Goal: Task Accomplishment & Management: Use online tool/utility

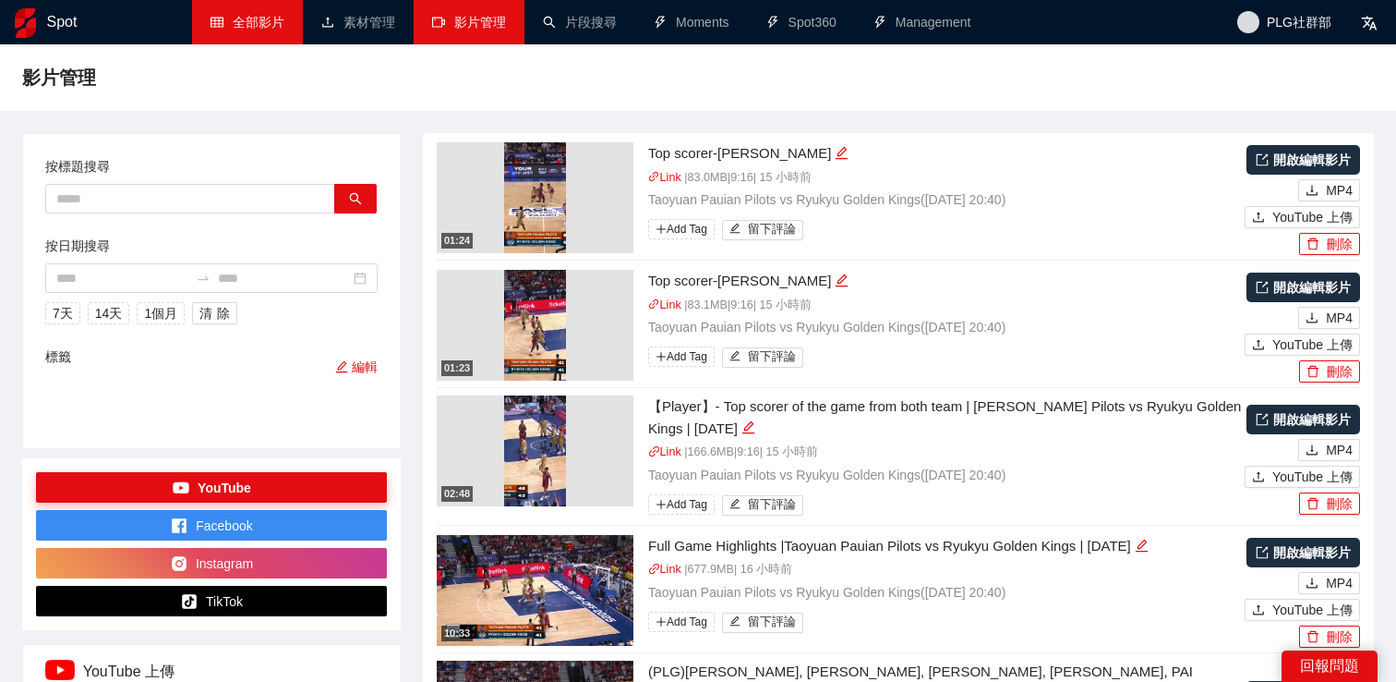
click at [241, 18] on link "全部影片" at bounding box center [248, 22] width 74 height 15
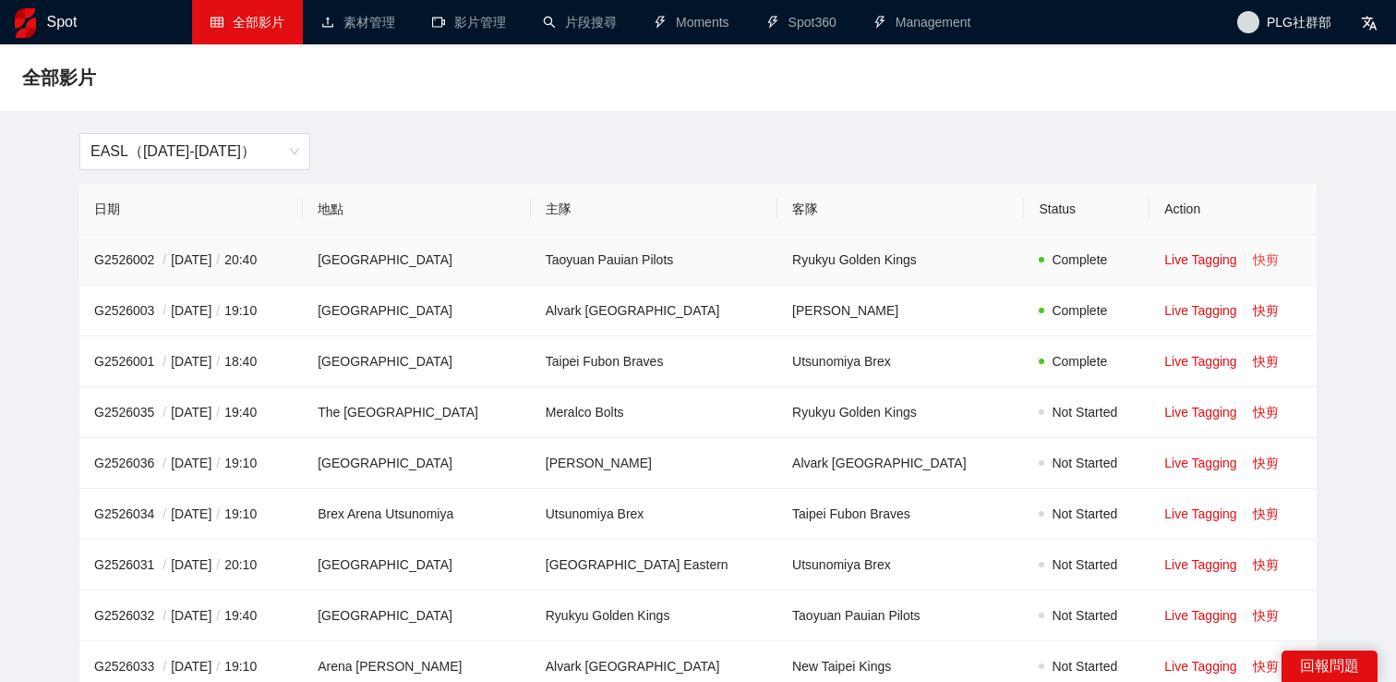
click at [1260, 260] on link "快剪" at bounding box center [1266, 259] width 26 height 15
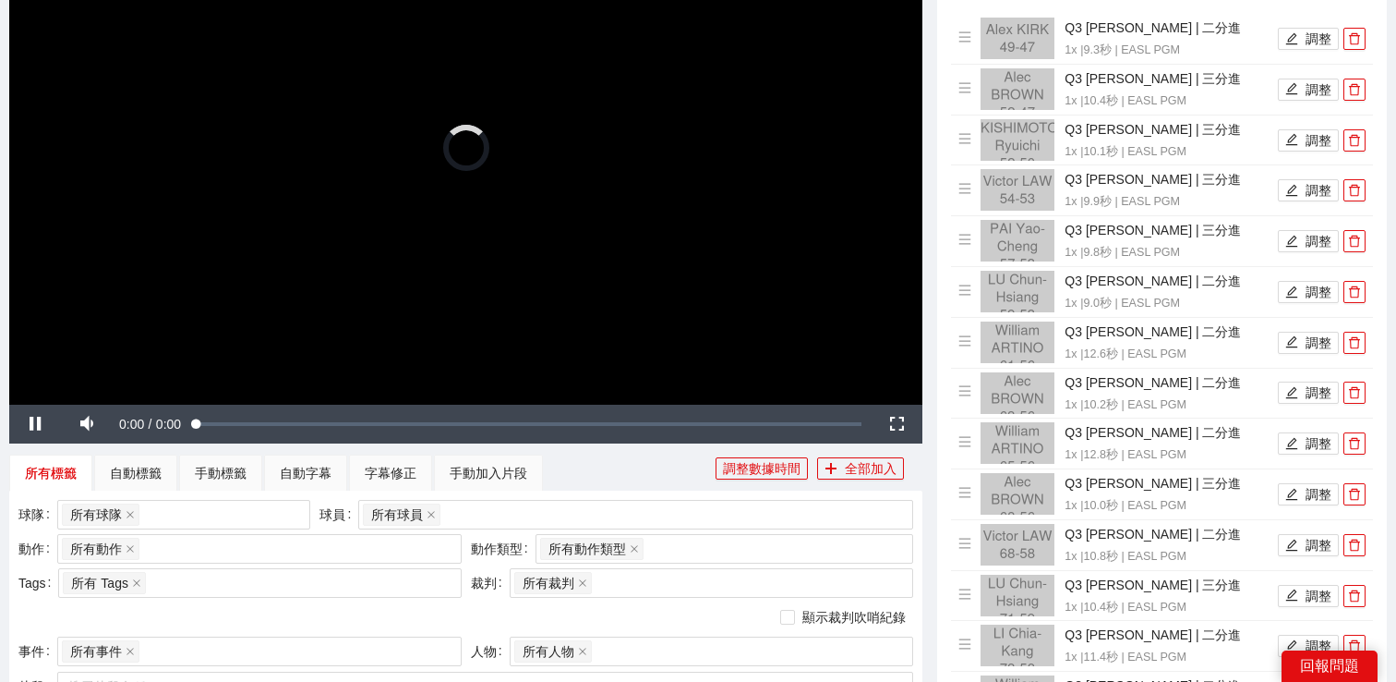
scroll to position [282, 0]
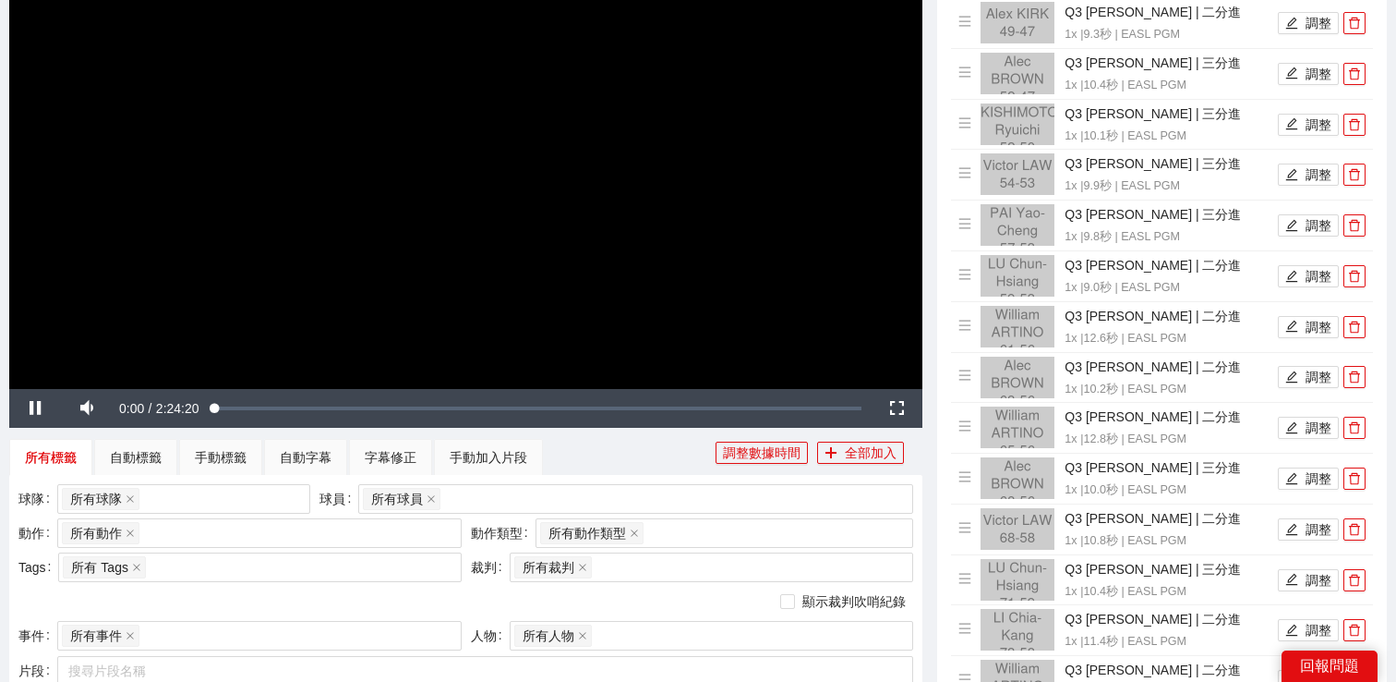
click at [464, 188] on video "Video Player" at bounding box center [465, 130] width 913 height 513
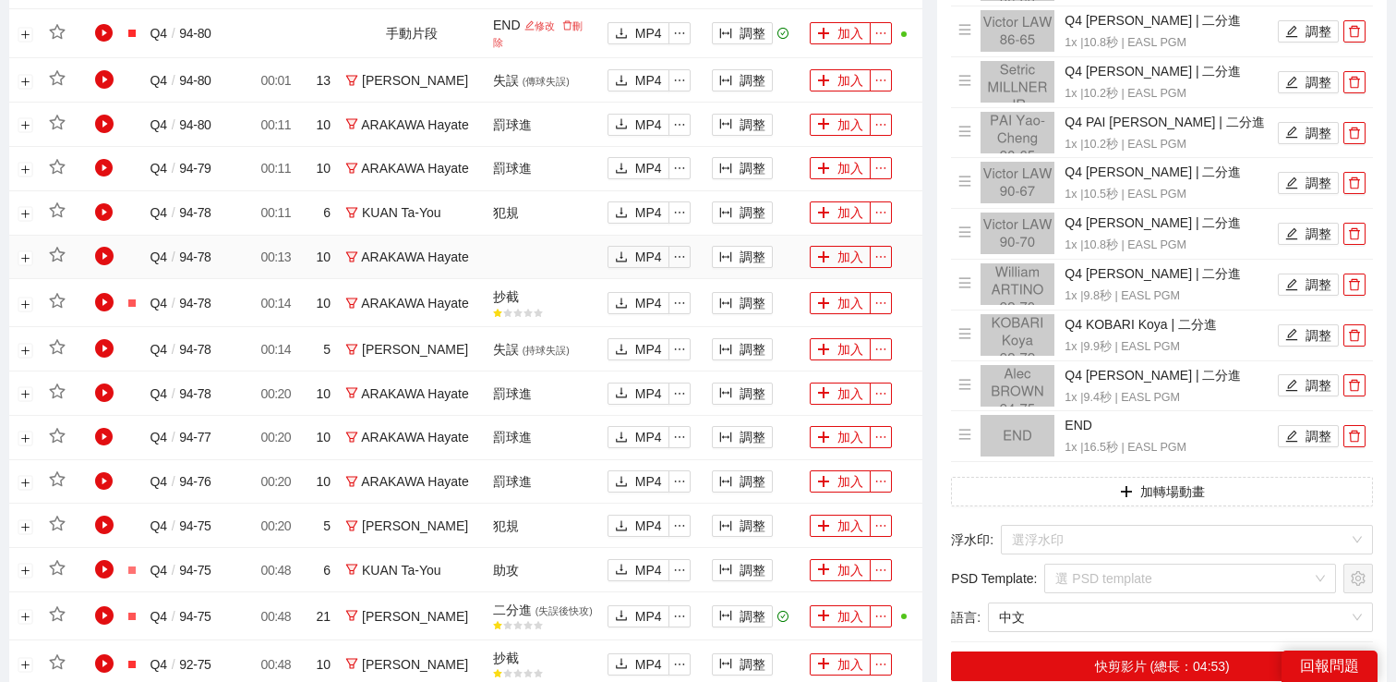
scroll to position [1100, 0]
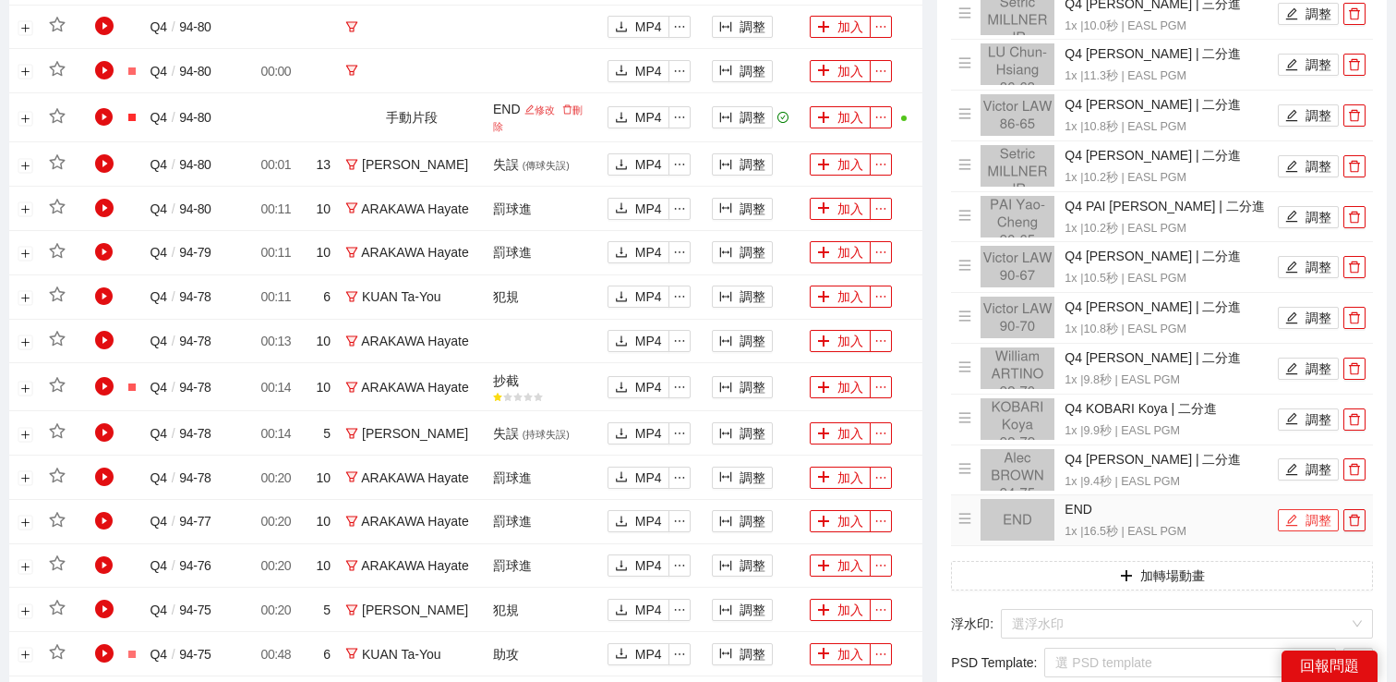
click at [1313, 525] on button "調整" at bounding box center [1308, 520] width 61 height 22
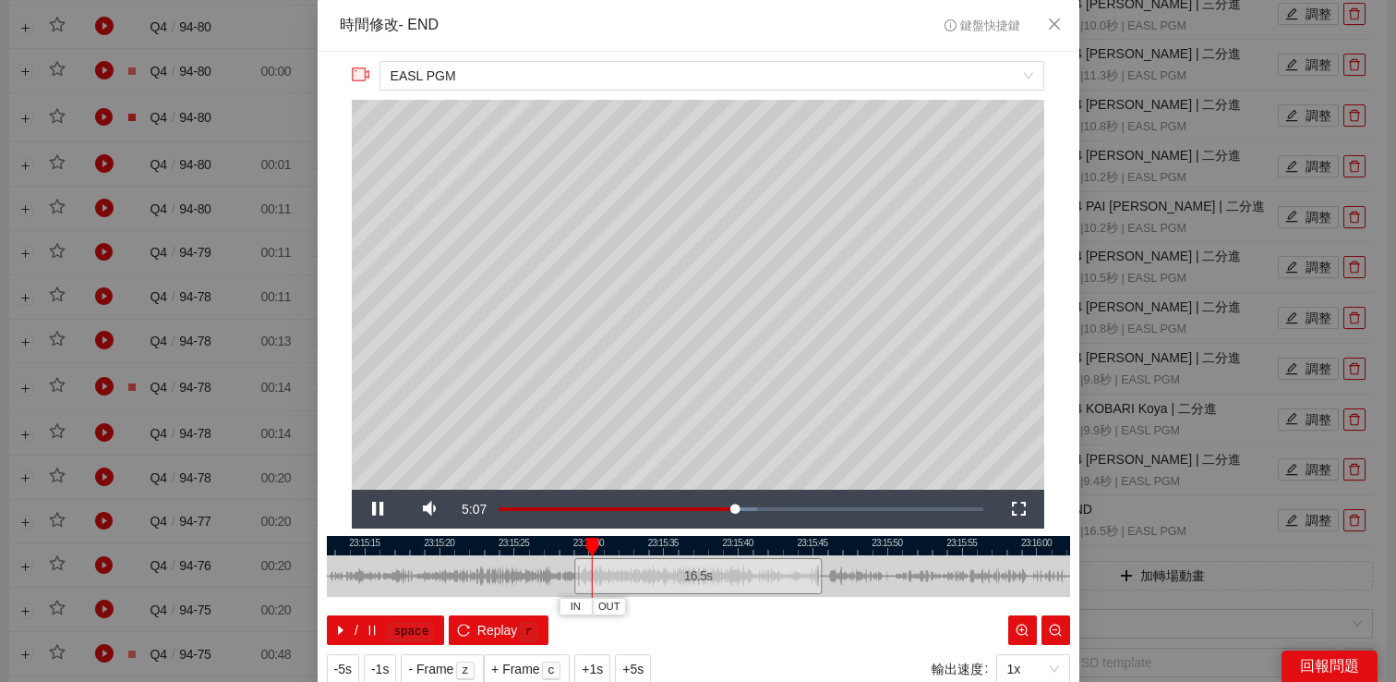
click at [1217, 526] on div "**********" at bounding box center [698, 341] width 1396 height 682
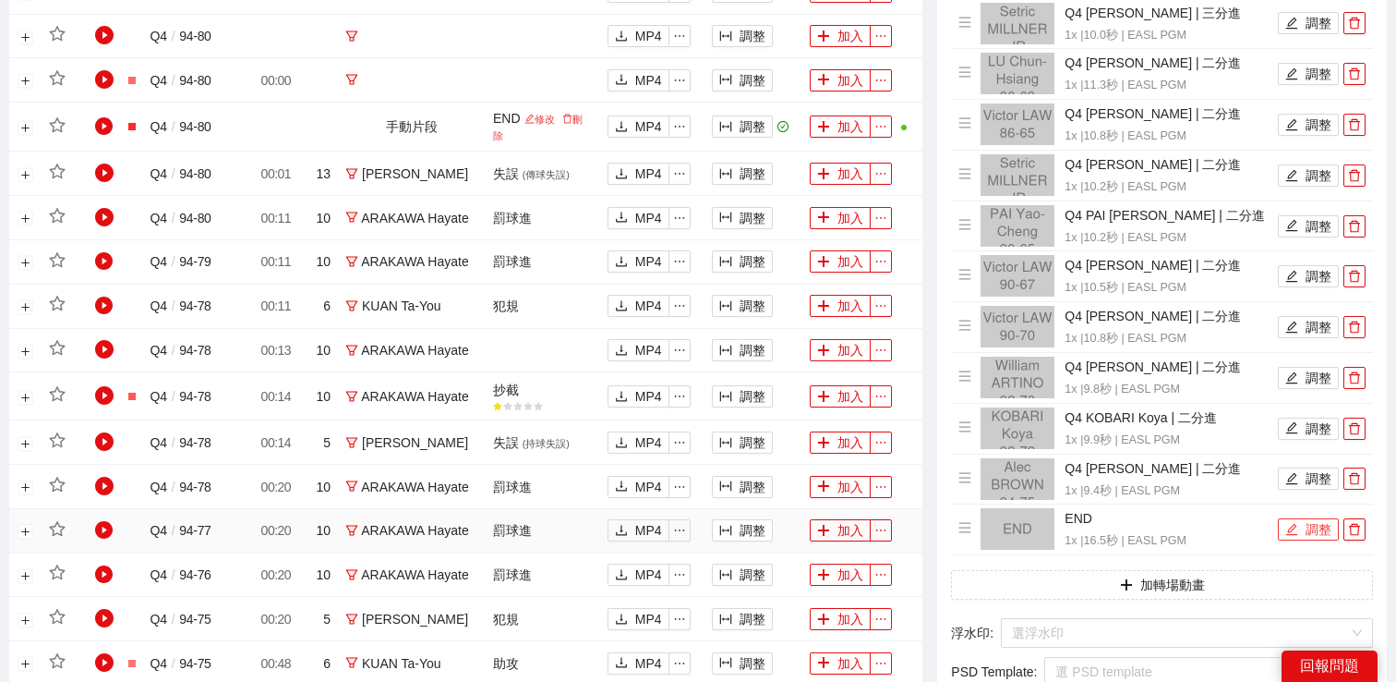
scroll to position [677, 0]
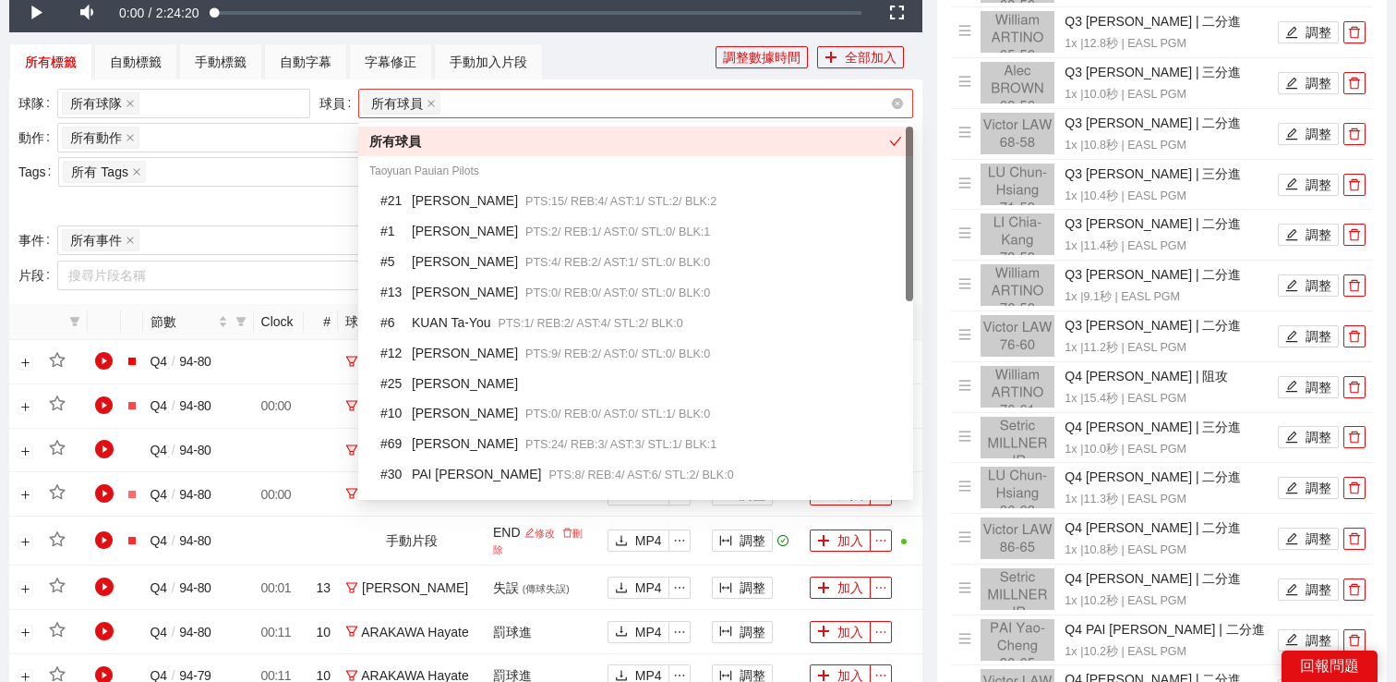
click at [546, 98] on div "所有球員" at bounding box center [626, 104] width 527 height 26
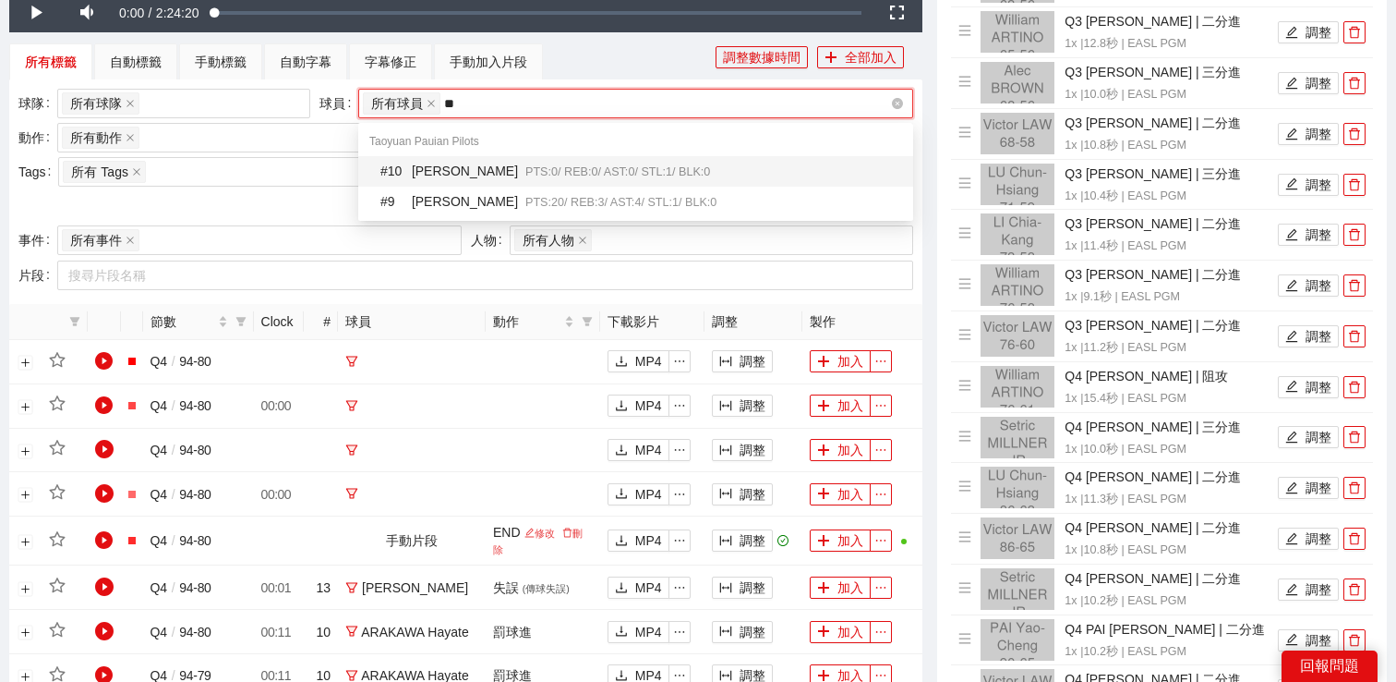
type input "***"
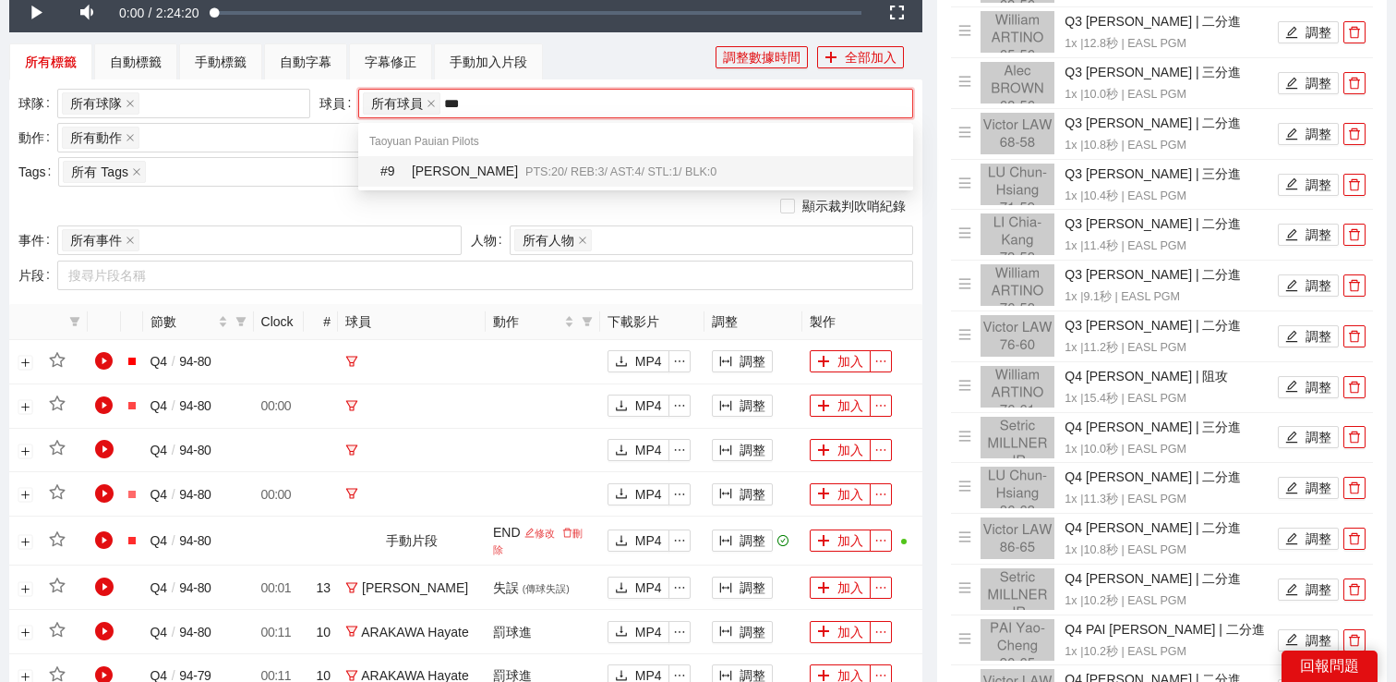
click at [534, 165] on span "PTS: 20 / REB: 3 / AST: 4 / STL: 1 / BLK: 0" at bounding box center [620, 171] width 191 height 13
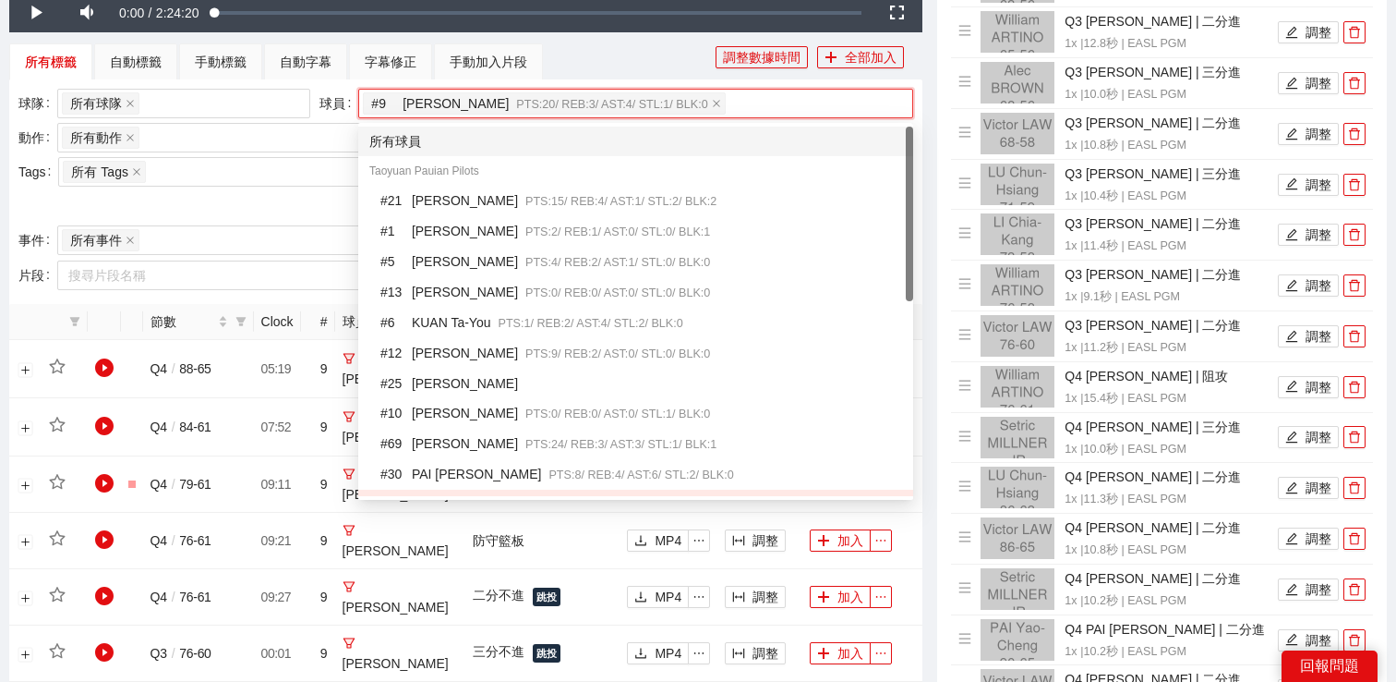
click at [580, 66] on div "所有標籤 自動標籤 手動標籤 自動字幕 字幕修正 手動加入片段" at bounding box center [362, 61] width 706 height 37
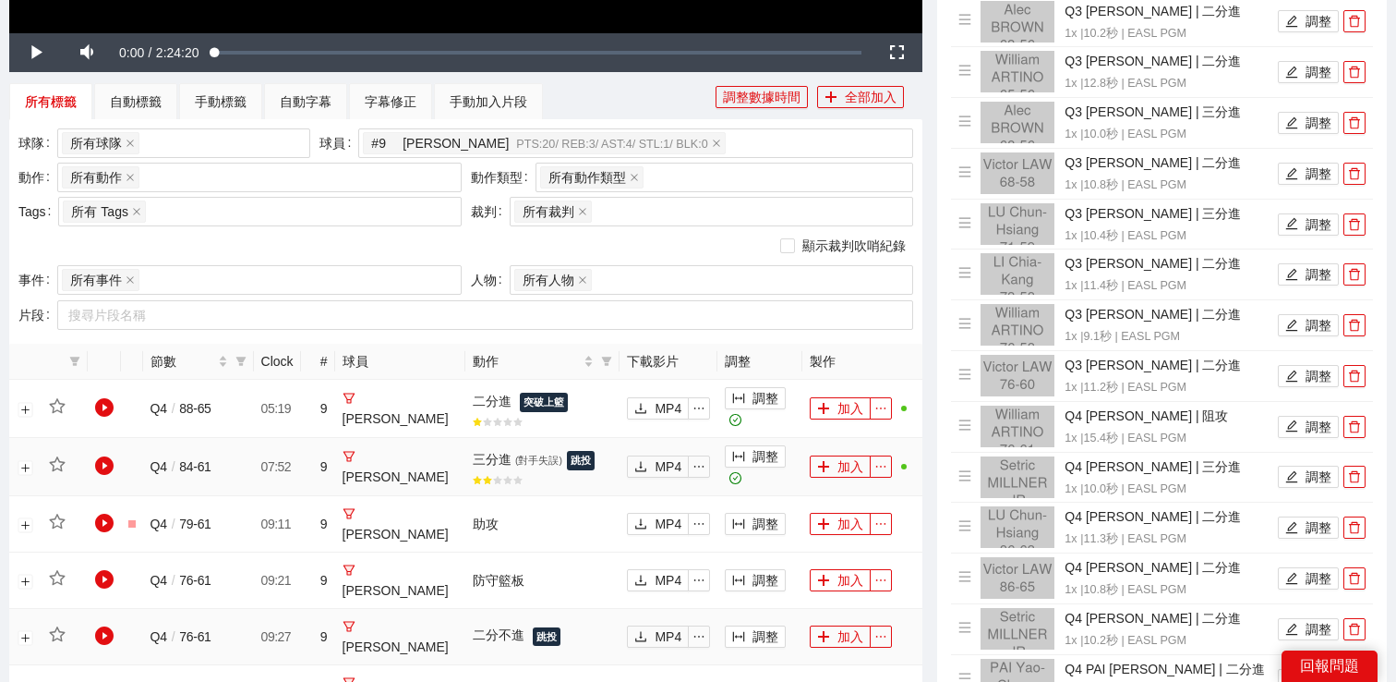
scroll to position [626, 0]
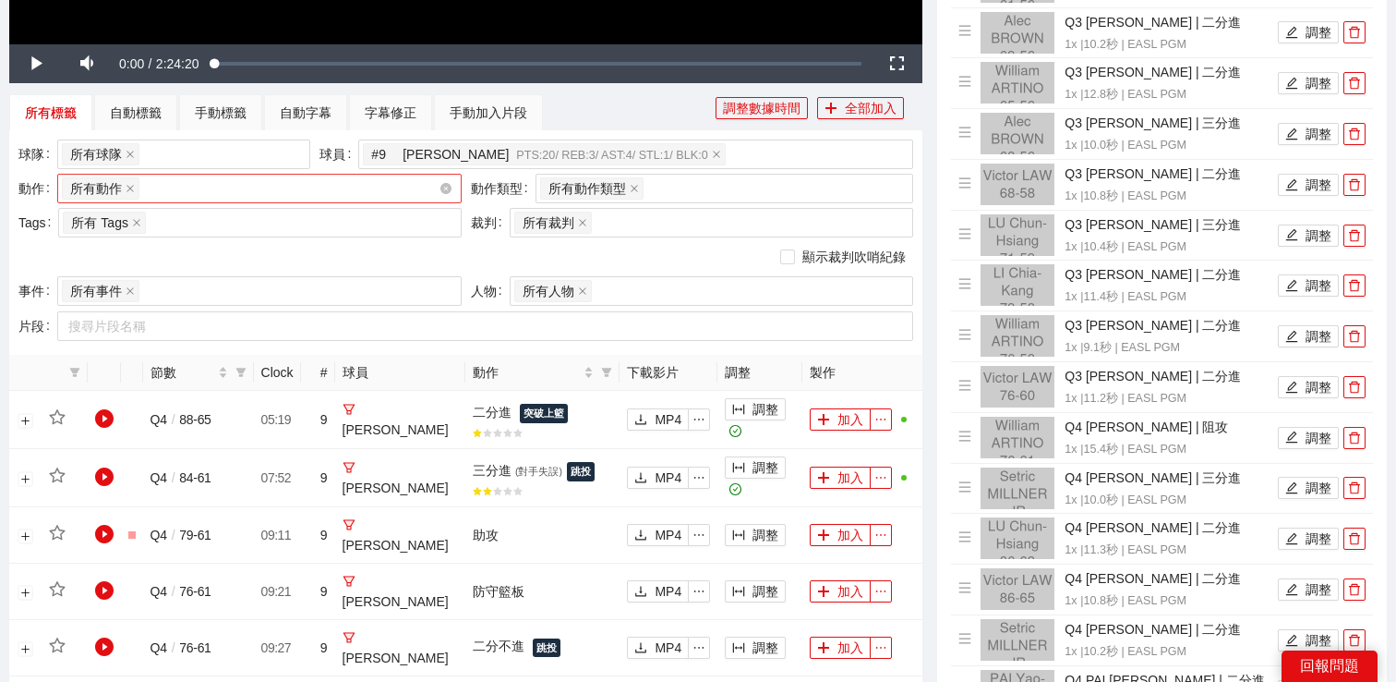
click at [303, 193] on div "所有動作 + 0 ..." at bounding box center [250, 188] width 377 height 26
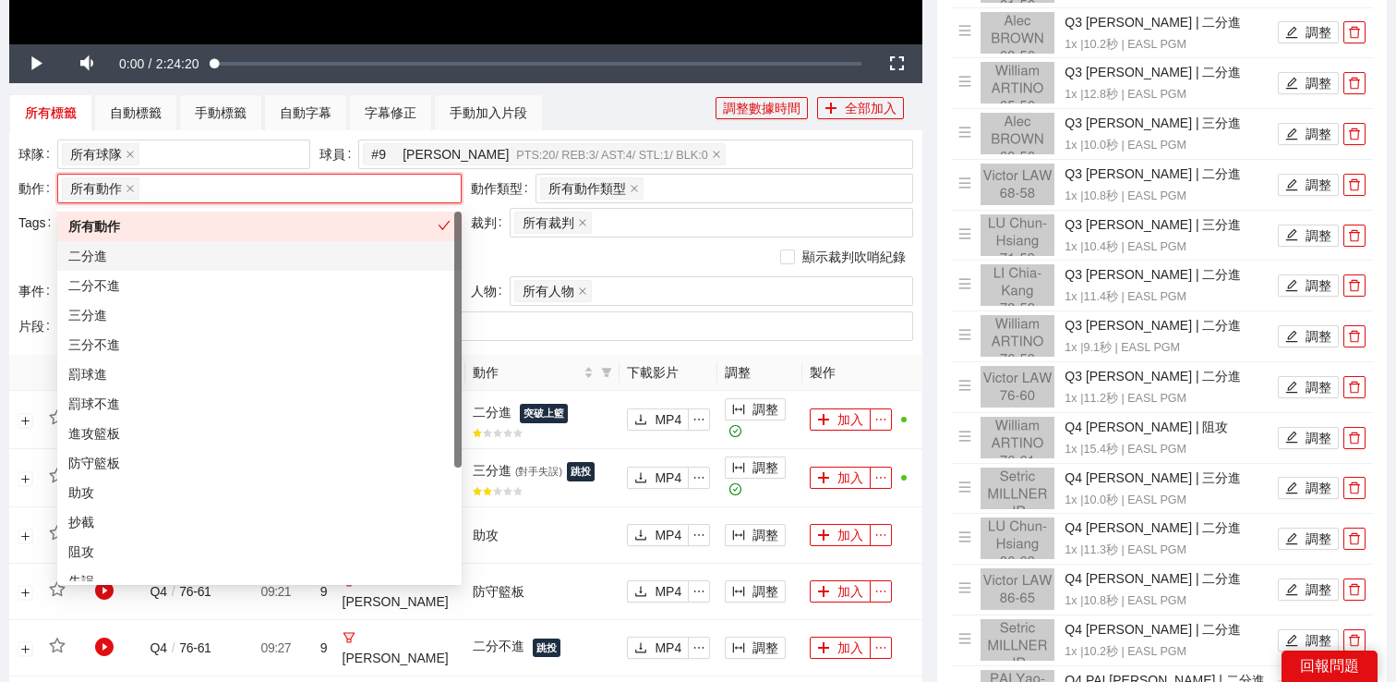
click at [229, 257] on div "二分進" at bounding box center [259, 256] width 382 height 20
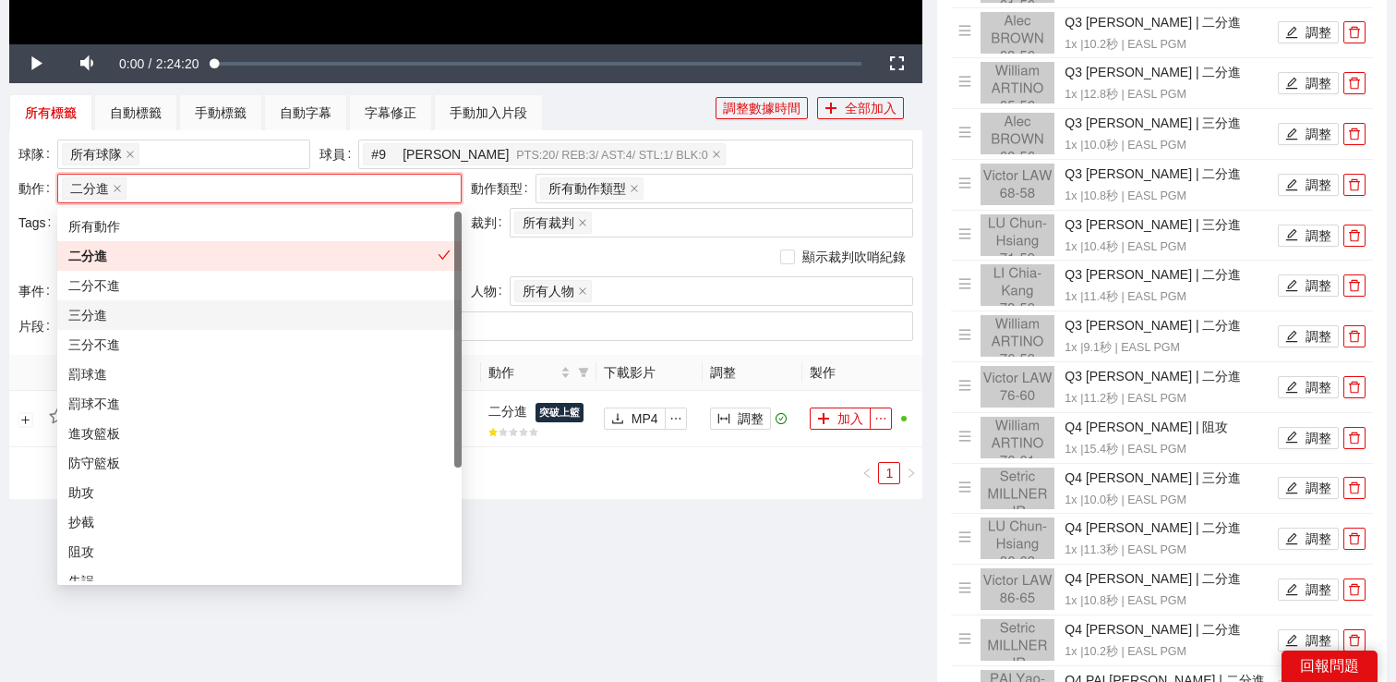
click at [213, 309] on div "三分進" at bounding box center [259, 315] width 382 height 20
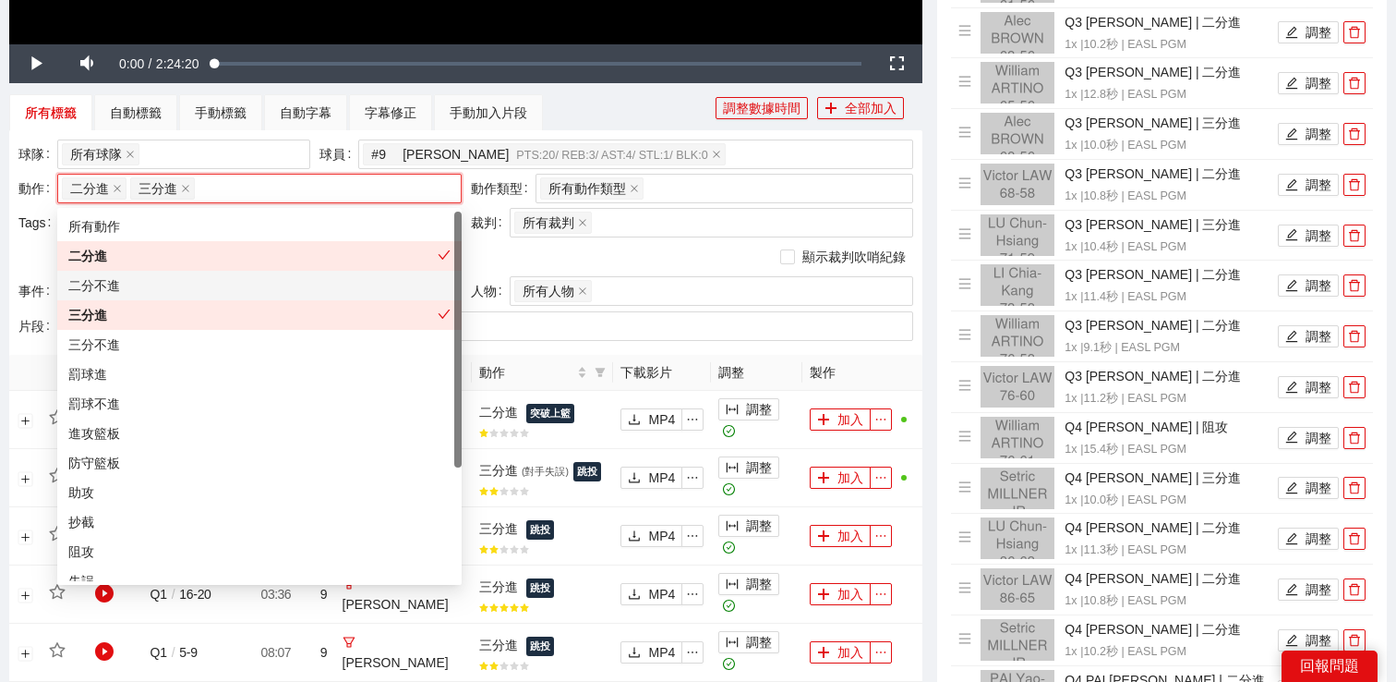
click at [570, 121] on div "所有標籤 自動標籤 手動標籤 自動字幕 字幕修正 手動加入片段" at bounding box center [362, 112] width 706 height 37
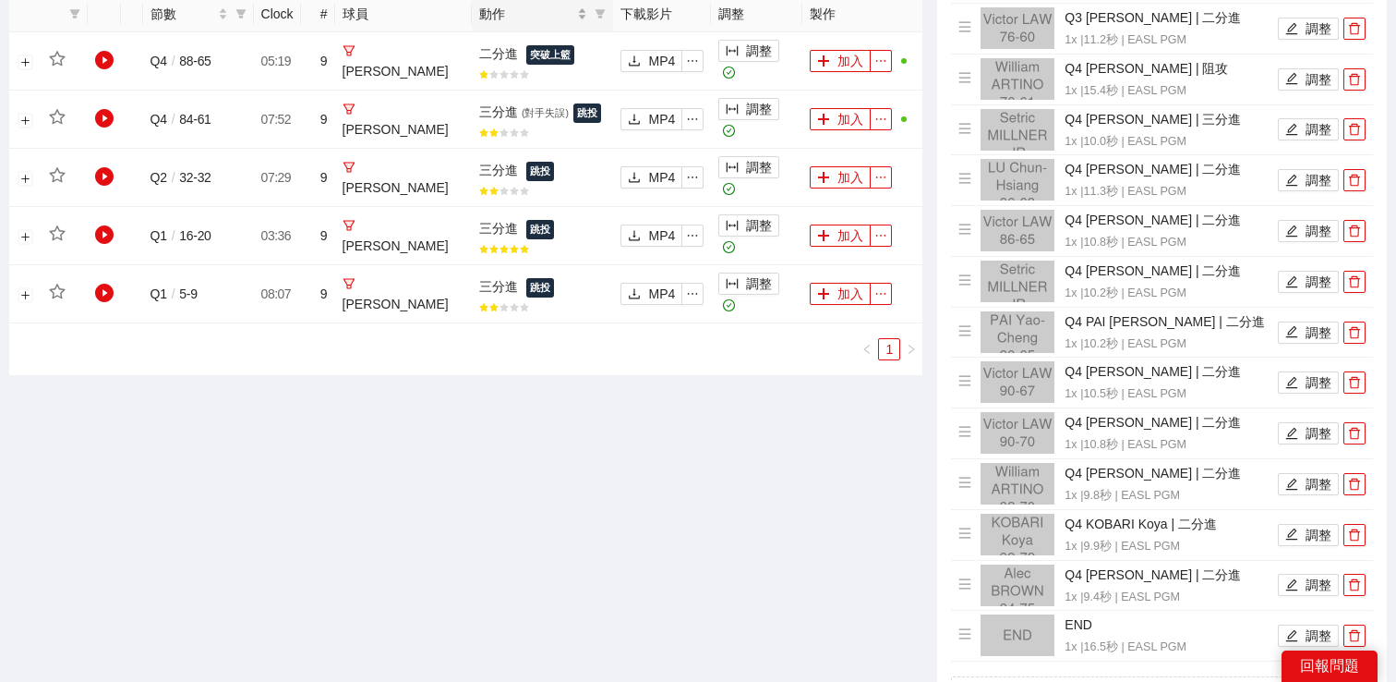
scroll to position [822, 0]
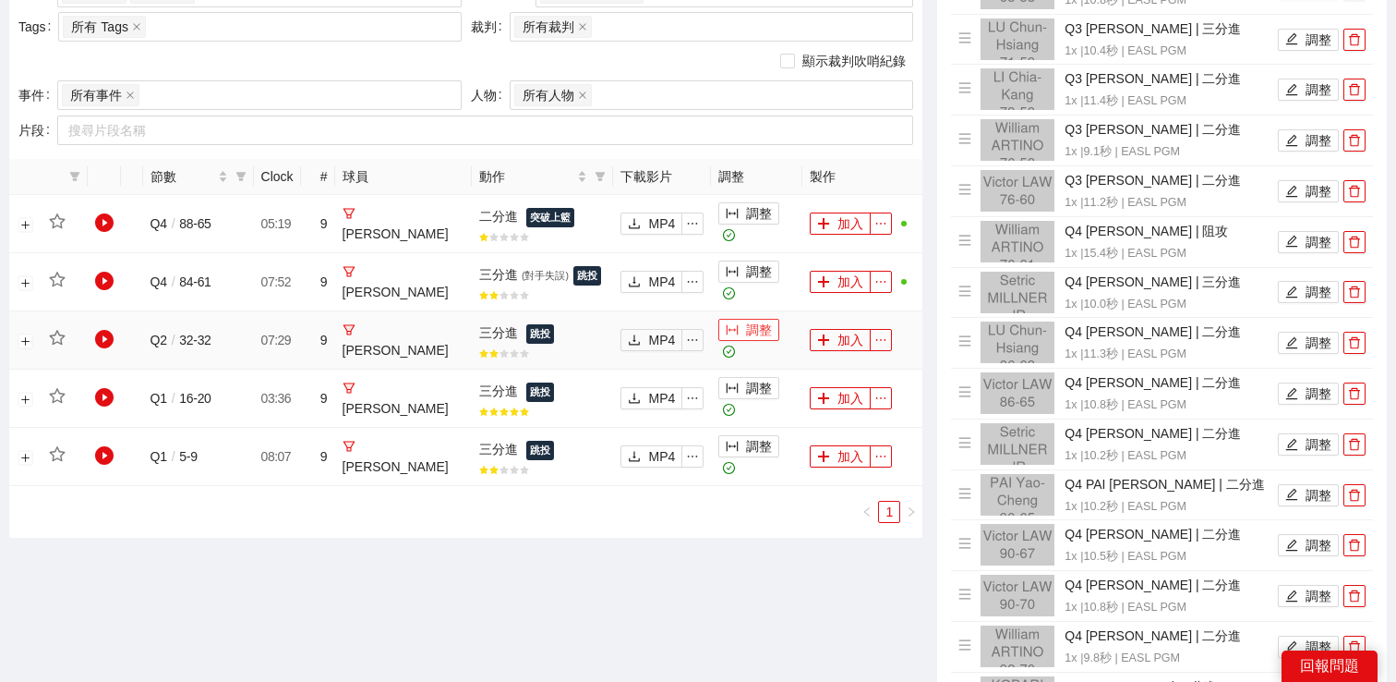
click at [745, 331] on button "調整" at bounding box center [748, 330] width 61 height 22
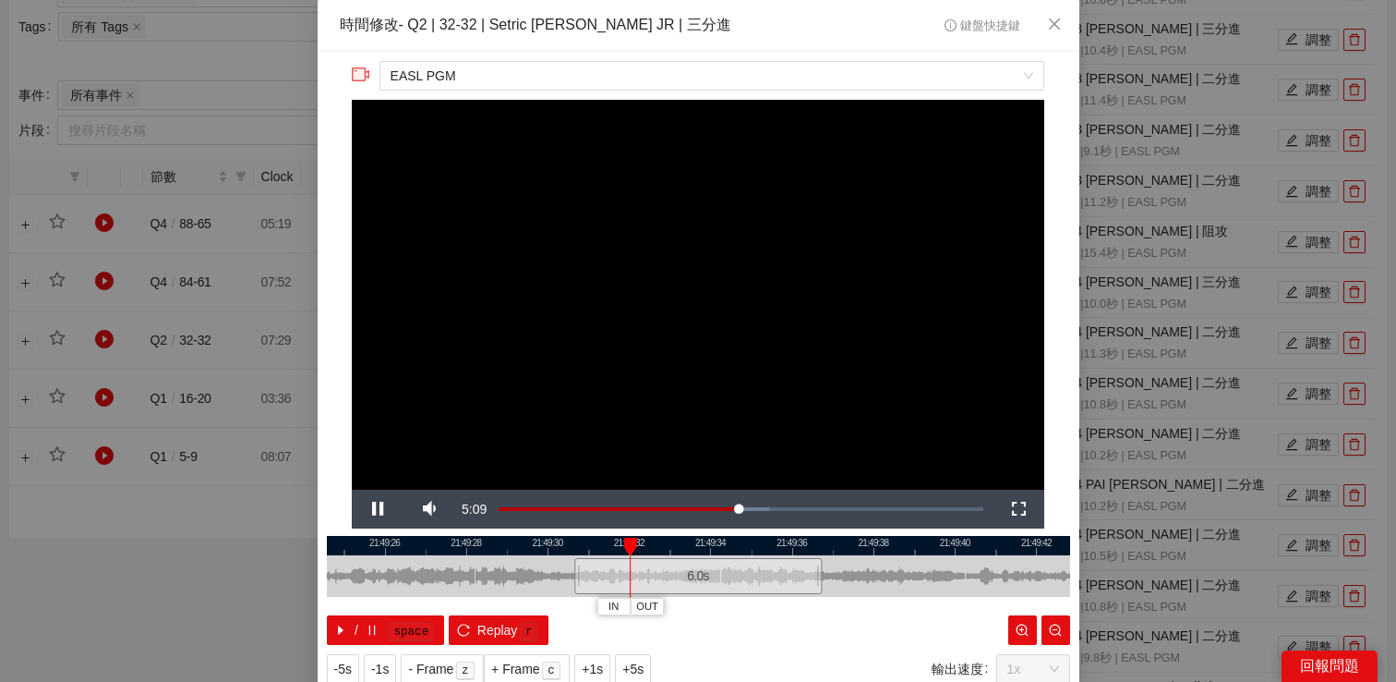
click at [1163, 340] on div "**********" at bounding box center [698, 341] width 1396 height 682
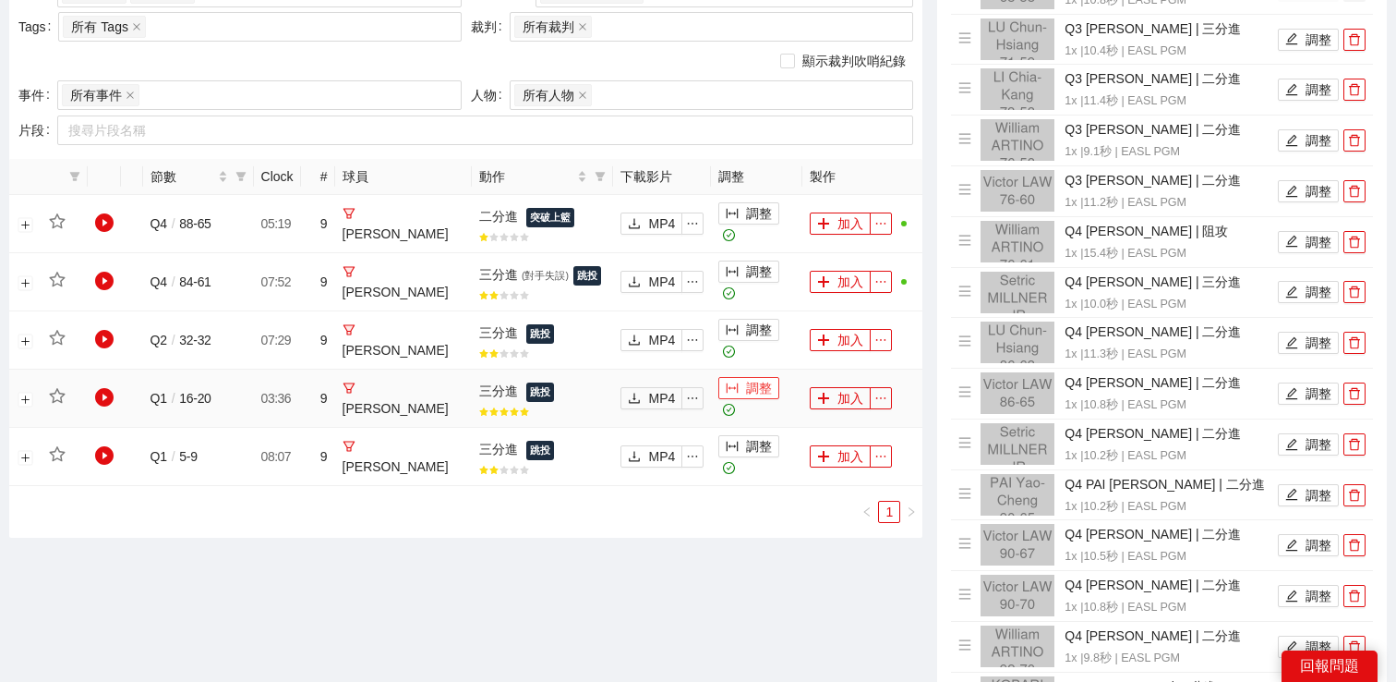
click at [748, 390] on button "調整" at bounding box center [748, 388] width 61 height 22
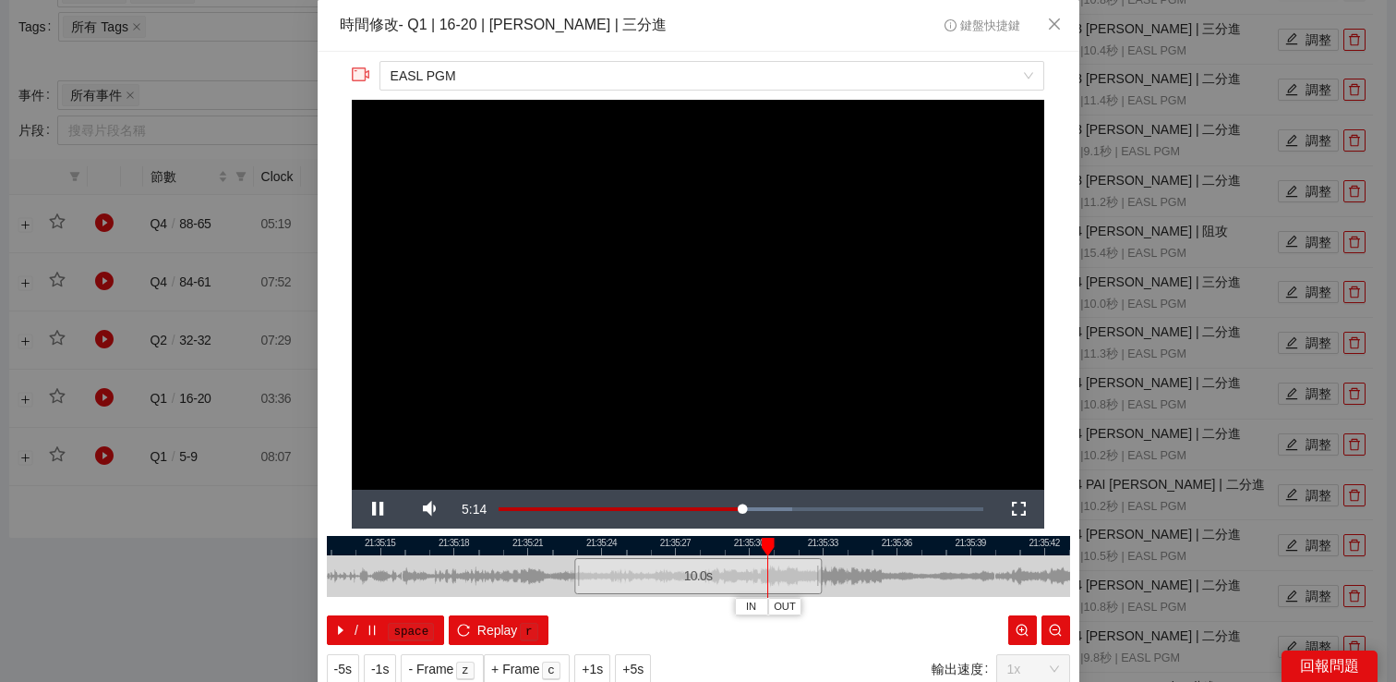
click at [1124, 291] on div "**********" at bounding box center [698, 341] width 1396 height 682
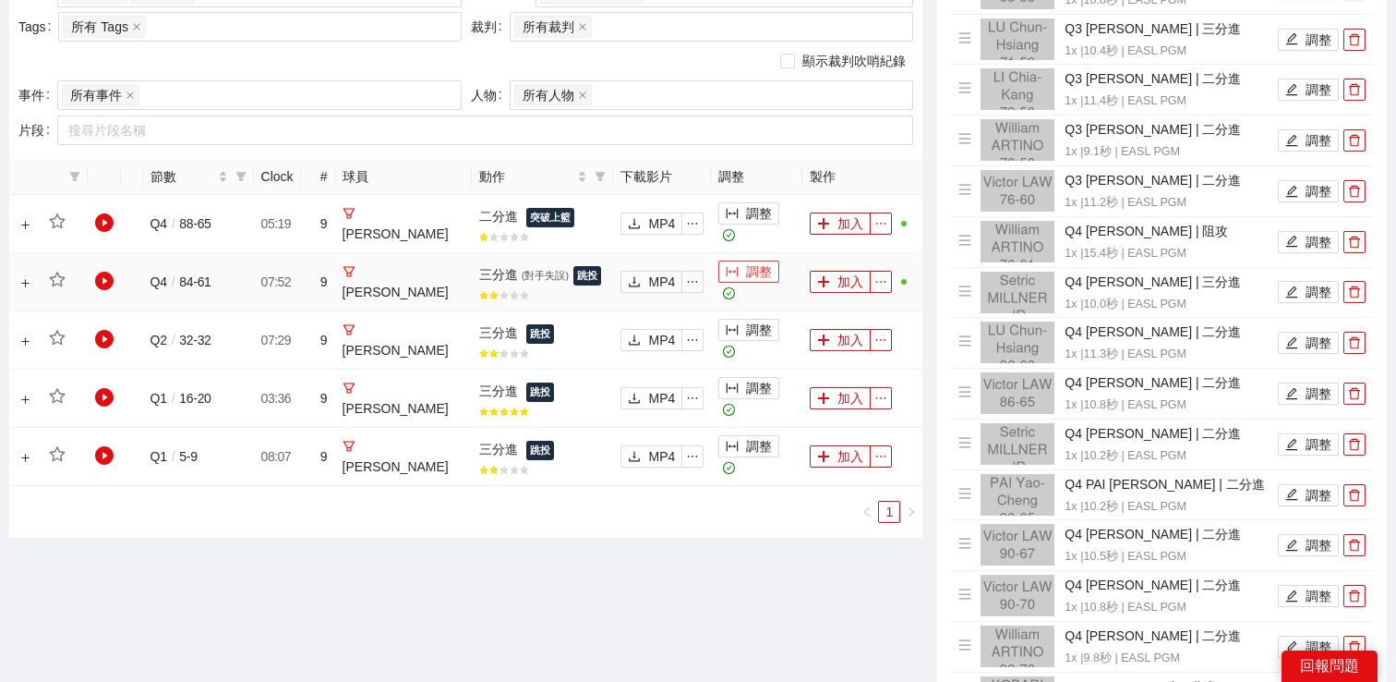
click at [753, 266] on button "調整" at bounding box center [748, 271] width 61 height 22
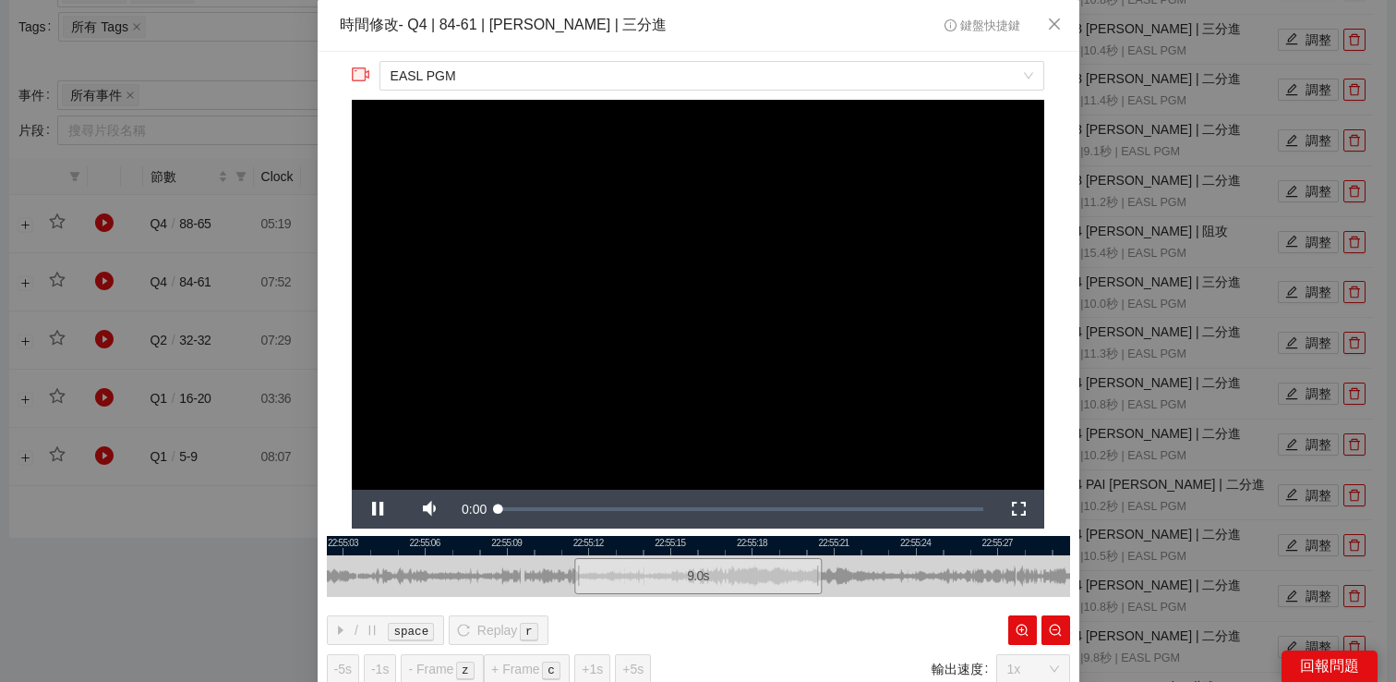
click at [1125, 224] on div "**********" at bounding box center [698, 341] width 1396 height 682
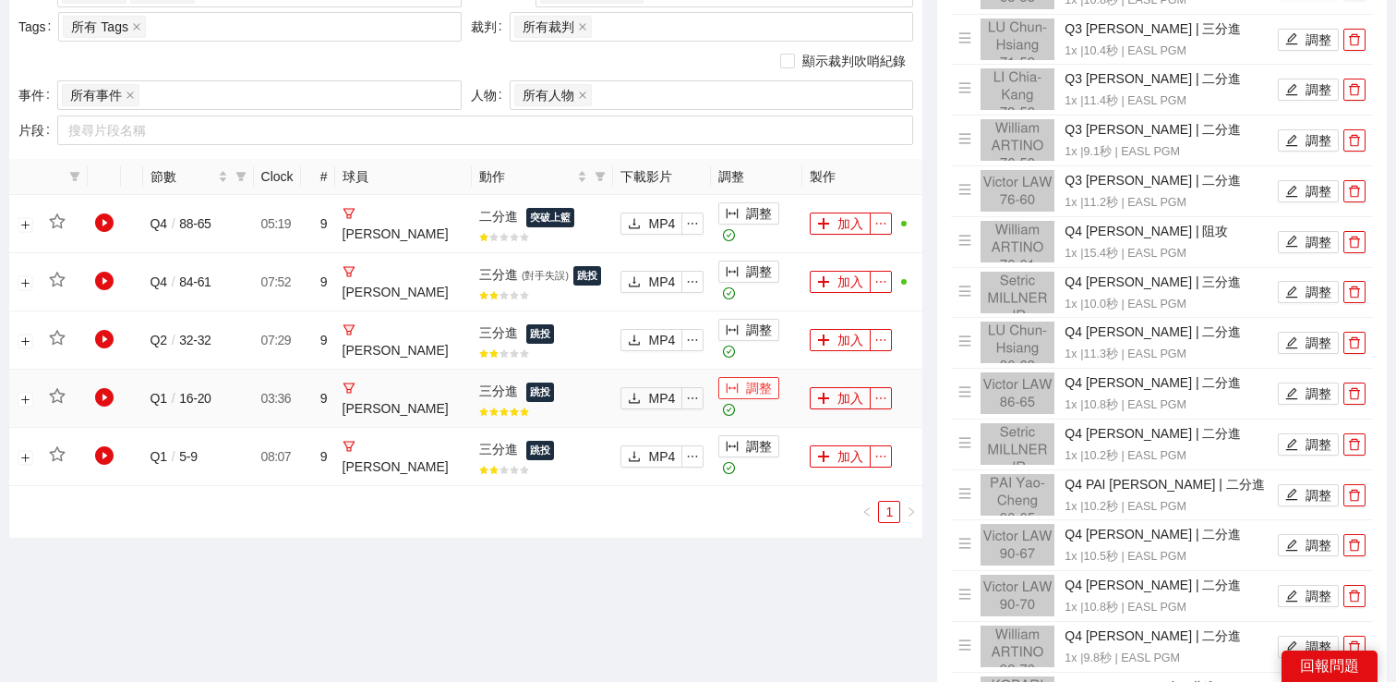
click at [748, 389] on button "調整" at bounding box center [748, 388] width 61 height 22
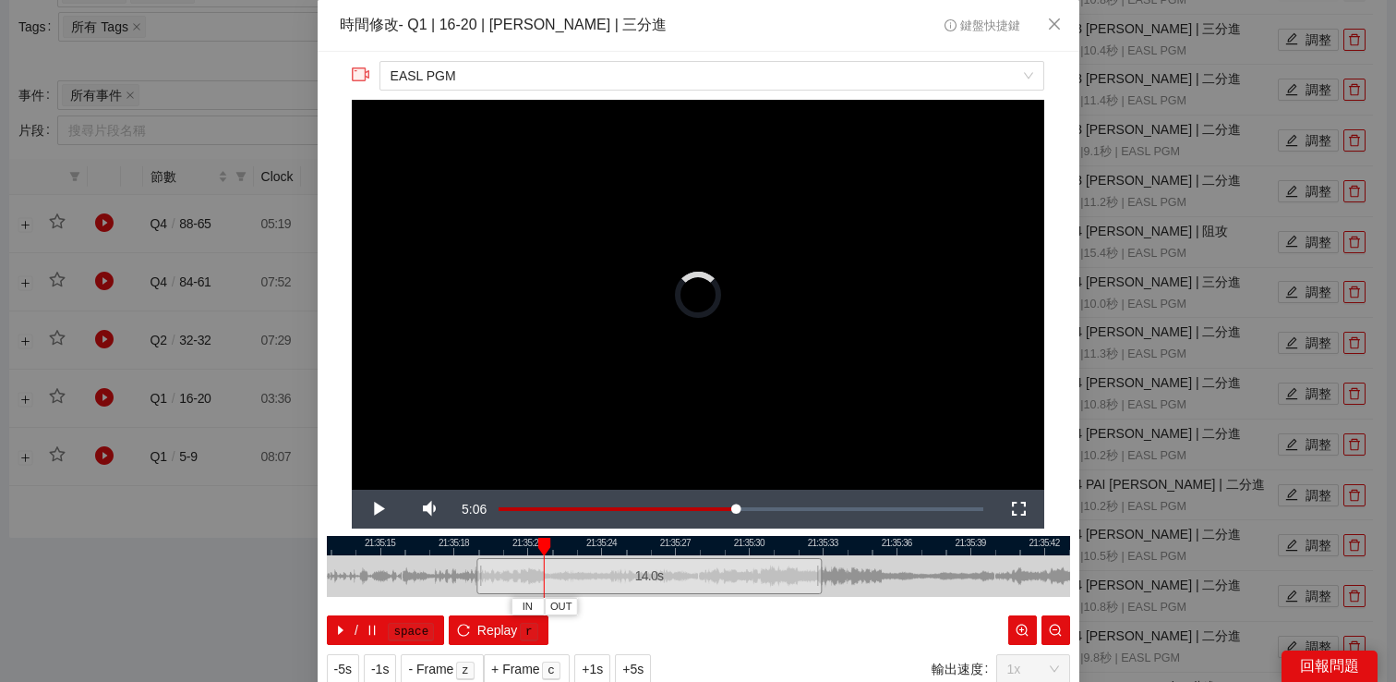
drag, startPoint x: 577, startPoint y: 572, endPoint x: 479, endPoint y: 575, distance: 98.0
click at [479, 575] on div at bounding box center [479, 576] width 11 height 42
click at [372, 509] on span "Video Player" at bounding box center [378, 509] width 52 height 0
drag, startPoint x: 478, startPoint y: 572, endPoint x: 507, endPoint y: 572, distance: 28.6
click at [507, 572] on div at bounding box center [506, 576] width 11 height 42
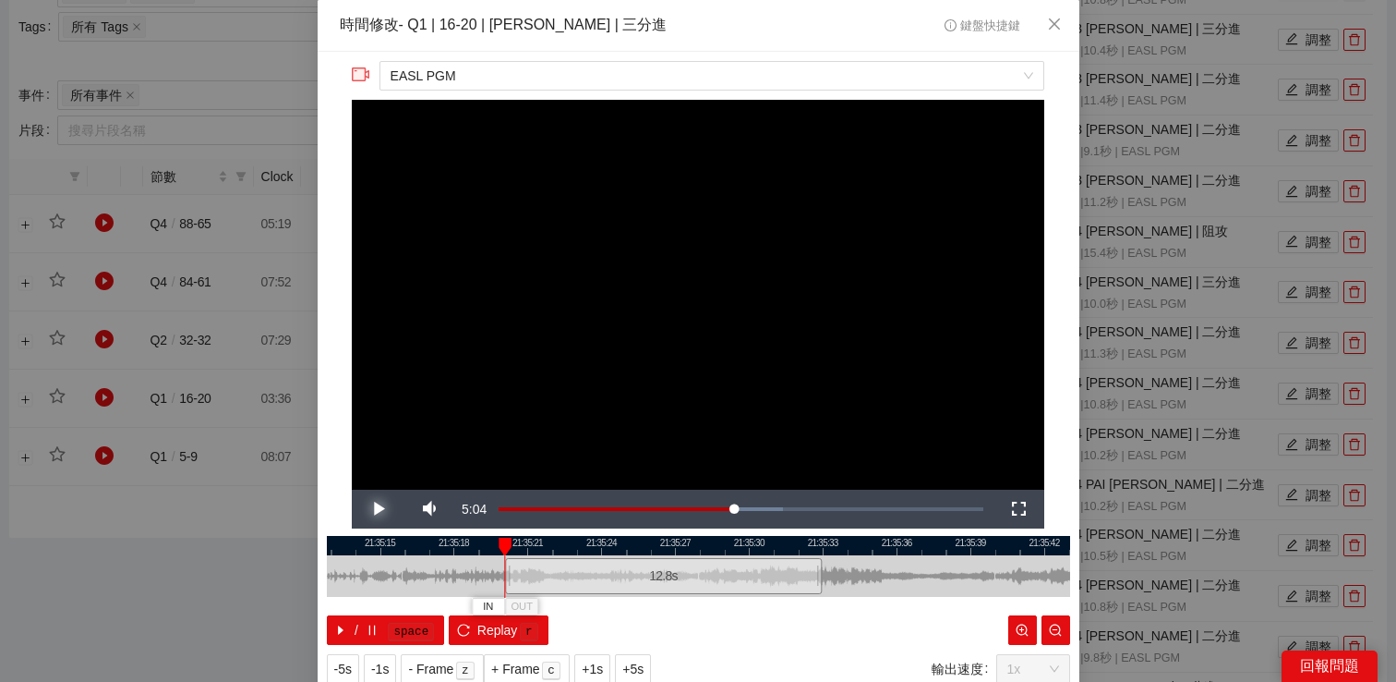
click at [378, 509] on span "Video Player" at bounding box center [378, 509] width 52 height 0
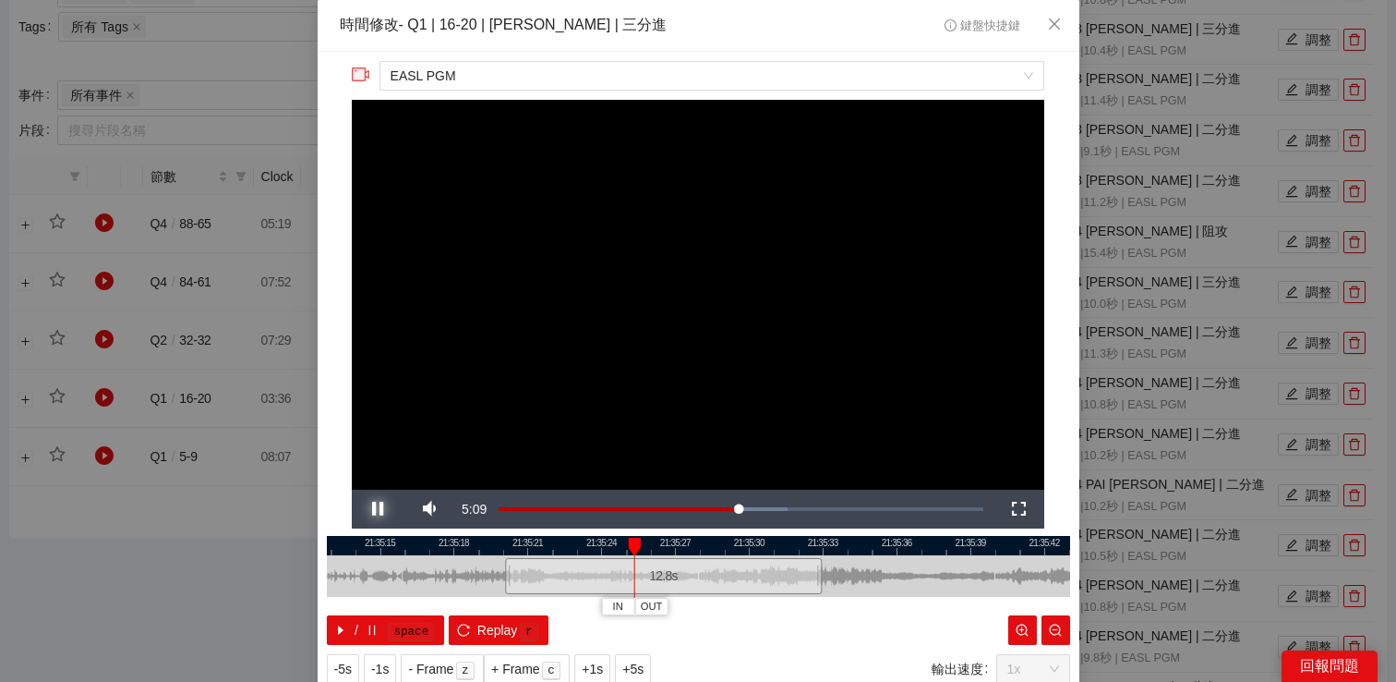
click at [378, 509] on span "Video Player" at bounding box center [378, 509] width 52 height 0
click at [380, 509] on span "Video Player" at bounding box center [378, 509] width 52 height 0
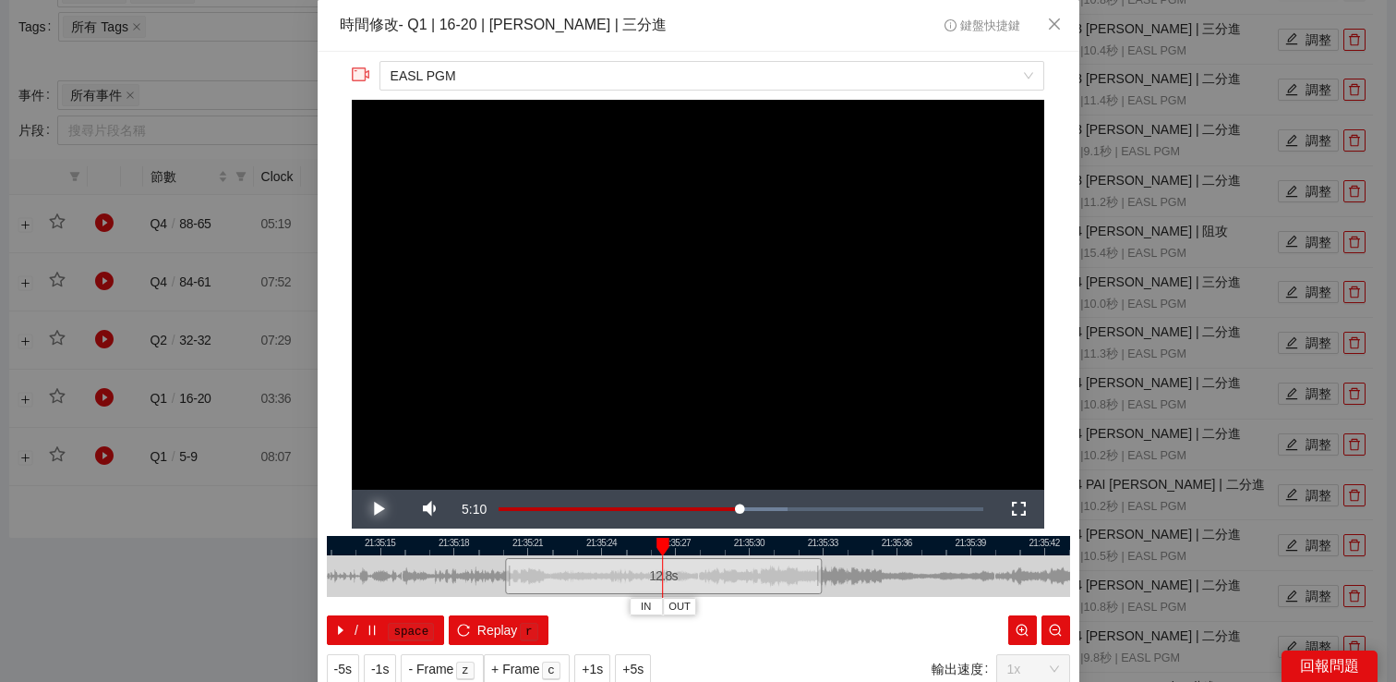
click at [380, 509] on span "Video Player" at bounding box center [378, 509] width 52 height 0
click at [1222, 341] on div "**********" at bounding box center [698, 341] width 1396 height 682
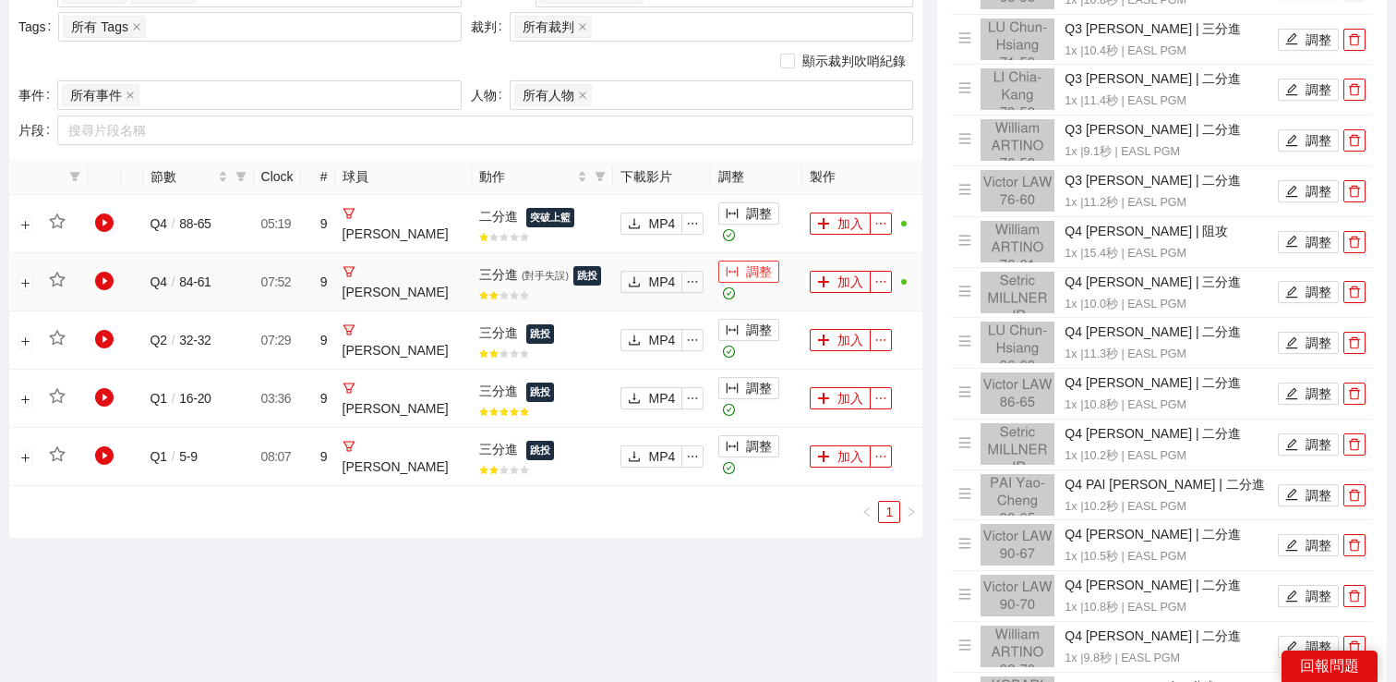
click at [763, 269] on button "調整" at bounding box center [748, 271] width 61 height 22
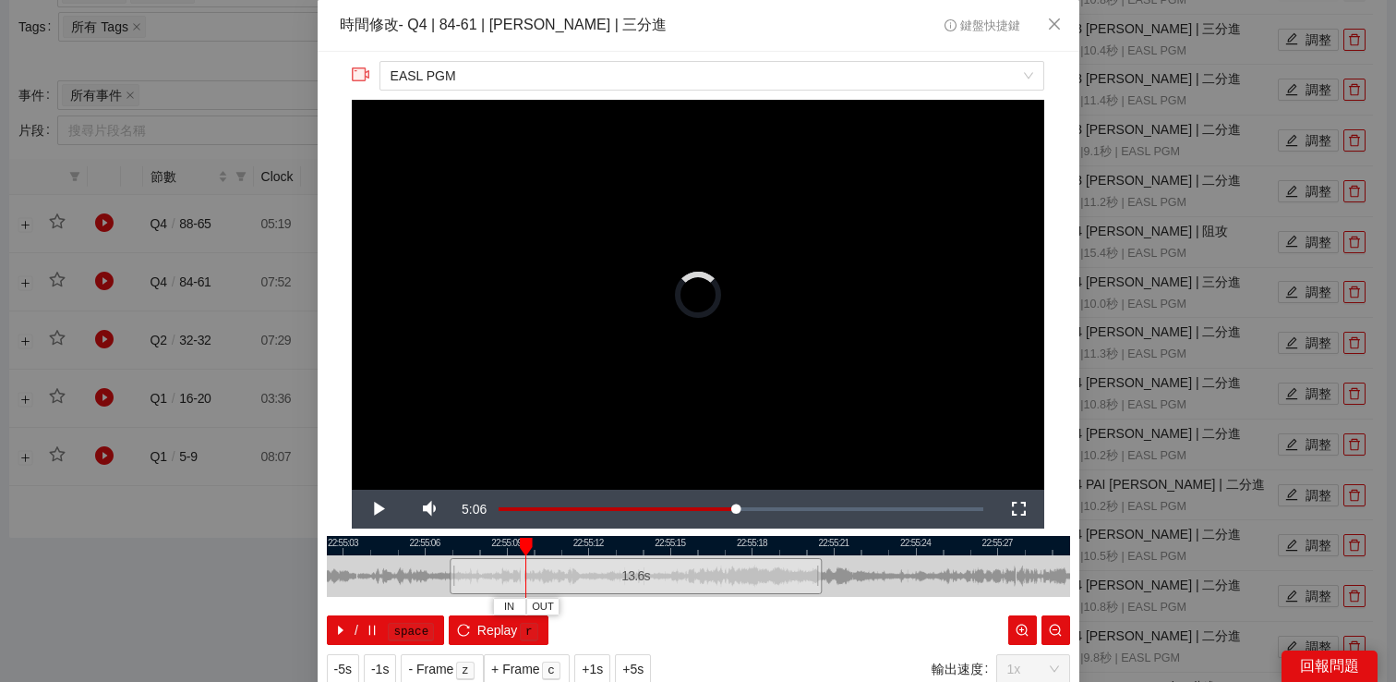
drag, startPoint x: 576, startPoint y: 567, endPoint x: 452, endPoint y: 571, distance: 124.7
click at [452, 571] on div at bounding box center [452, 576] width 11 height 42
click at [377, 509] on span "Video Player" at bounding box center [378, 509] width 52 height 0
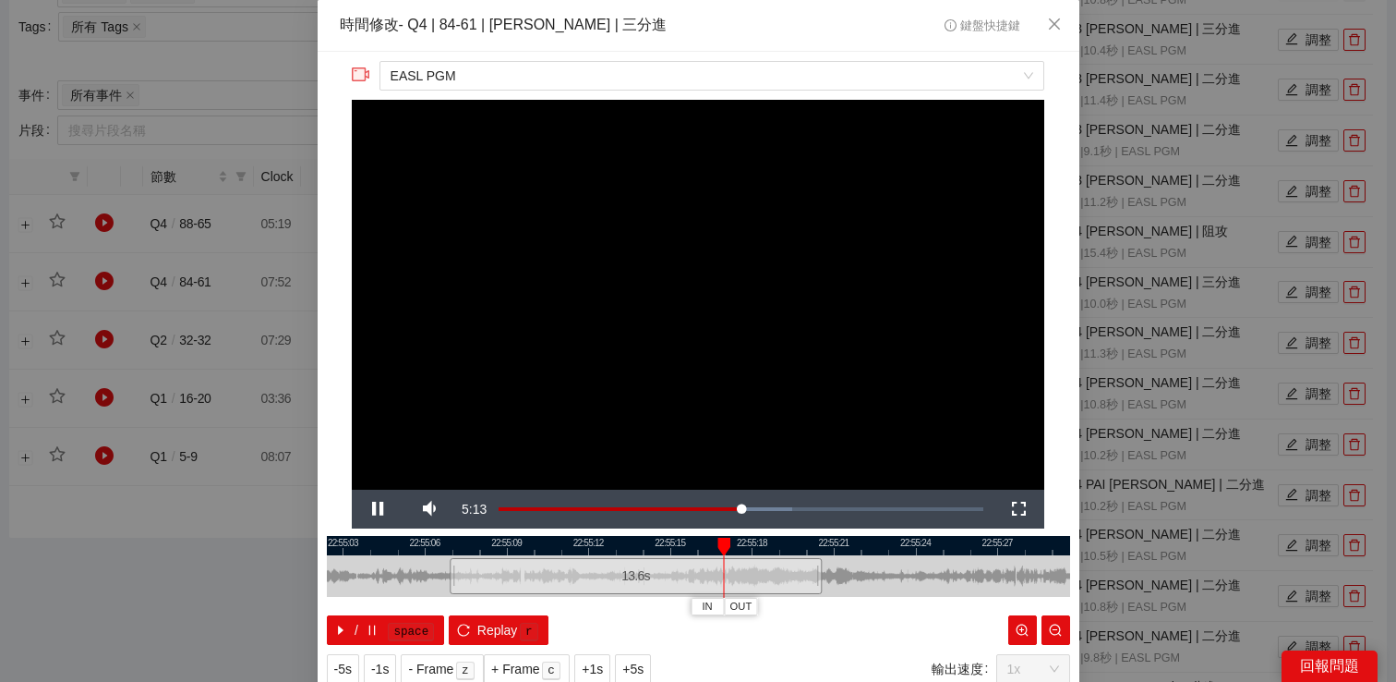
click at [1117, 235] on div "**********" at bounding box center [698, 341] width 1396 height 682
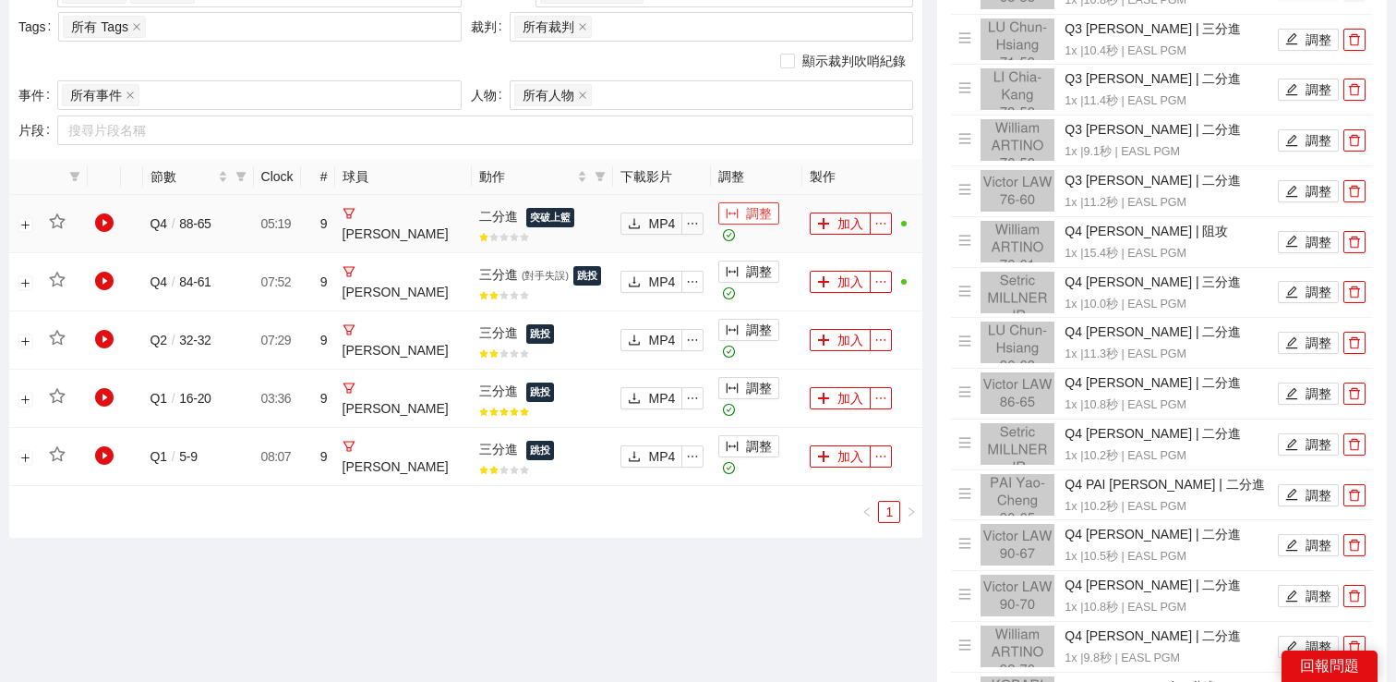
click at [745, 207] on button "調整" at bounding box center [748, 213] width 61 height 22
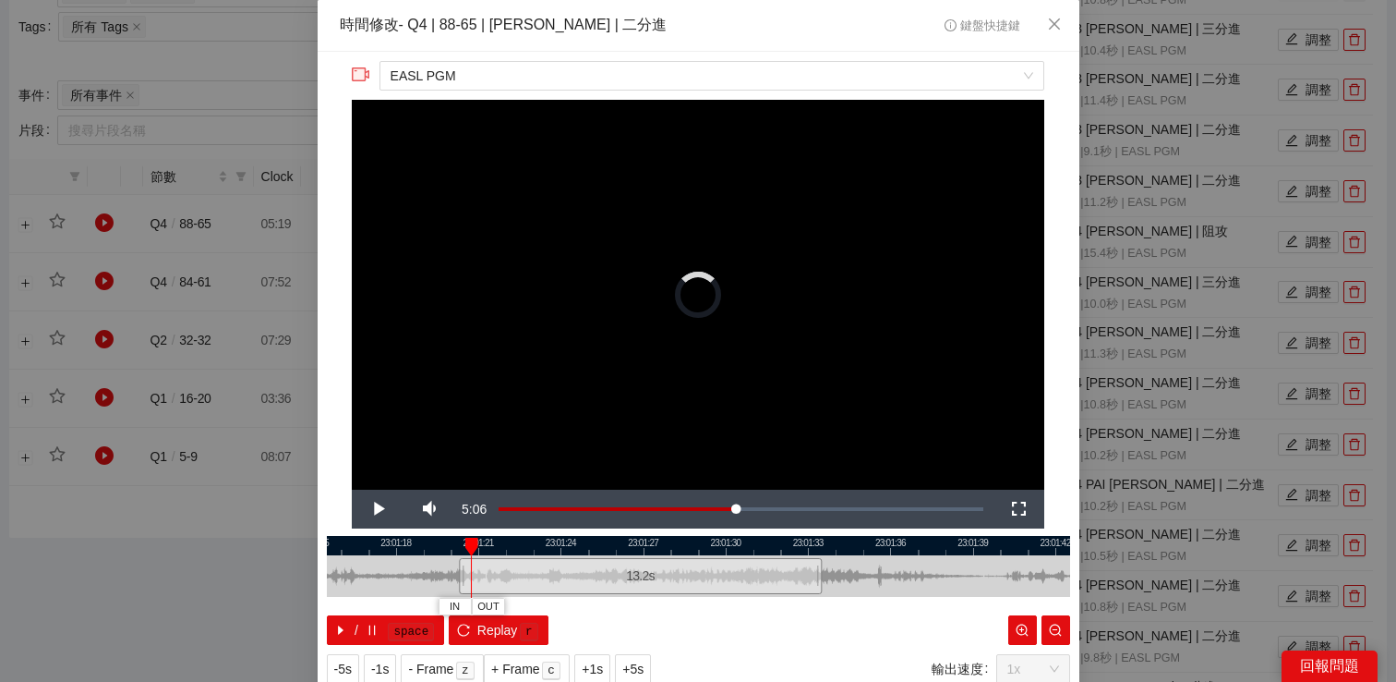
drag, startPoint x: 576, startPoint y: 573, endPoint x: 458, endPoint y: 577, distance: 118.3
click at [460, 577] on div at bounding box center [461, 576] width 11 height 42
click at [385, 509] on span "Video Player" at bounding box center [378, 509] width 52 height 0
click at [386, 509] on span "Video Player" at bounding box center [378, 509] width 52 height 0
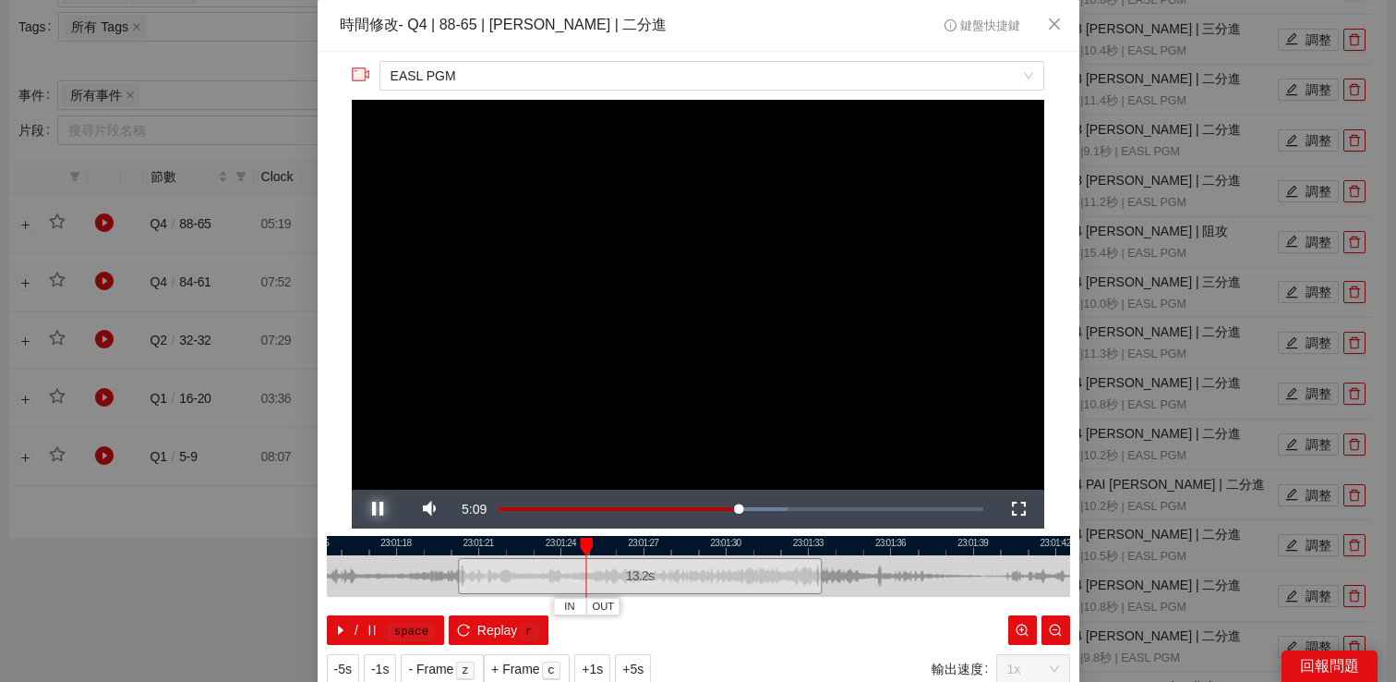
click at [386, 509] on span "Video Player" at bounding box center [378, 509] width 52 height 0
click at [1198, 375] on div "**********" at bounding box center [698, 341] width 1396 height 682
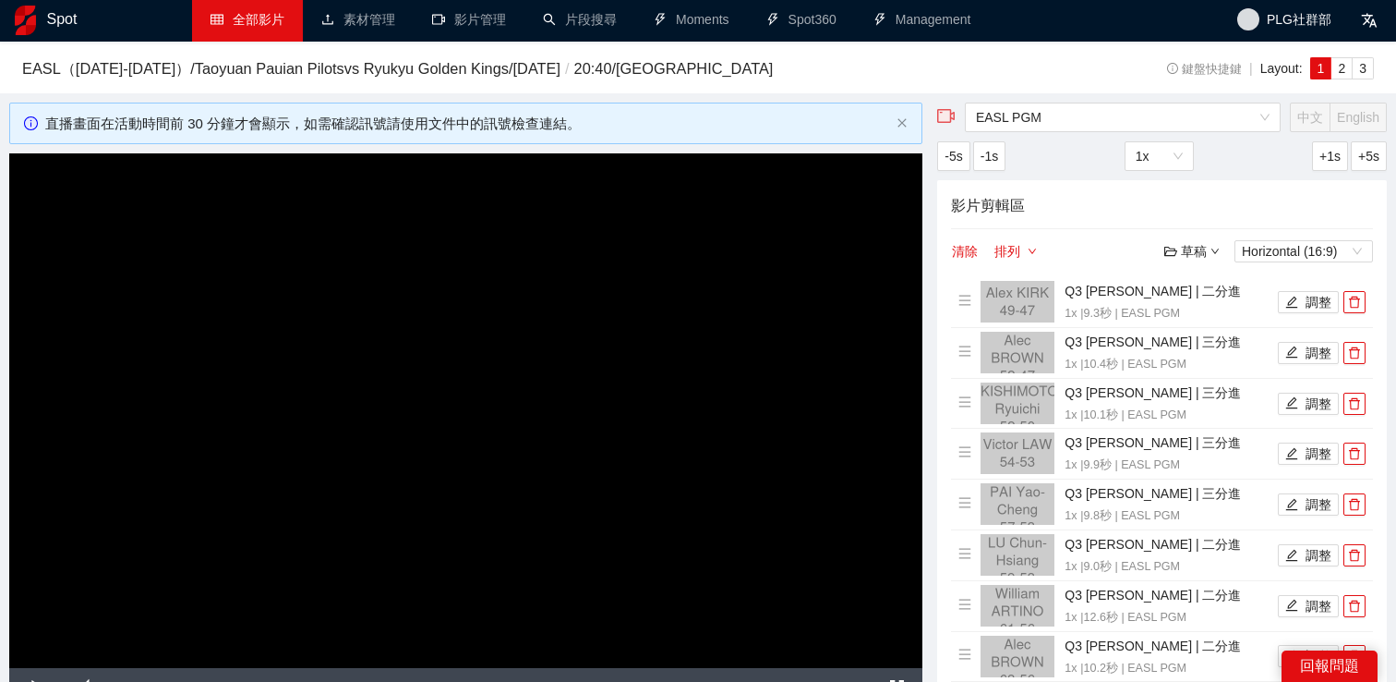
scroll to position [0, 0]
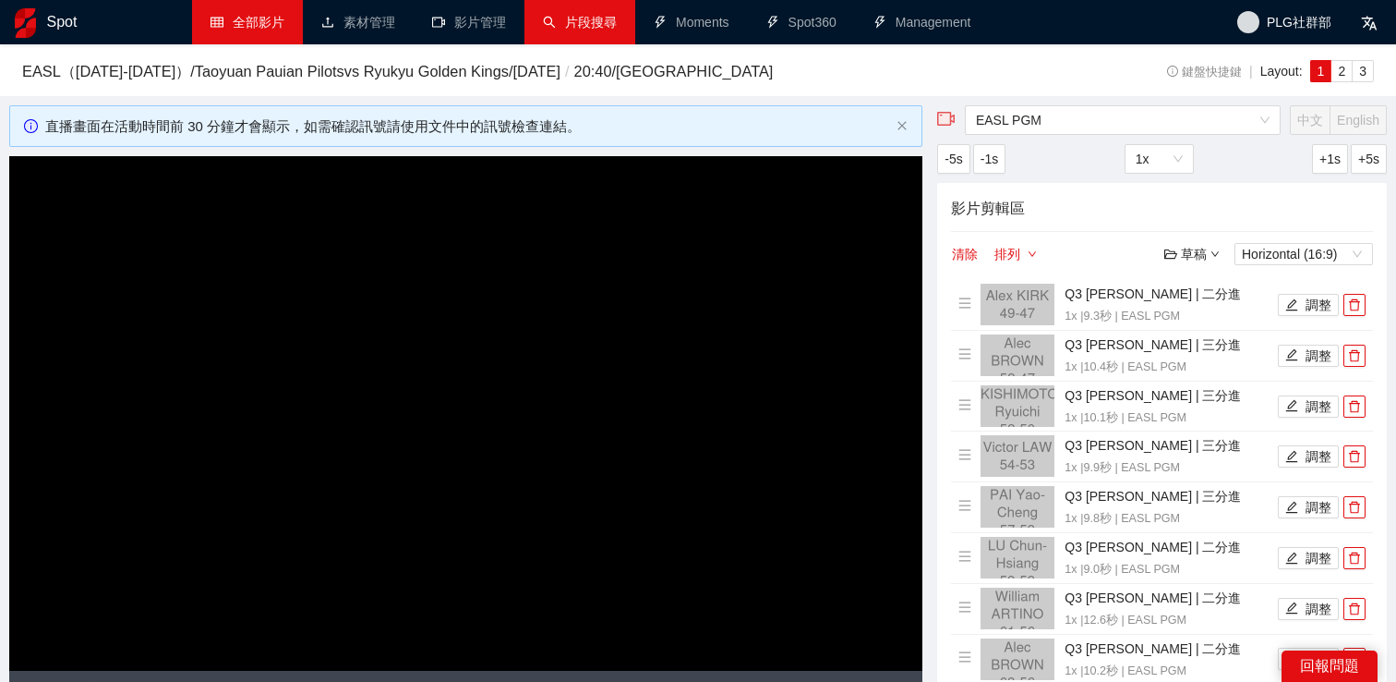
click at [563, 30] on link "片段搜尋" at bounding box center [580, 22] width 74 height 15
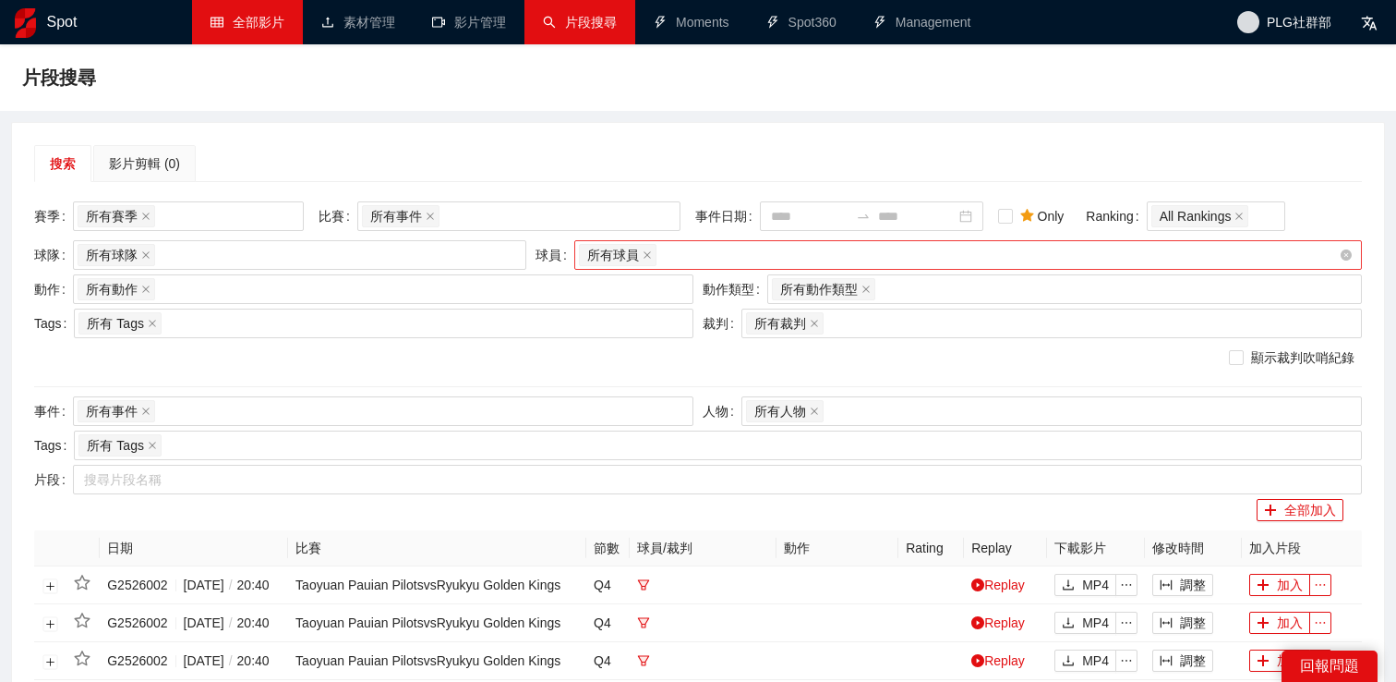
click at [686, 261] on div "所有球員" at bounding box center [959, 255] width 760 height 26
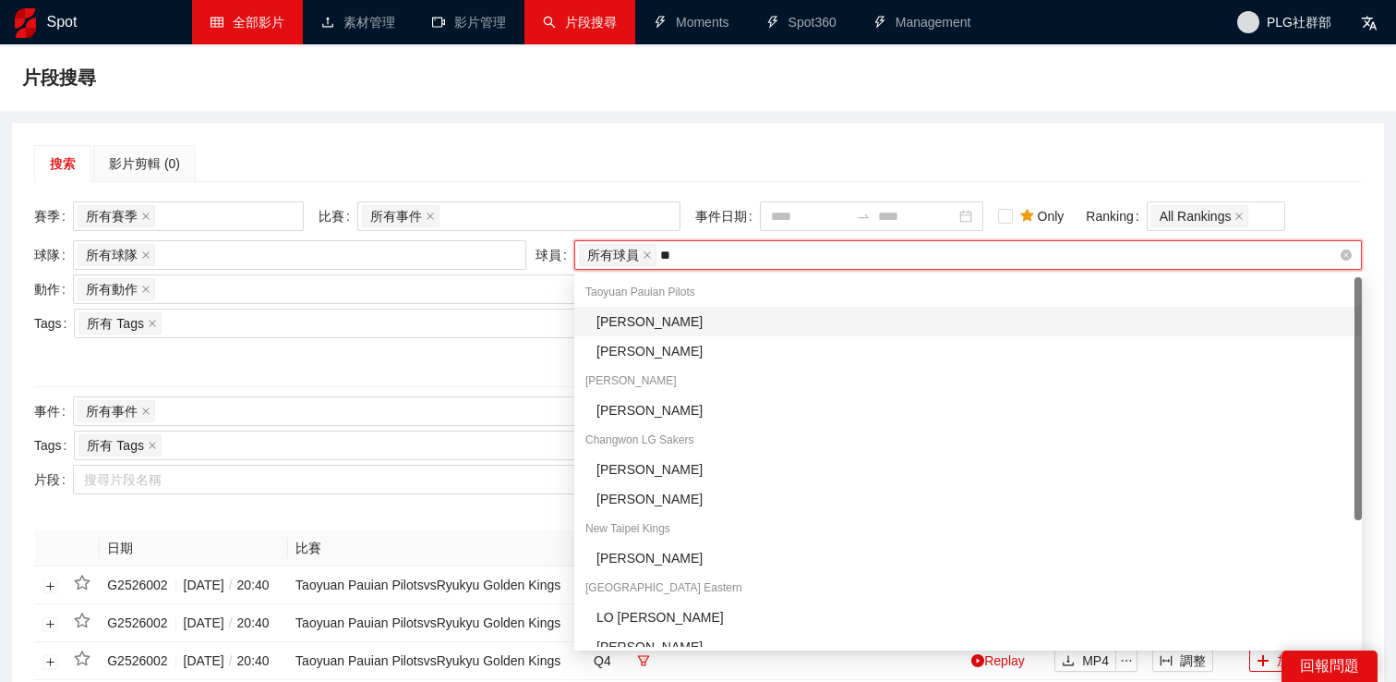
type input "***"
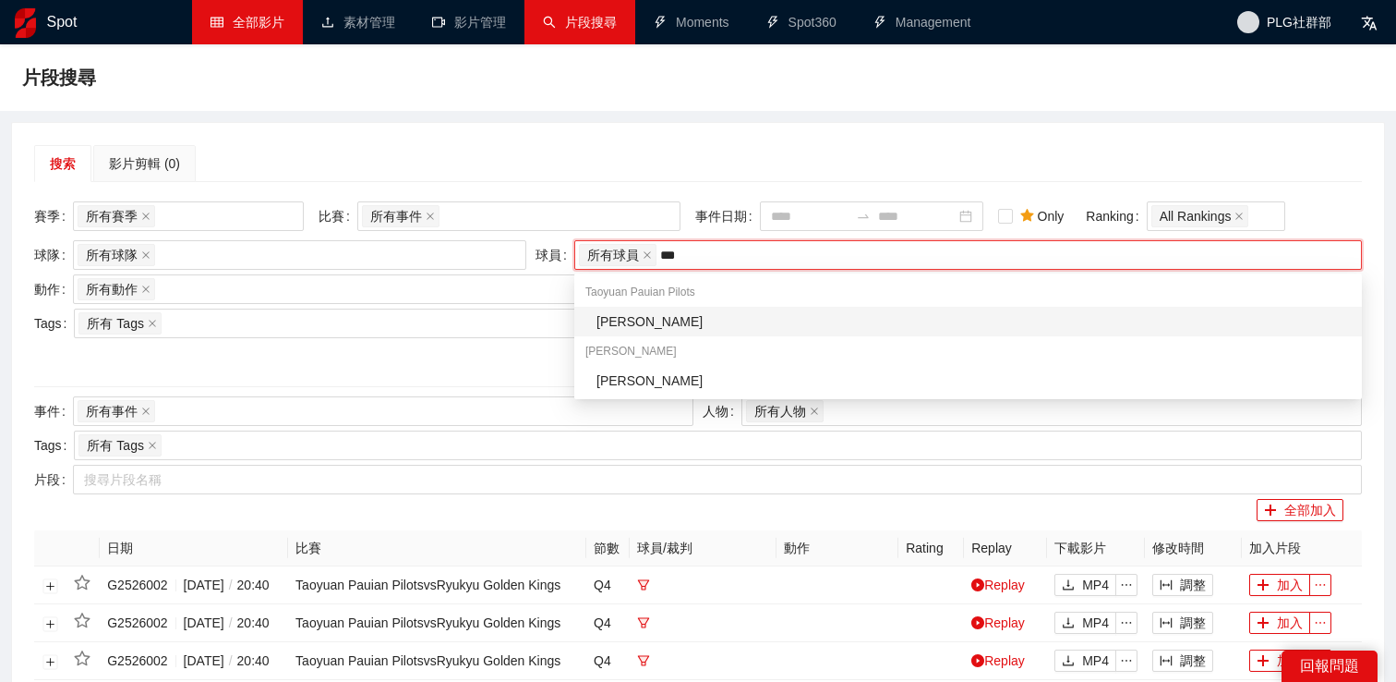
click at [675, 327] on div "[PERSON_NAME]" at bounding box center [974, 321] width 755 height 20
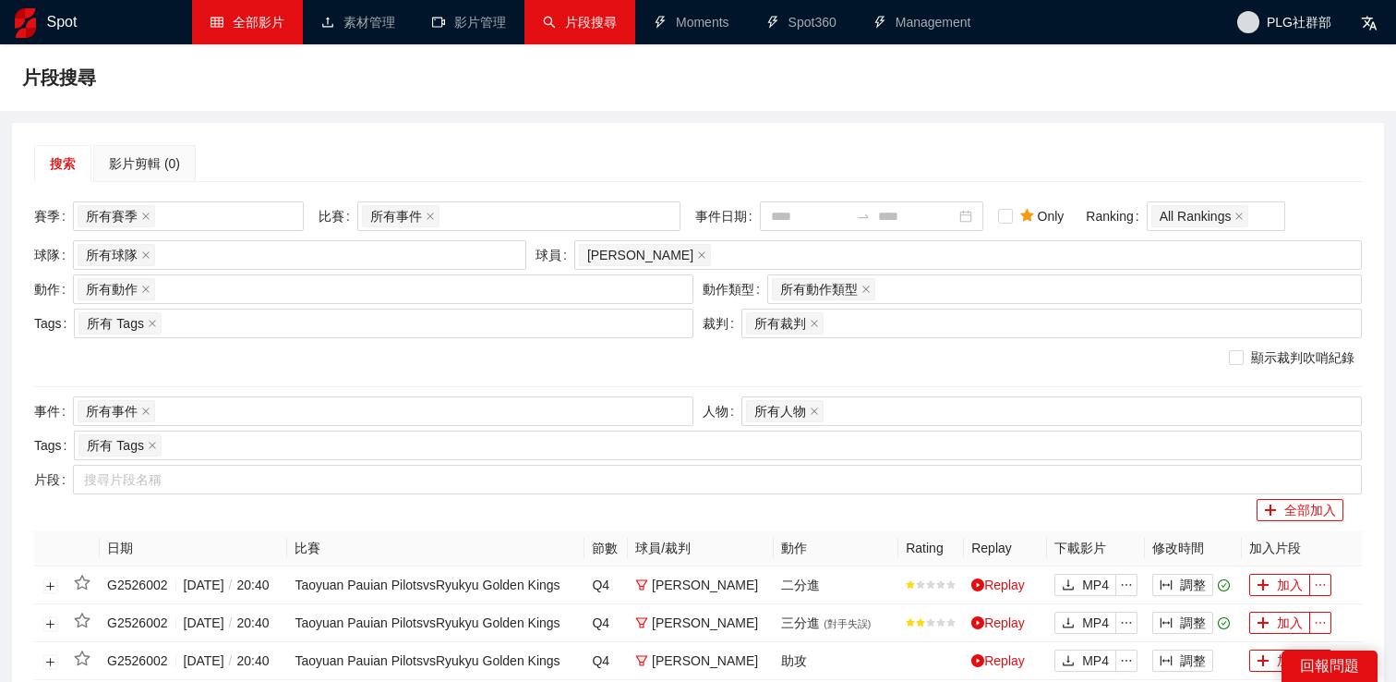
click at [258, 270] on div "球隊 所有球隊" at bounding box center [280, 257] width 501 height 34
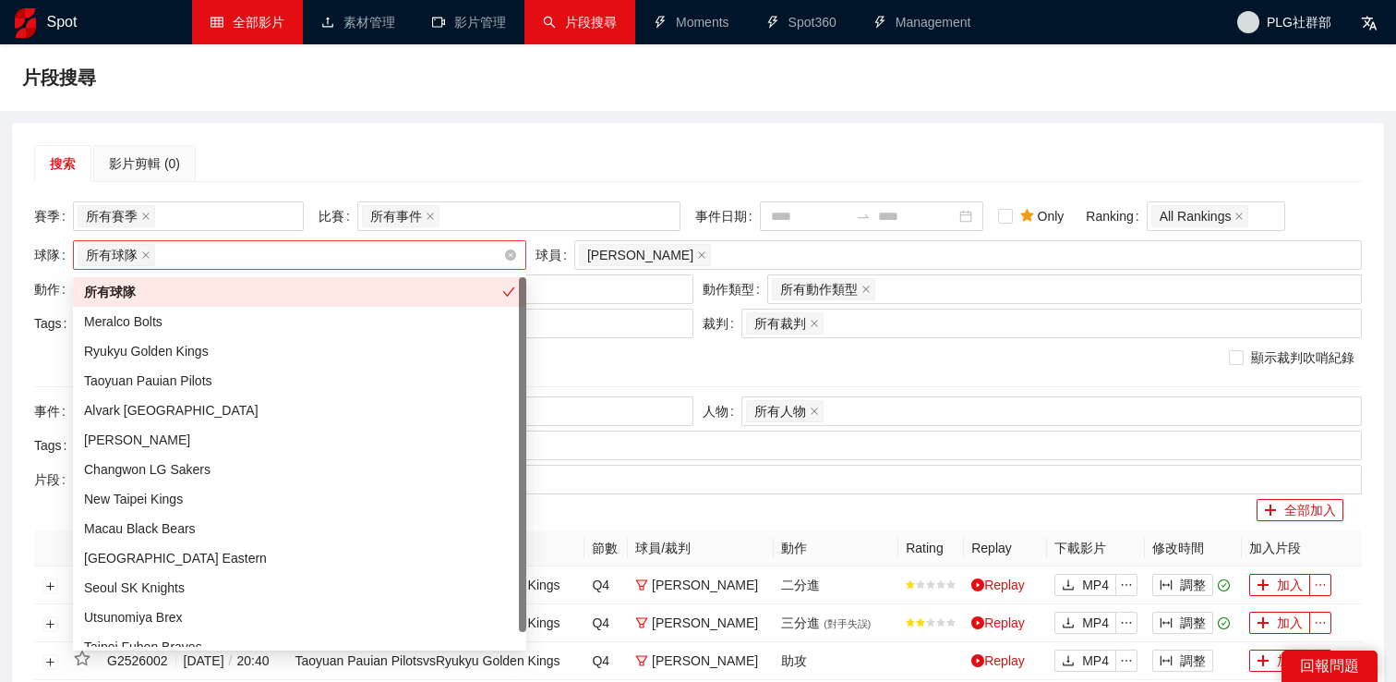
click at [260, 258] on div "所有球隊" at bounding box center [291, 255] width 426 height 26
click at [251, 268] on div "所有球隊" at bounding box center [299, 255] width 453 height 30
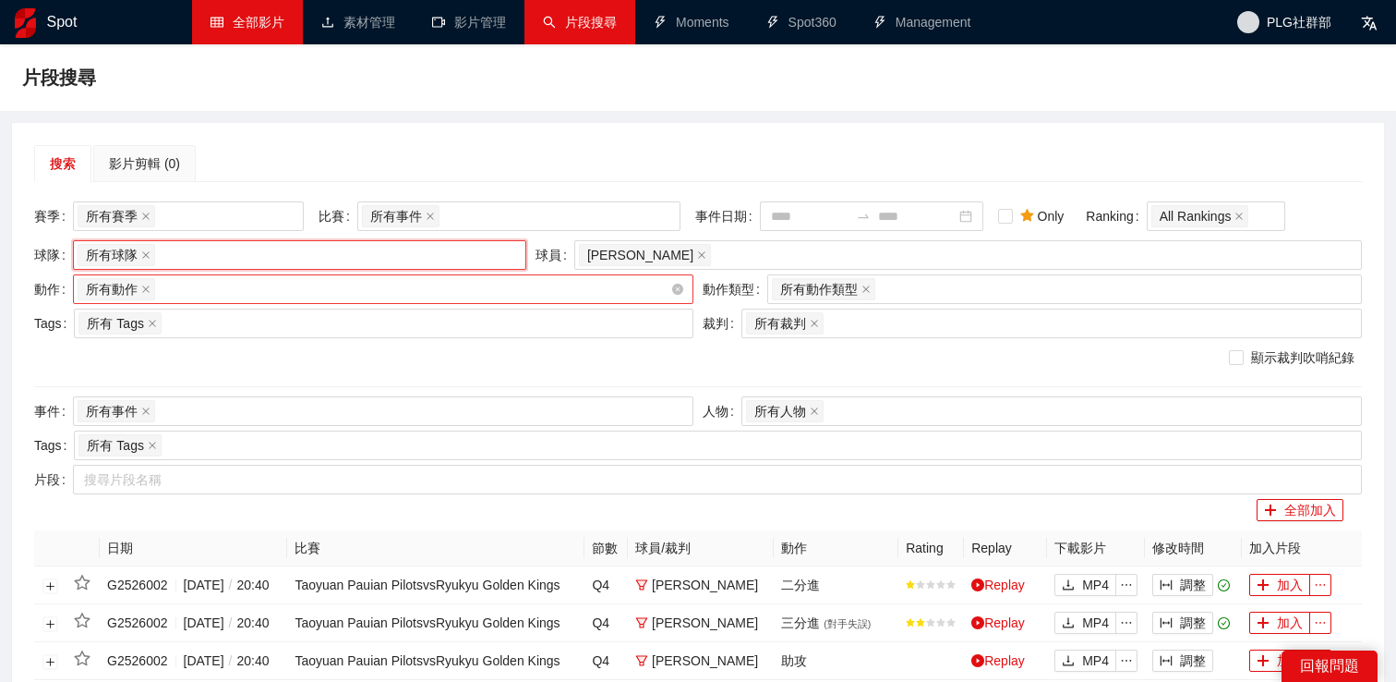
click at [251, 287] on div "所有動作 + 0 ..." at bounding box center [374, 289] width 593 height 26
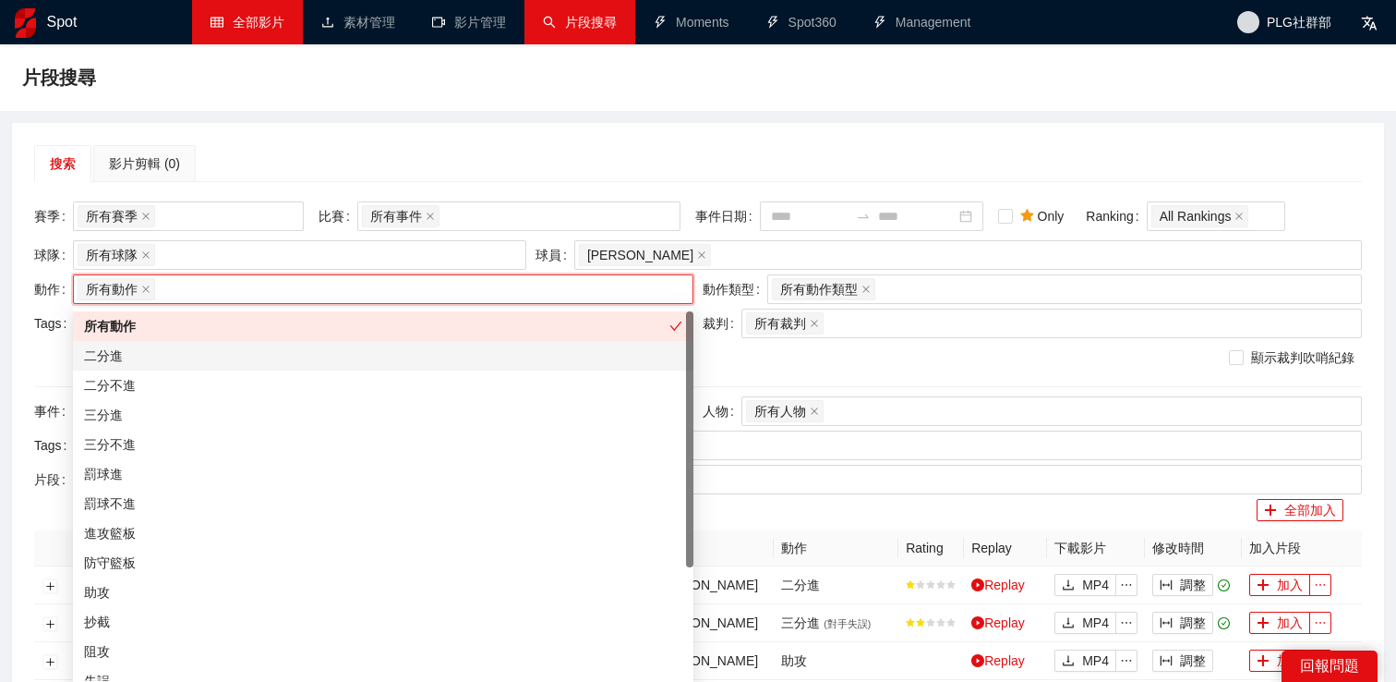
click at [219, 358] on div "二分進" at bounding box center [383, 355] width 598 height 20
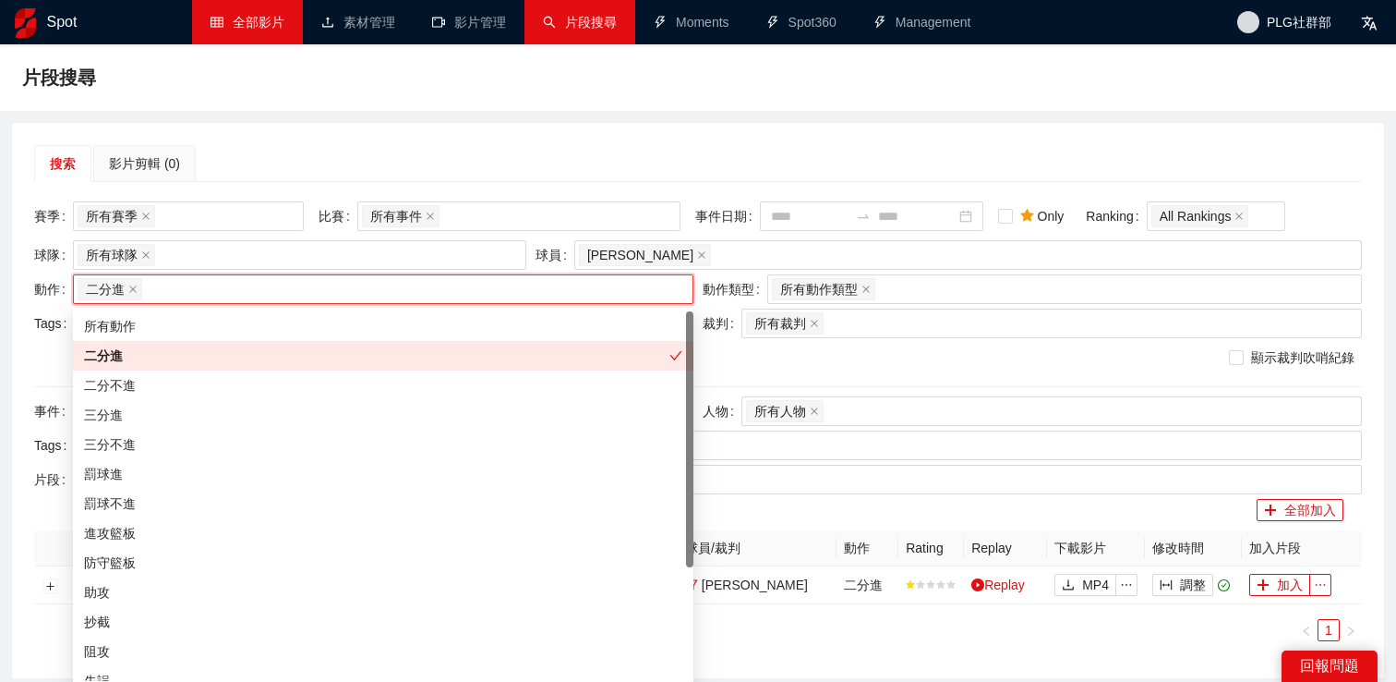
click at [211, 389] on div "二分不進" at bounding box center [383, 385] width 598 height 20
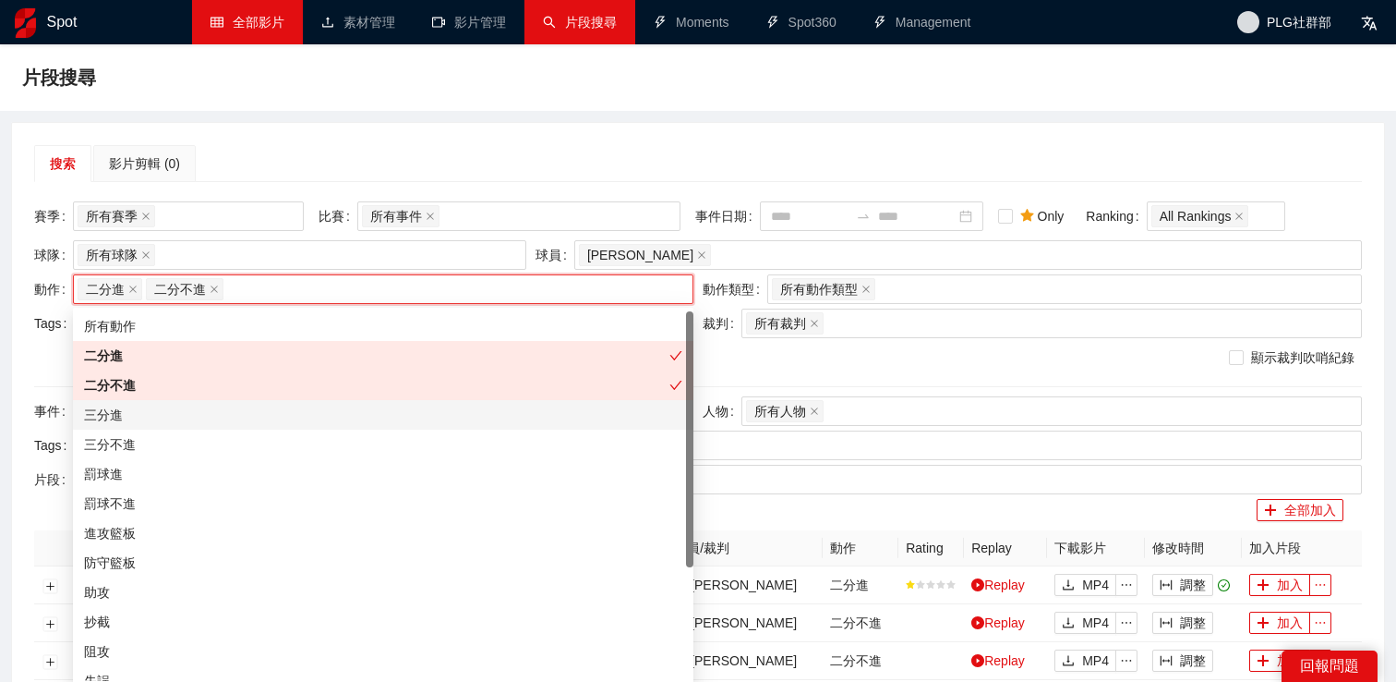
click at [211, 416] on div "三分進" at bounding box center [383, 414] width 598 height 20
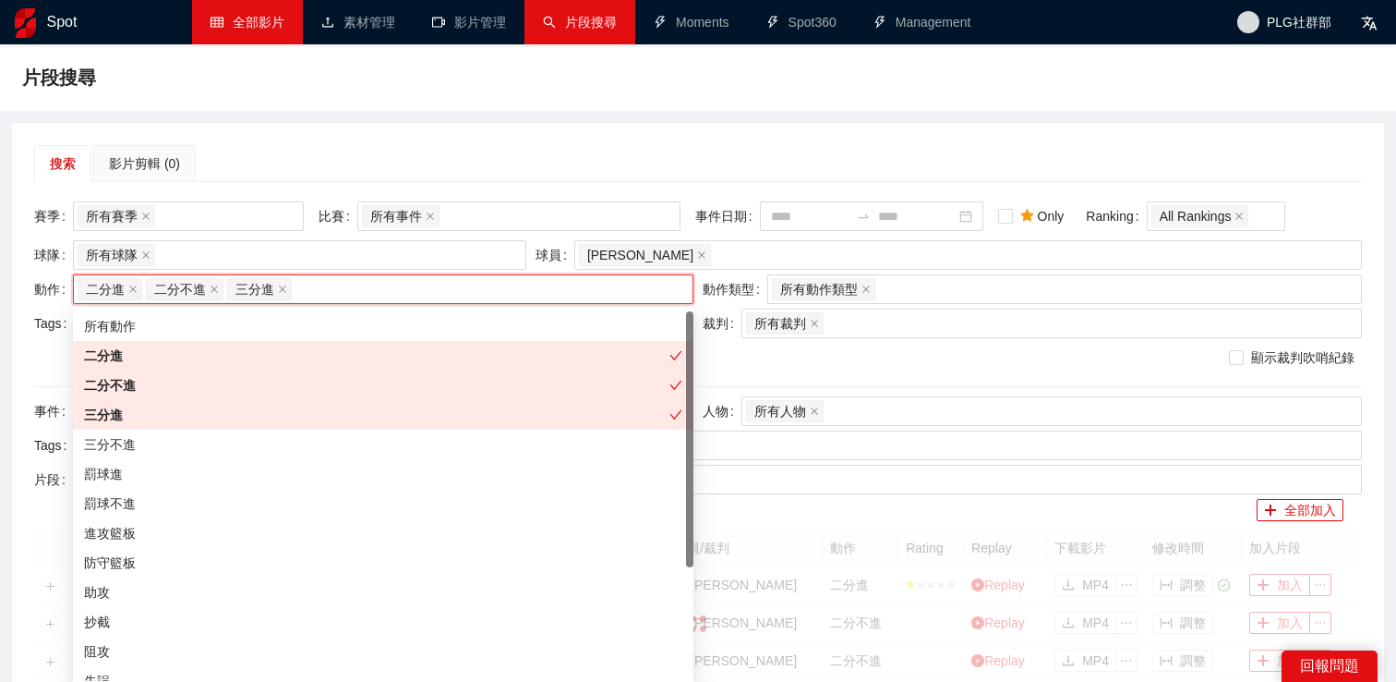
click at [210, 444] on div "三分不進" at bounding box center [383, 444] width 598 height 20
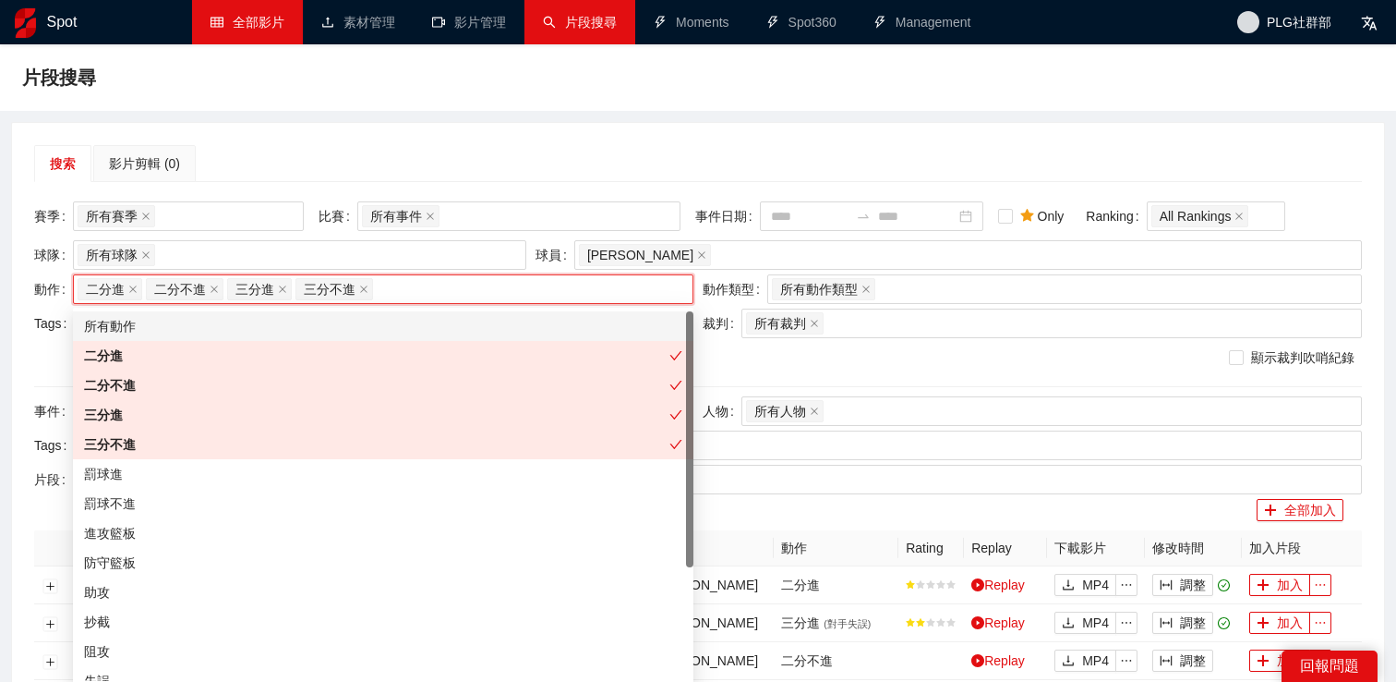
click at [429, 123] on div "搜索 影片剪輯 (0) 賽季 所有賽季 比賽 所有事件 事件日期 Only Ranking All Rankings 球隊 所有球隊 球員 [PERSON_N…" at bounding box center [698, 552] width 1372 height 858
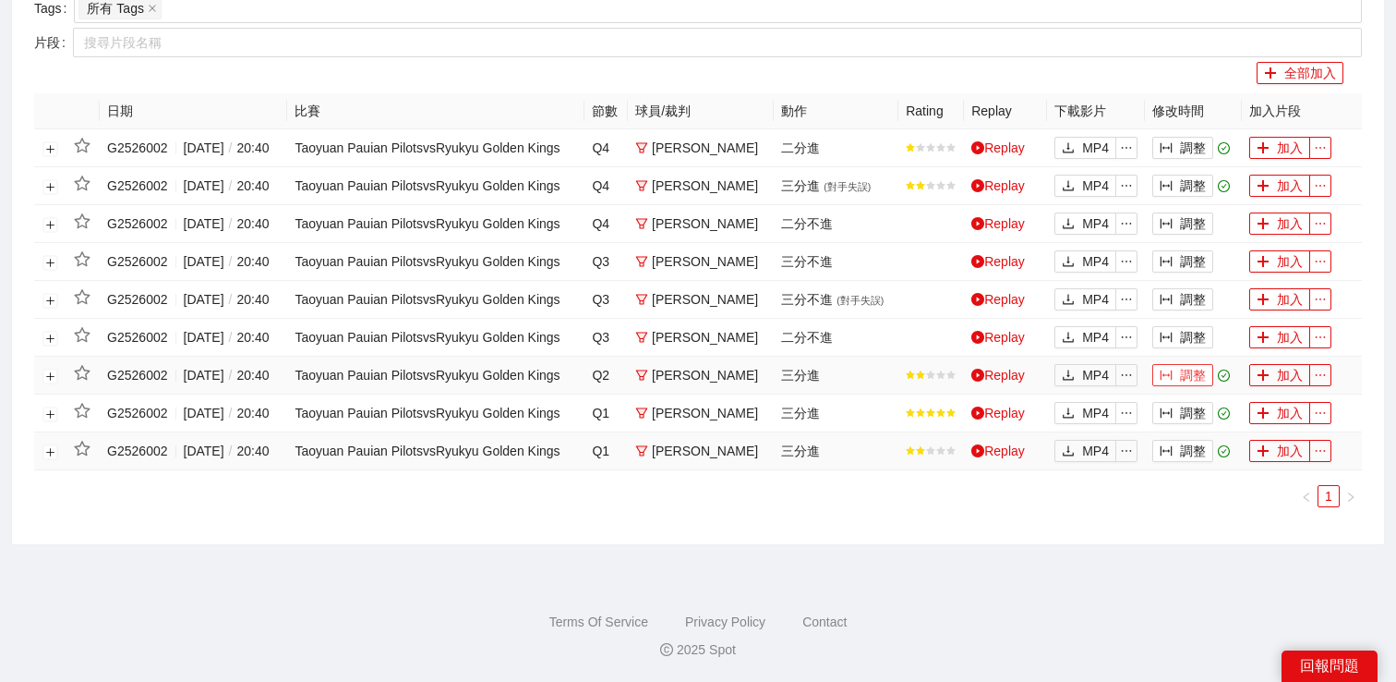
scroll to position [544, 0]
click at [1175, 424] on button "調整" at bounding box center [1183, 413] width 61 height 22
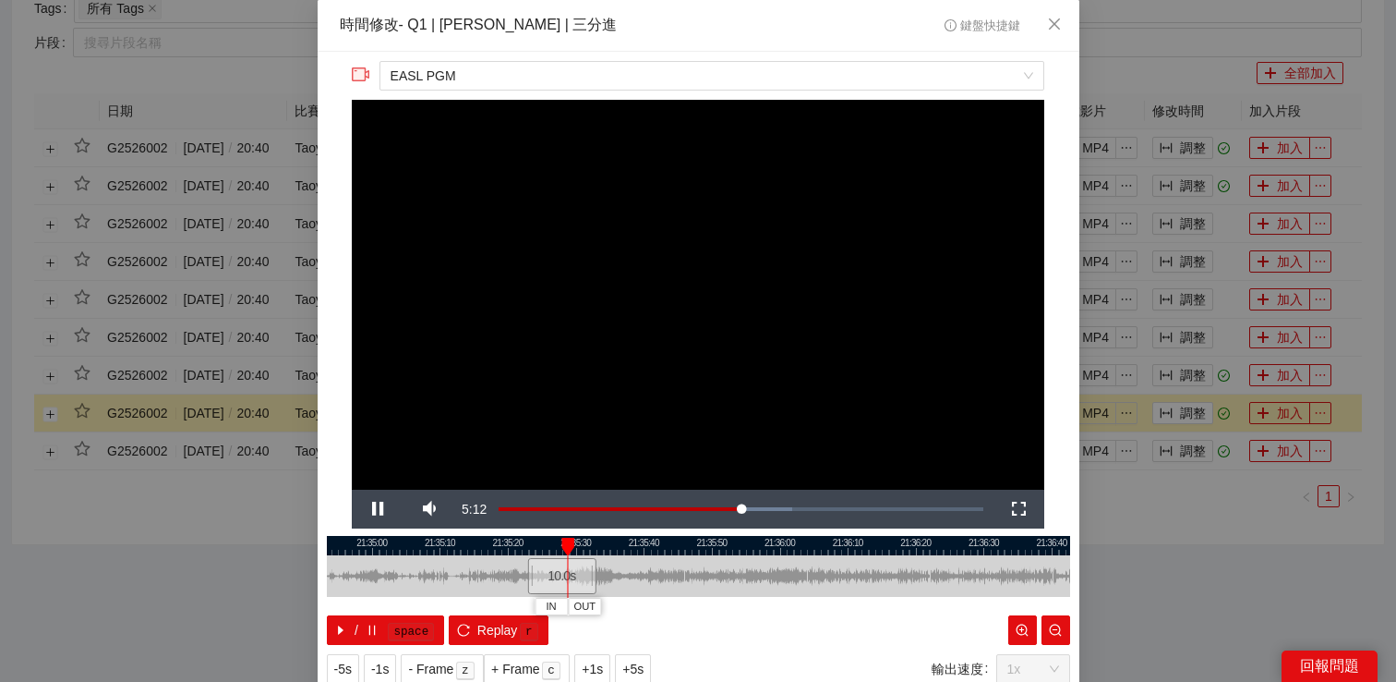
drag, startPoint x: 712, startPoint y: 541, endPoint x: 530, endPoint y: 541, distance: 181.9
click at [530, 541] on div at bounding box center [572, 545] width 743 height 19
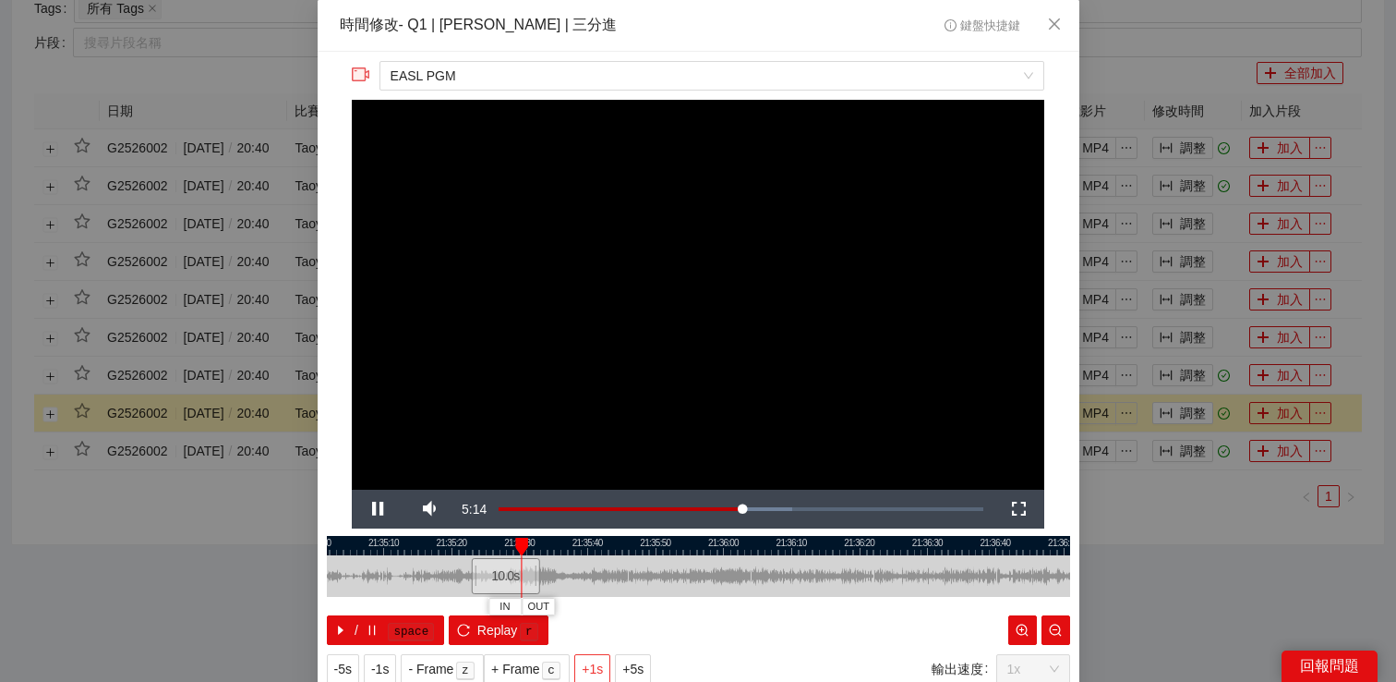
click at [596, 667] on span "+1s" at bounding box center [592, 668] width 21 height 20
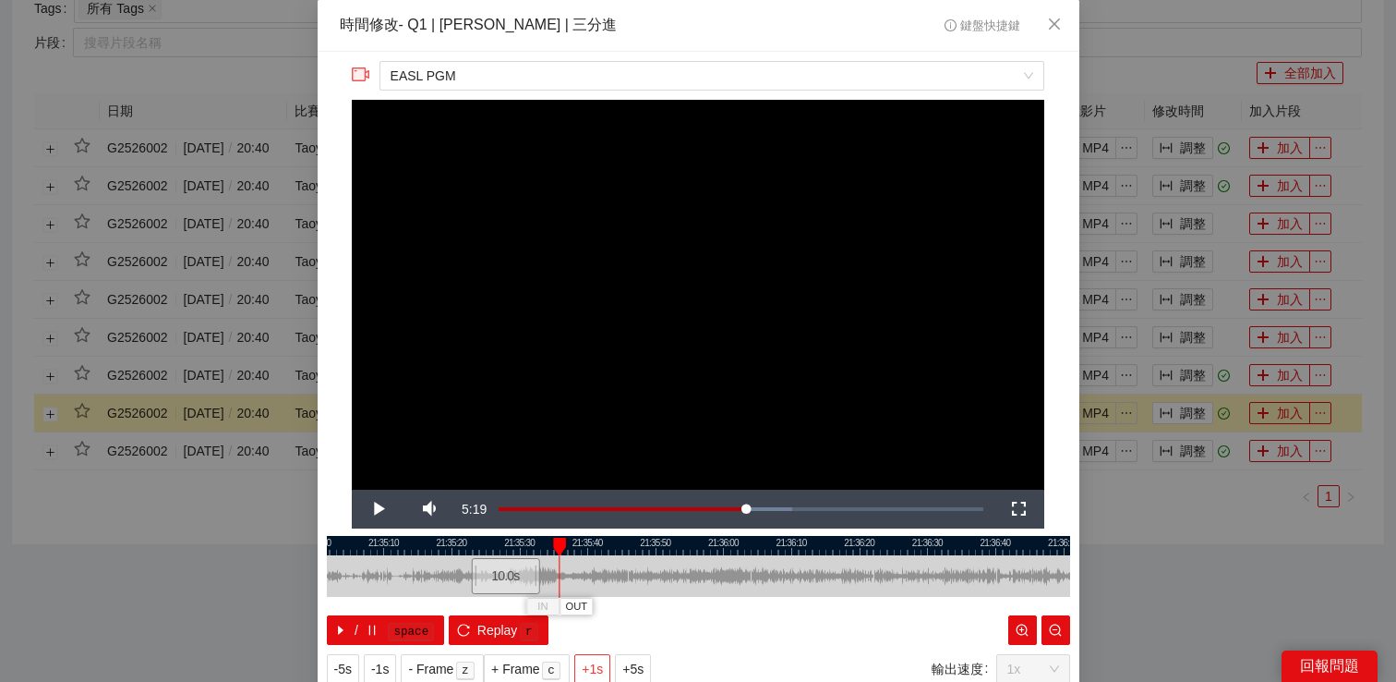
click at [596, 667] on span "+1s" at bounding box center [592, 668] width 21 height 20
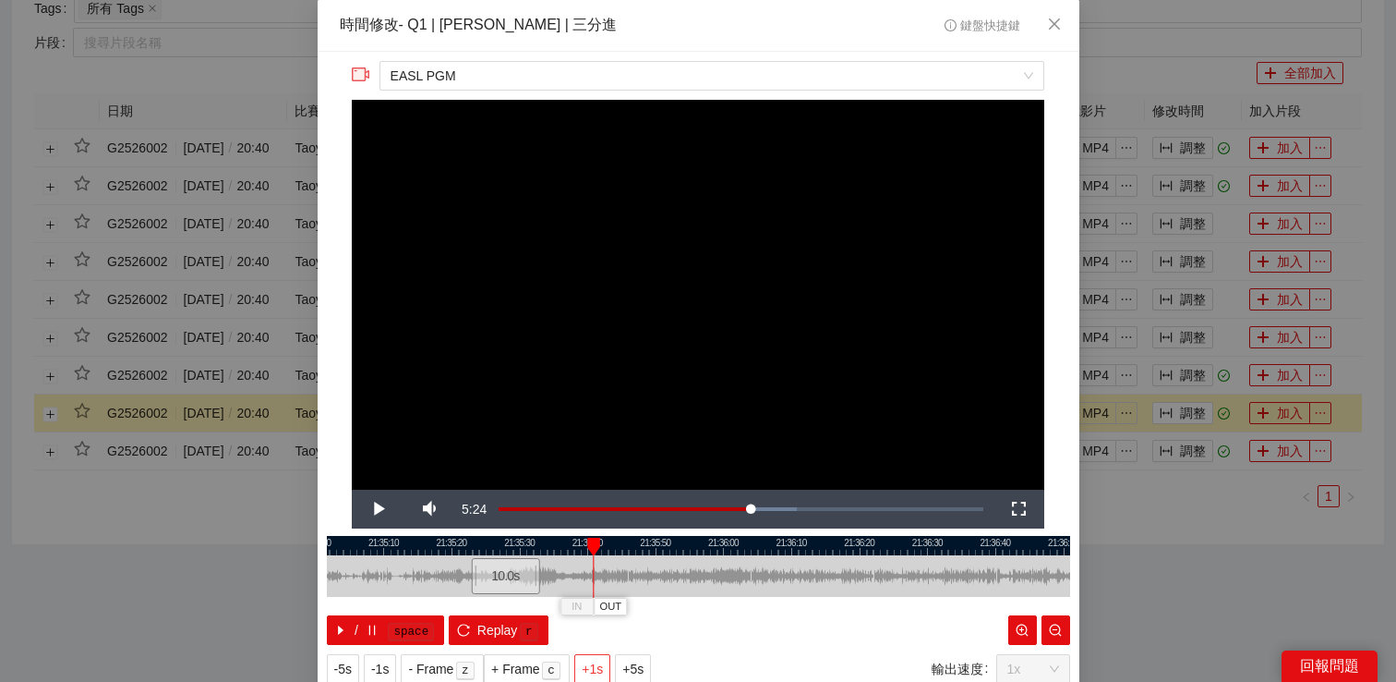
click at [596, 667] on span "+1s" at bounding box center [592, 668] width 21 height 20
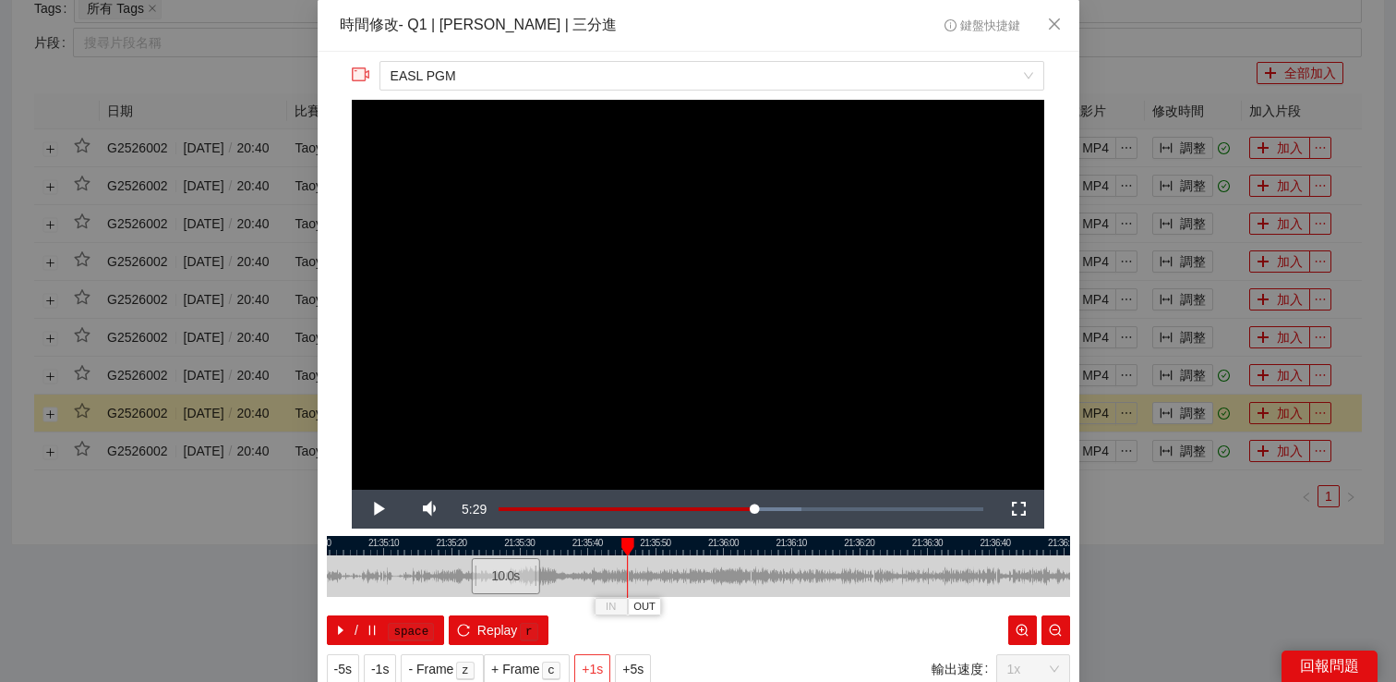
click at [596, 667] on span "+1s" at bounding box center [592, 668] width 21 height 20
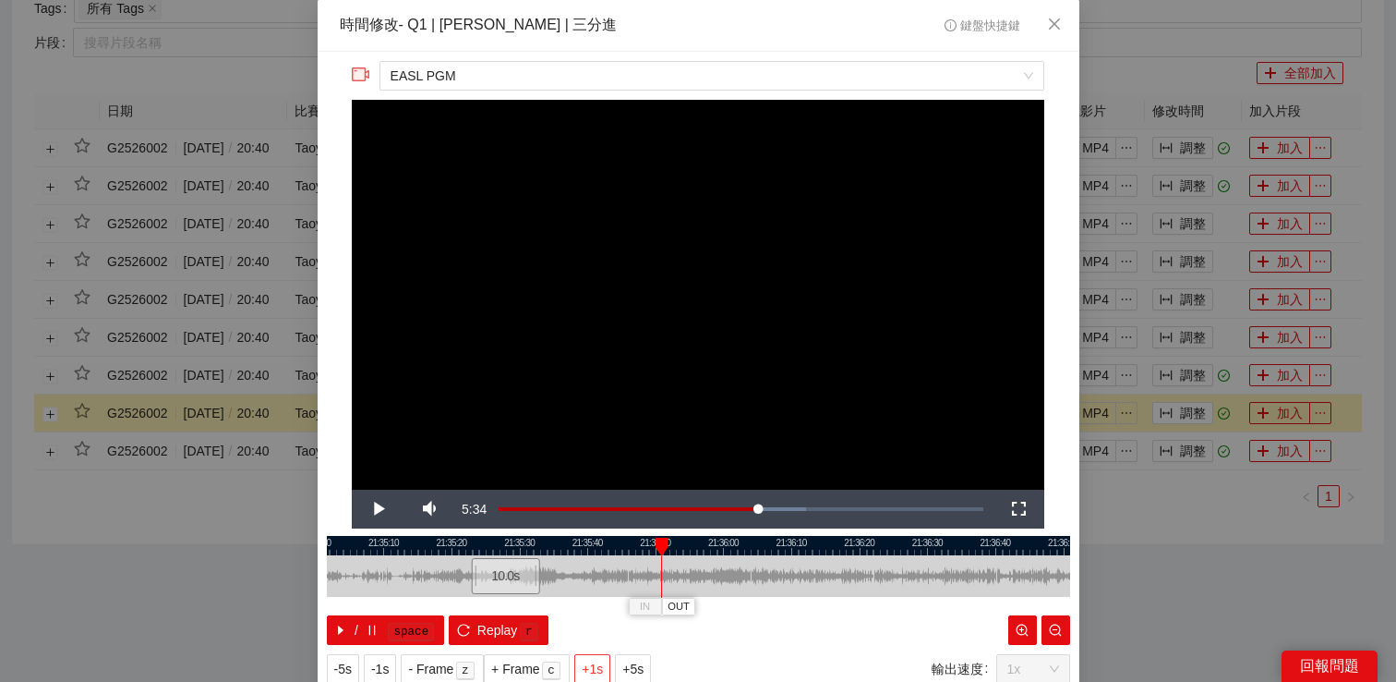
click at [596, 667] on span "+1s" at bounding box center [592, 668] width 21 height 20
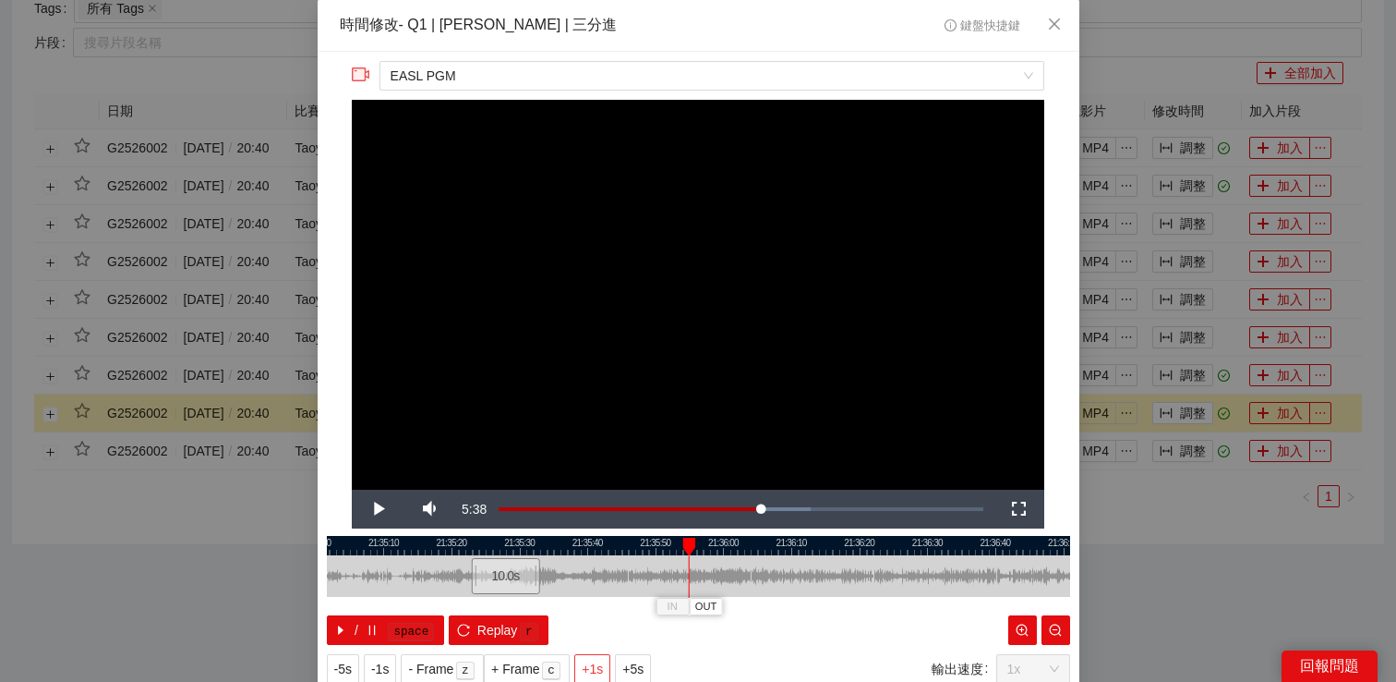
click at [596, 667] on span "+1s" at bounding box center [592, 668] width 21 height 20
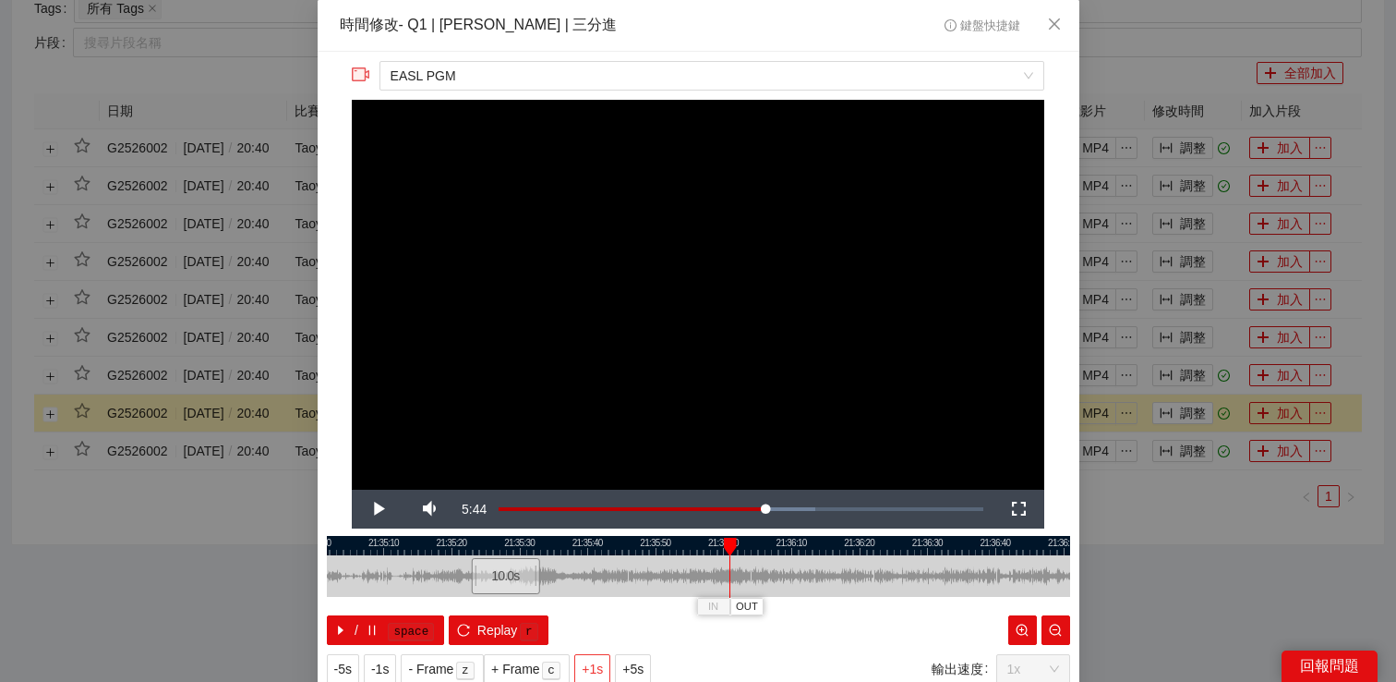
click at [596, 667] on span "+1s" at bounding box center [592, 668] width 21 height 20
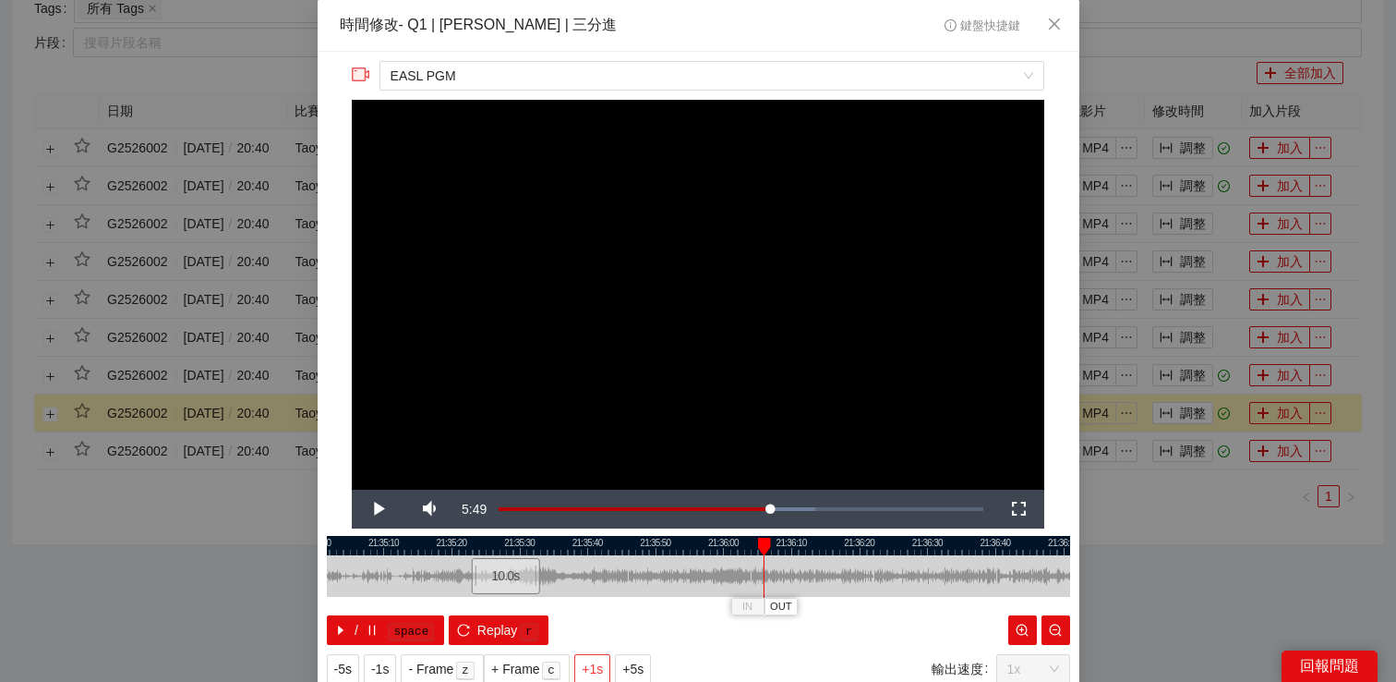
click at [596, 667] on span "+1s" at bounding box center [592, 668] width 21 height 20
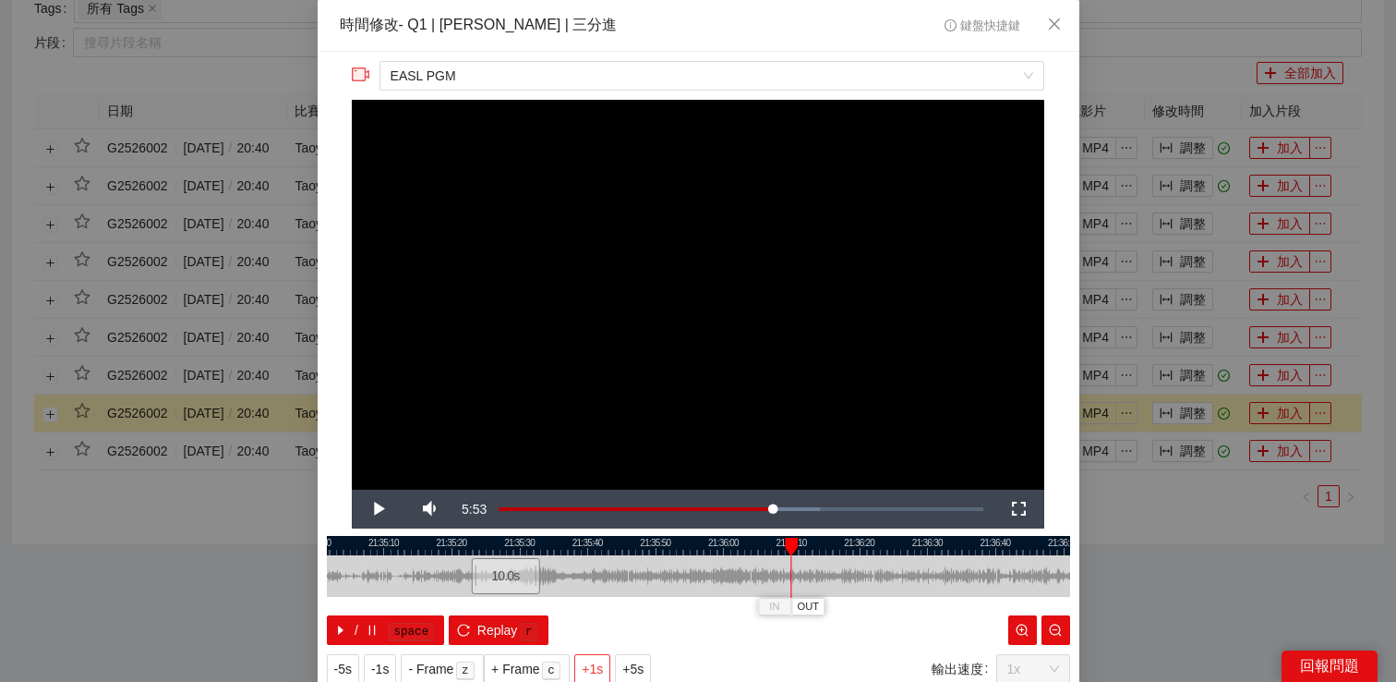
click at [596, 667] on span "+1s" at bounding box center [592, 668] width 21 height 20
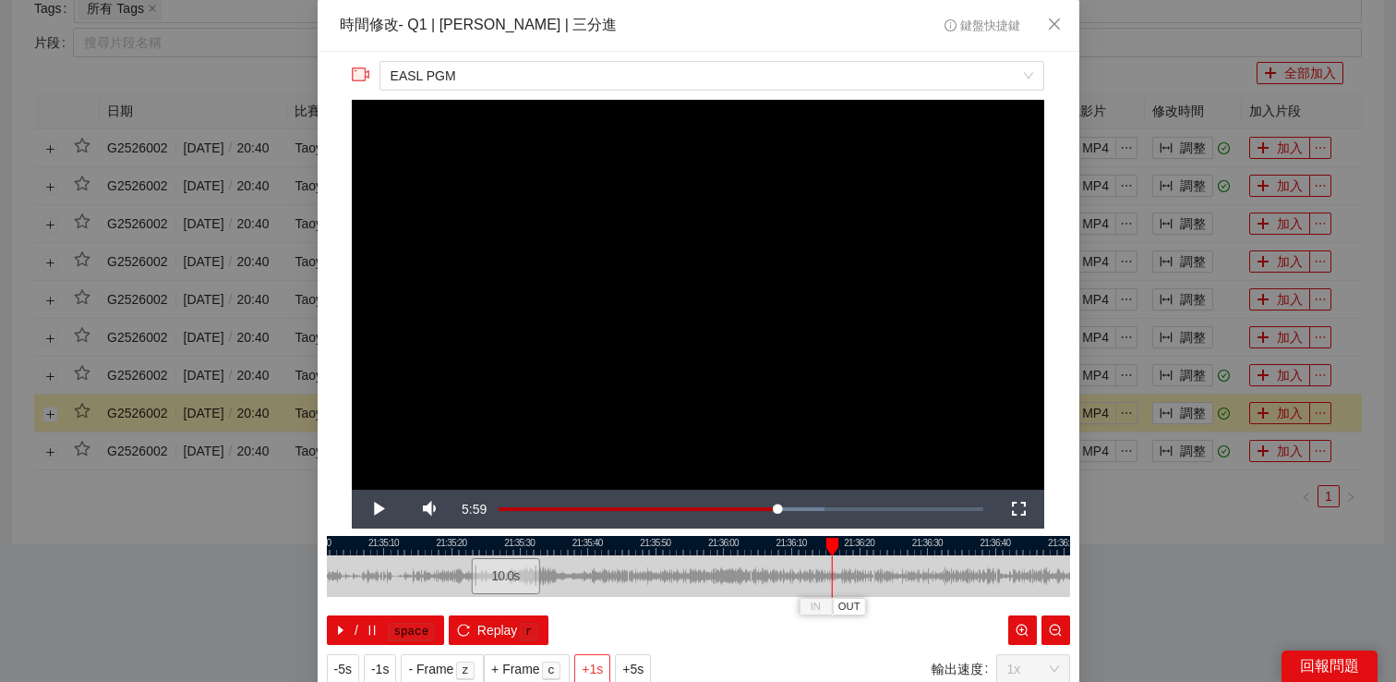
click at [596, 667] on span "+1s" at bounding box center [592, 668] width 21 height 20
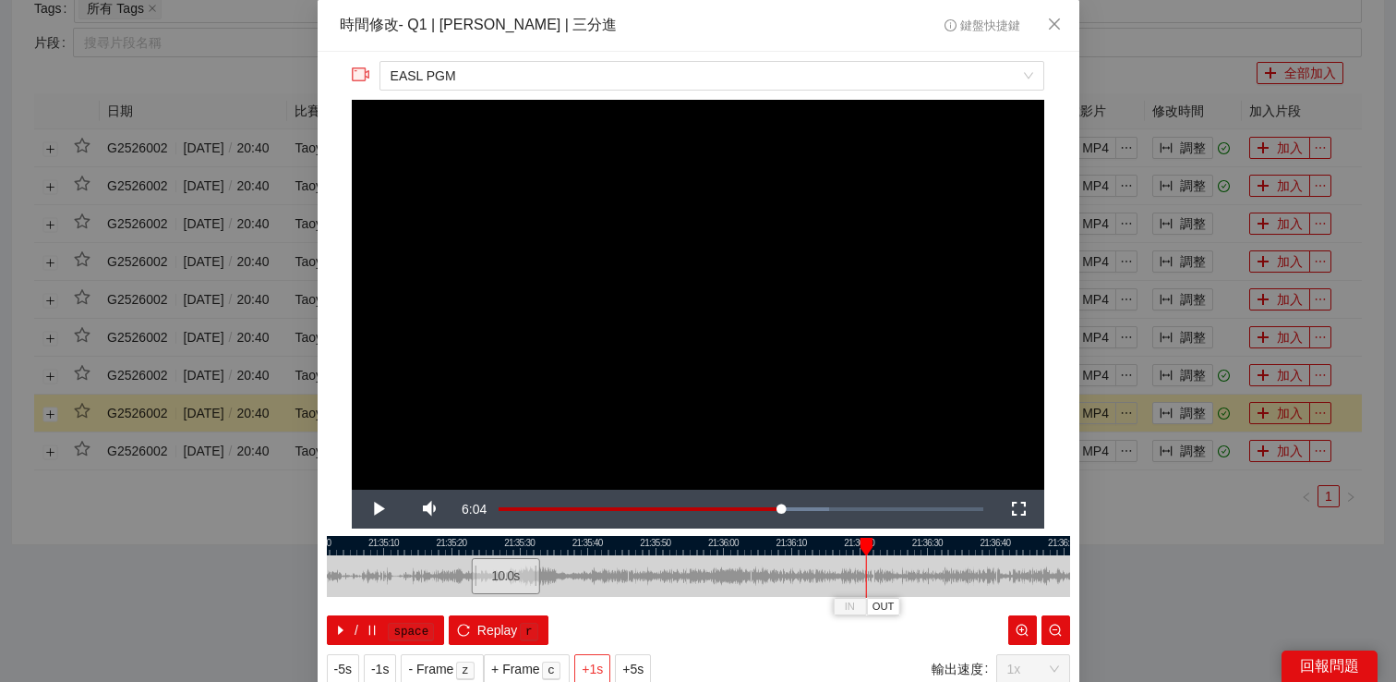
click at [596, 667] on span "+1s" at bounding box center [592, 668] width 21 height 20
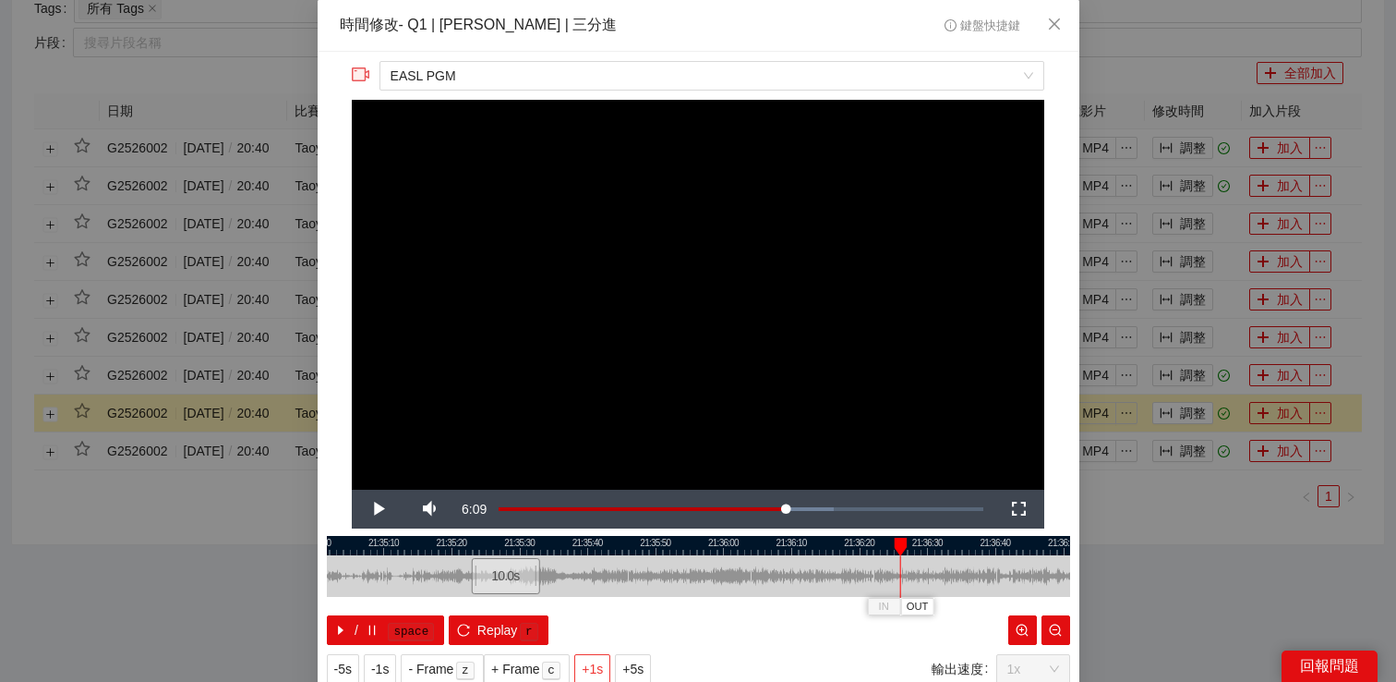
click at [596, 667] on span "+1s" at bounding box center [592, 668] width 21 height 20
click at [381, 509] on span "Video Player" at bounding box center [378, 509] width 52 height 0
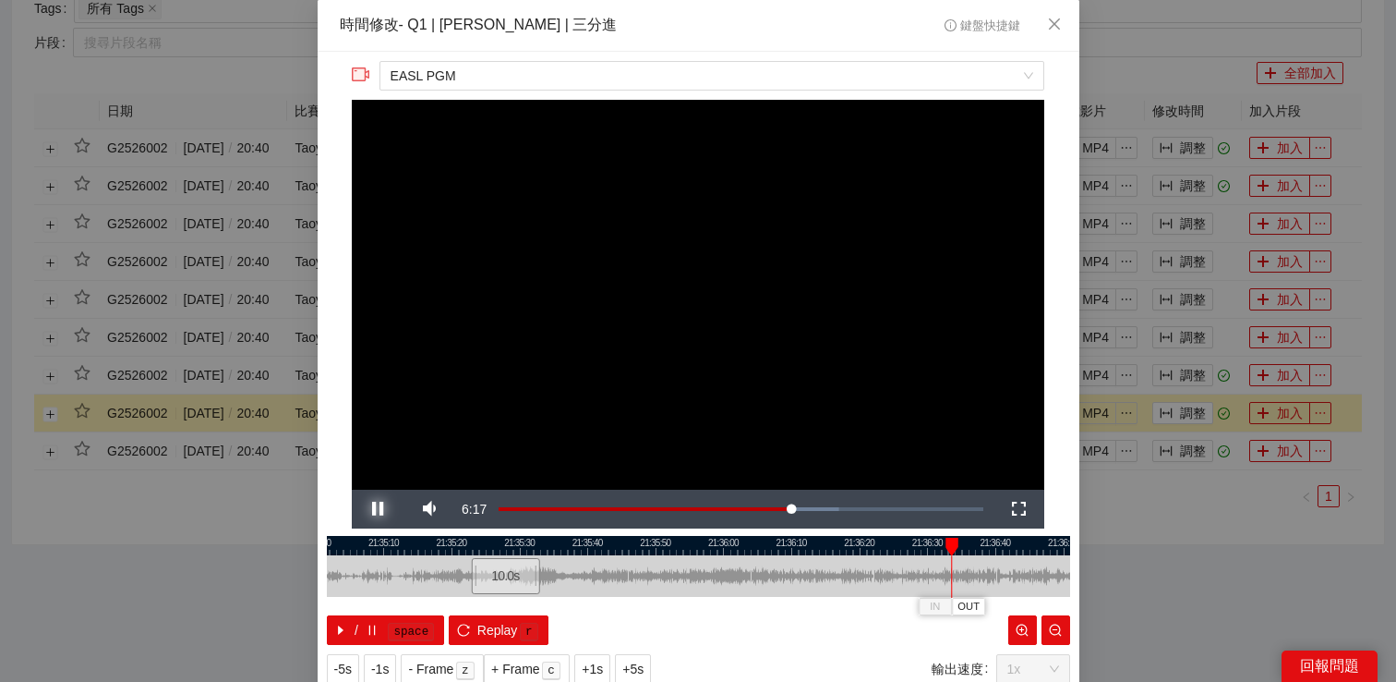
click at [381, 509] on span "Video Player" at bounding box center [378, 509] width 52 height 0
click at [375, 669] on span "-1s" at bounding box center [380, 668] width 18 height 20
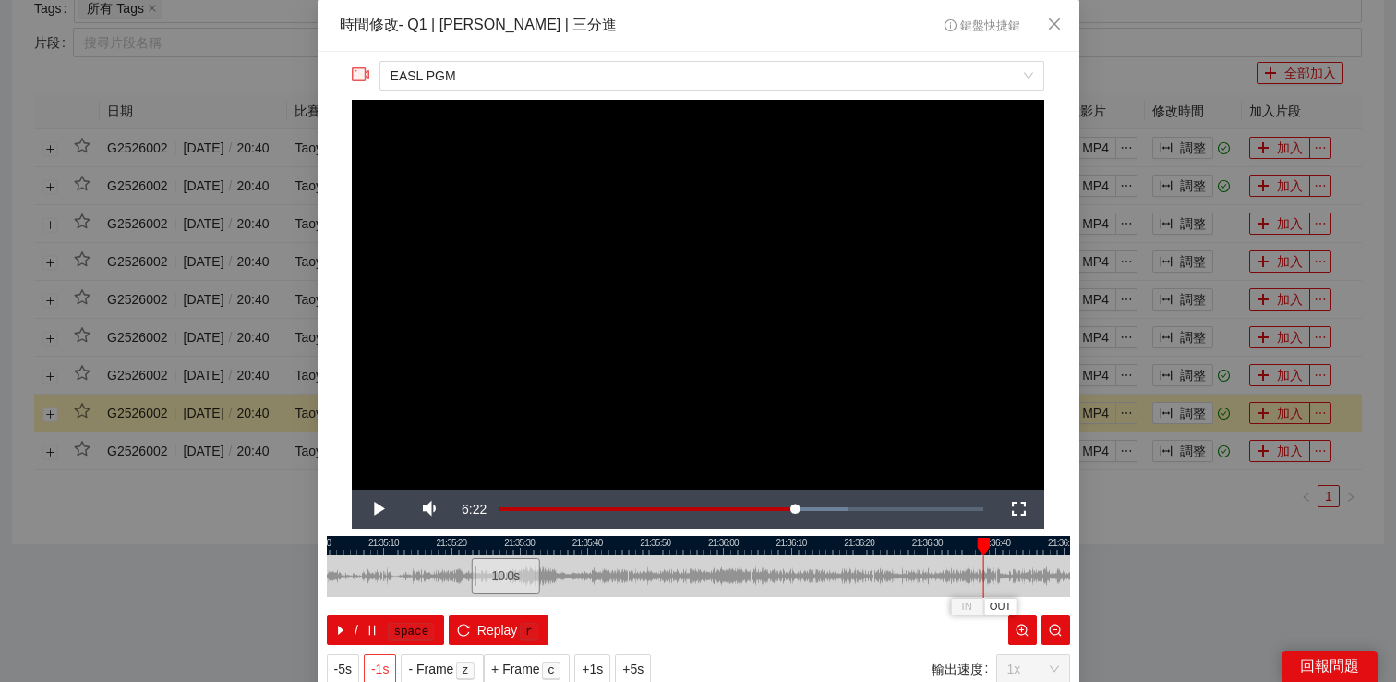
click at [375, 669] on span "-1s" at bounding box center [380, 668] width 18 height 20
click at [386, 509] on span "Video Player" at bounding box center [378, 509] width 52 height 0
click at [1131, 605] on div "**********" at bounding box center [698, 341] width 1396 height 682
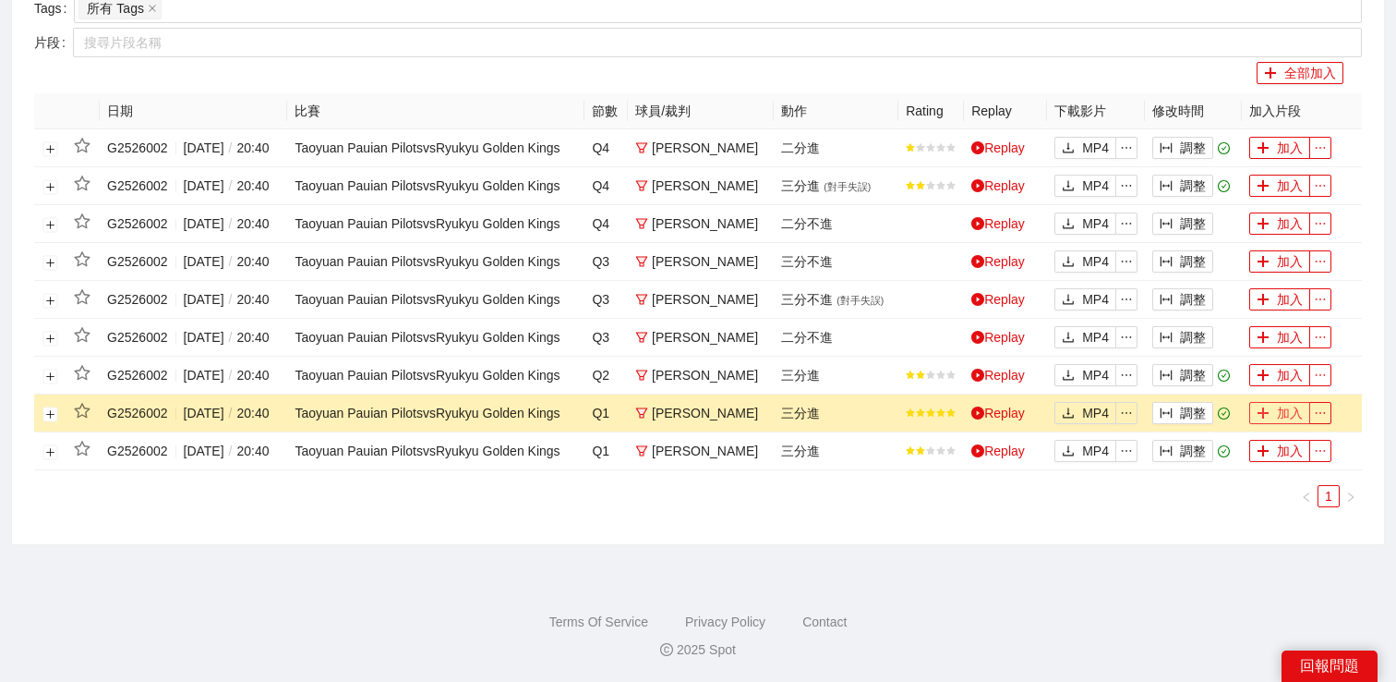
click at [1254, 424] on button "加入" at bounding box center [1279, 413] width 61 height 22
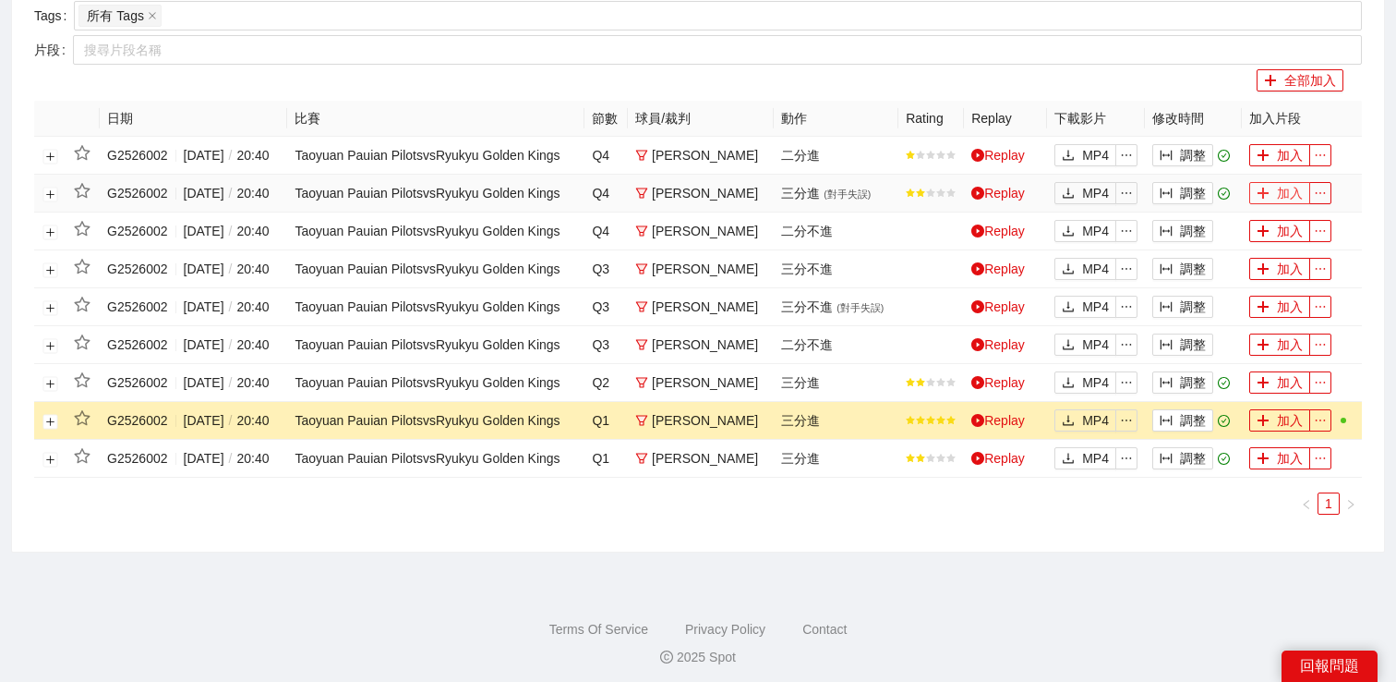
click at [1258, 204] on button "加入" at bounding box center [1279, 193] width 61 height 22
click at [1259, 162] on icon "plus" at bounding box center [1263, 155] width 13 height 13
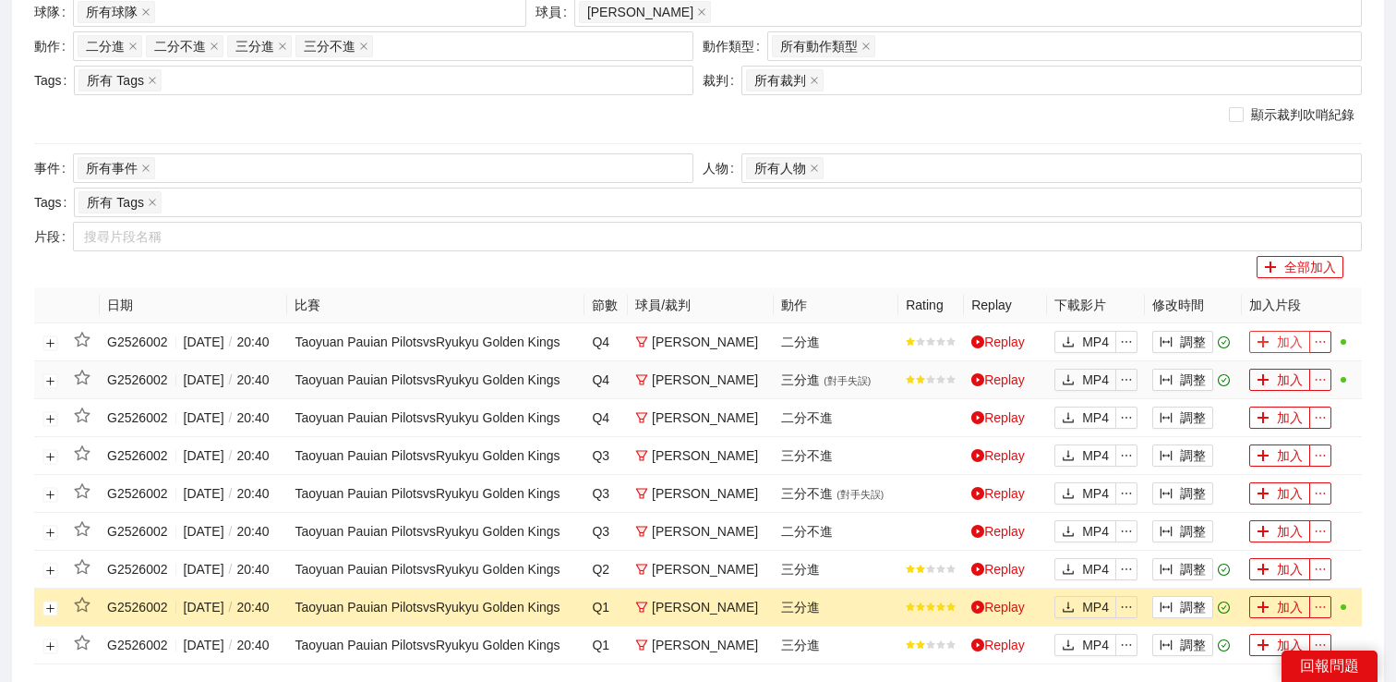
scroll to position [0, 0]
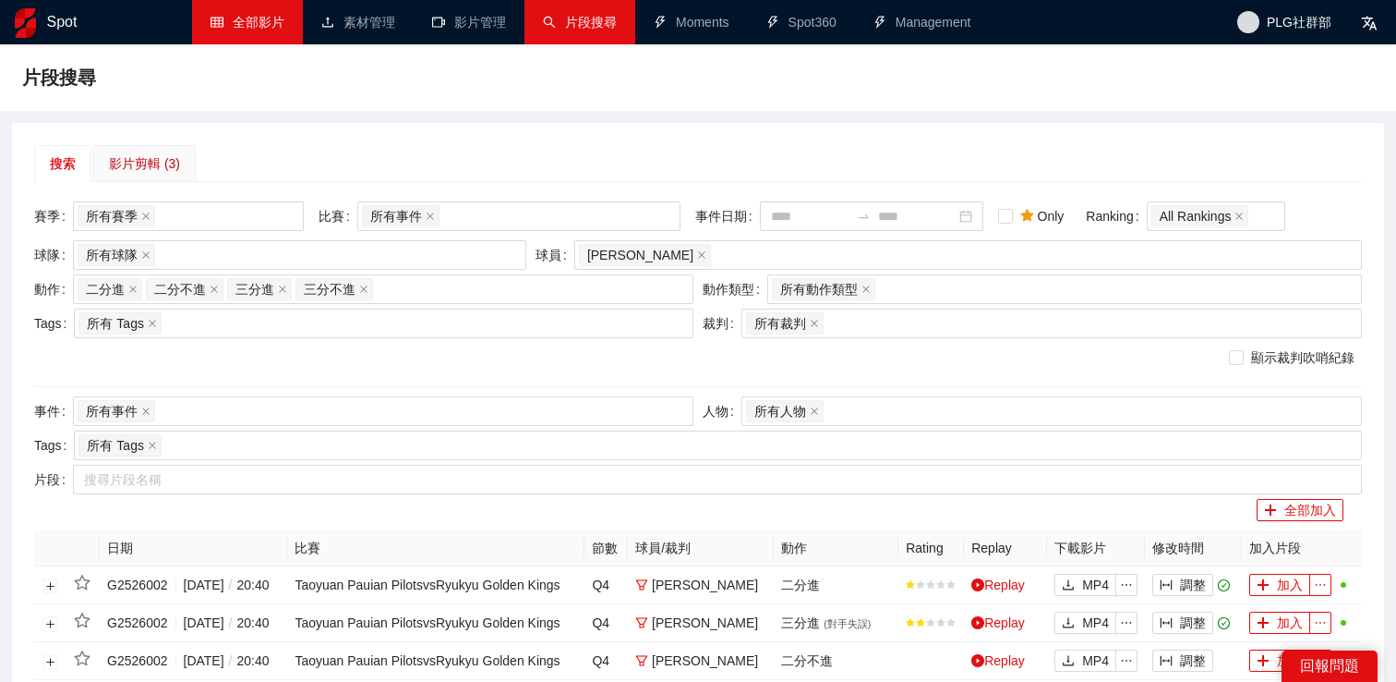
click at [173, 167] on div "影片剪輯 (3)" at bounding box center [144, 163] width 71 height 20
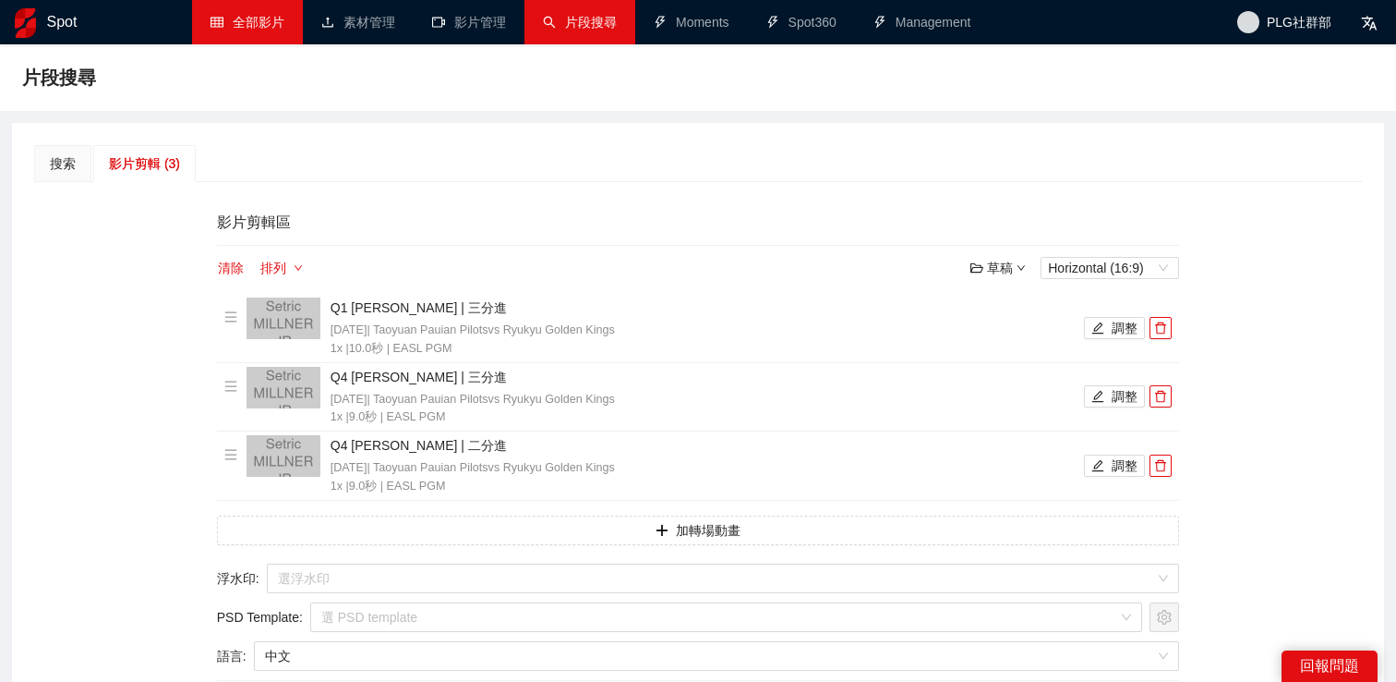
scroll to position [186, 0]
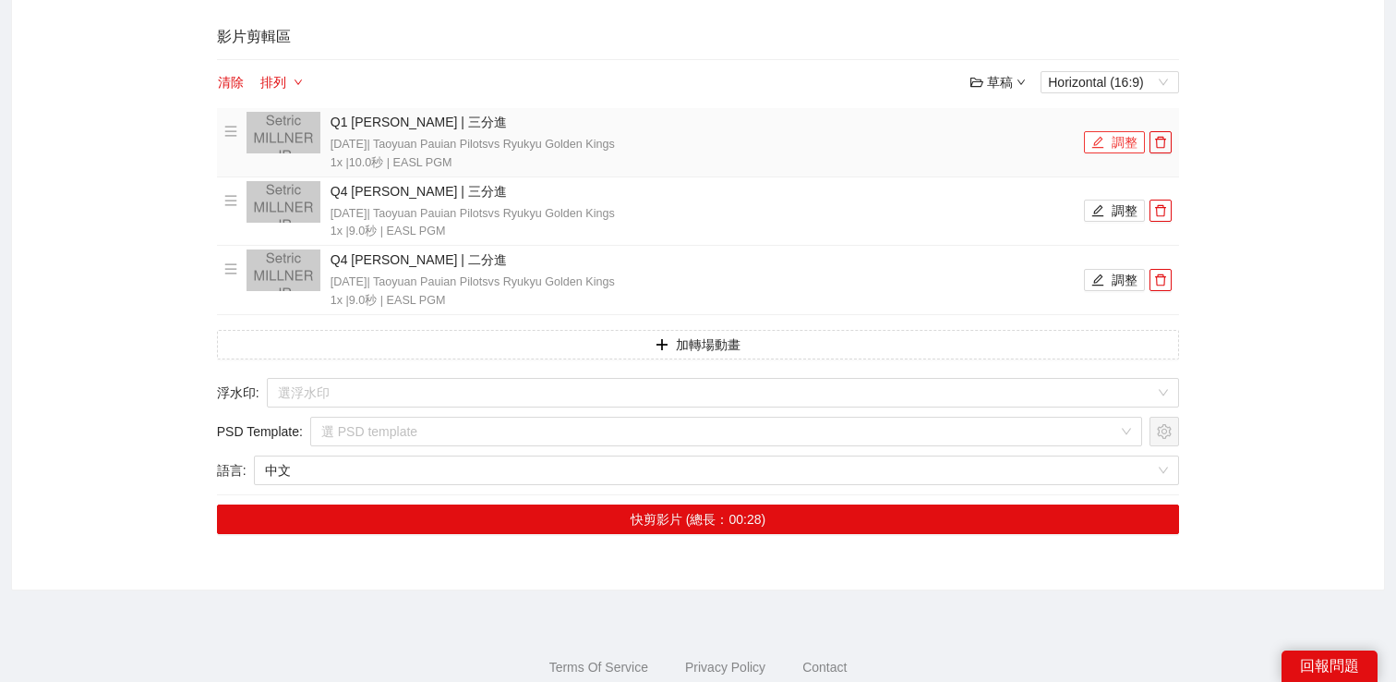
click at [1108, 140] on button "調整" at bounding box center [1114, 142] width 61 height 22
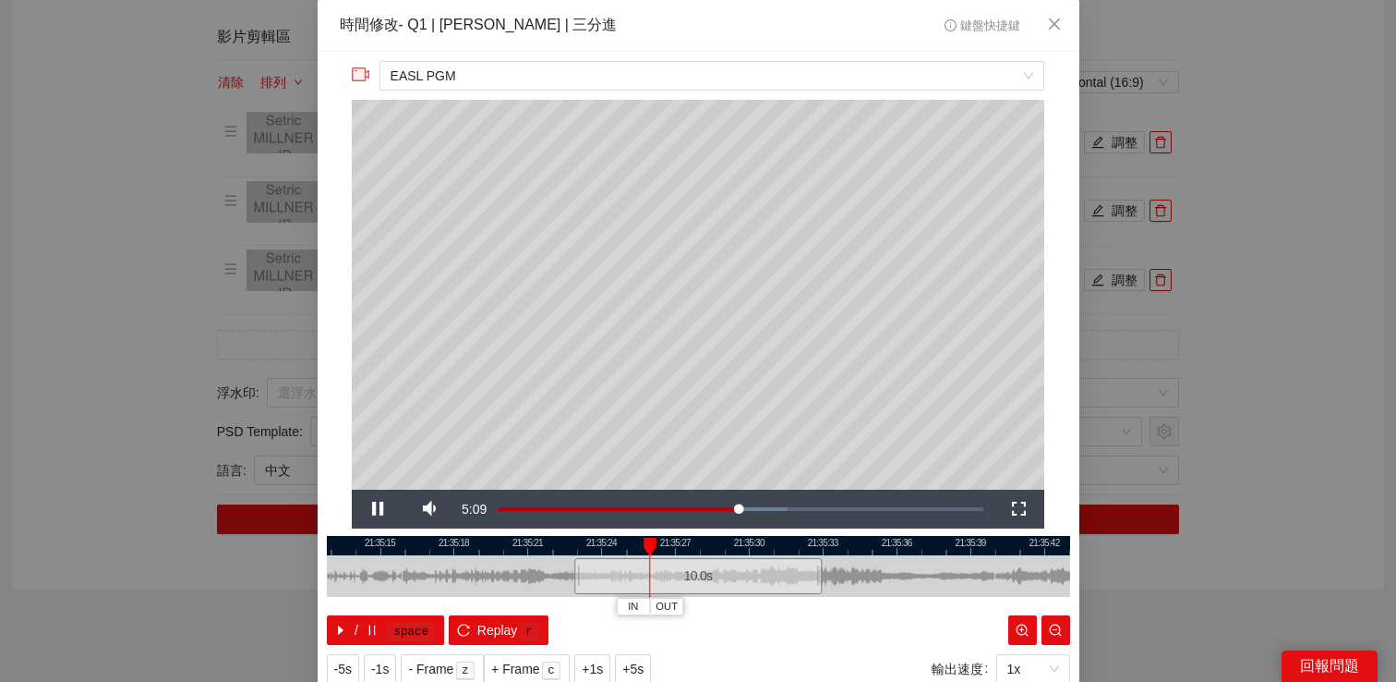
click at [1273, 179] on div "**********" at bounding box center [698, 341] width 1396 height 682
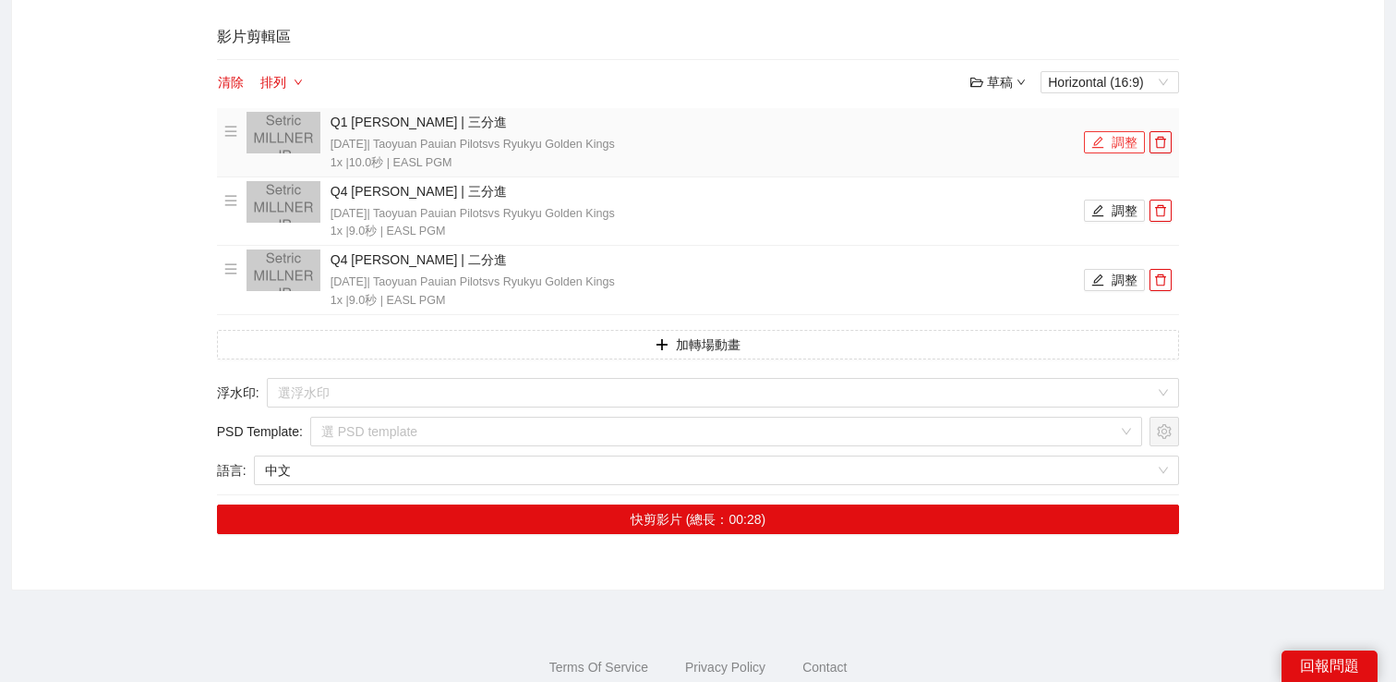
click at [1094, 139] on icon "edit" at bounding box center [1098, 142] width 13 height 13
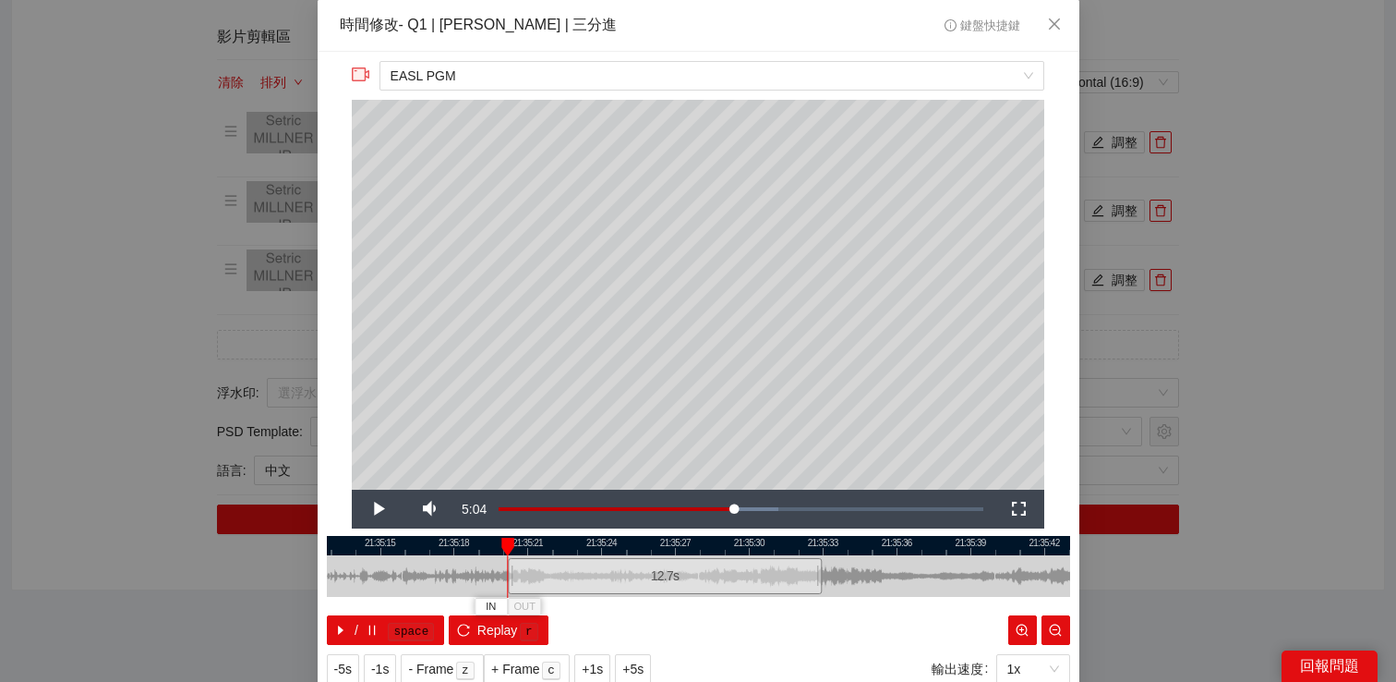
drag, startPoint x: 573, startPoint y: 564, endPoint x: 506, endPoint y: 566, distance: 67.4
click at [506, 566] on div at bounding box center [510, 576] width 11 height 42
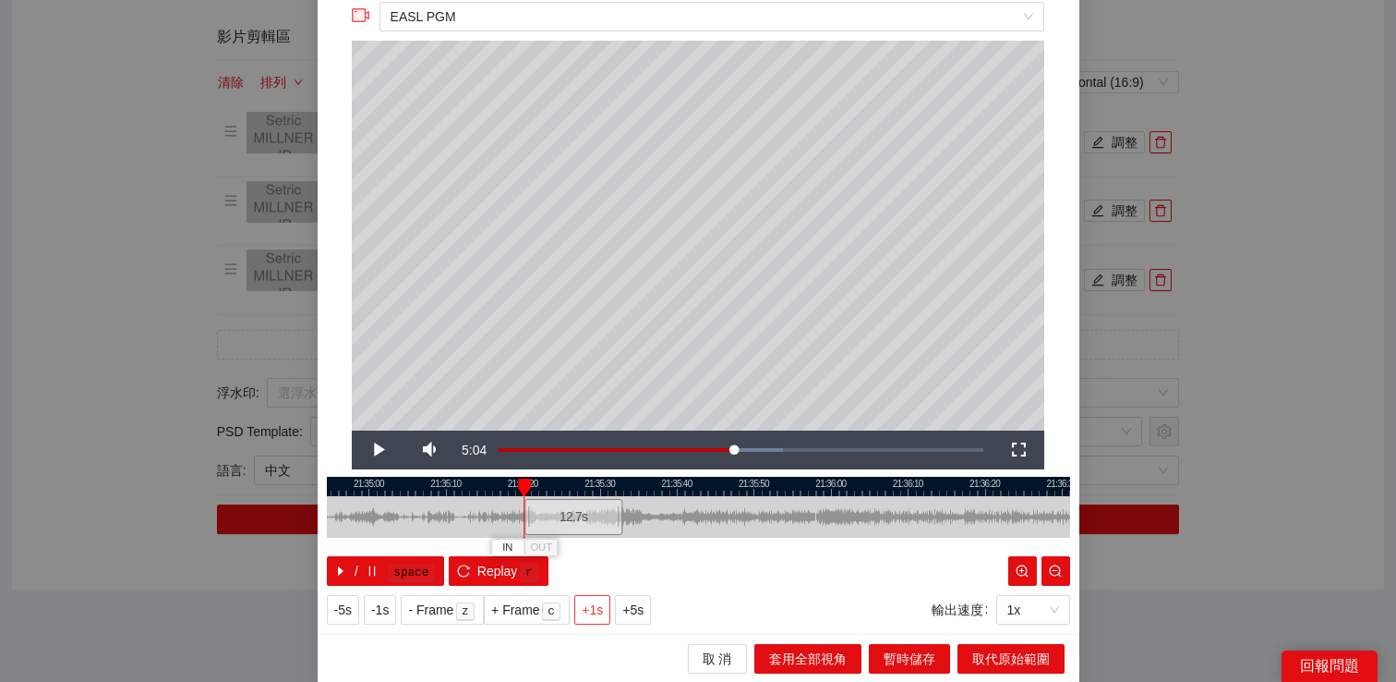
click at [593, 614] on span "+1s" at bounding box center [592, 609] width 21 height 20
click at [387, 450] on span "Video Player" at bounding box center [378, 450] width 52 height 0
click at [480, 556] on button "Replay r" at bounding box center [498, 571] width 99 height 30
click at [1253, 310] on div "**********" at bounding box center [698, 341] width 1396 height 682
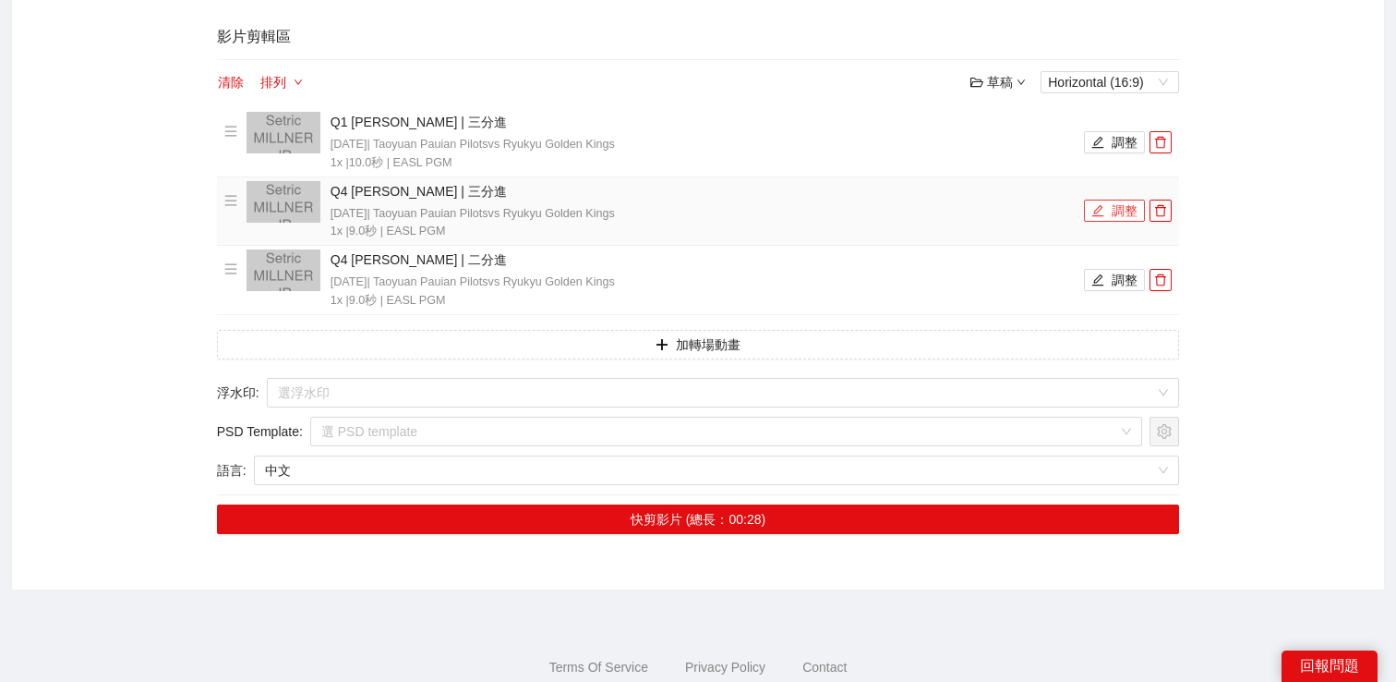
click at [1117, 213] on button "調整" at bounding box center [1114, 210] width 61 height 22
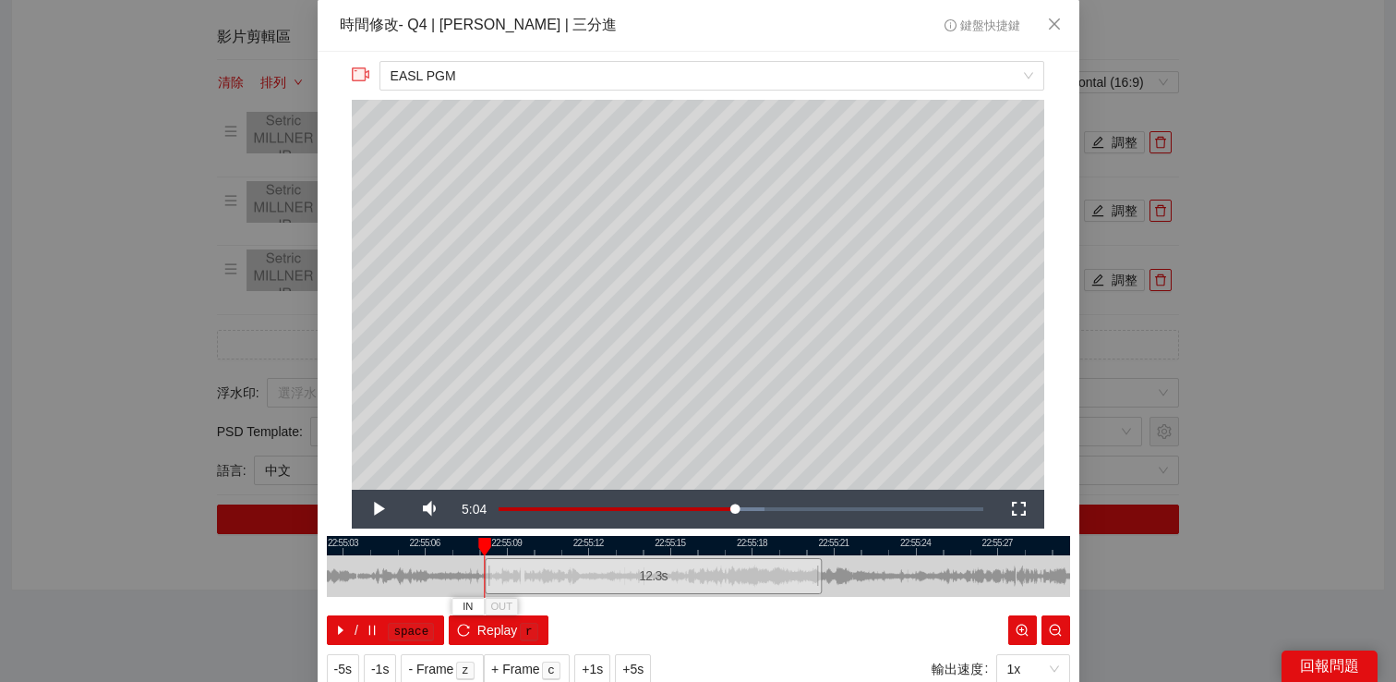
drag, startPoint x: 578, startPoint y: 575, endPoint x: 488, endPoint y: 575, distance: 90.5
click at [488, 575] on div at bounding box center [487, 576] width 11 height 42
click at [380, 509] on span "Video Player" at bounding box center [378, 509] width 52 height 0
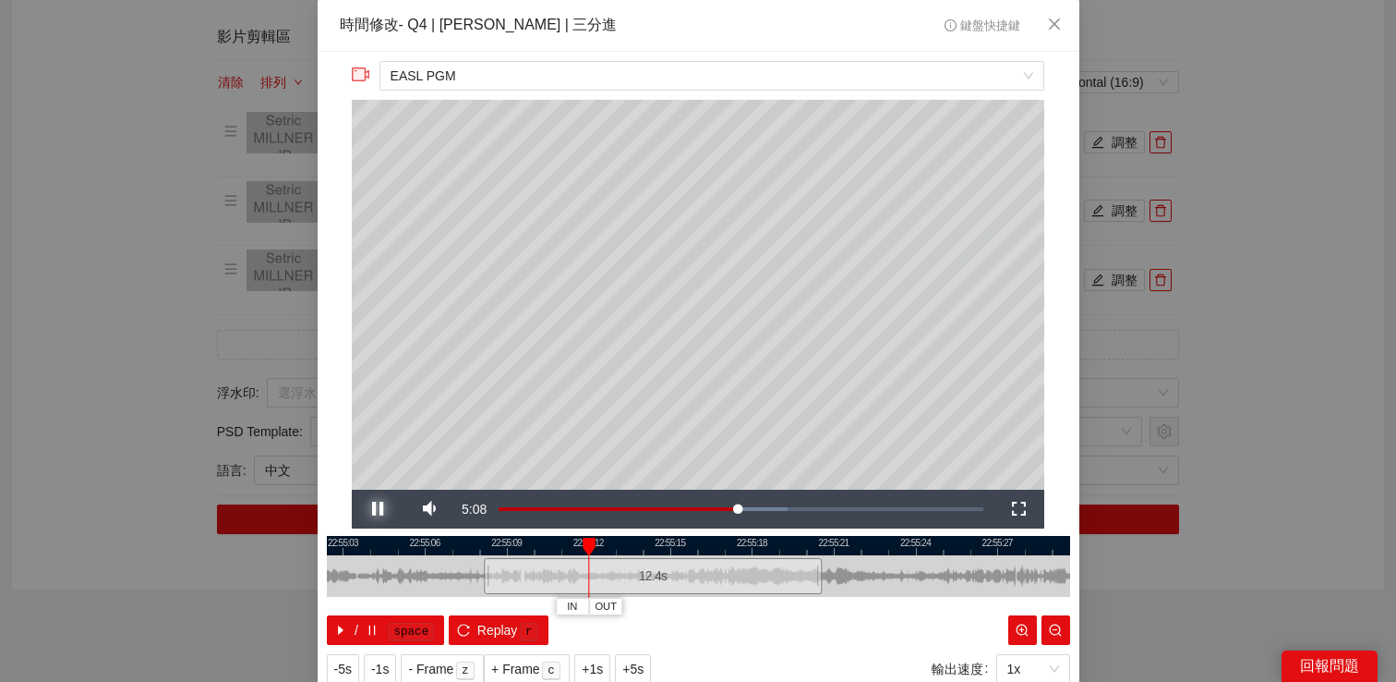
click at [380, 509] on span "Video Player" at bounding box center [378, 509] width 52 height 0
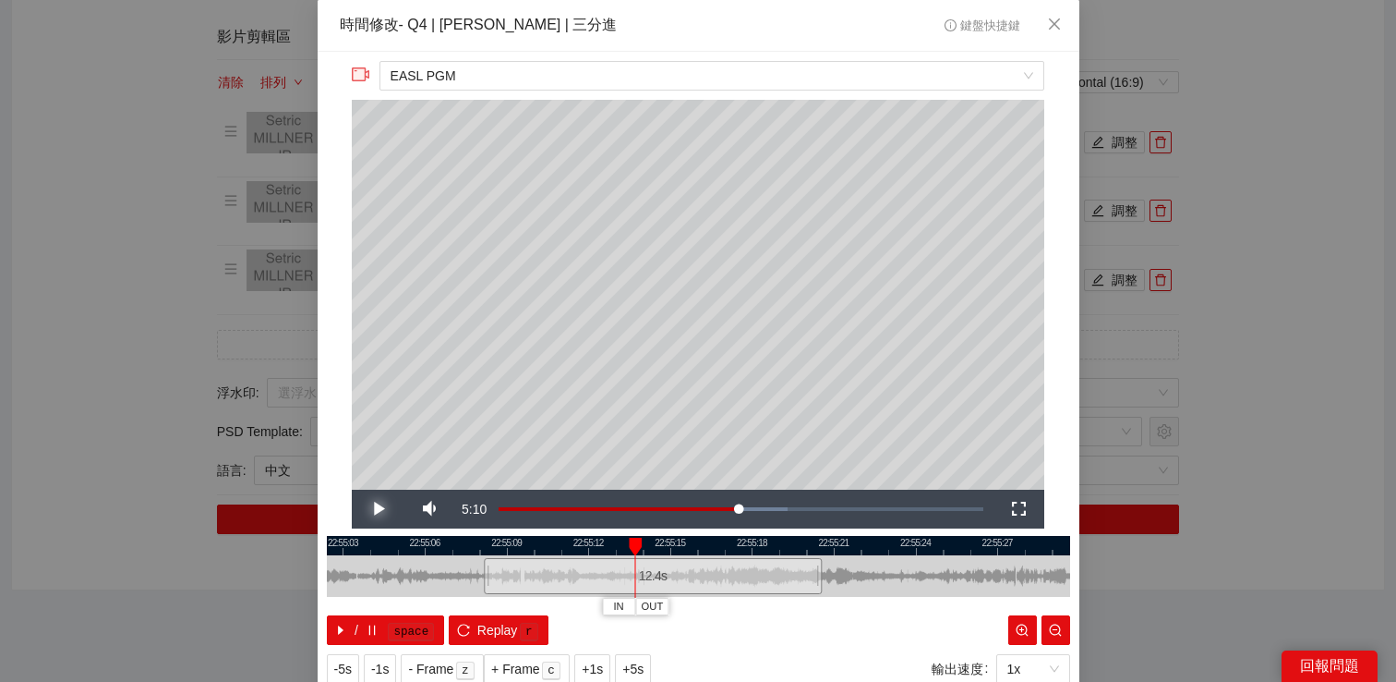
click at [380, 509] on span "Video Player" at bounding box center [378, 509] width 52 height 0
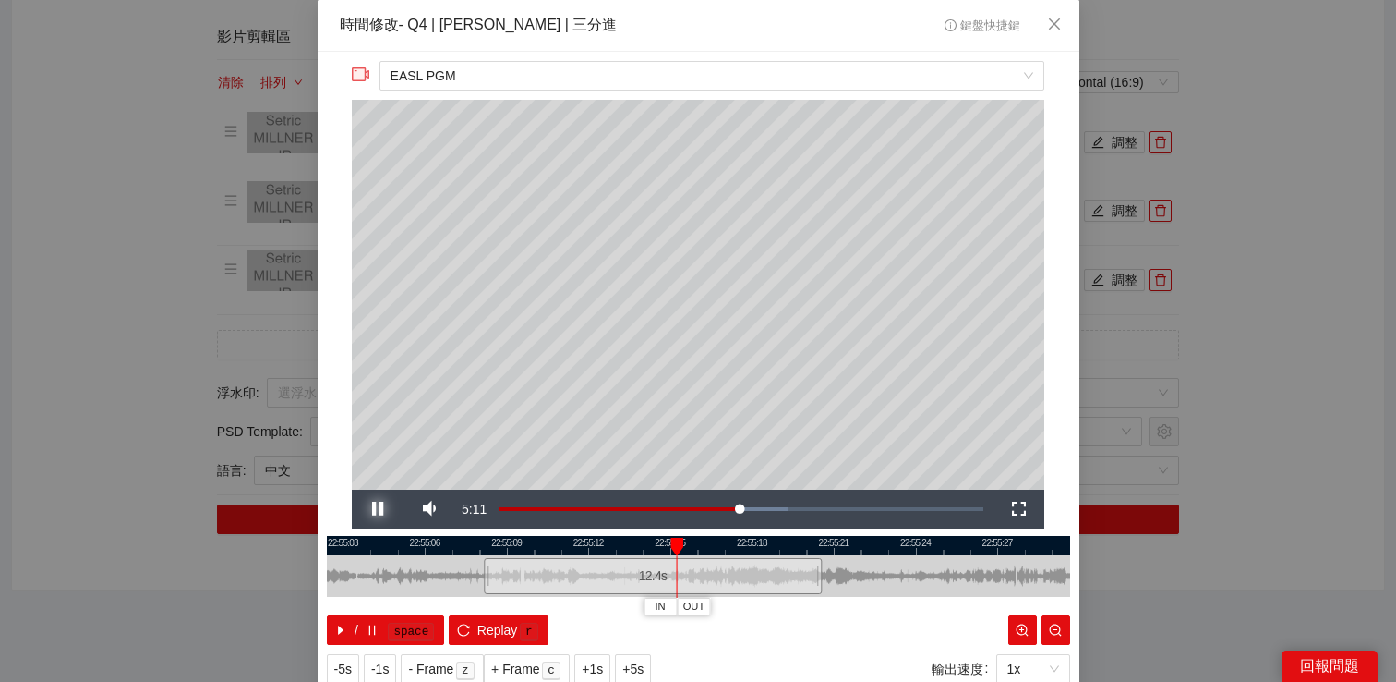
click at [380, 509] on span "Video Player" at bounding box center [378, 509] width 52 height 0
click at [487, 631] on span "Replay" at bounding box center [497, 630] width 41 height 20
click at [374, 509] on span "Video Player" at bounding box center [378, 509] width 52 height 0
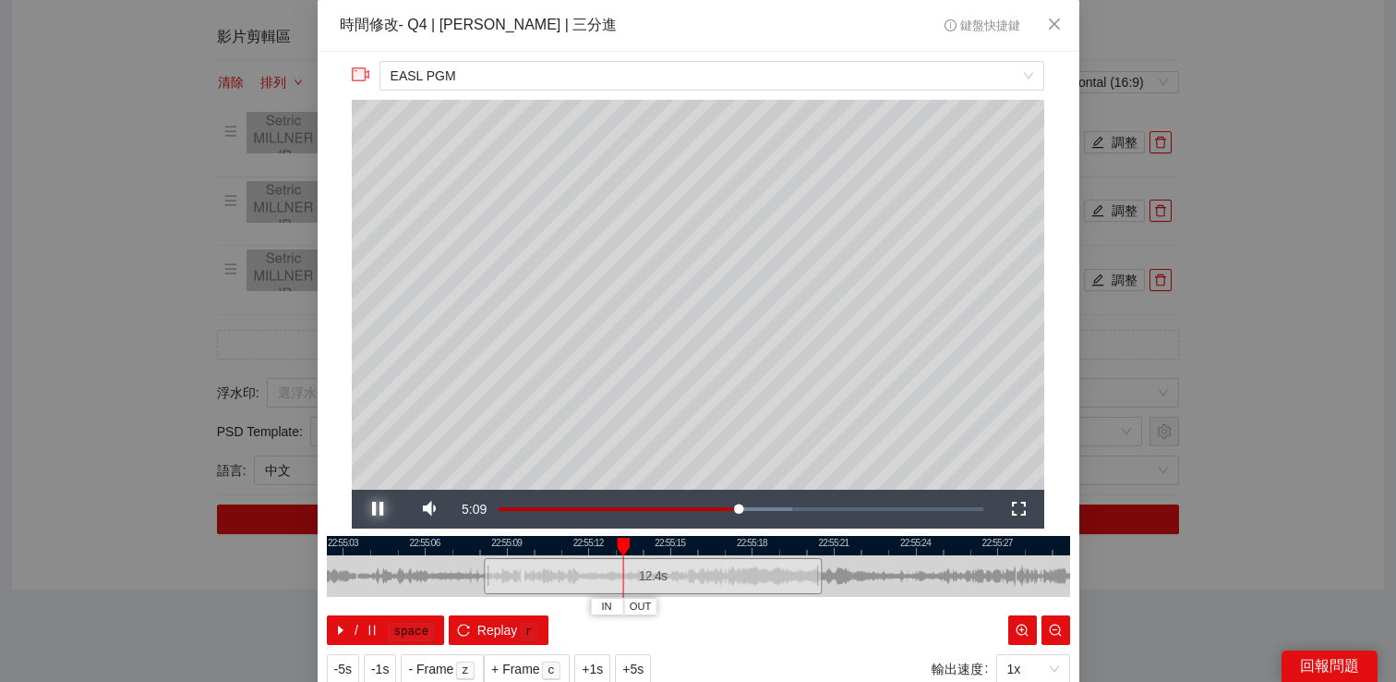
click at [374, 509] on span "Video Player" at bounding box center [378, 509] width 52 height 0
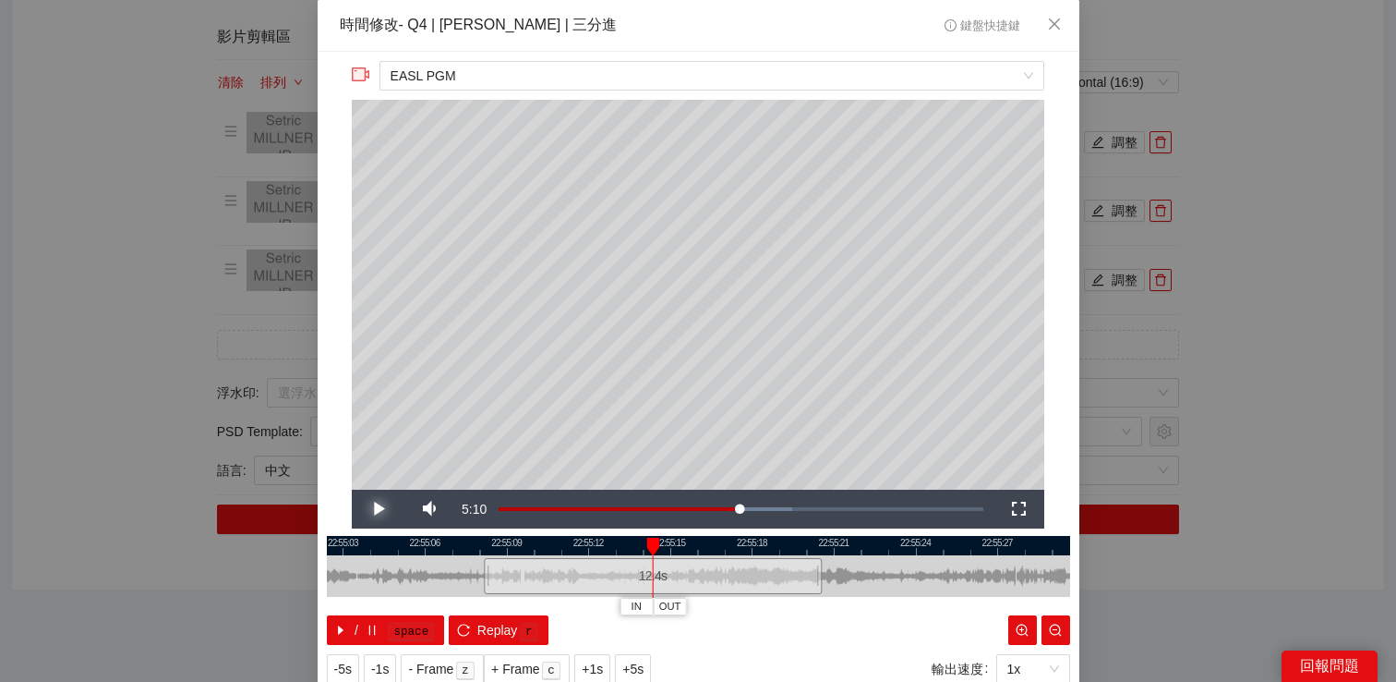
click at [374, 509] on span "Video Player" at bounding box center [378, 509] width 52 height 0
click at [1232, 292] on div "**********" at bounding box center [698, 341] width 1396 height 682
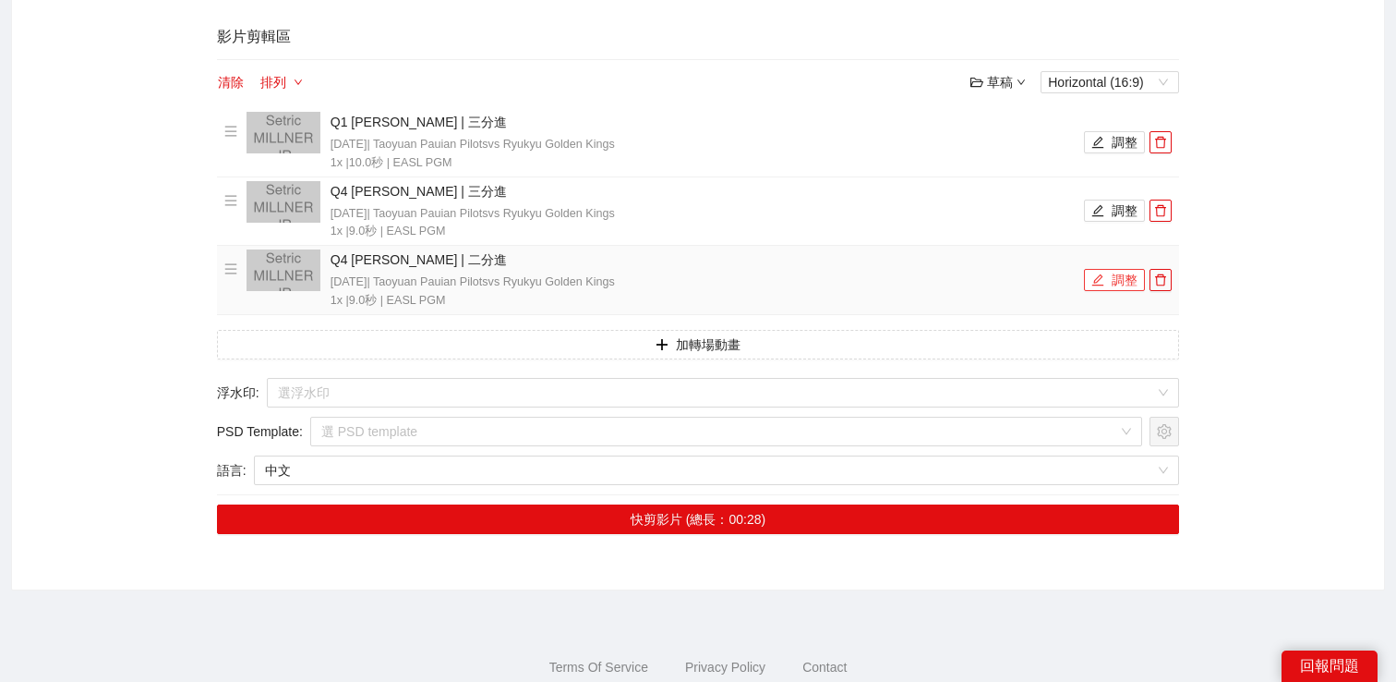
click at [1121, 279] on button "調整" at bounding box center [1114, 280] width 61 height 22
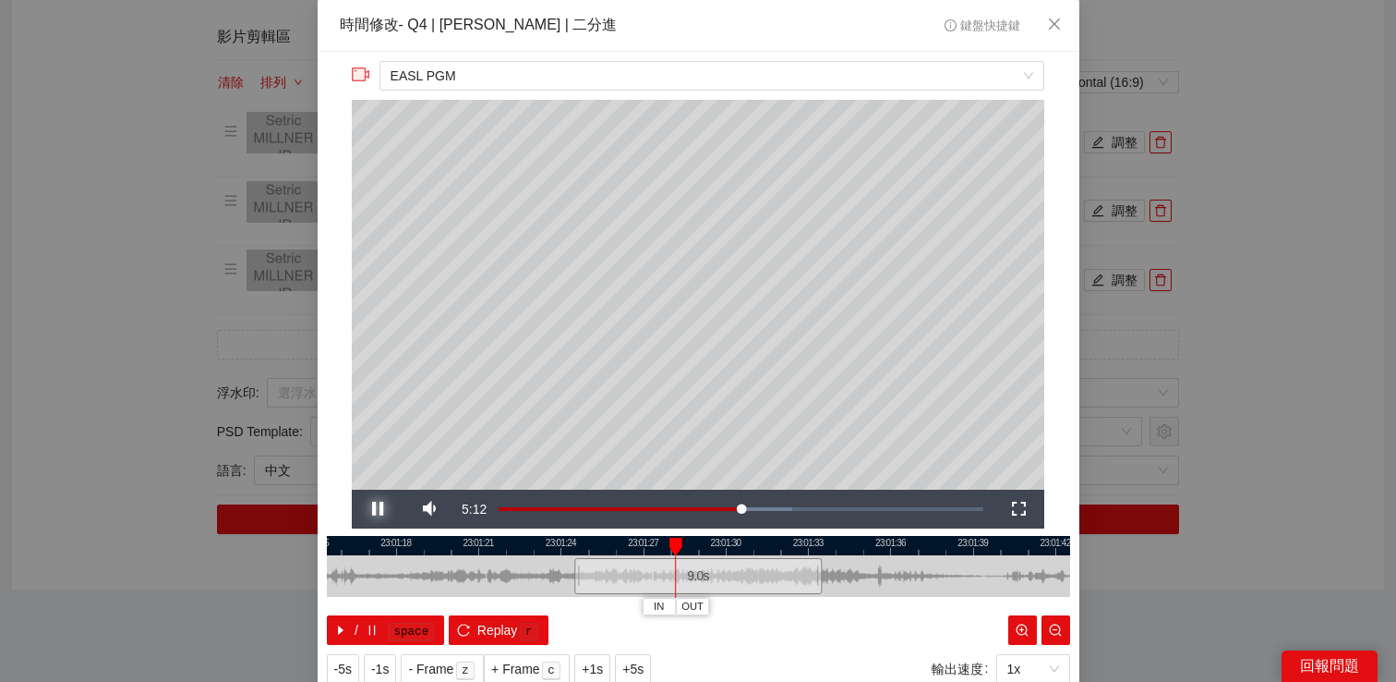
click at [379, 509] on span "Video Player" at bounding box center [378, 509] width 52 height 0
click at [394, 666] on button "-1s" at bounding box center [380, 669] width 32 height 30
click at [383, 671] on span "-1s" at bounding box center [380, 668] width 18 height 20
click at [378, 509] on span "Video Player" at bounding box center [378, 509] width 52 height 0
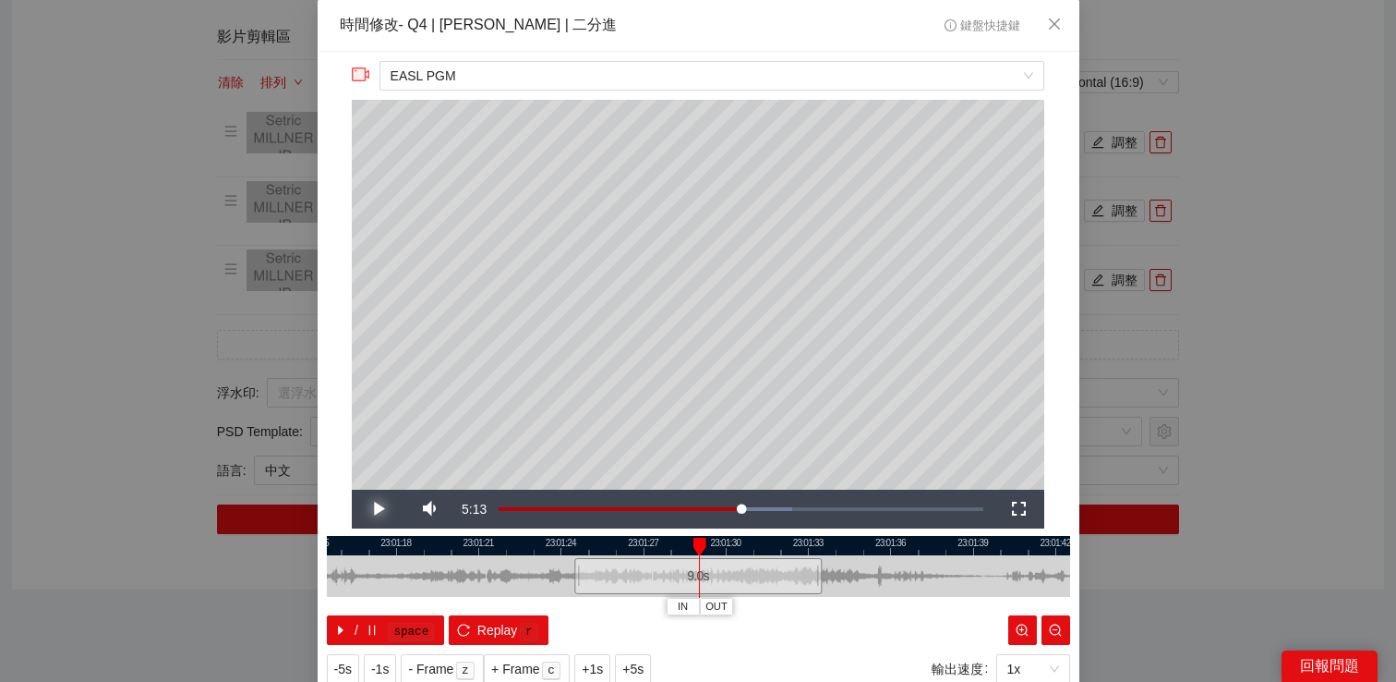
click at [378, 509] on span "Video Player" at bounding box center [378, 509] width 52 height 0
click at [380, 509] on span "Video Player" at bounding box center [378, 509] width 52 height 0
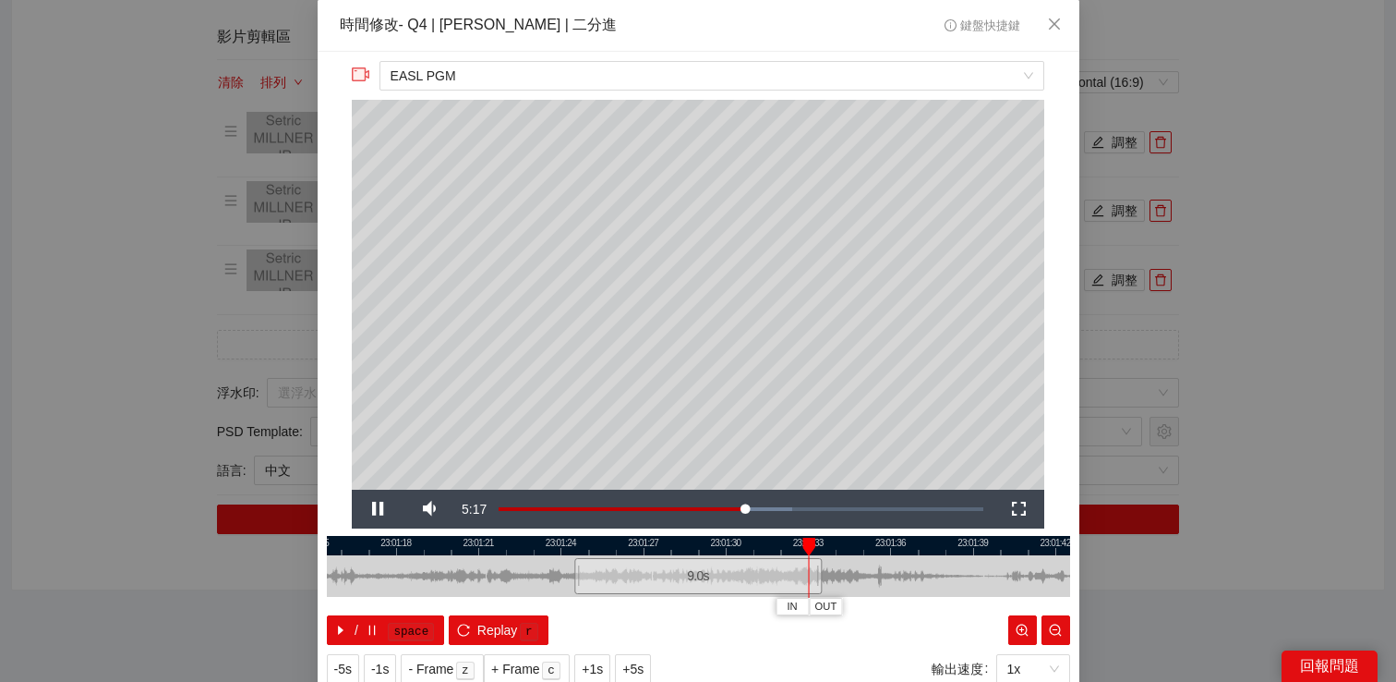
click at [1236, 269] on div "**********" at bounding box center [698, 341] width 1396 height 682
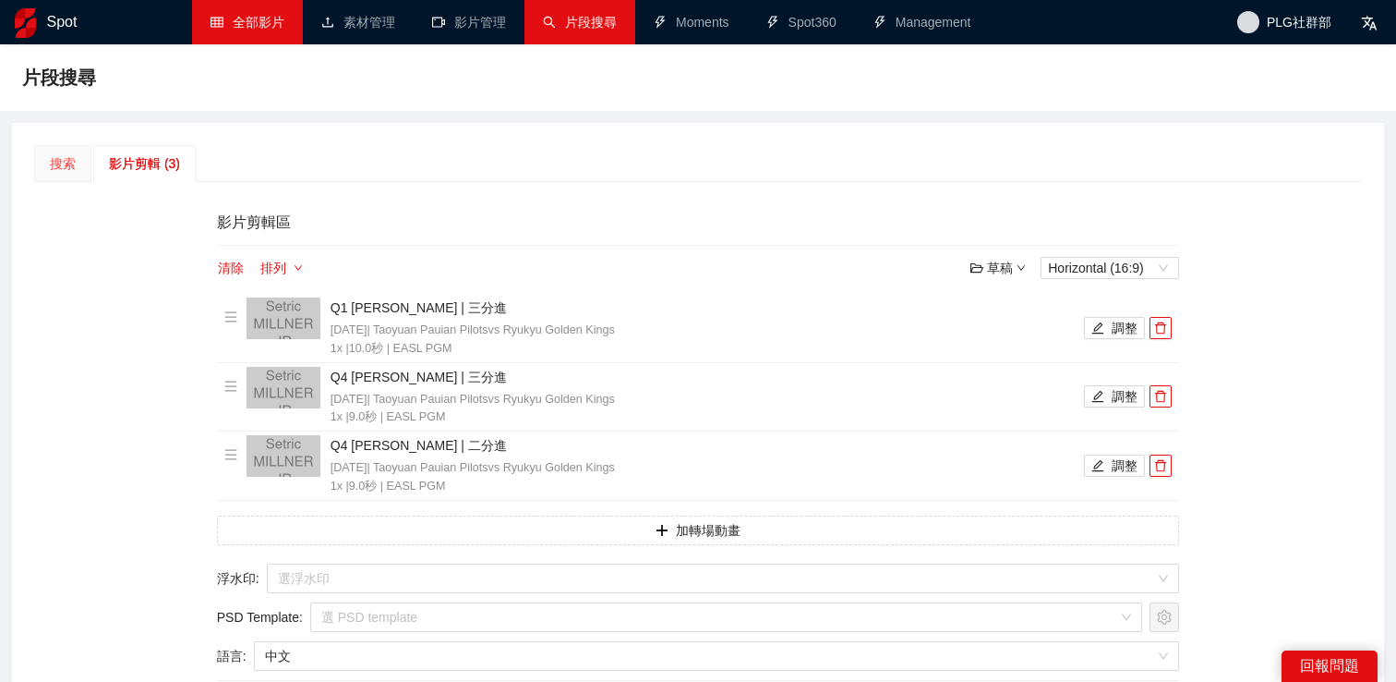
click at [80, 166] on div "搜索" at bounding box center [62, 163] width 57 height 37
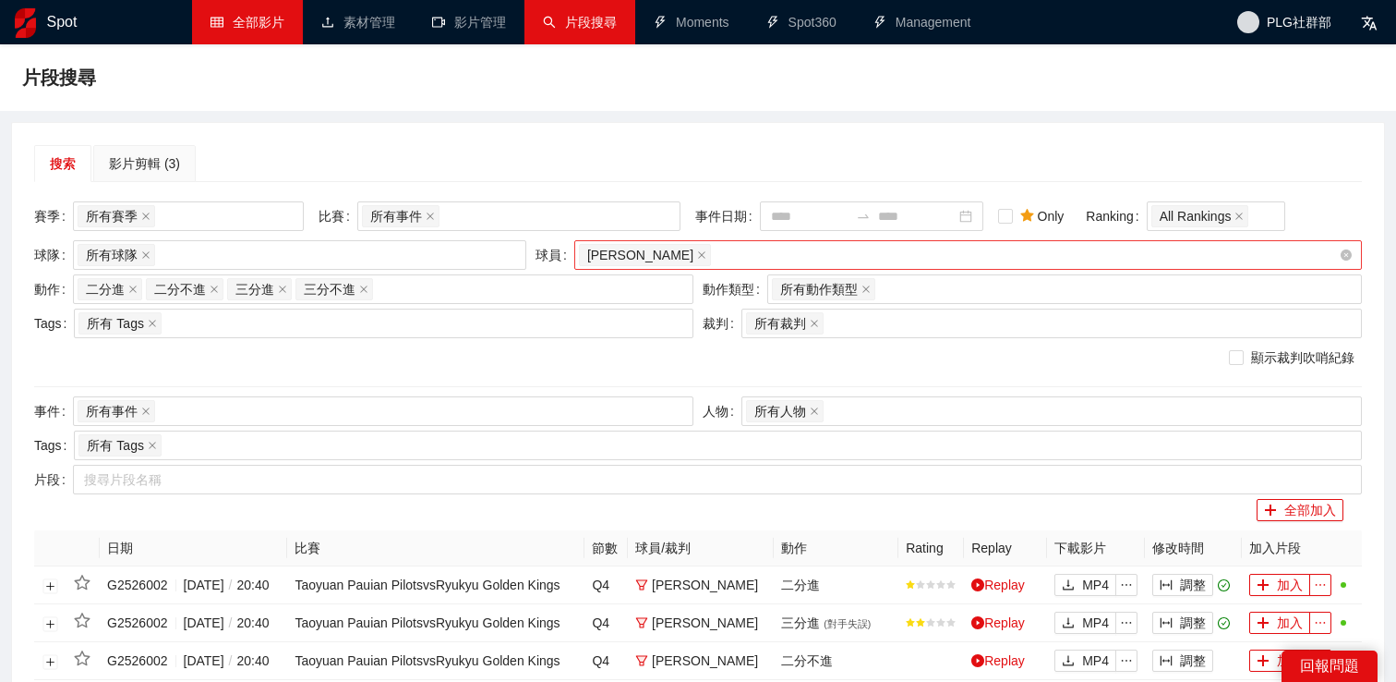
click at [789, 242] on div "[PERSON_NAME]" at bounding box center [959, 255] width 760 height 26
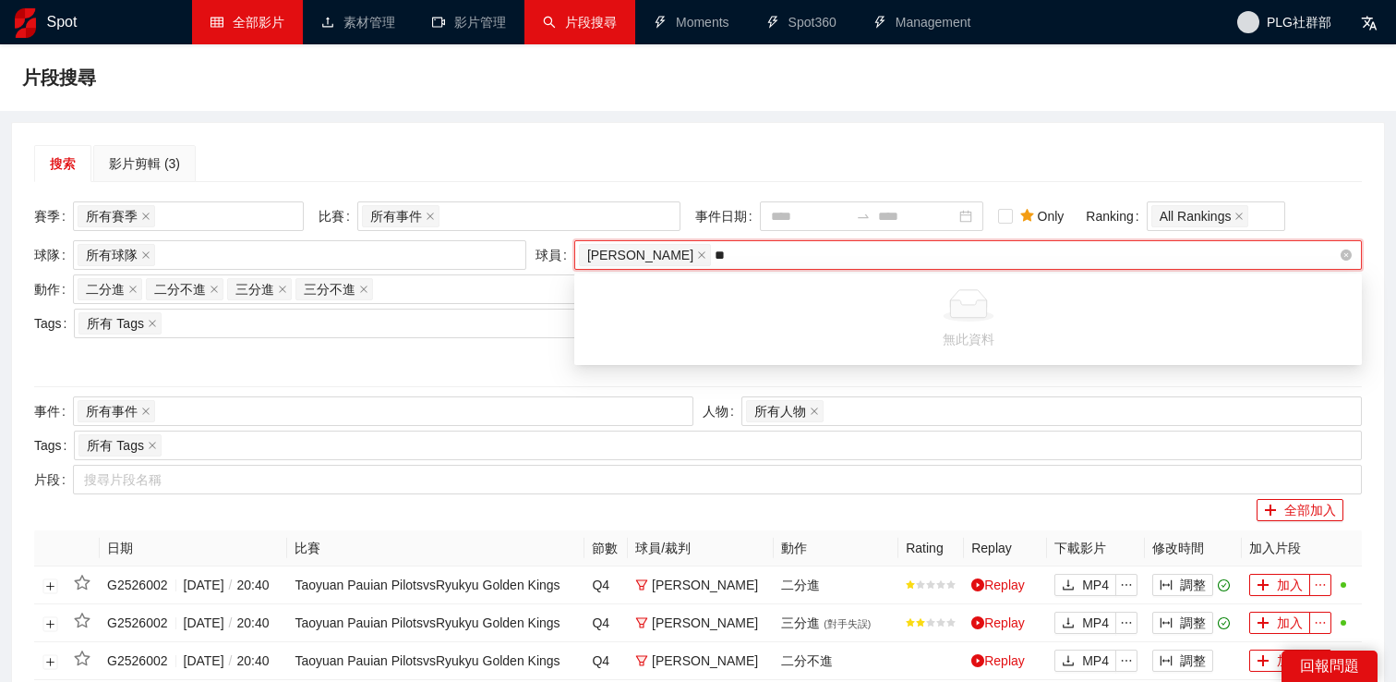
type input "*"
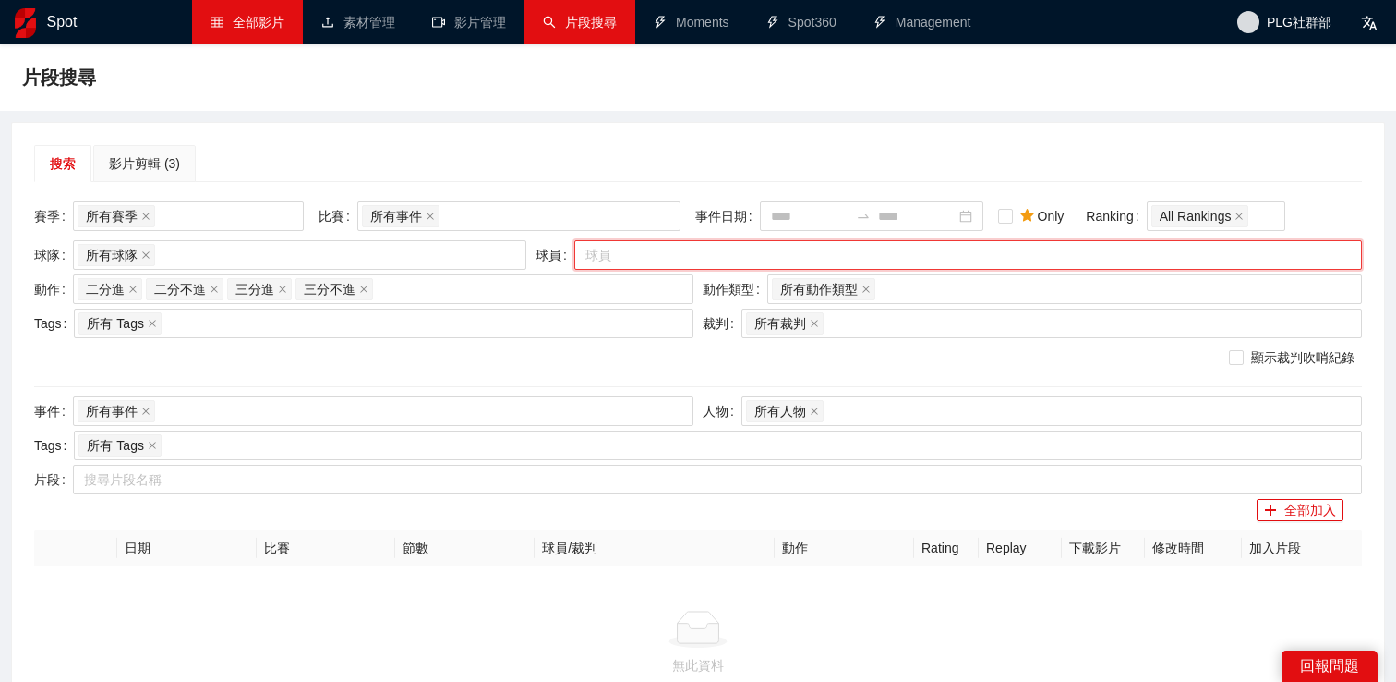
click at [671, 252] on div at bounding box center [959, 255] width 760 height 22
click at [664, 258] on div at bounding box center [959, 255] width 760 height 22
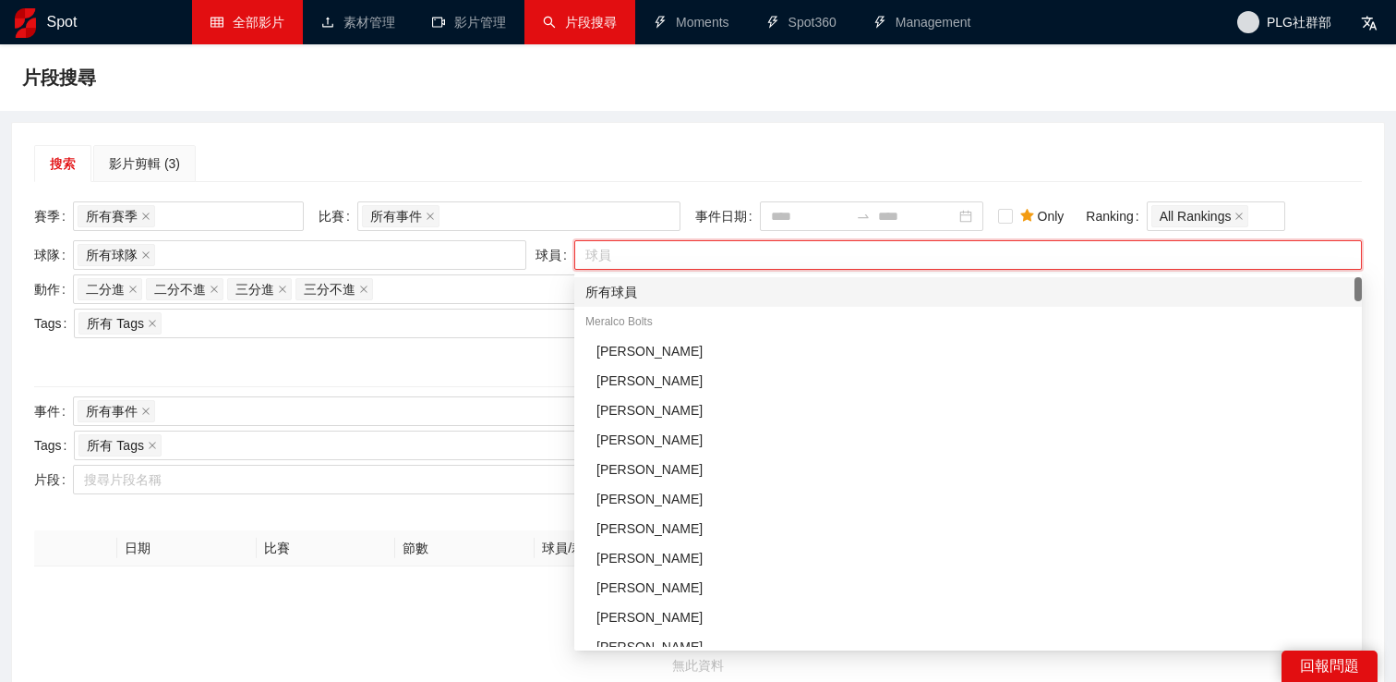
click at [661, 290] on div "所有球員" at bounding box center [969, 292] width 766 height 20
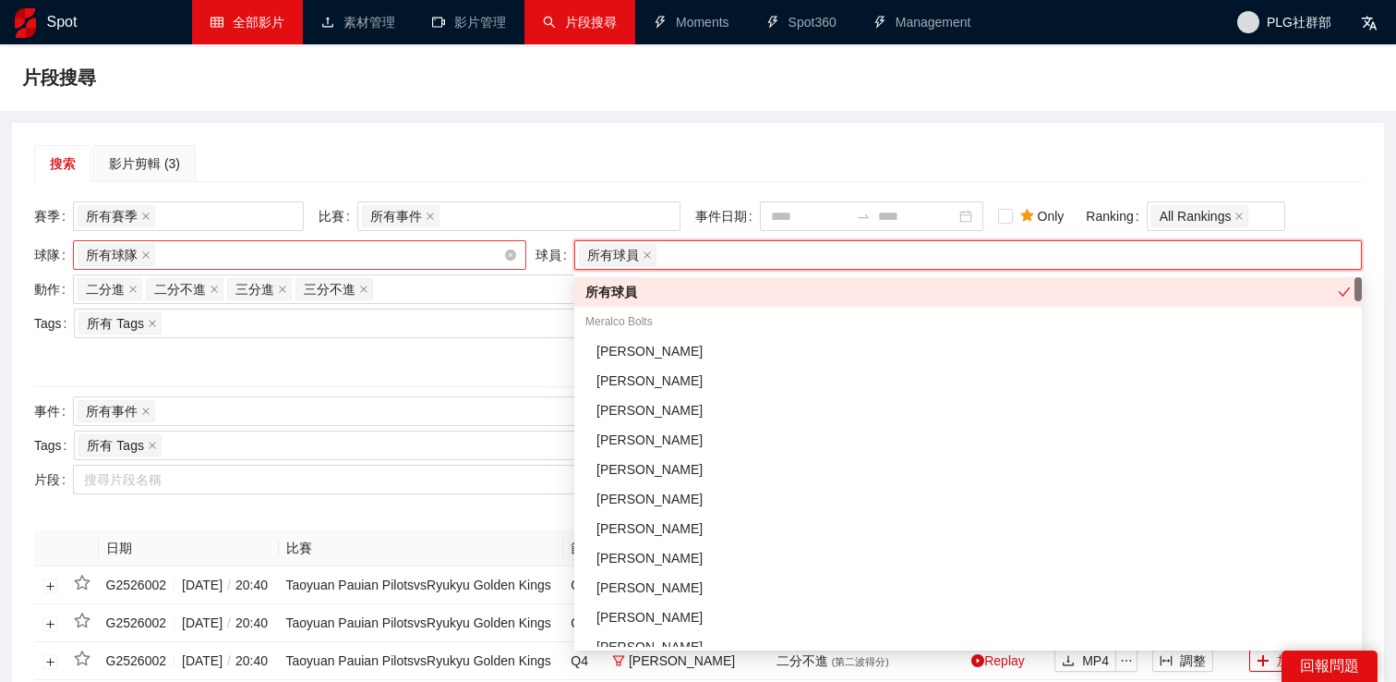
click at [305, 260] on div "所有球隊" at bounding box center [291, 255] width 426 height 26
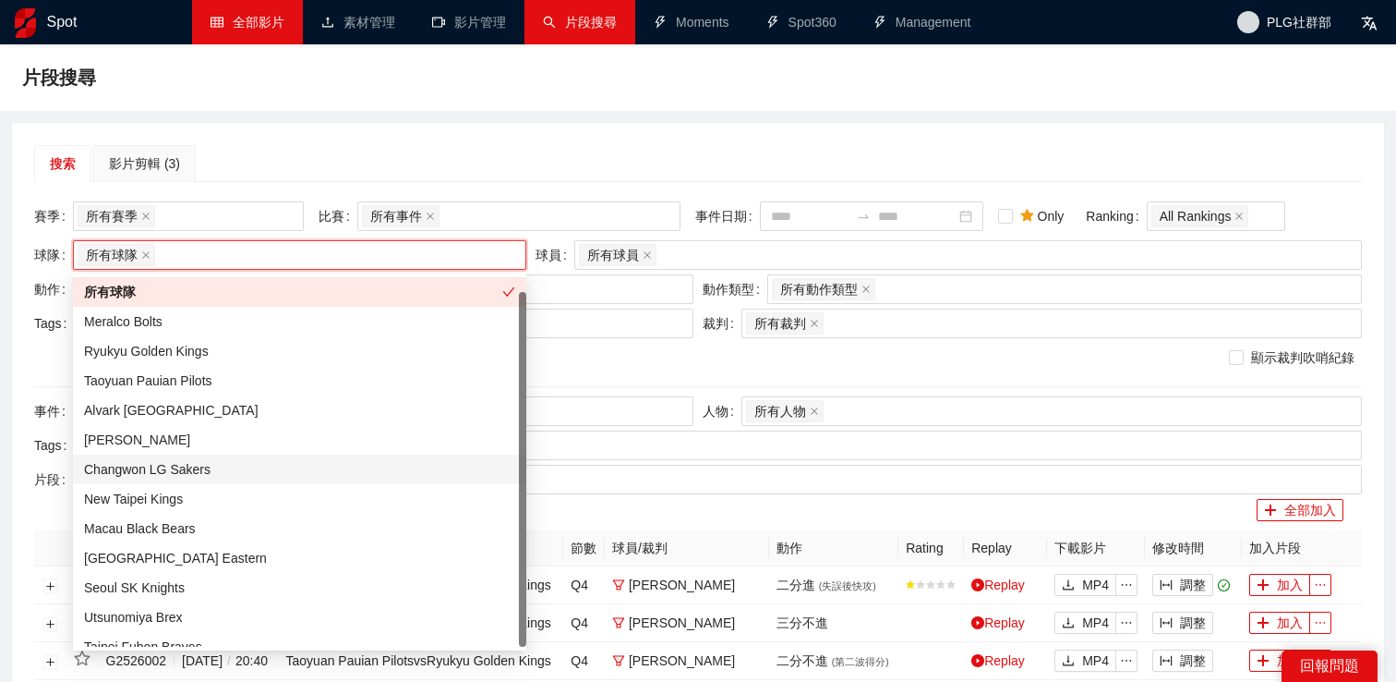
scroll to position [15, 0]
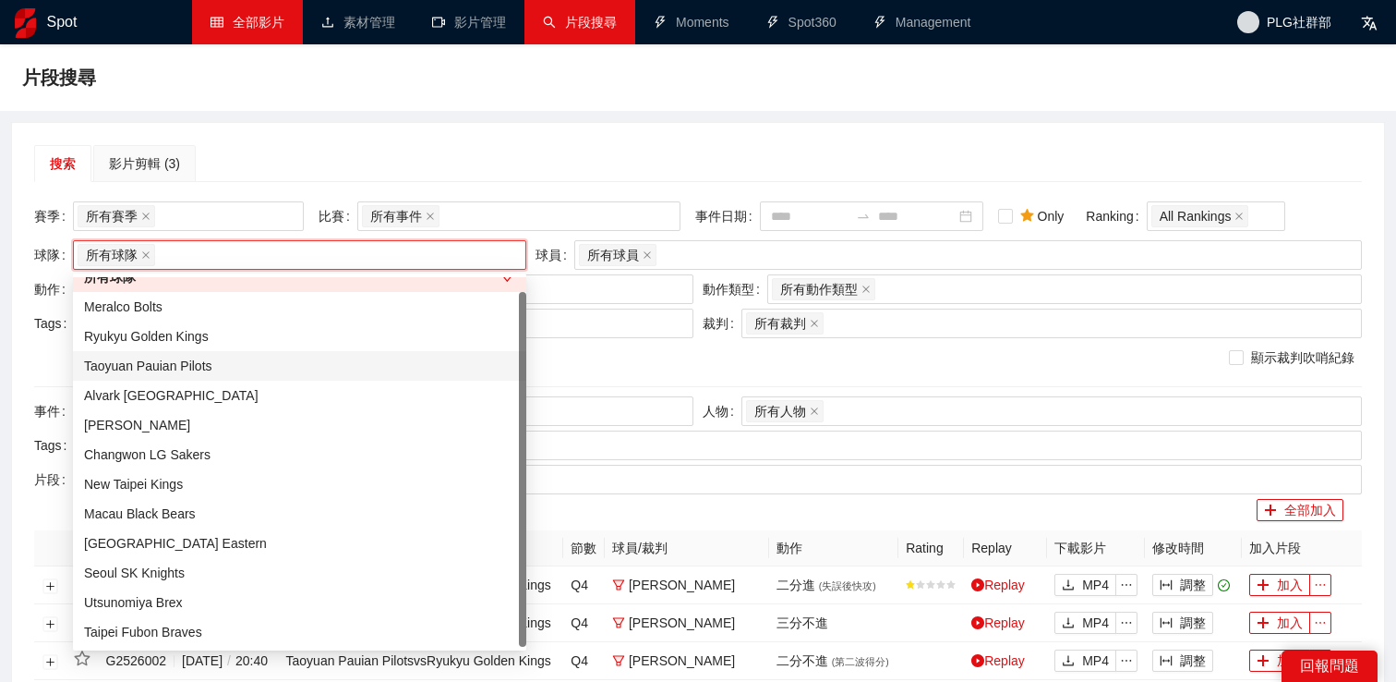
click at [209, 367] on div "Taoyuan Pauian Pilots" at bounding box center [299, 366] width 431 height 20
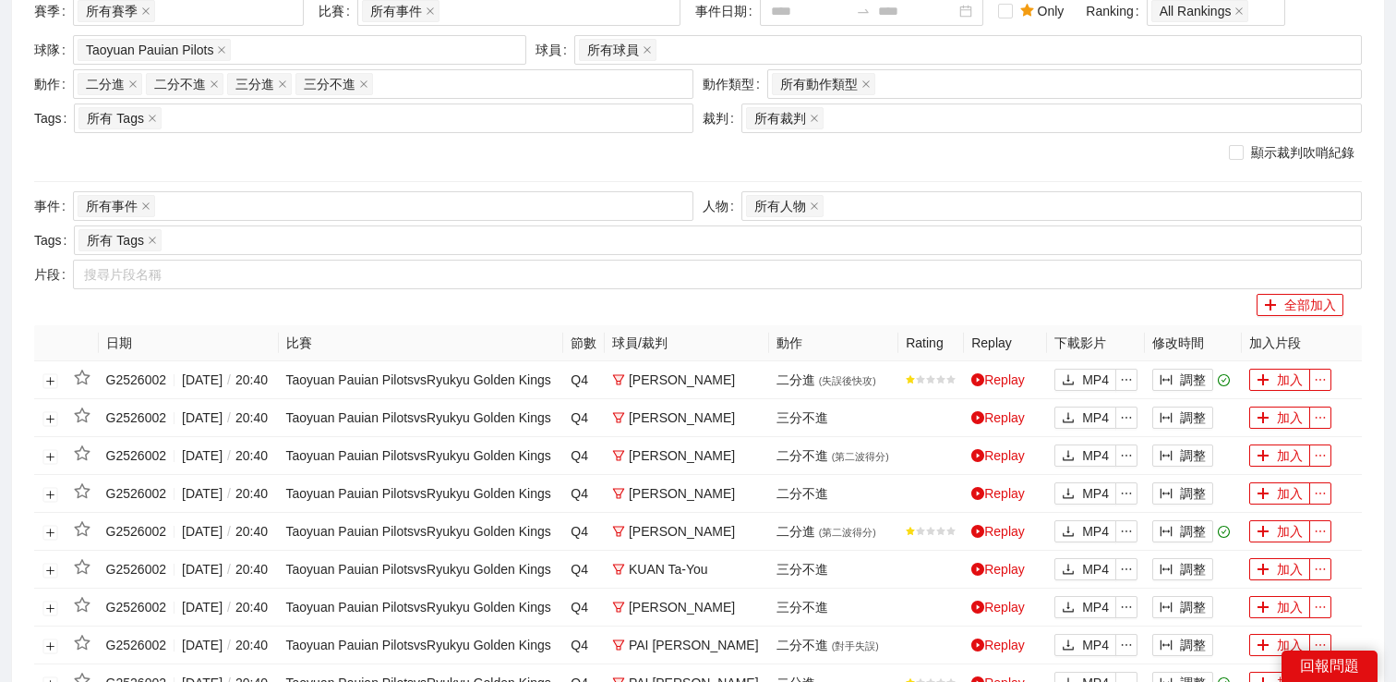
scroll to position [0, 0]
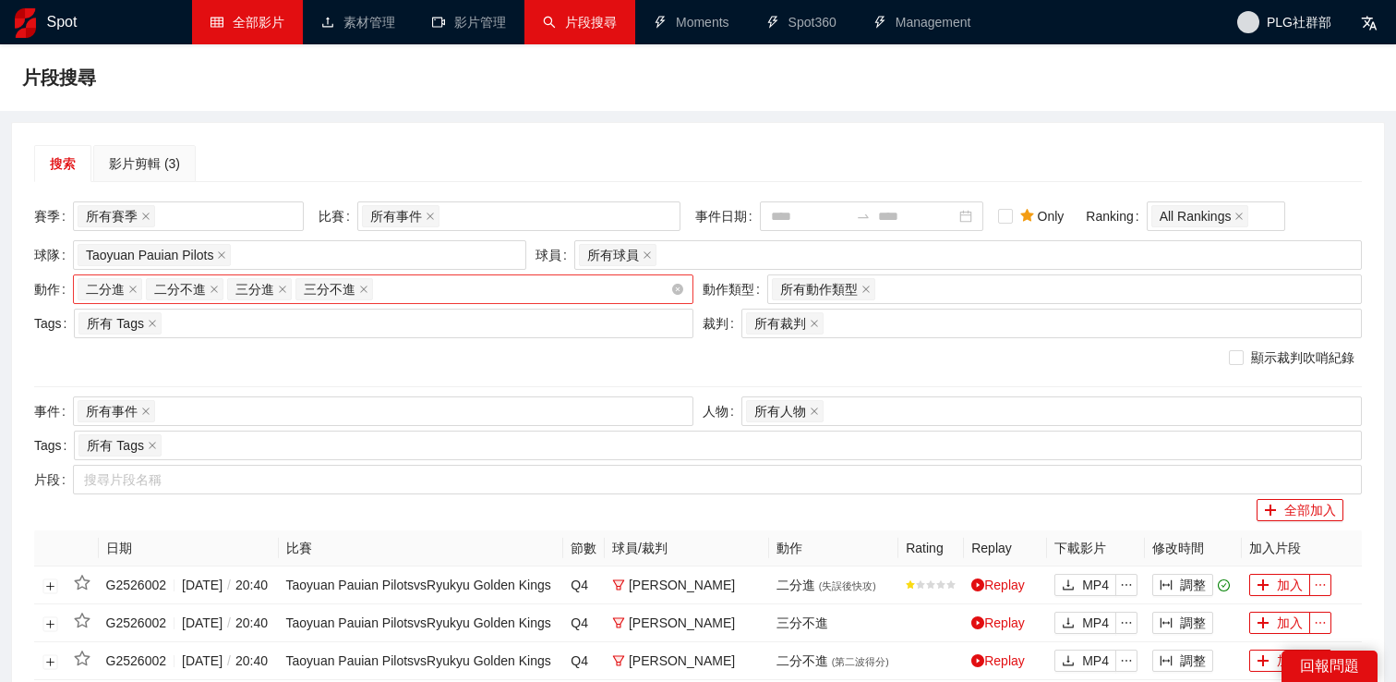
click at [407, 292] on div "二分進 二分不進 三分進 三分不進 + 0 ..." at bounding box center [374, 289] width 593 height 26
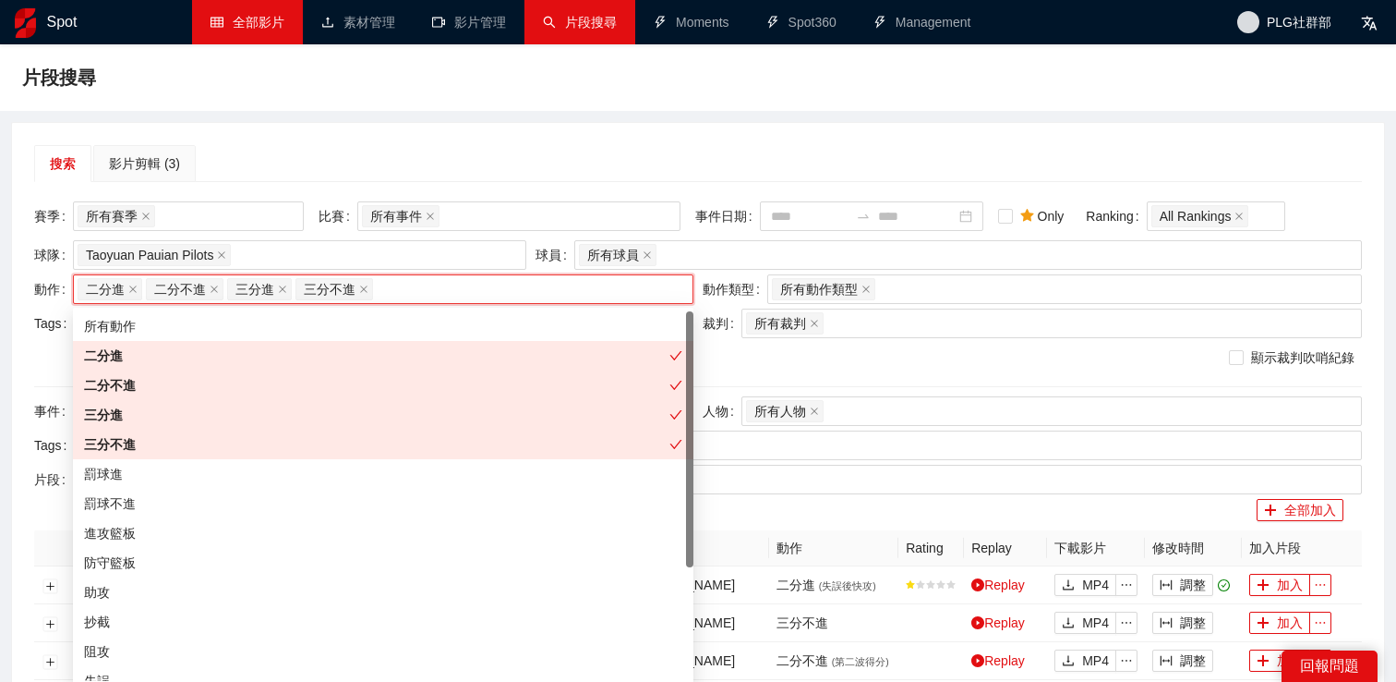
click at [271, 449] on div "三分不進" at bounding box center [377, 444] width 586 height 20
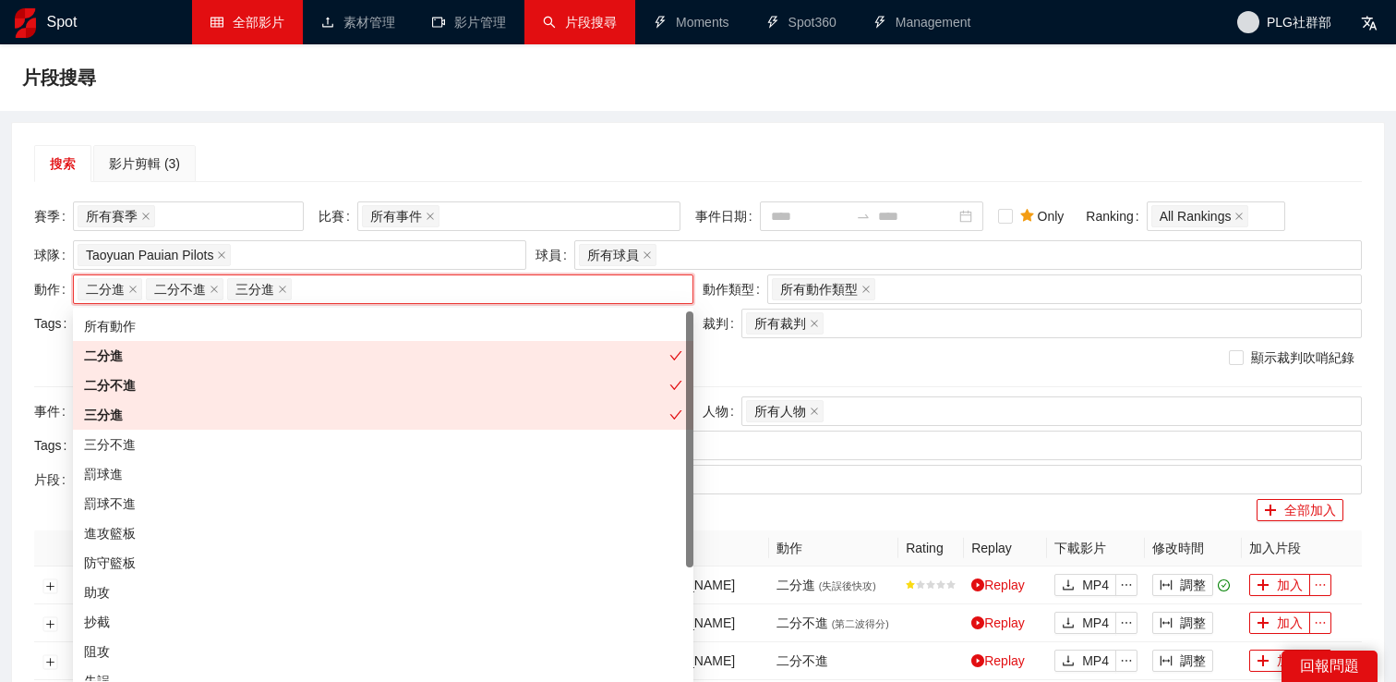
click at [273, 396] on div "二分不進" at bounding box center [383, 385] width 621 height 30
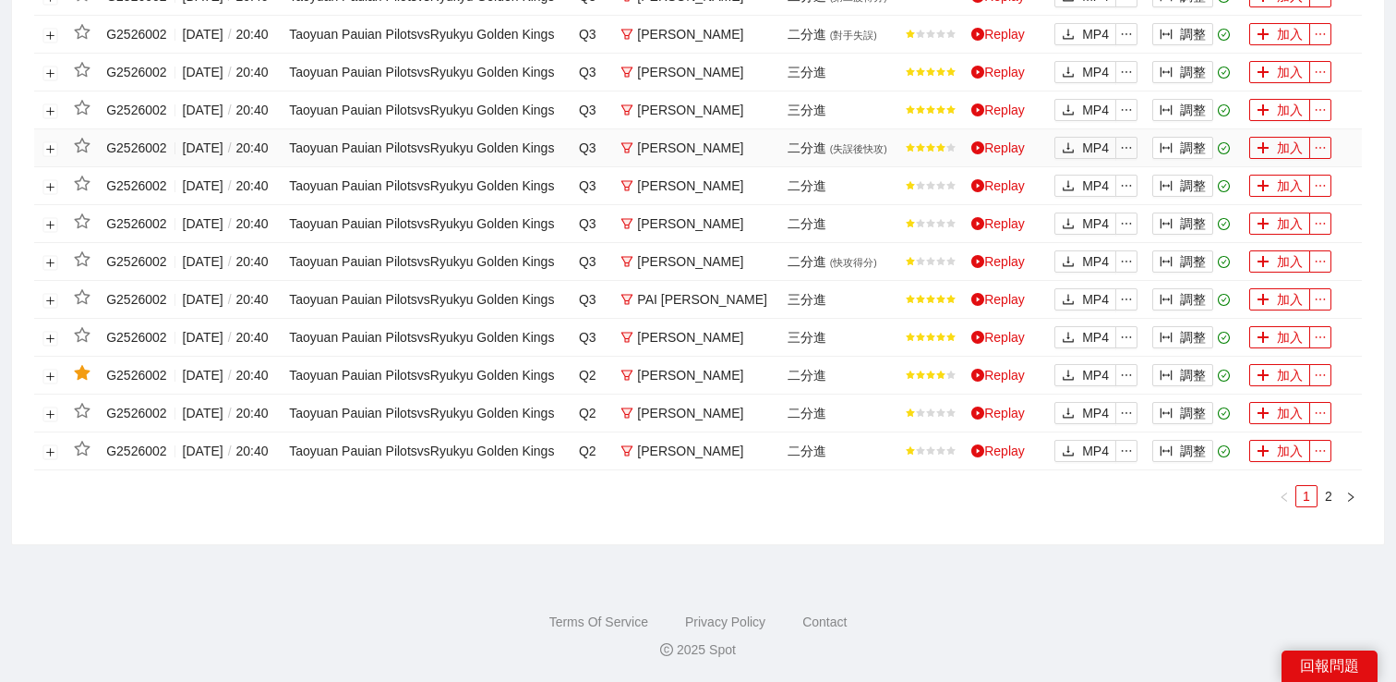
scroll to position [1148, 0]
click at [1330, 506] on link "2" at bounding box center [1329, 496] width 20 height 20
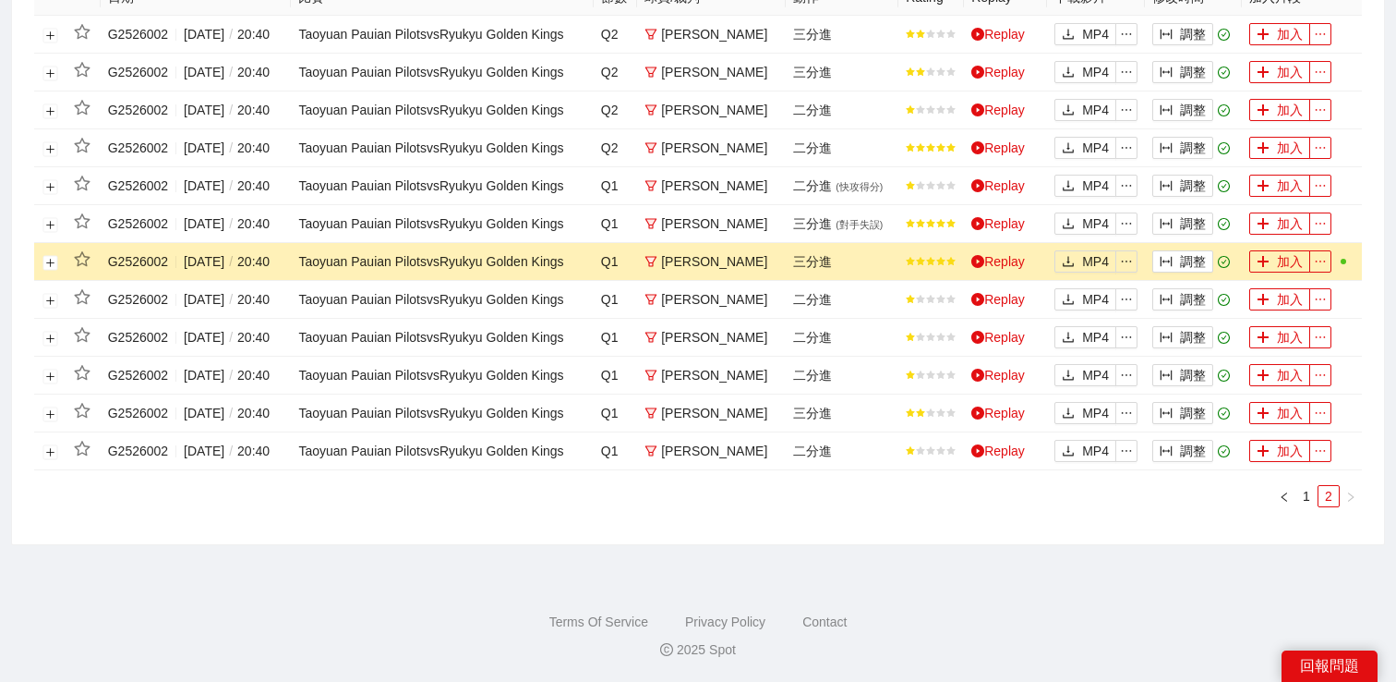
scroll to position [674, 0]
click at [1182, 462] on button "調整" at bounding box center [1183, 451] width 61 height 22
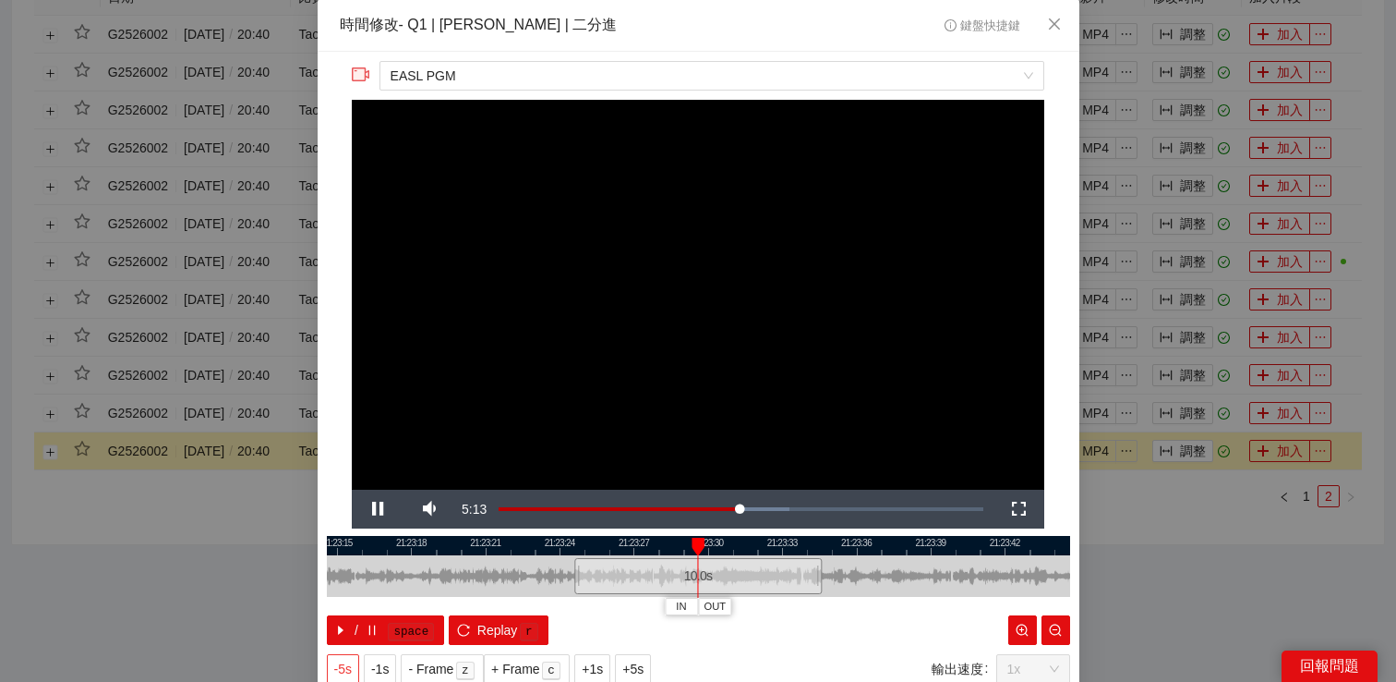
click at [354, 654] on button "-5s" at bounding box center [343, 669] width 32 height 30
click at [1127, 619] on div "**********" at bounding box center [698, 341] width 1396 height 682
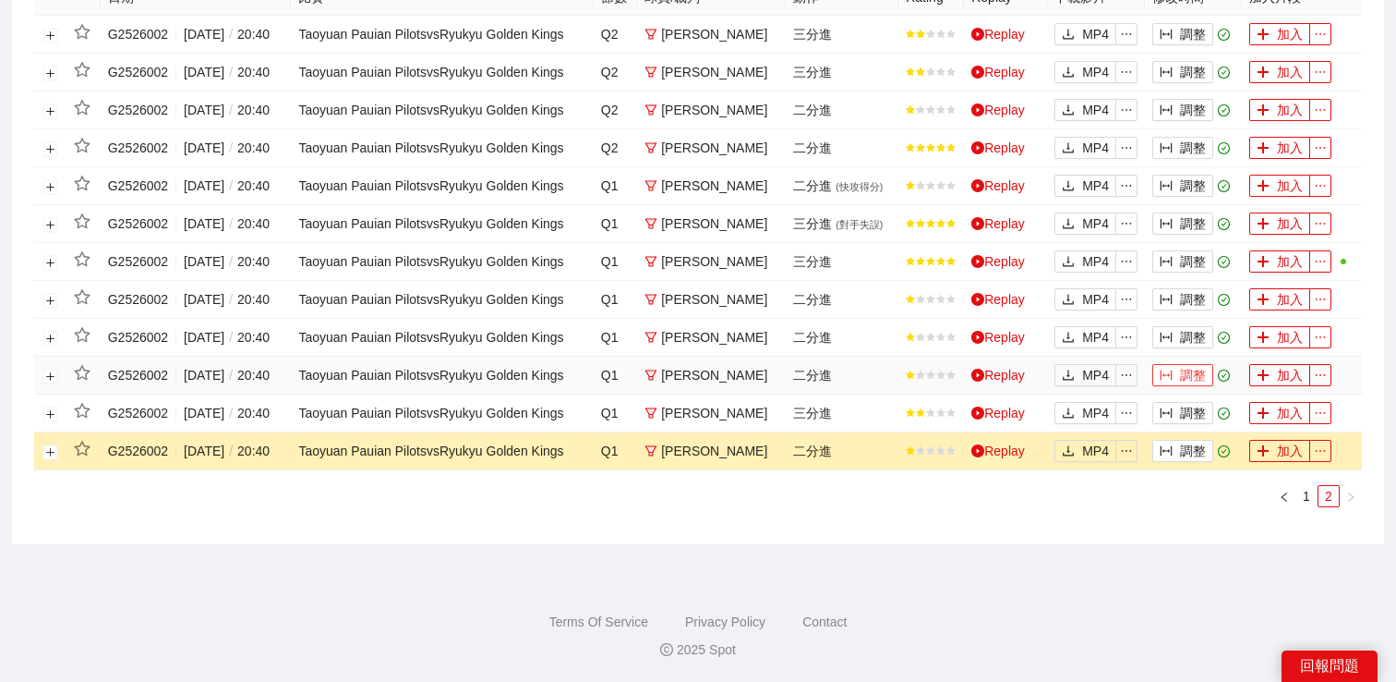
click at [1192, 386] on button "調整" at bounding box center [1183, 375] width 61 height 22
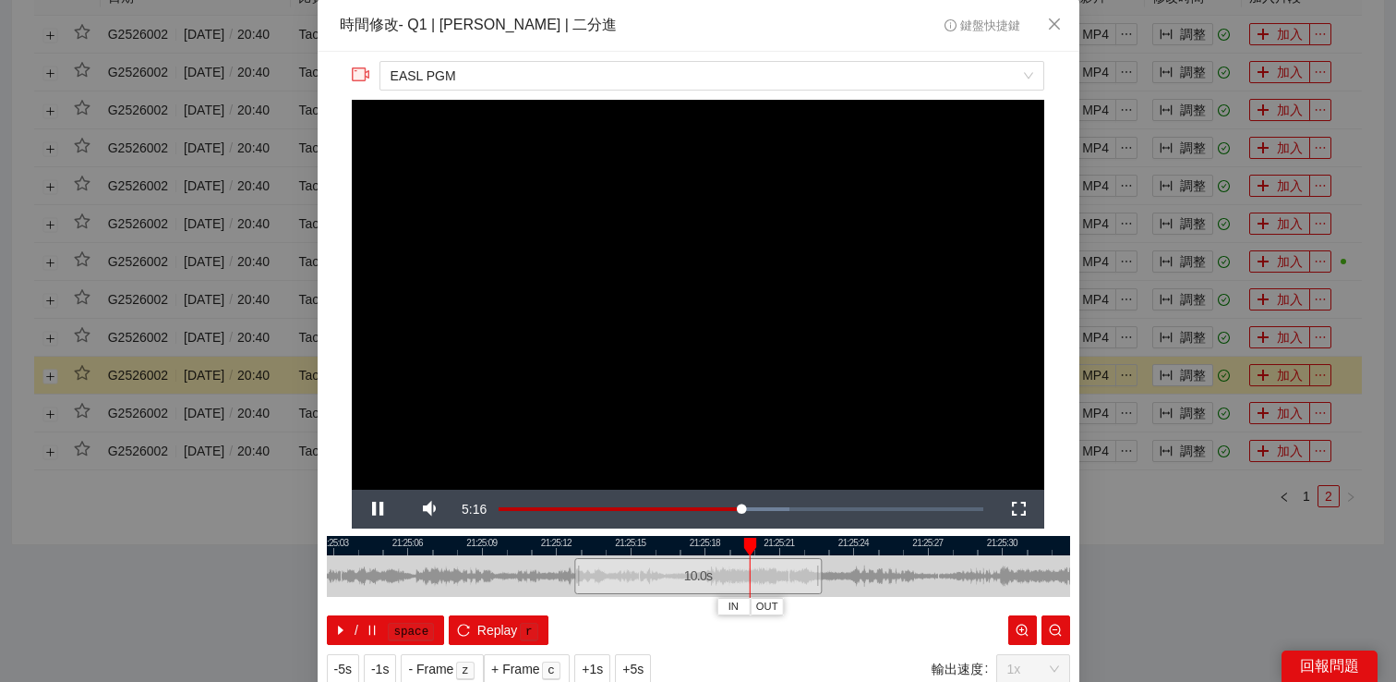
click at [1191, 414] on div "**********" at bounding box center [698, 341] width 1396 height 682
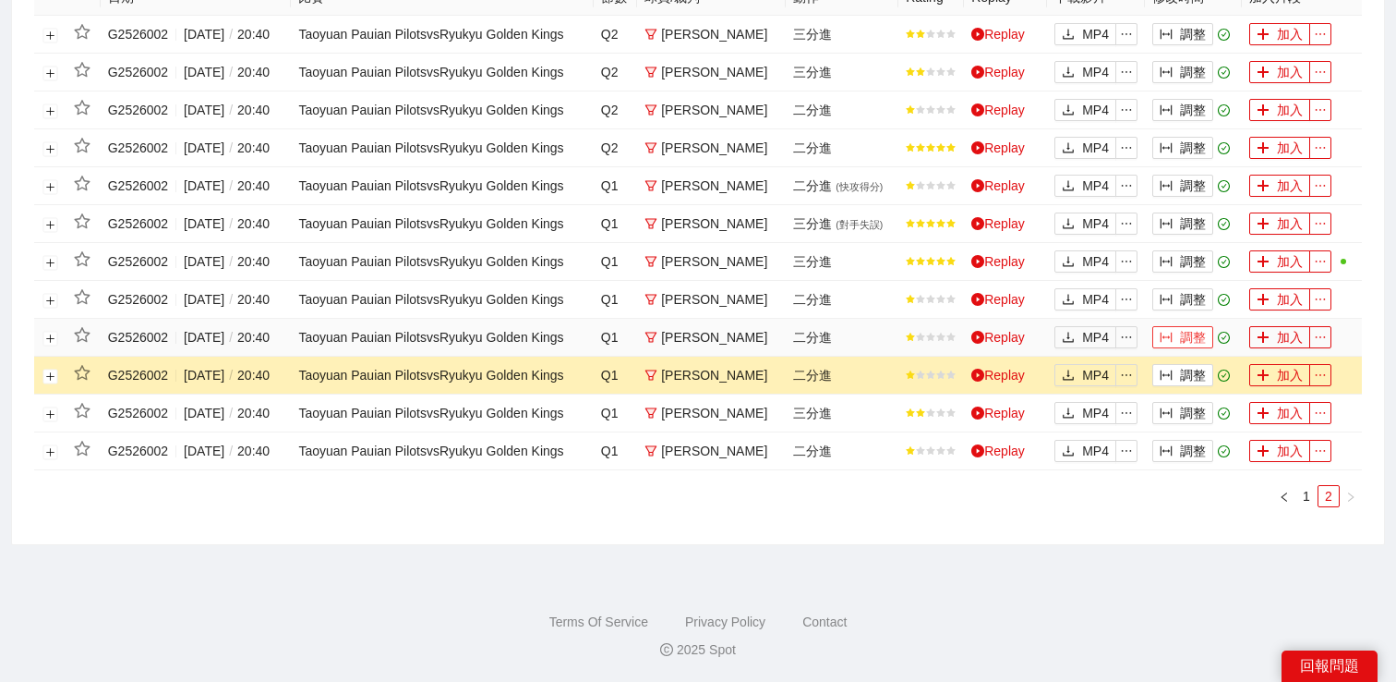
click at [1180, 348] on button "調整" at bounding box center [1183, 337] width 61 height 22
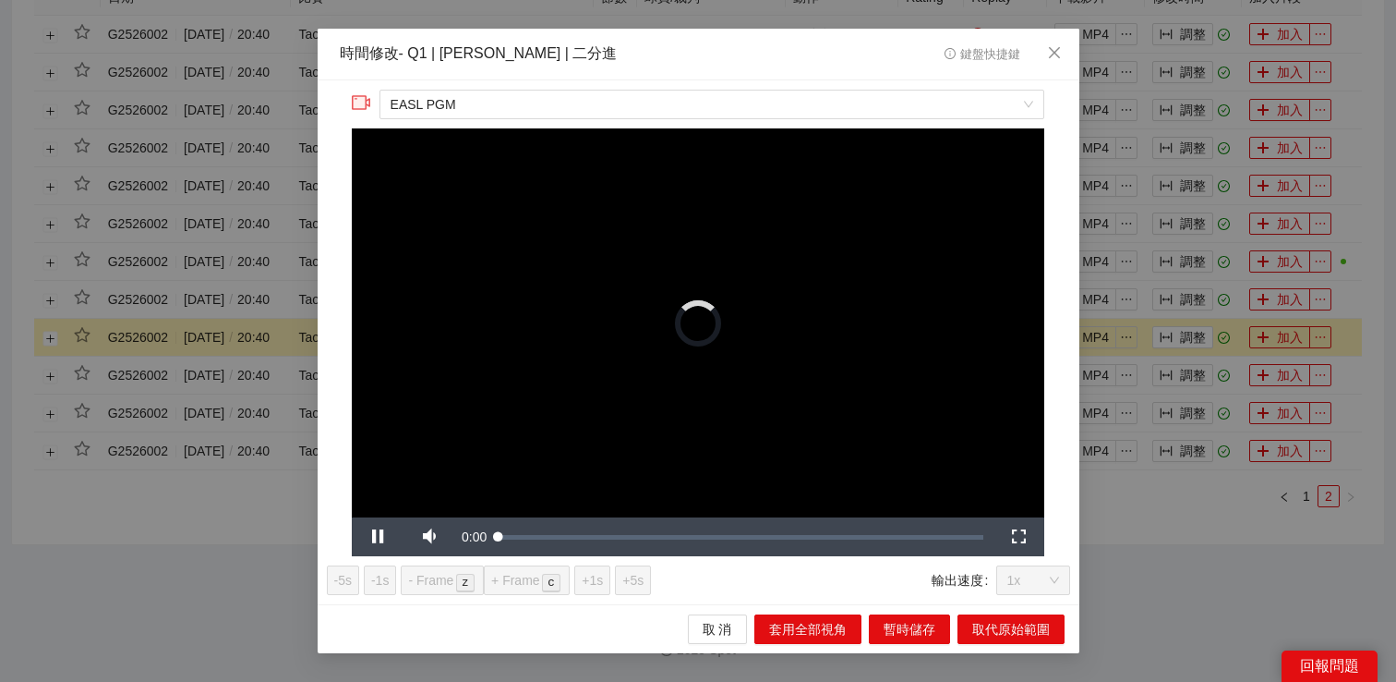
click at [1182, 360] on div "**********" at bounding box center [698, 341] width 1396 height 682
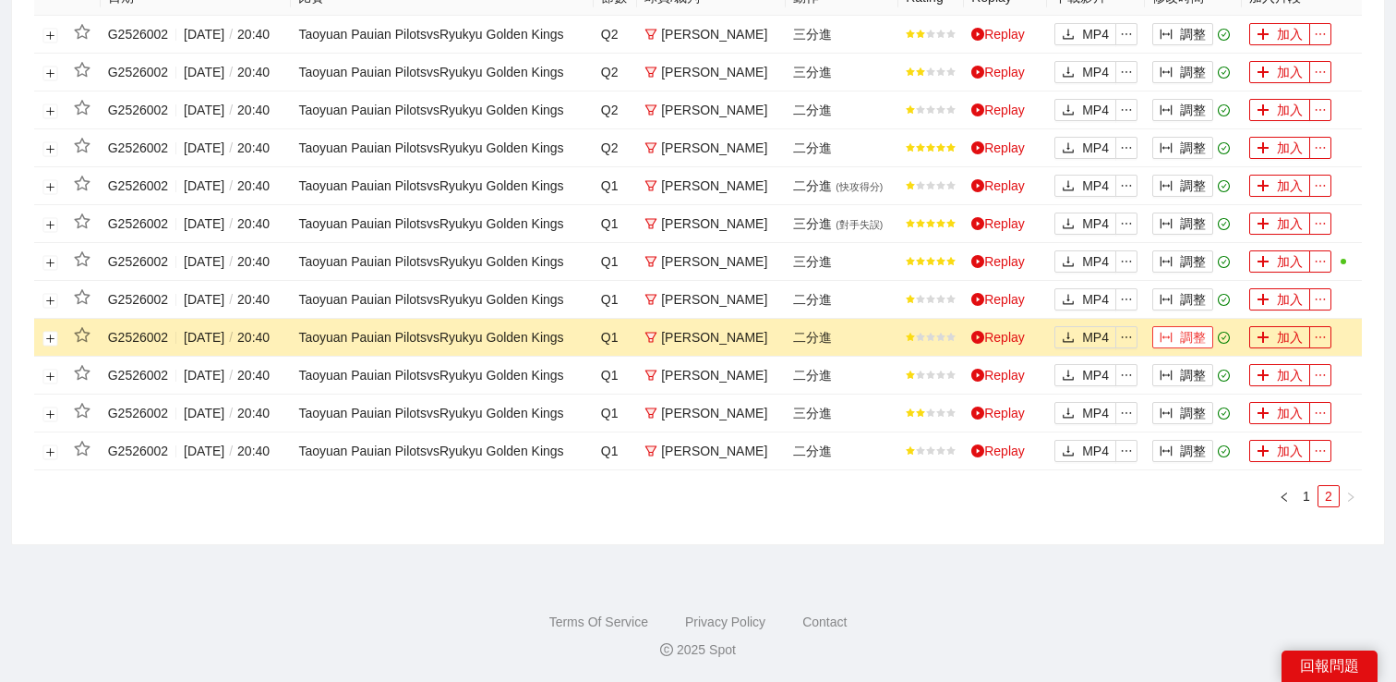
click at [1182, 348] on button "調整" at bounding box center [1183, 337] width 61 height 22
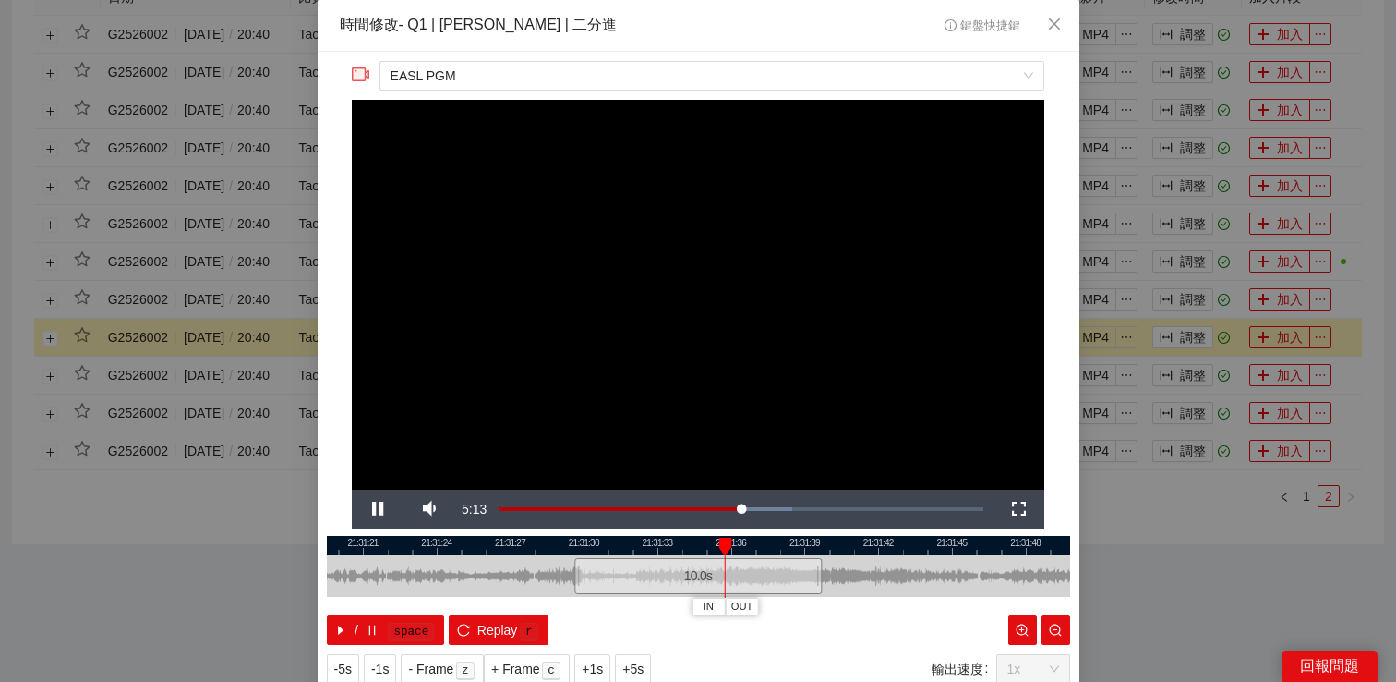
click at [1165, 353] on div "**********" at bounding box center [698, 341] width 1396 height 682
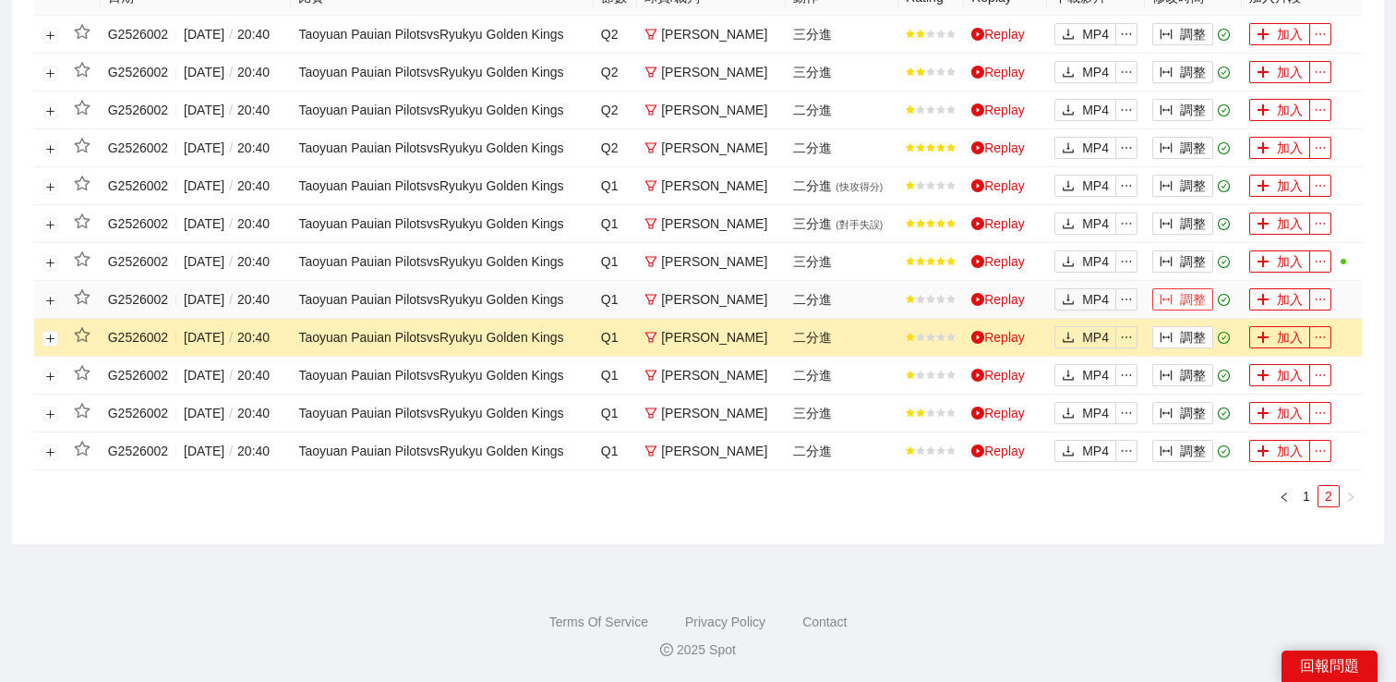
click at [1165, 308] on span "column-width" at bounding box center [1166, 300] width 13 height 15
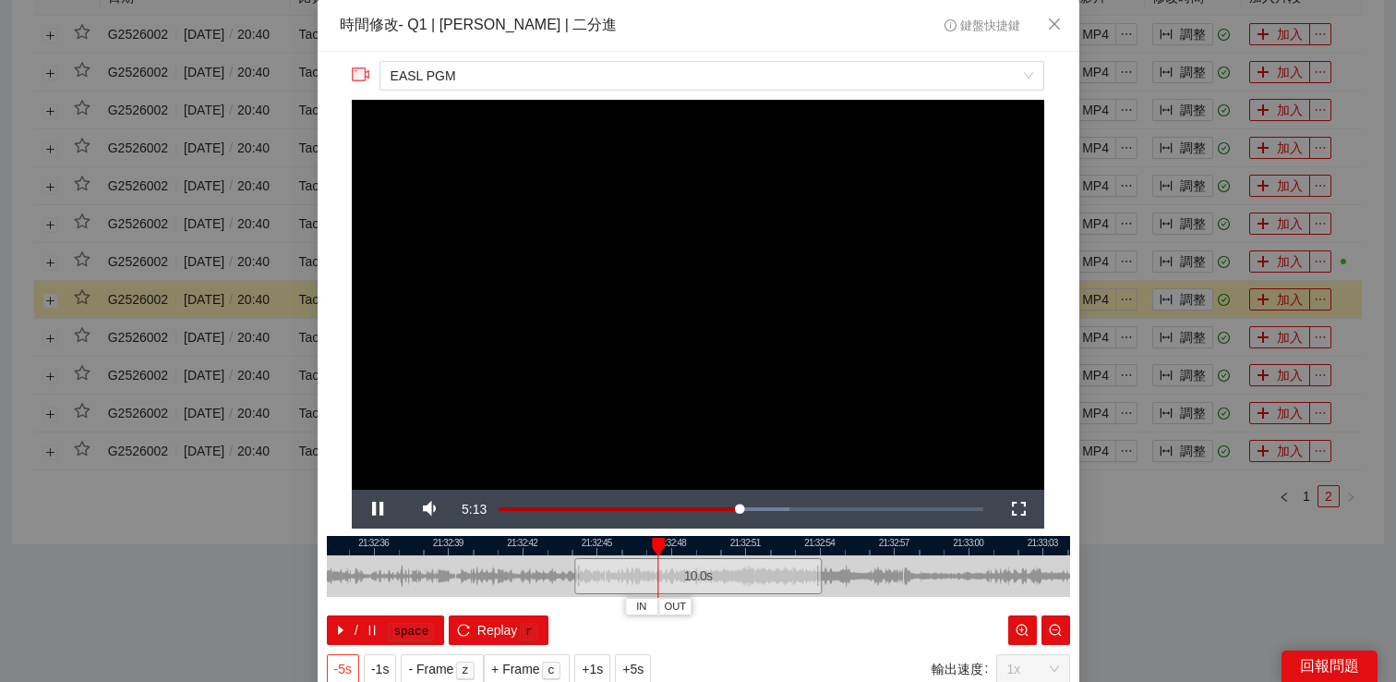
click at [352, 666] on span "-5s" at bounding box center [343, 668] width 18 height 20
click at [343, 665] on span "-5s" at bounding box center [343, 668] width 18 height 20
click at [1176, 597] on div "**********" at bounding box center [698, 341] width 1396 height 682
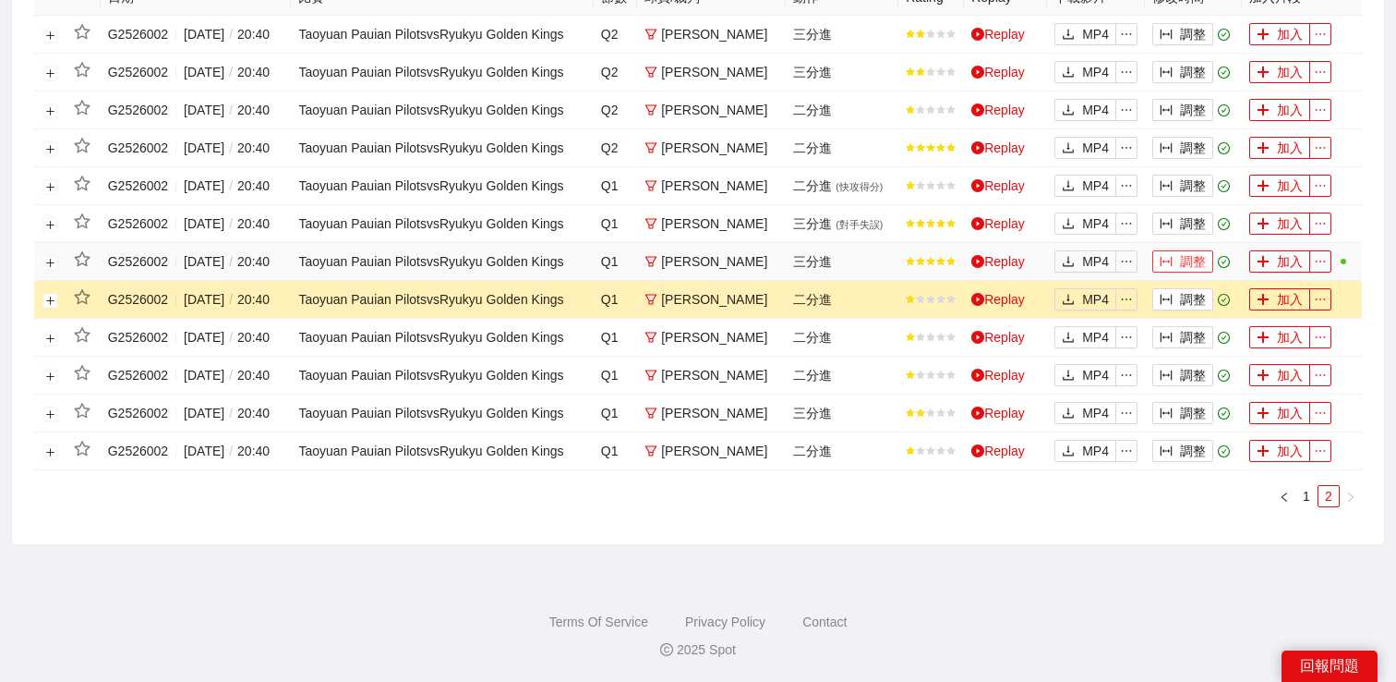
click at [1179, 269] on button "調整" at bounding box center [1183, 261] width 61 height 22
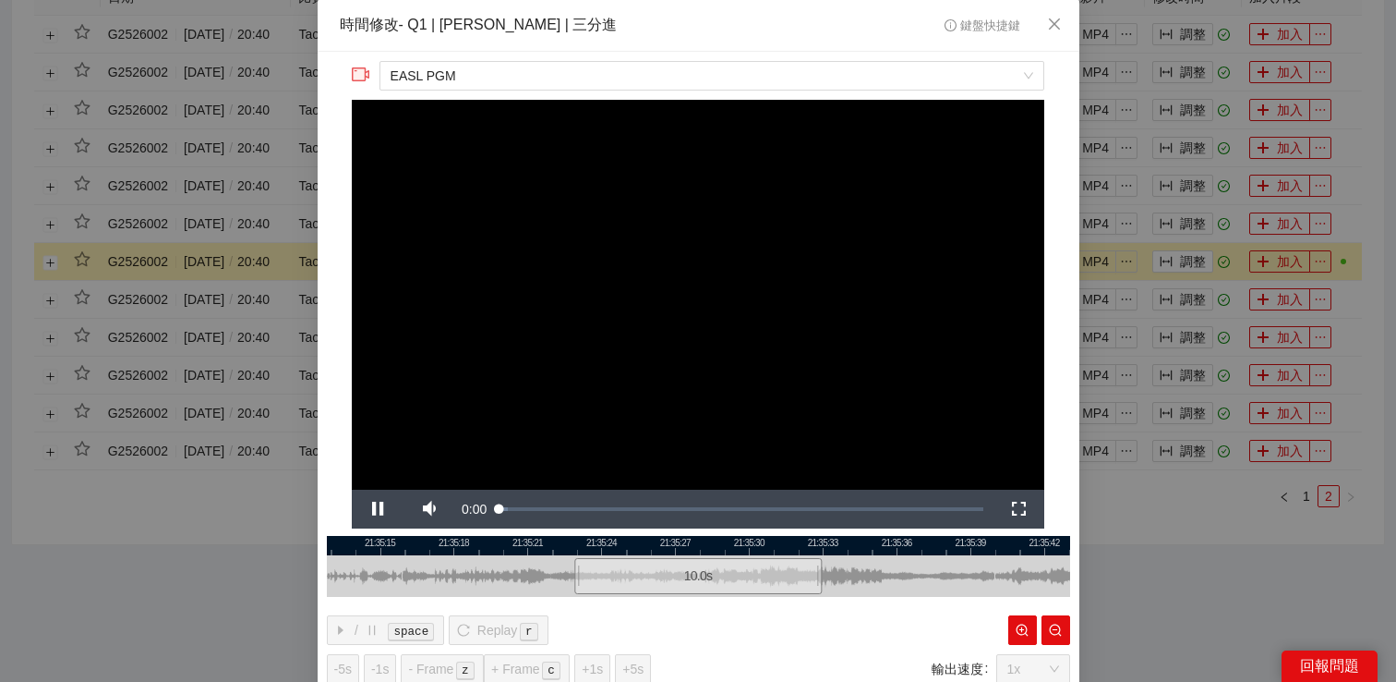
click at [1189, 246] on div "**********" at bounding box center [698, 341] width 1396 height 682
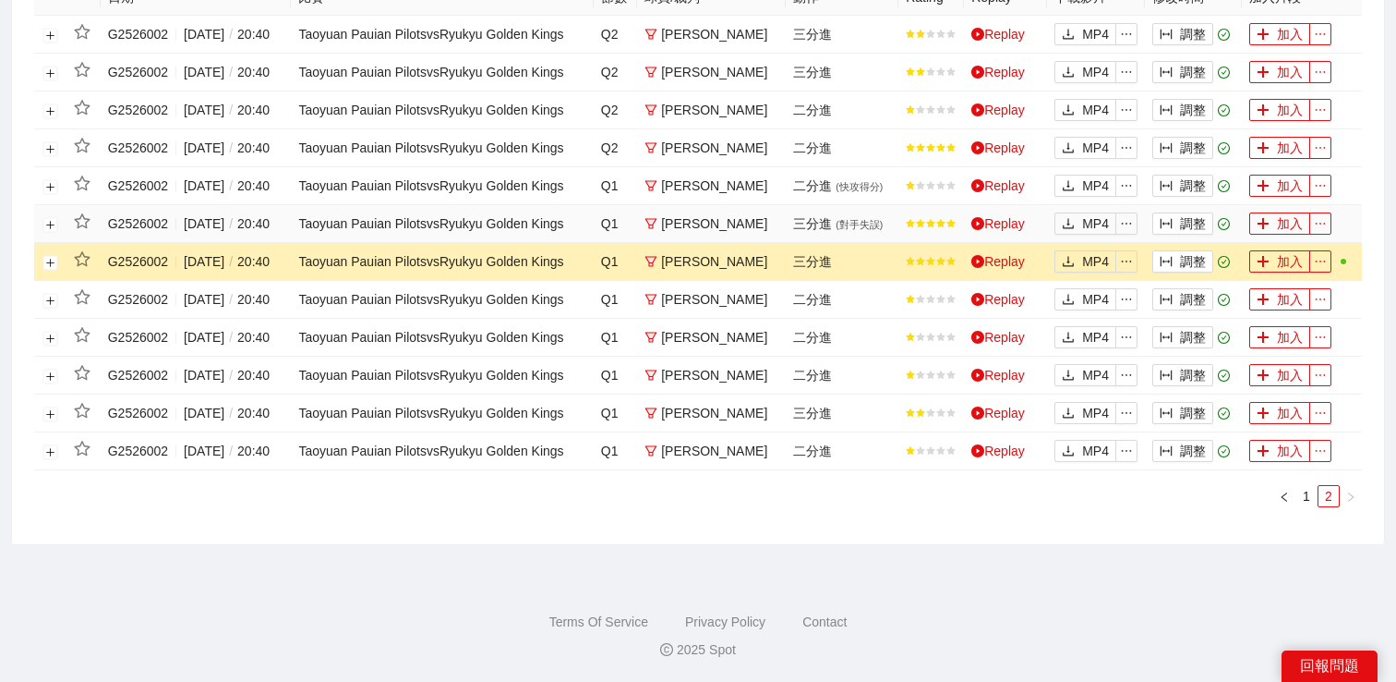
click at [1192, 208] on td "調整" at bounding box center [1193, 224] width 97 height 38
click at [1189, 137] on button "調整" at bounding box center [1183, 148] width 61 height 22
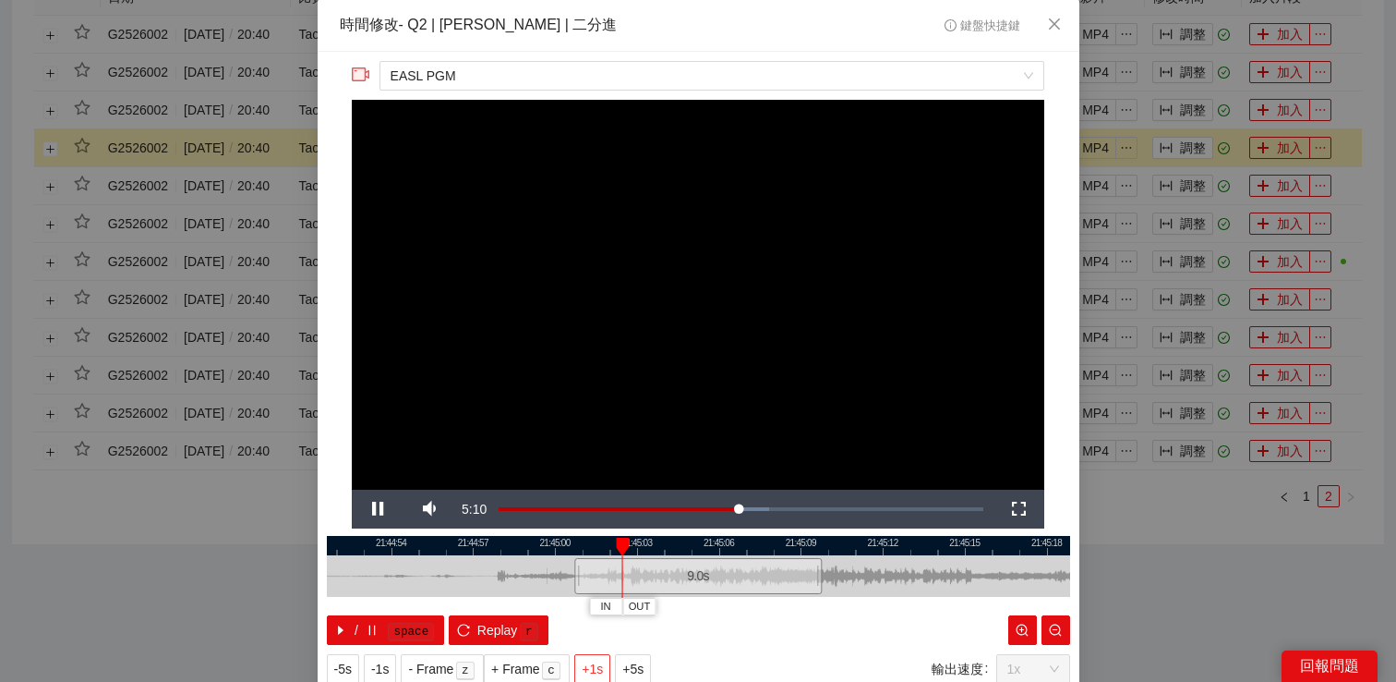
click at [586, 671] on button "+1s" at bounding box center [592, 669] width 36 height 30
click at [478, 628] on span "Replay" at bounding box center [497, 630] width 41 height 20
click at [501, 632] on span "Replay" at bounding box center [497, 630] width 41 height 20
click at [1140, 181] on div "**********" at bounding box center [698, 341] width 1396 height 682
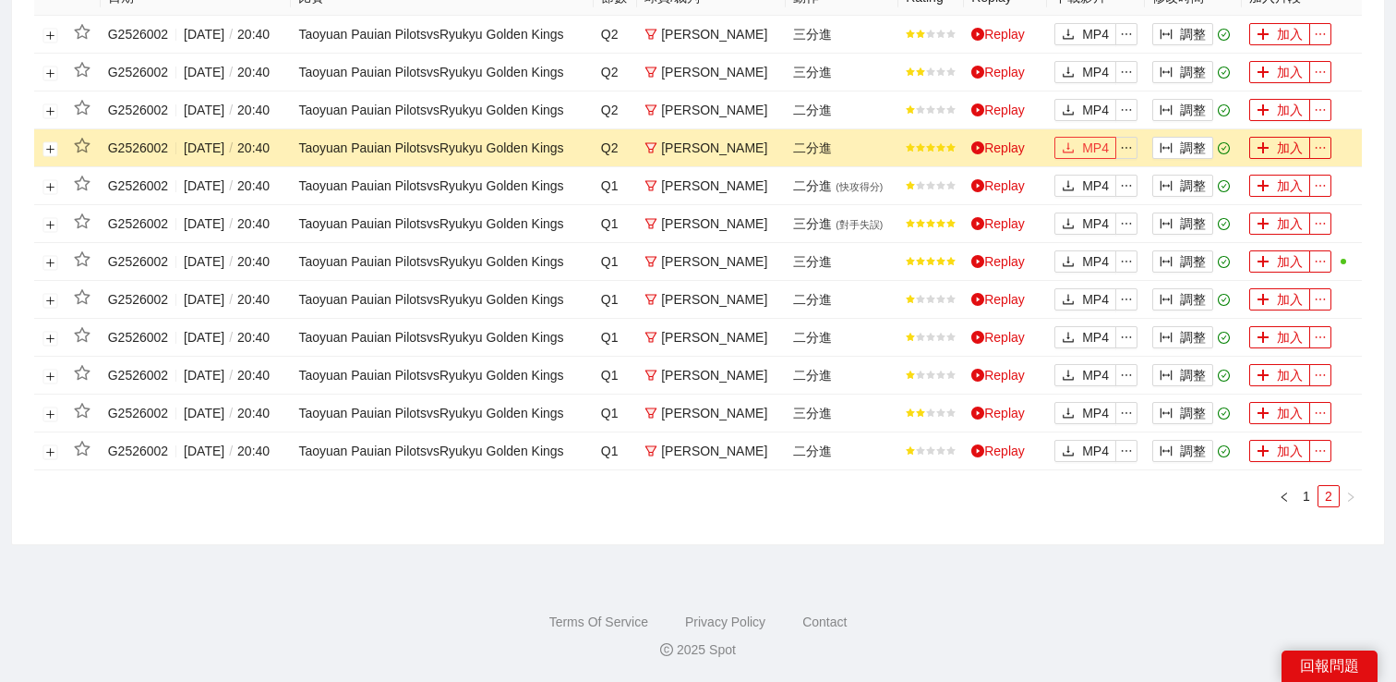
click at [1082, 138] on span "MP4" at bounding box center [1095, 148] width 27 height 20
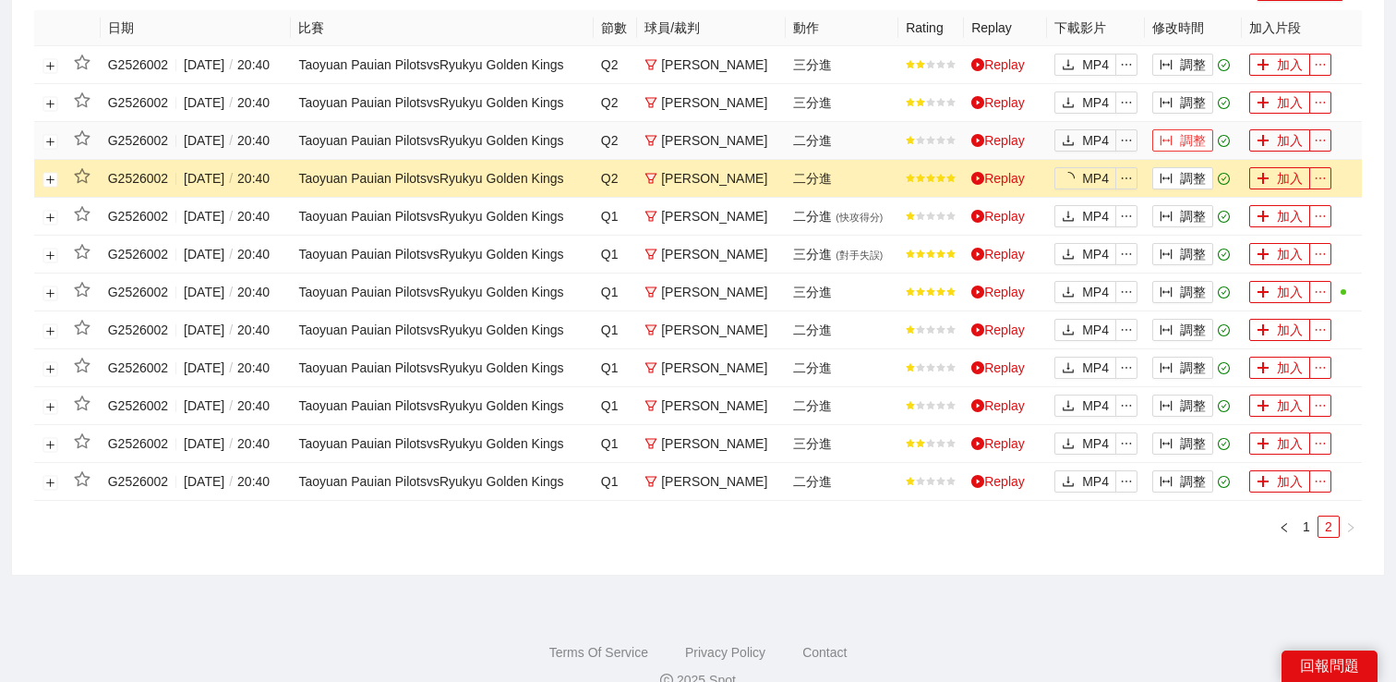
click at [1189, 151] on button "調整" at bounding box center [1183, 140] width 61 height 22
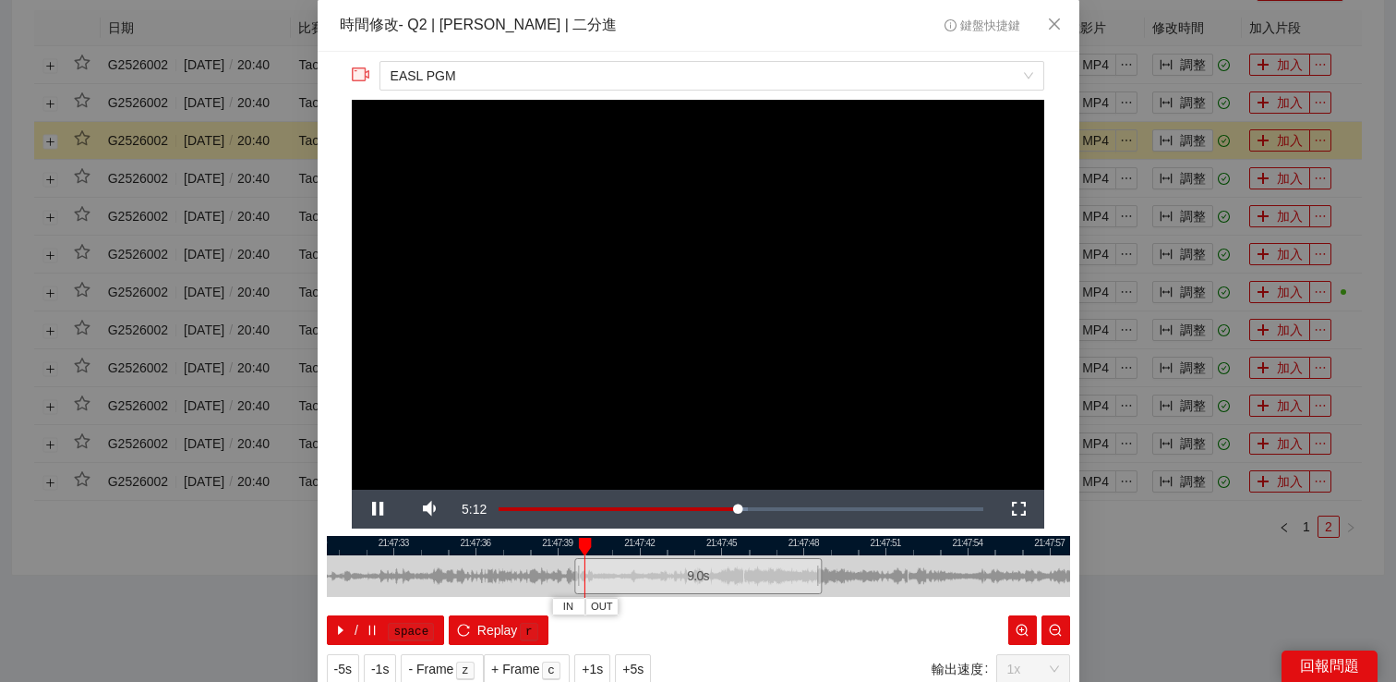
click at [1172, 172] on div "**********" at bounding box center [698, 341] width 1396 height 682
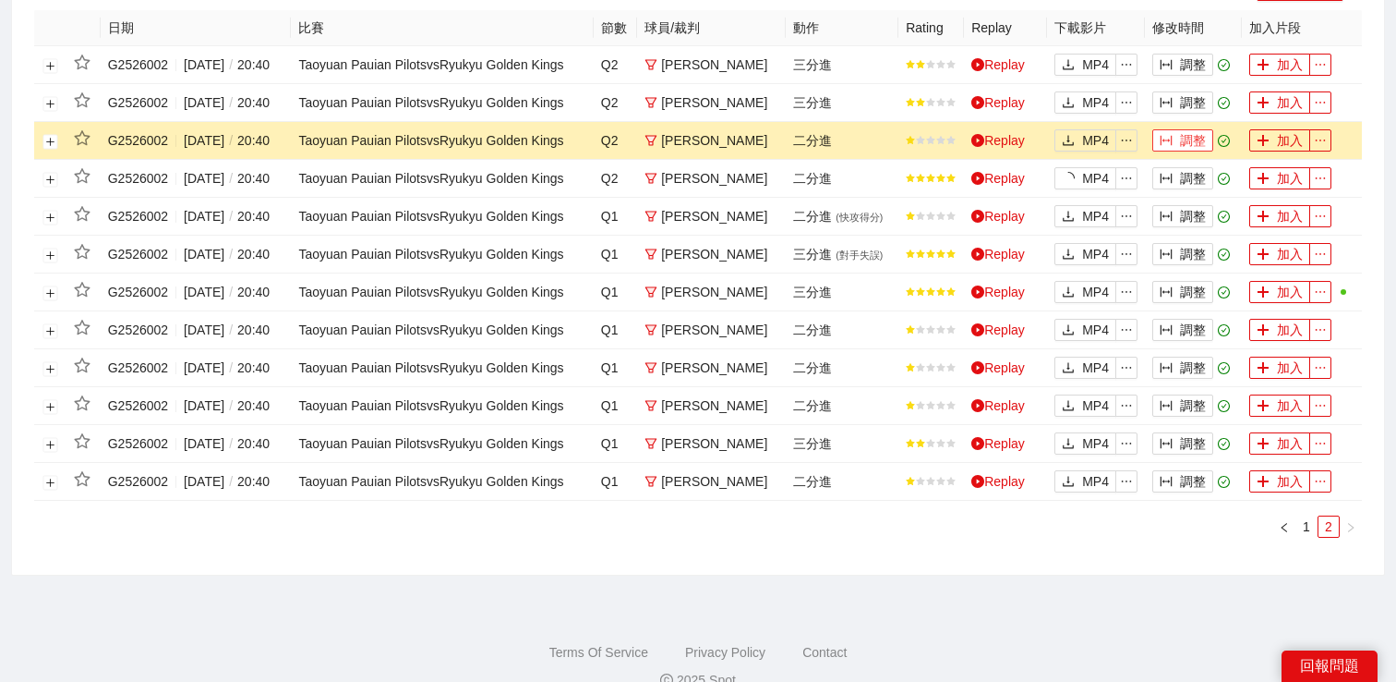
click at [1172, 147] on icon "column-width" at bounding box center [1166, 140] width 13 height 13
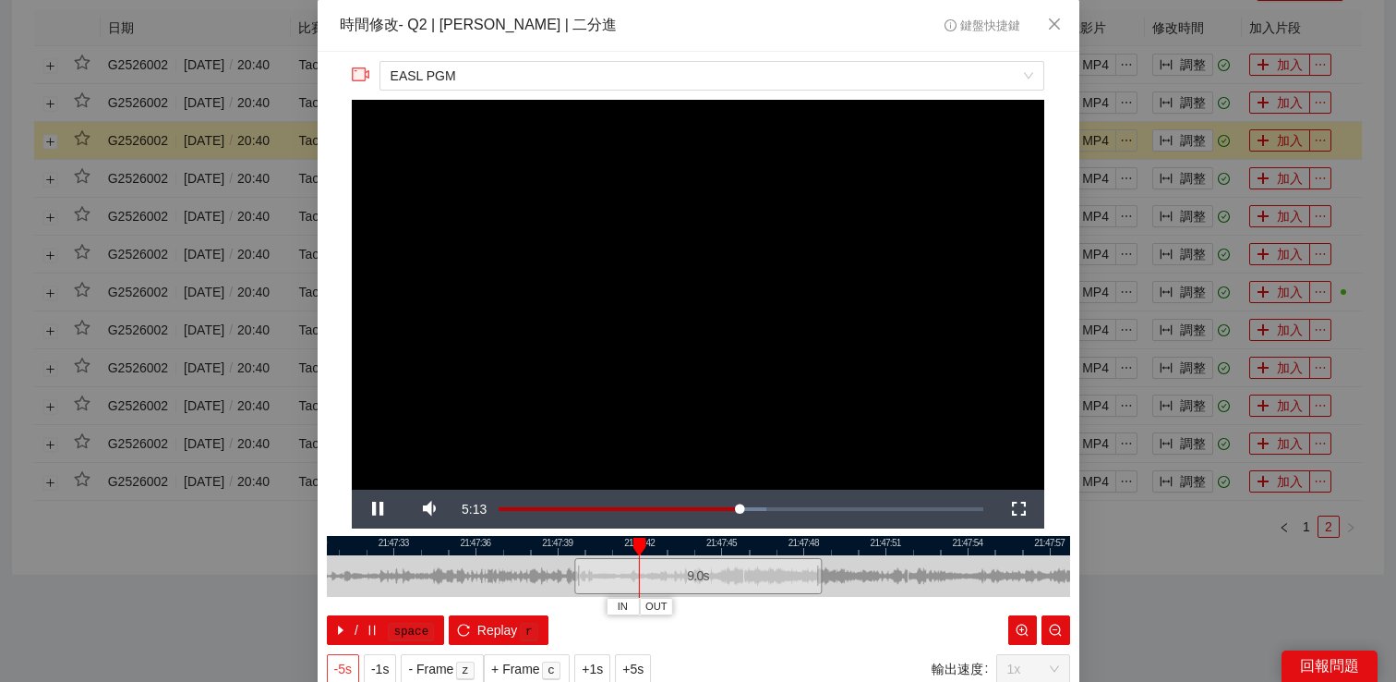
click at [346, 667] on span "-5s" at bounding box center [343, 668] width 18 height 20
click at [1184, 159] on div "**********" at bounding box center [698, 341] width 1396 height 682
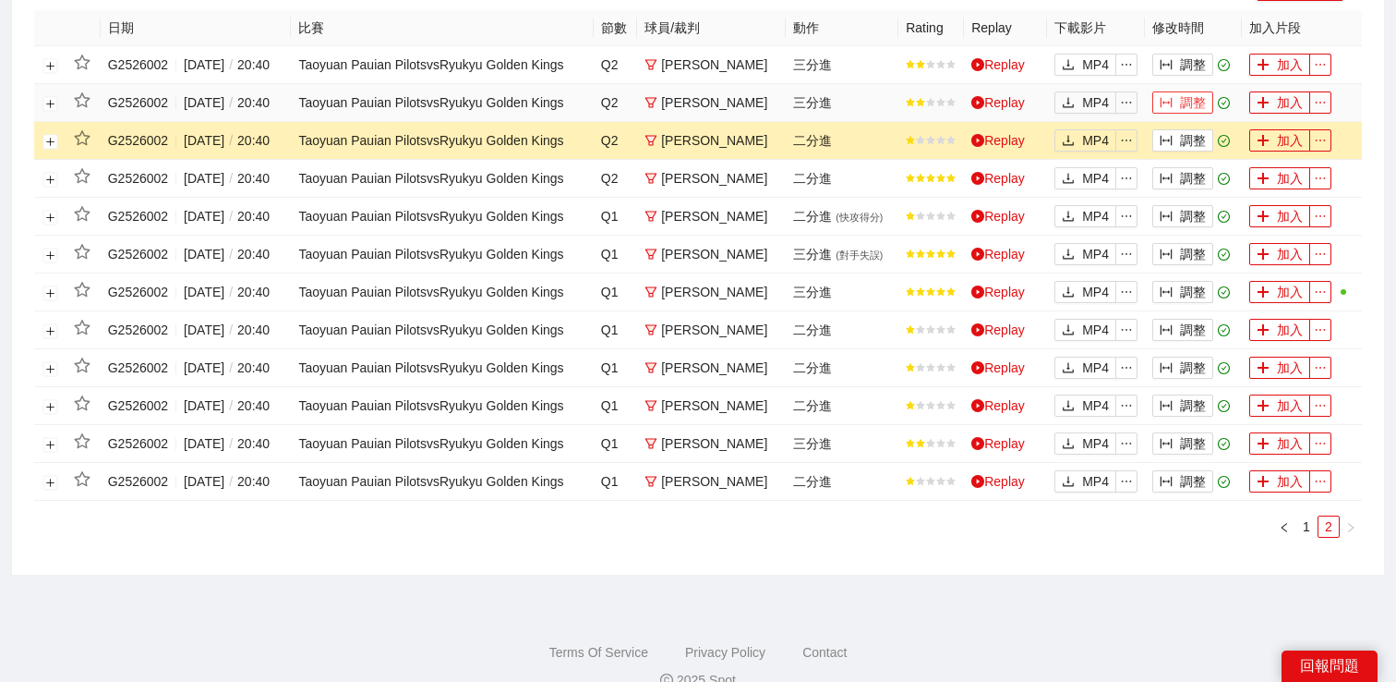
click at [1184, 114] on button "調整" at bounding box center [1183, 102] width 61 height 22
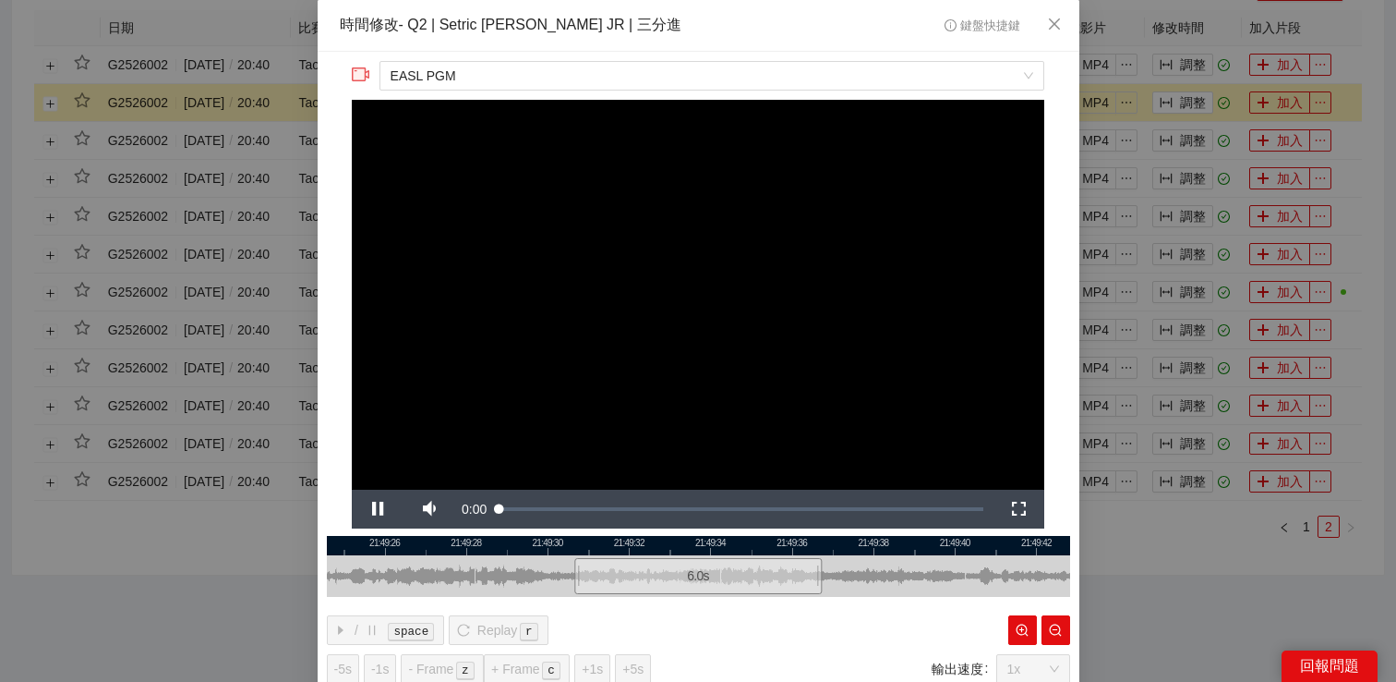
click at [1194, 113] on div "**********" at bounding box center [698, 341] width 1396 height 682
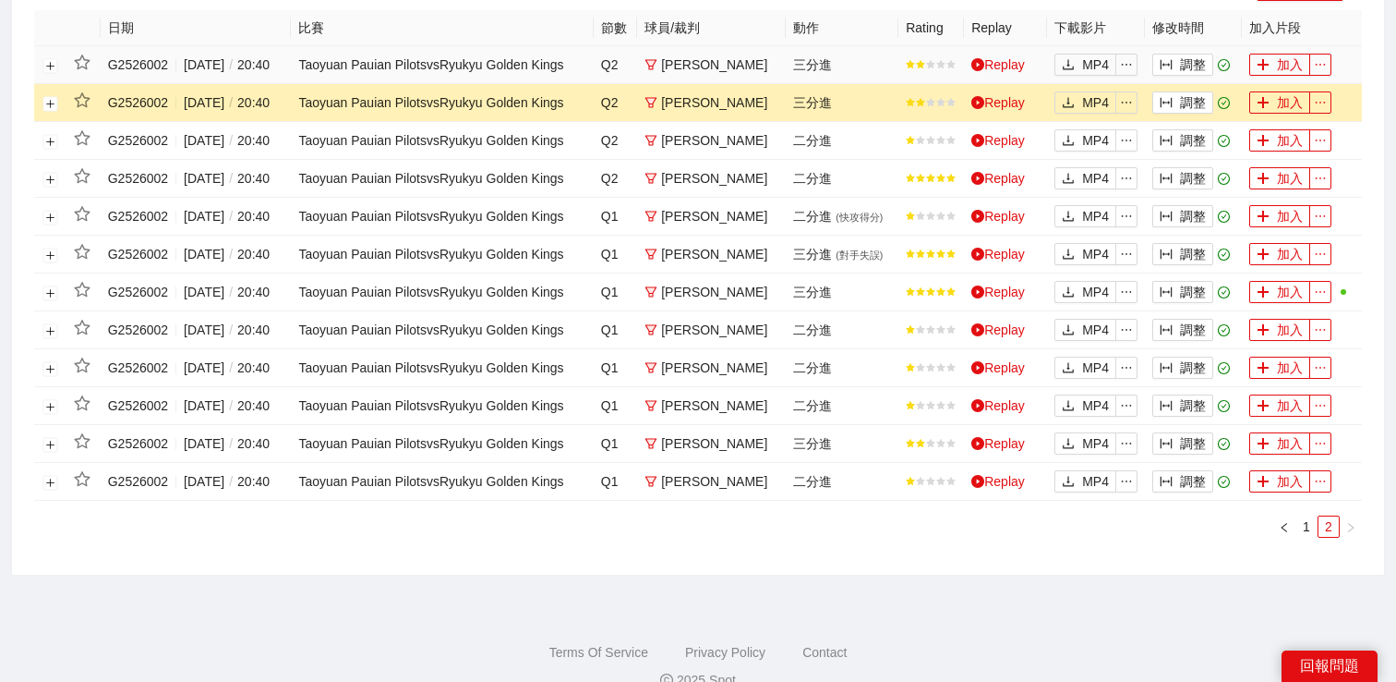
click at [1187, 78] on td "調整" at bounding box center [1193, 65] width 97 height 38
click at [1189, 76] on button "調整" at bounding box center [1183, 65] width 61 height 22
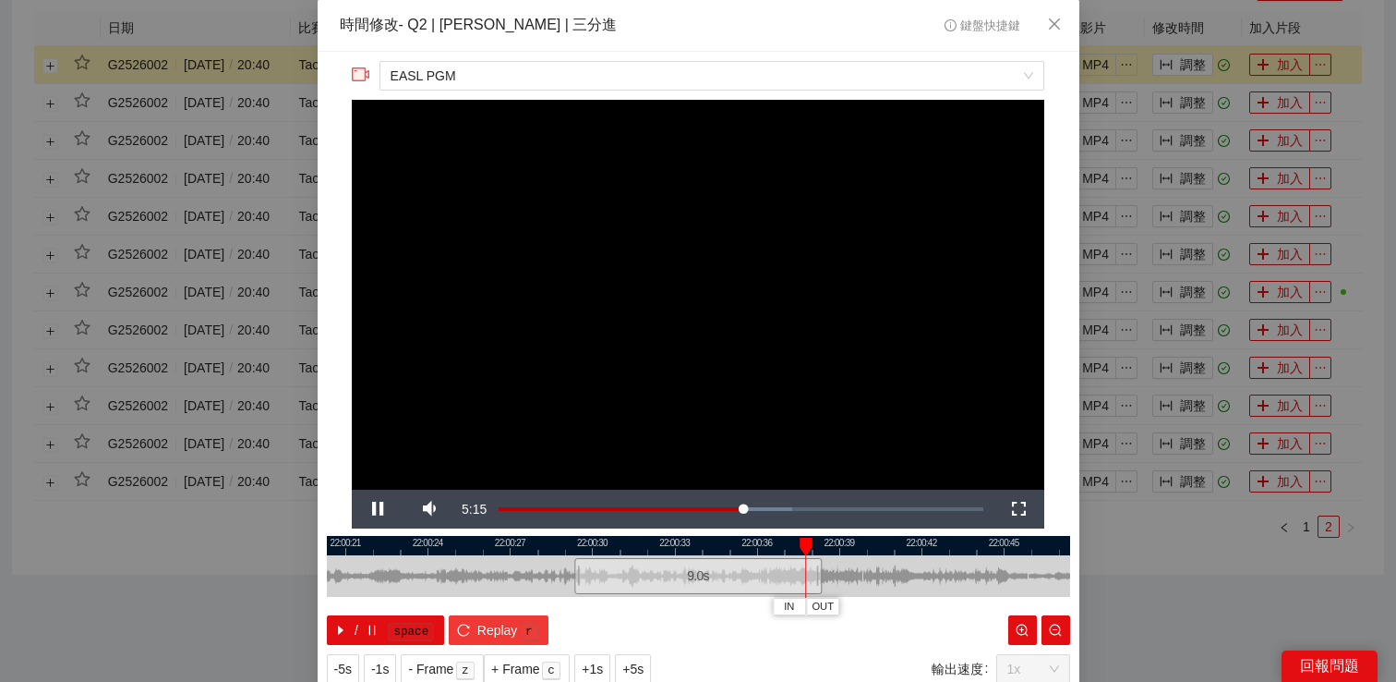
click at [508, 639] on button "Replay r" at bounding box center [498, 630] width 99 height 30
click at [1147, 128] on div "**********" at bounding box center [698, 341] width 1396 height 682
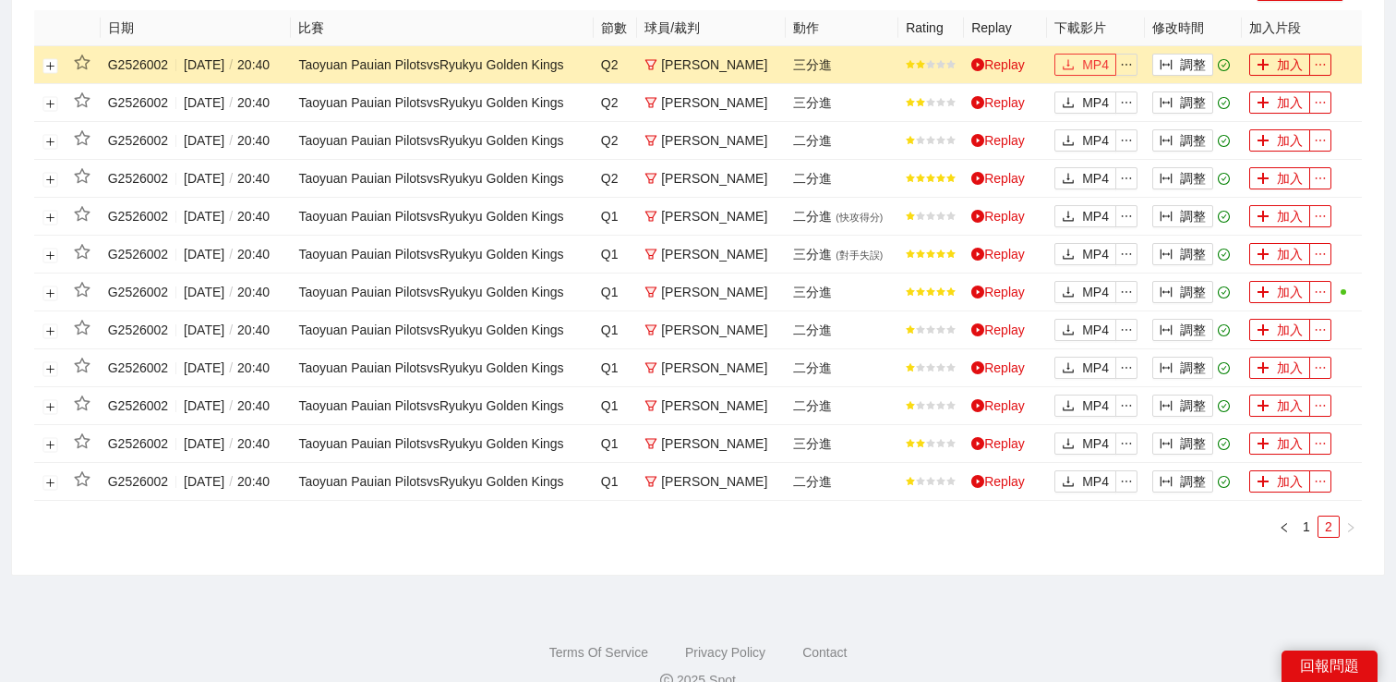
click at [1085, 75] on span "MP4" at bounding box center [1095, 64] width 27 height 20
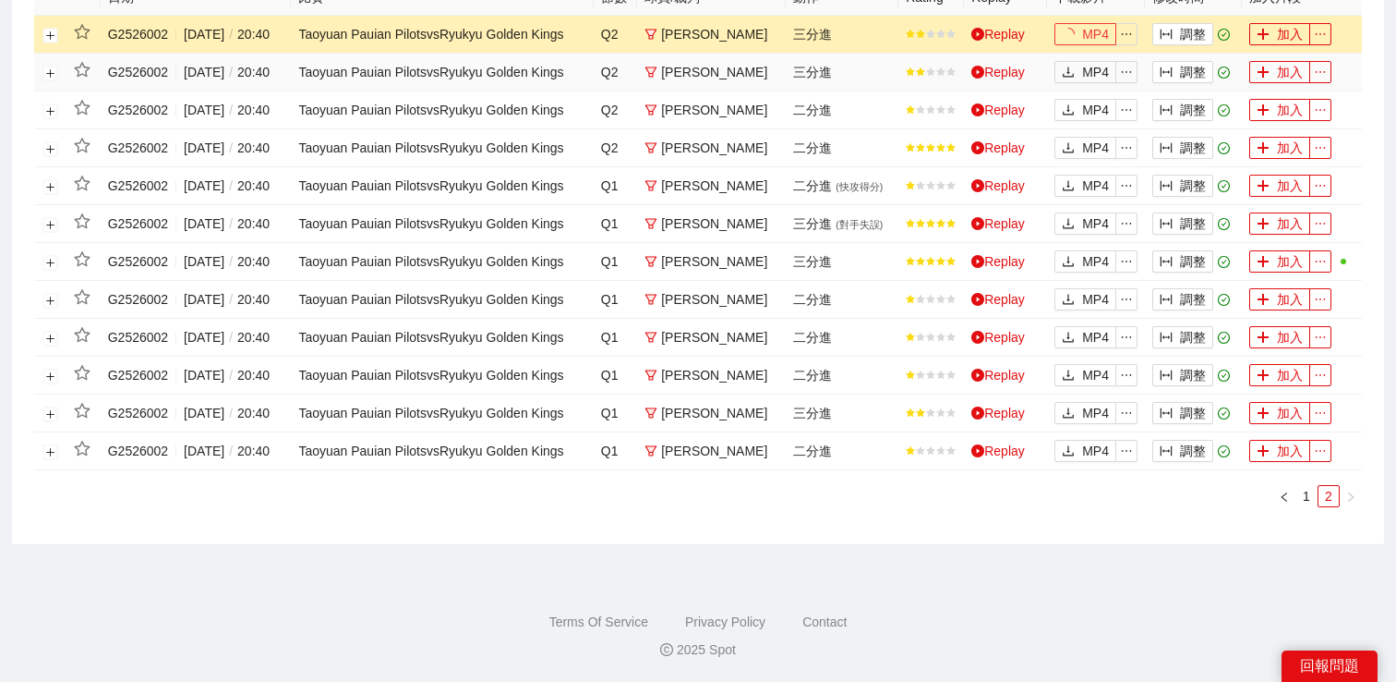
scroll to position [792, 0]
click at [1308, 494] on link "1" at bounding box center [1307, 496] width 20 height 20
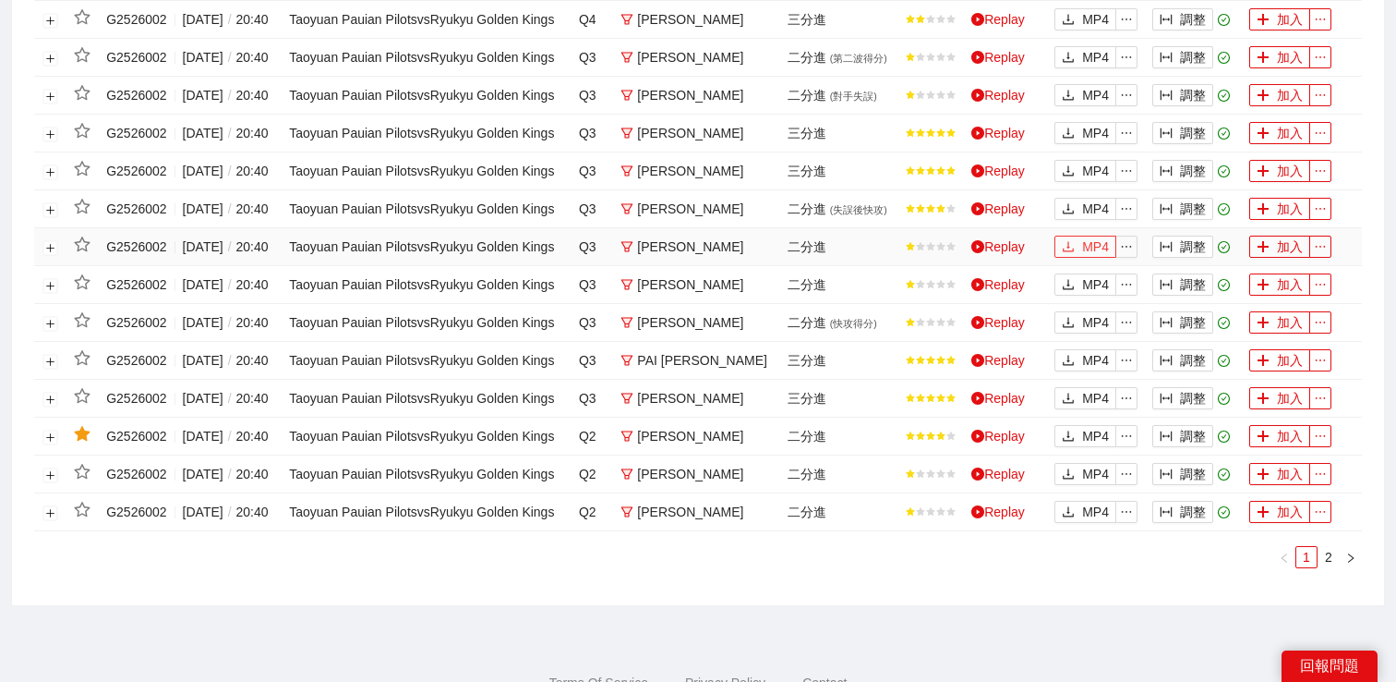
scroll to position [1224, 0]
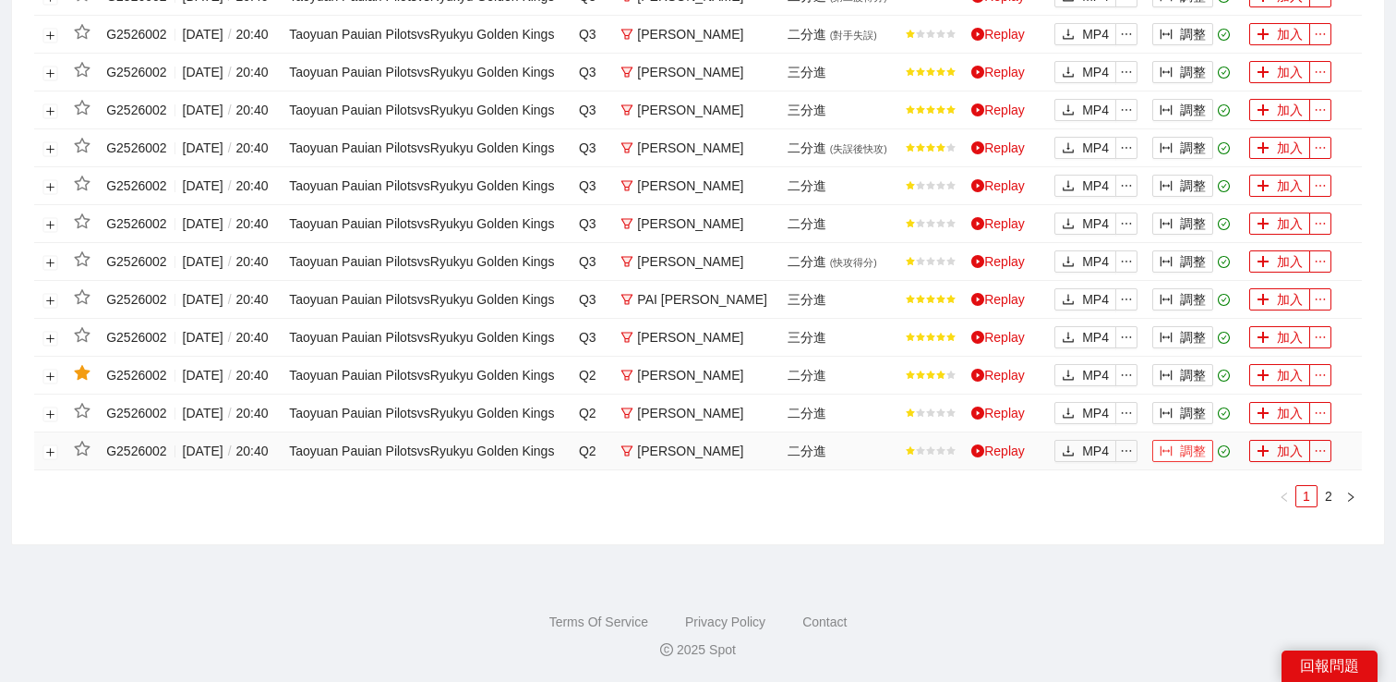
click at [1177, 459] on button "調整" at bounding box center [1183, 451] width 61 height 22
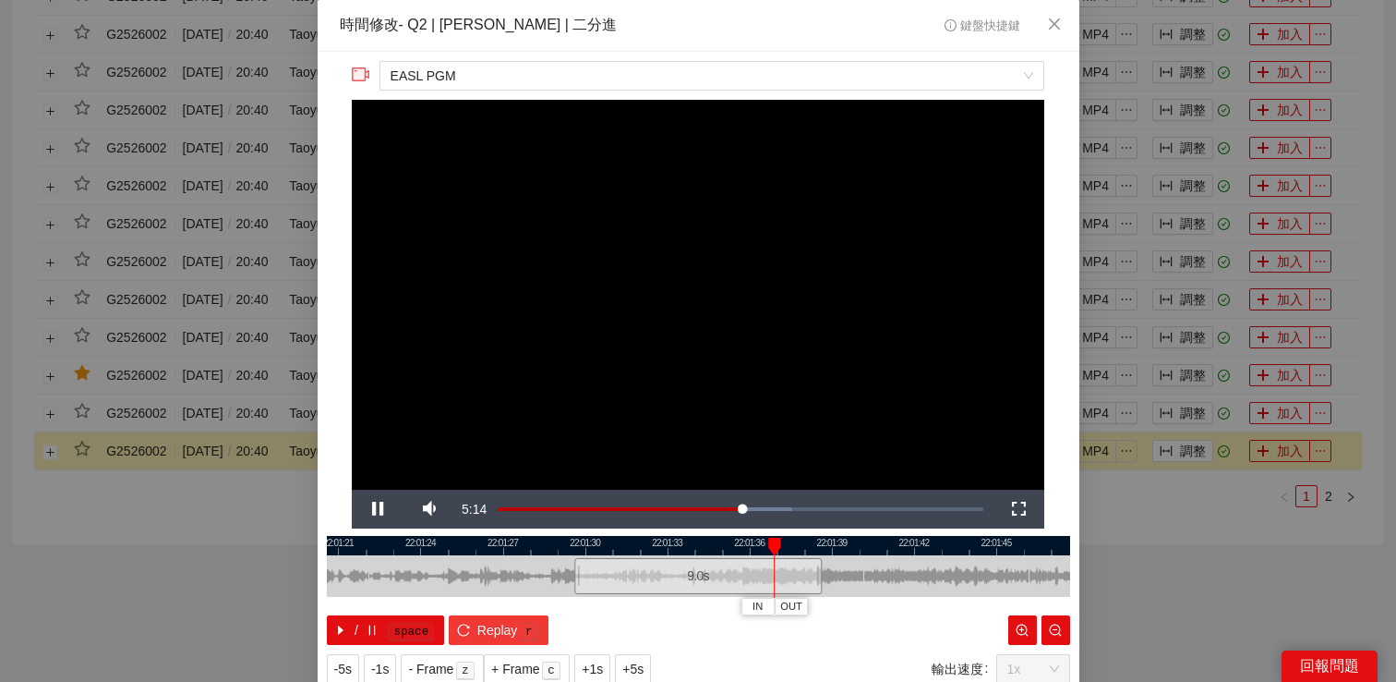
click at [503, 628] on span "Replay" at bounding box center [497, 630] width 41 height 20
click at [381, 509] on span "Video Player" at bounding box center [378, 509] width 52 height 0
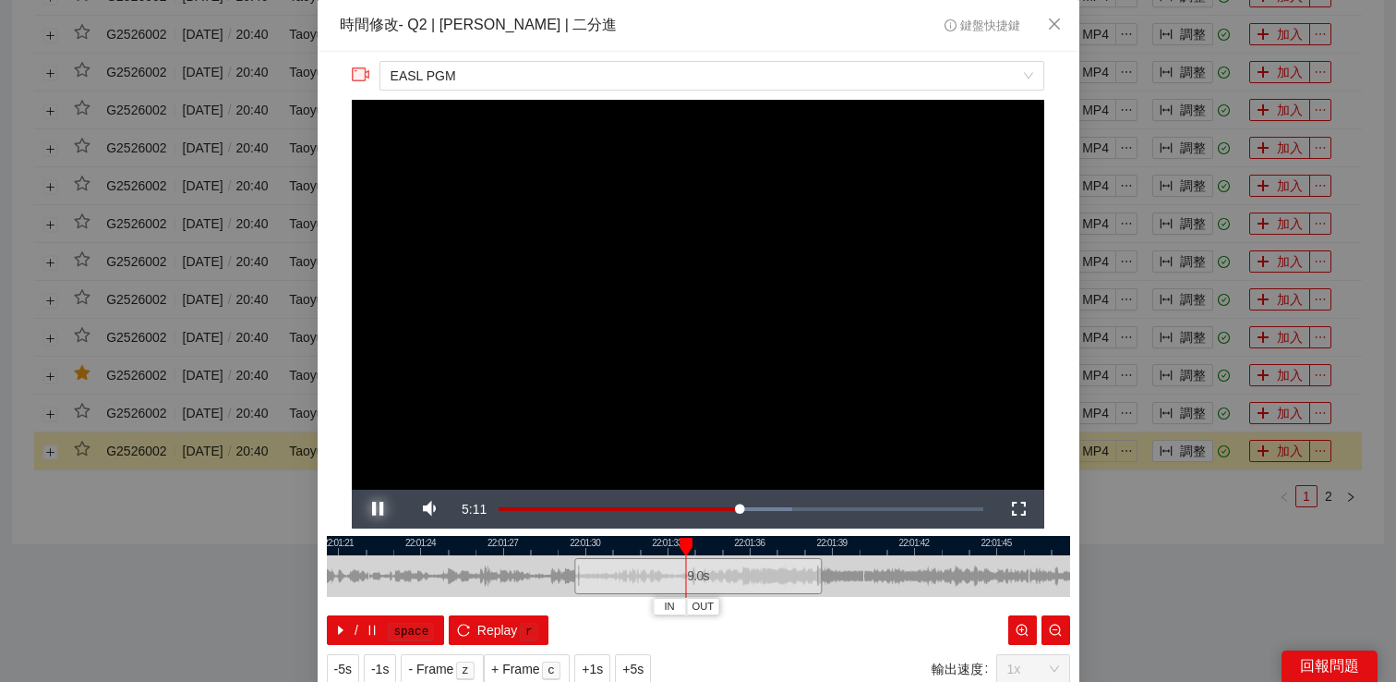
click at [381, 509] on span "Video Player" at bounding box center [378, 509] width 52 height 0
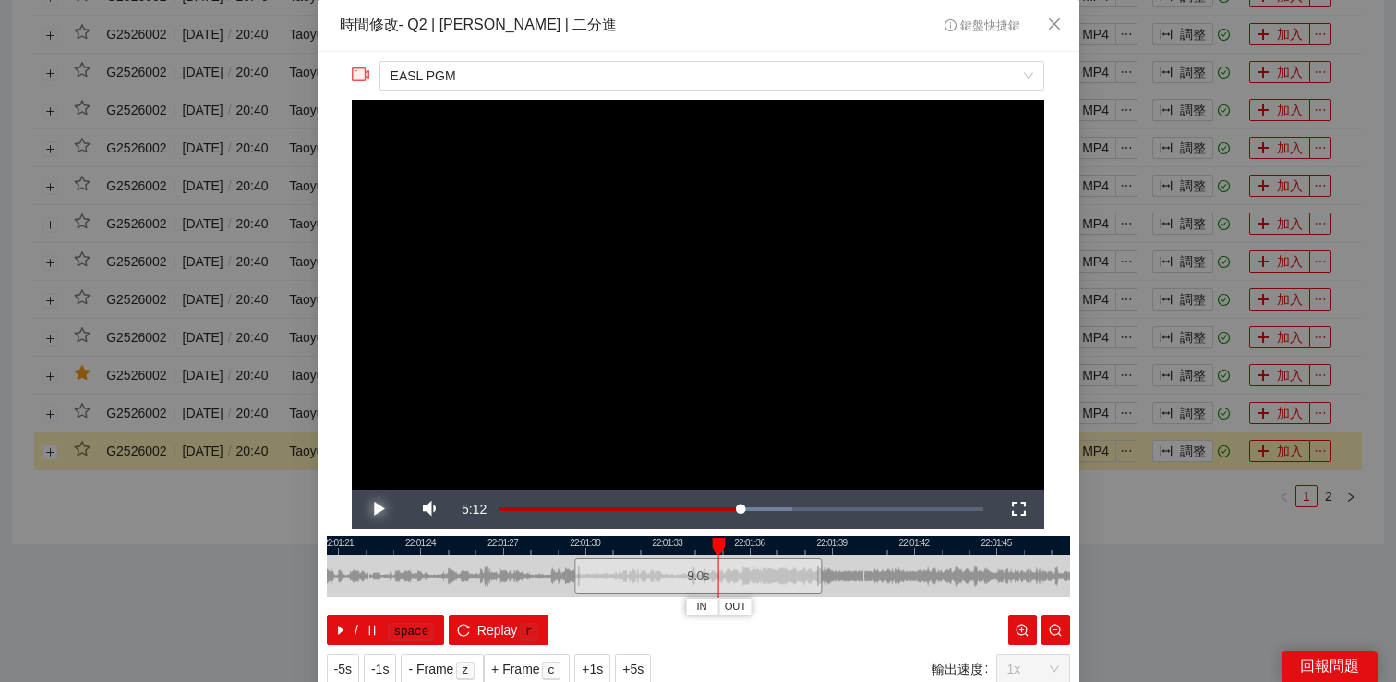
click at [381, 509] on span "Video Player" at bounding box center [378, 509] width 52 height 0
click at [1190, 550] on div "**********" at bounding box center [698, 341] width 1396 height 682
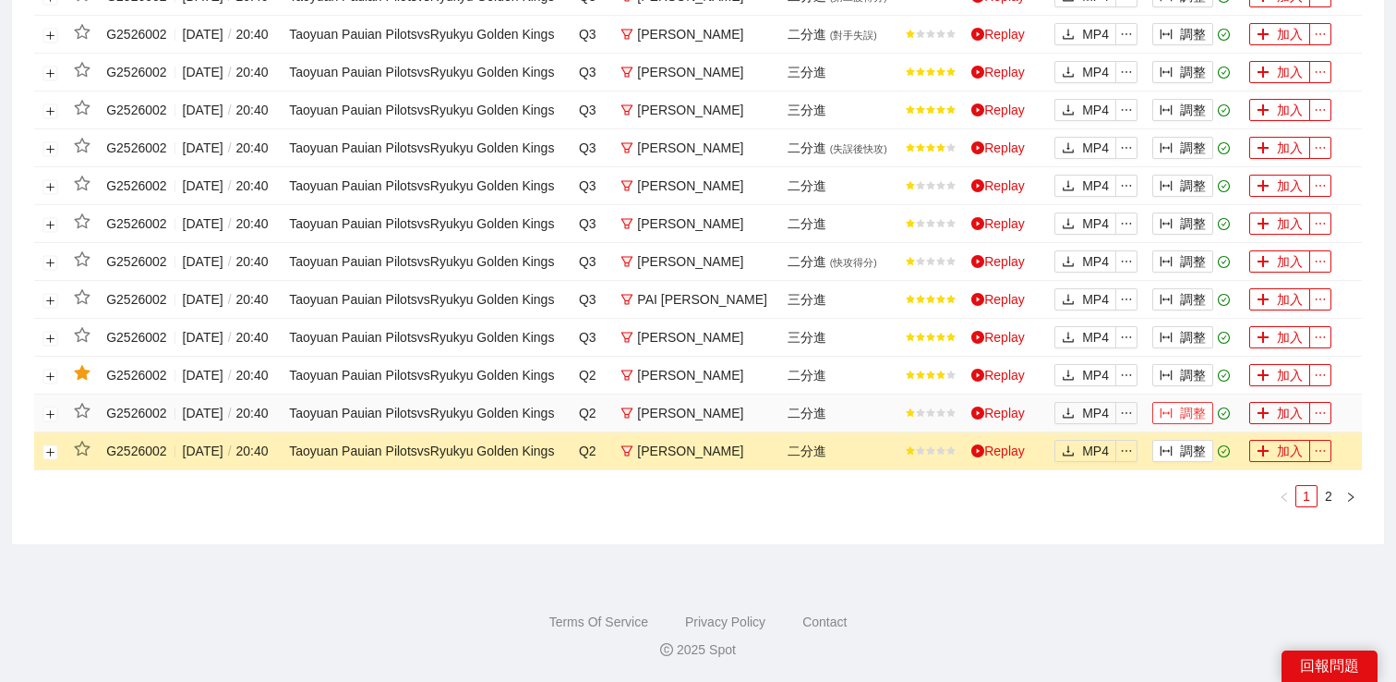
click at [1165, 406] on icon "column-width" at bounding box center [1166, 412] width 13 height 13
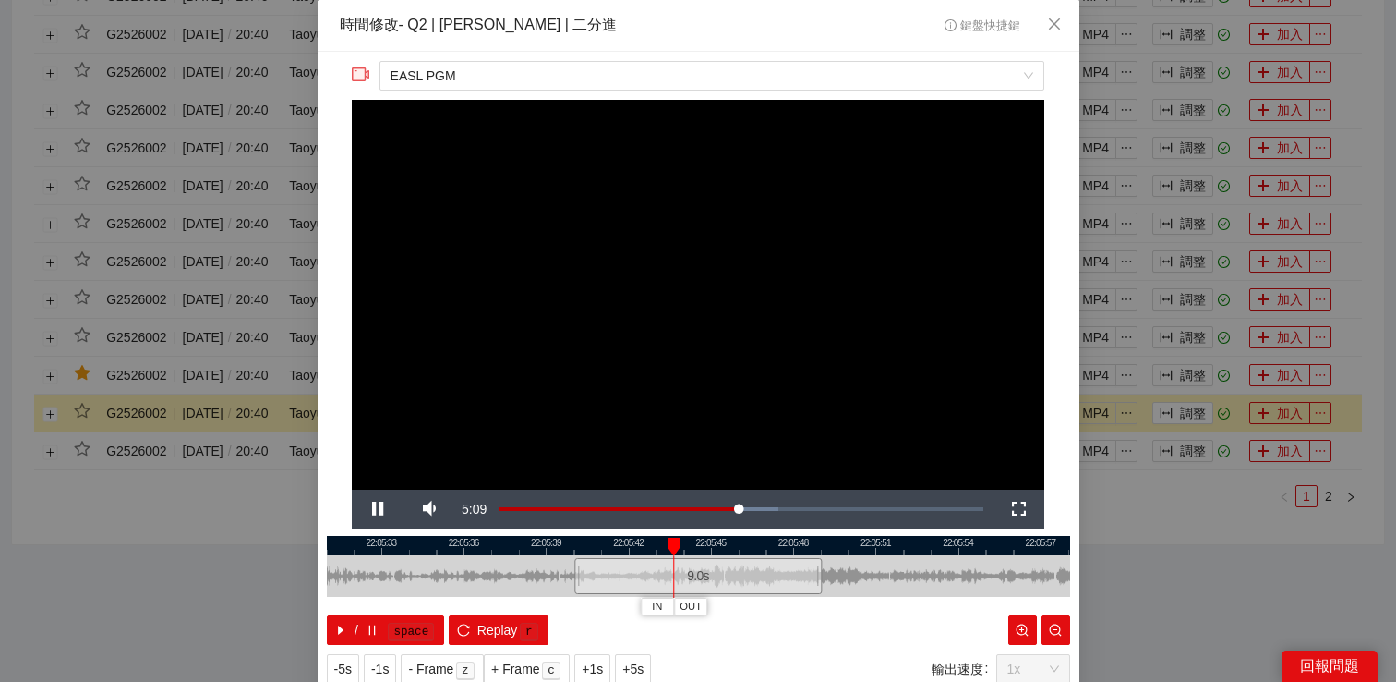
click at [1169, 520] on div "**********" at bounding box center [698, 341] width 1396 height 682
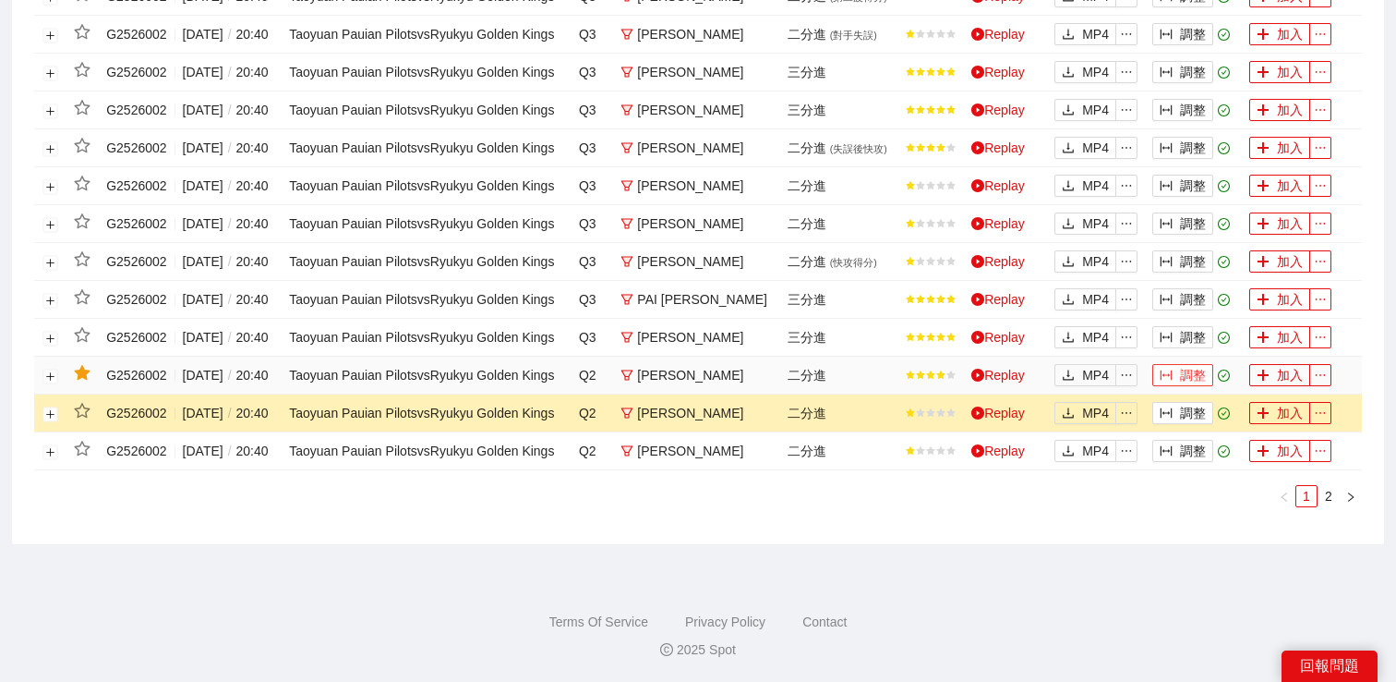
click at [1164, 368] on icon "column-width" at bounding box center [1166, 374] width 13 height 13
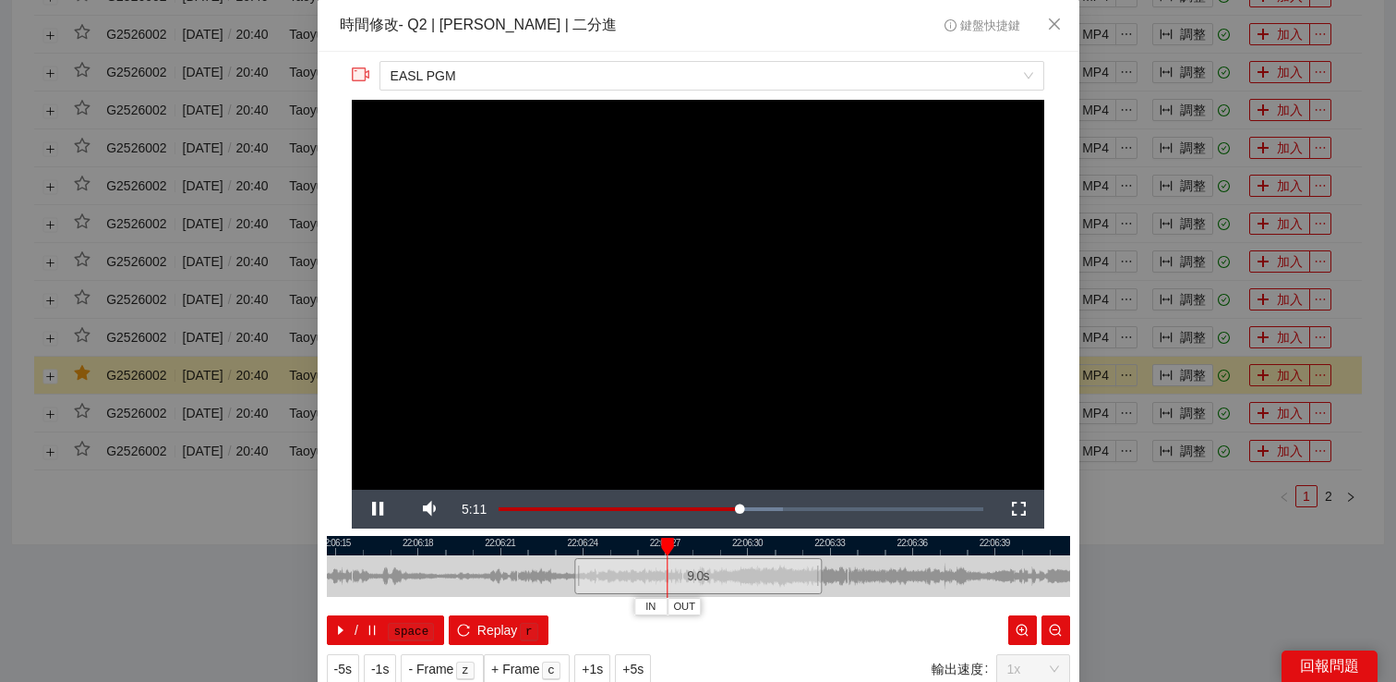
click at [1195, 505] on div "**********" at bounding box center [698, 341] width 1396 height 682
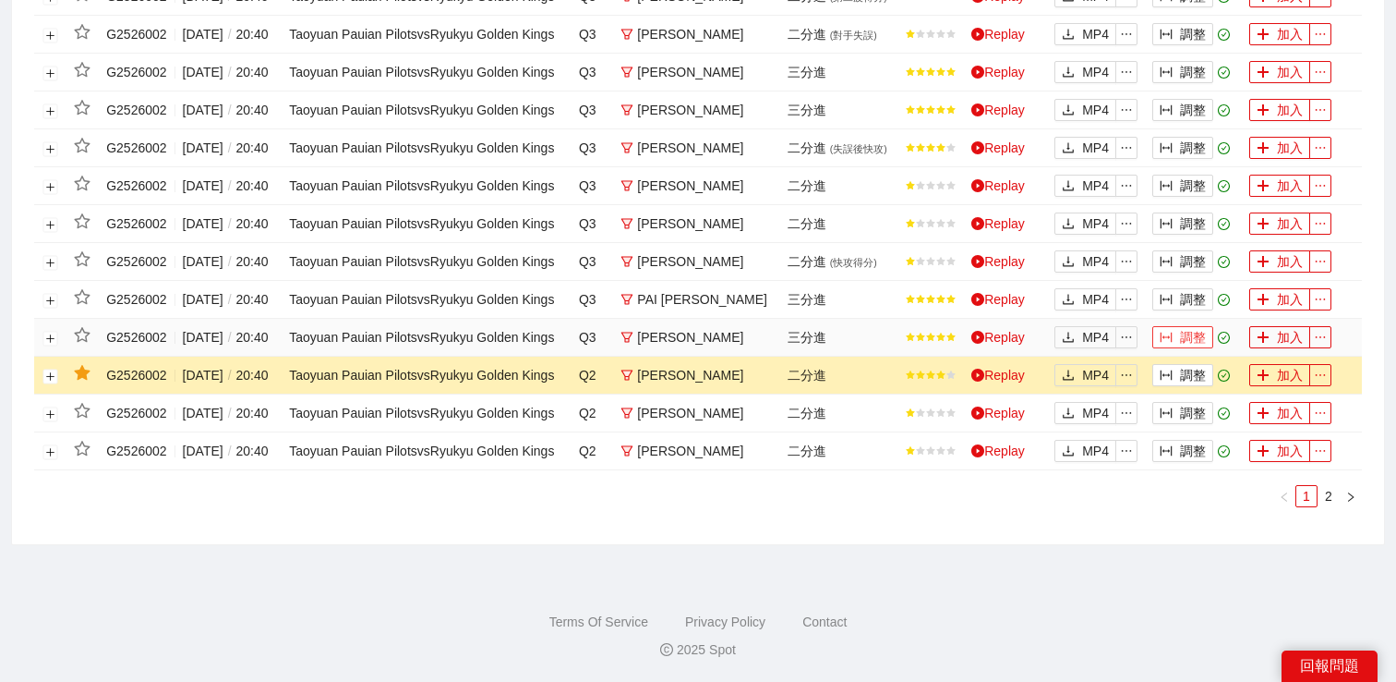
click at [1157, 326] on button "調整" at bounding box center [1183, 337] width 61 height 22
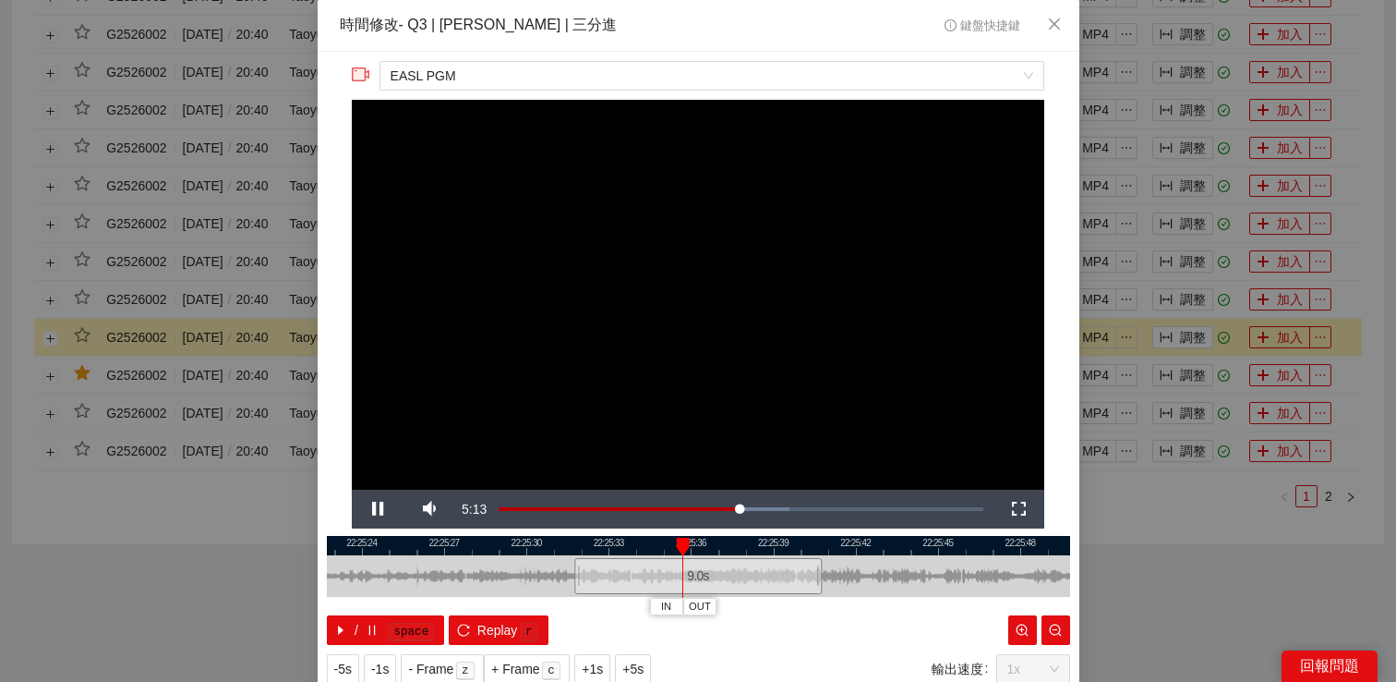
click at [1184, 262] on div "**********" at bounding box center [698, 341] width 1396 height 682
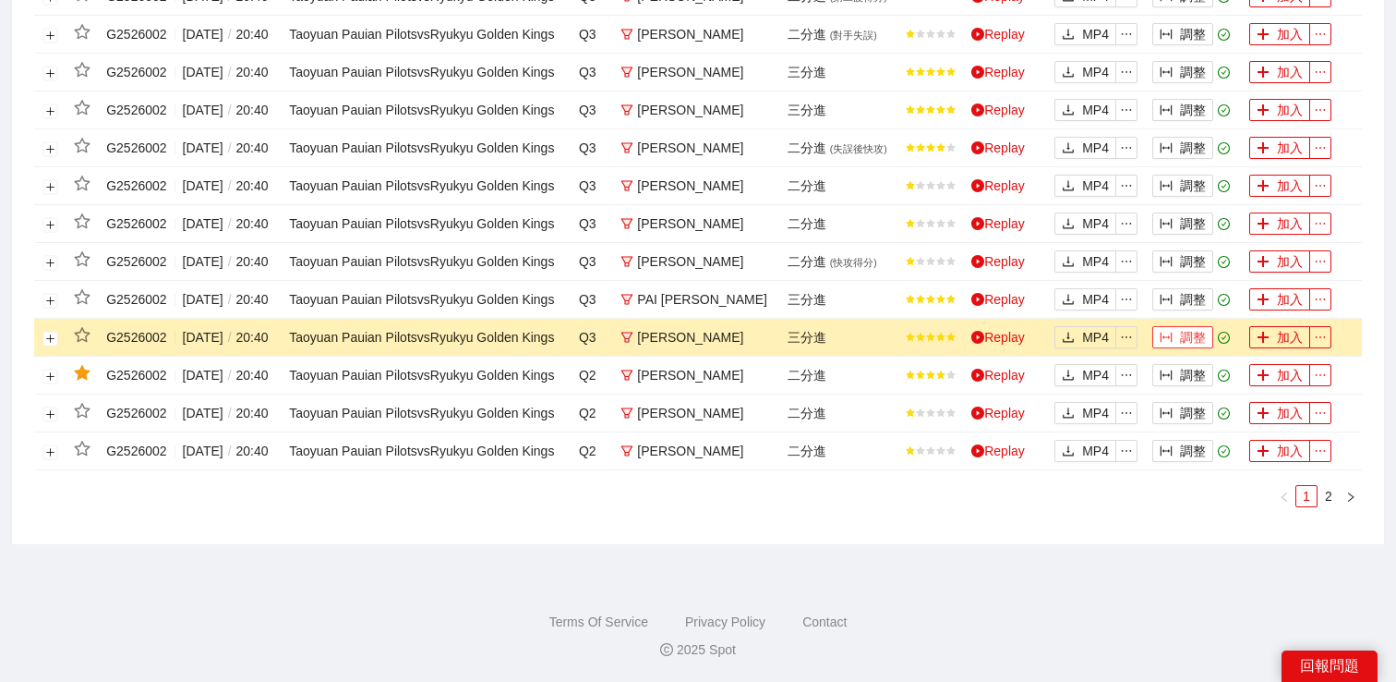
click at [1182, 326] on button "調整" at bounding box center [1183, 337] width 61 height 22
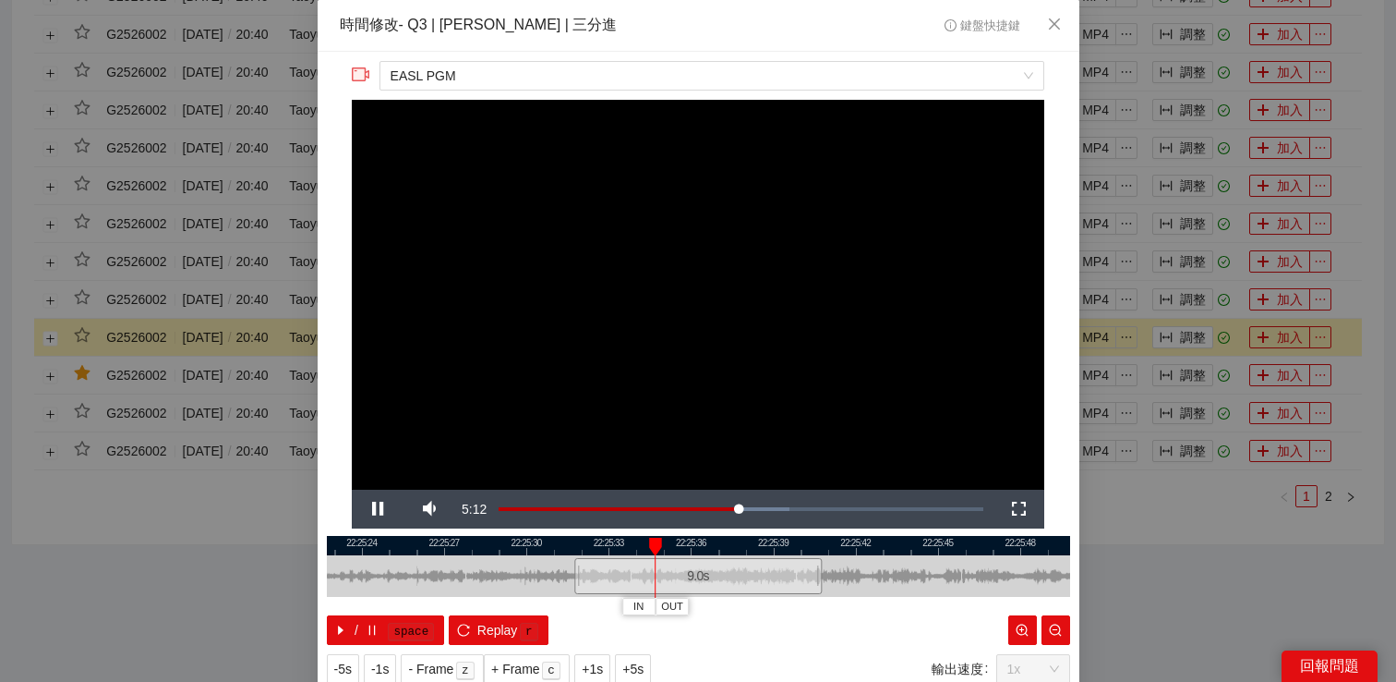
click at [1189, 262] on div "**********" at bounding box center [698, 341] width 1396 height 682
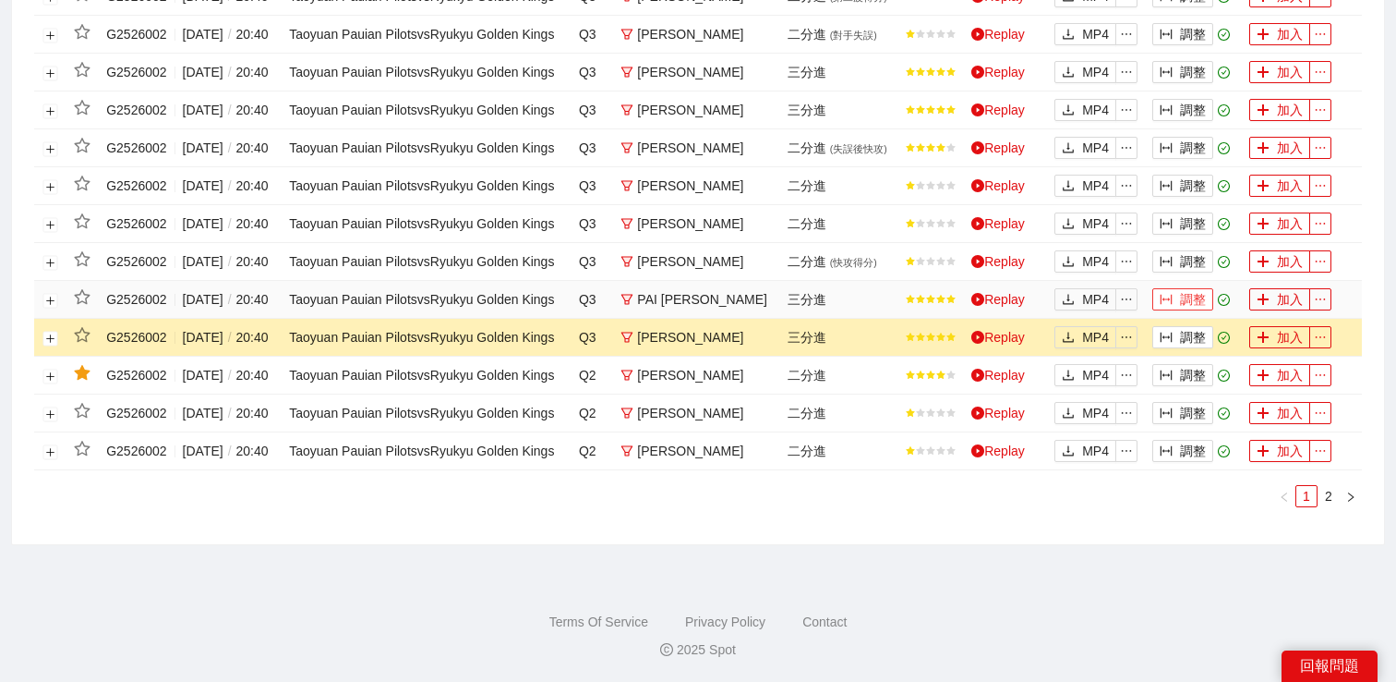
click at [1189, 288] on button "調整" at bounding box center [1183, 299] width 61 height 22
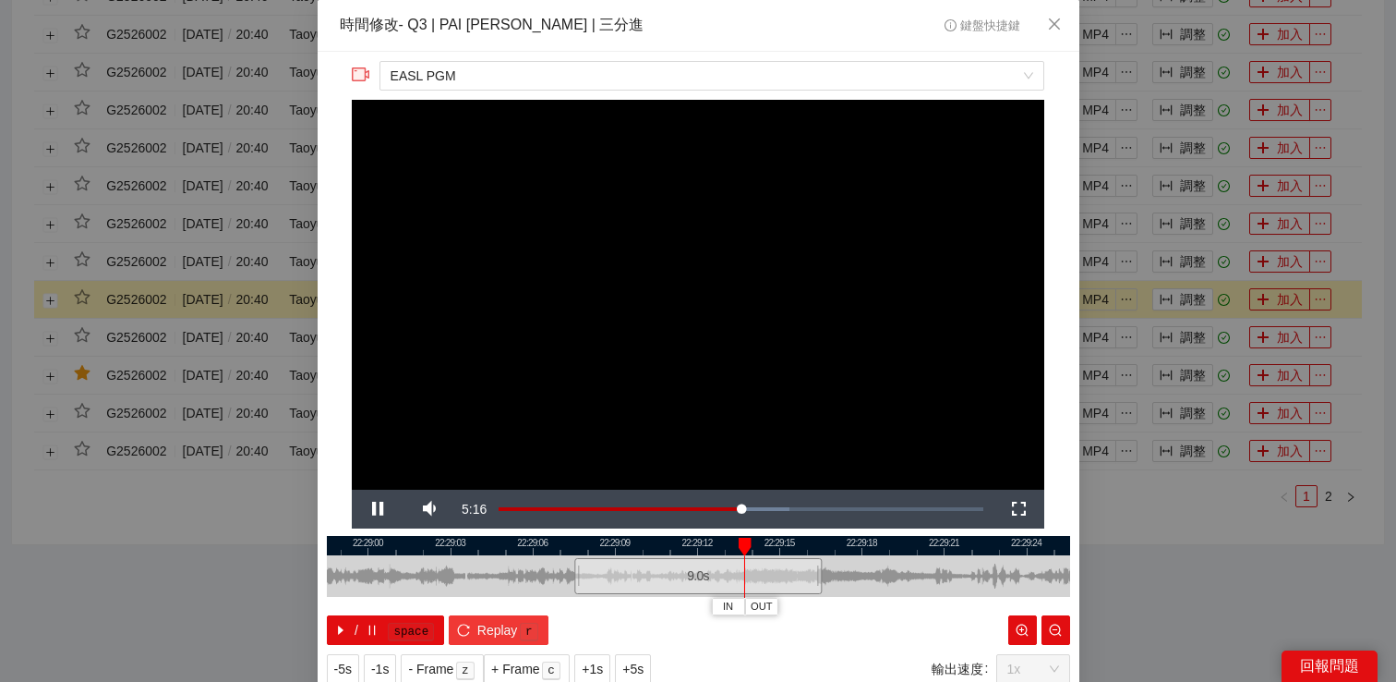
click at [498, 631] on span "Replay" at bounding box center [497, 630] width 41 height 20
click at [1178, 143] on div "**********" at bounding box center [698, 341] width 1396 height 682
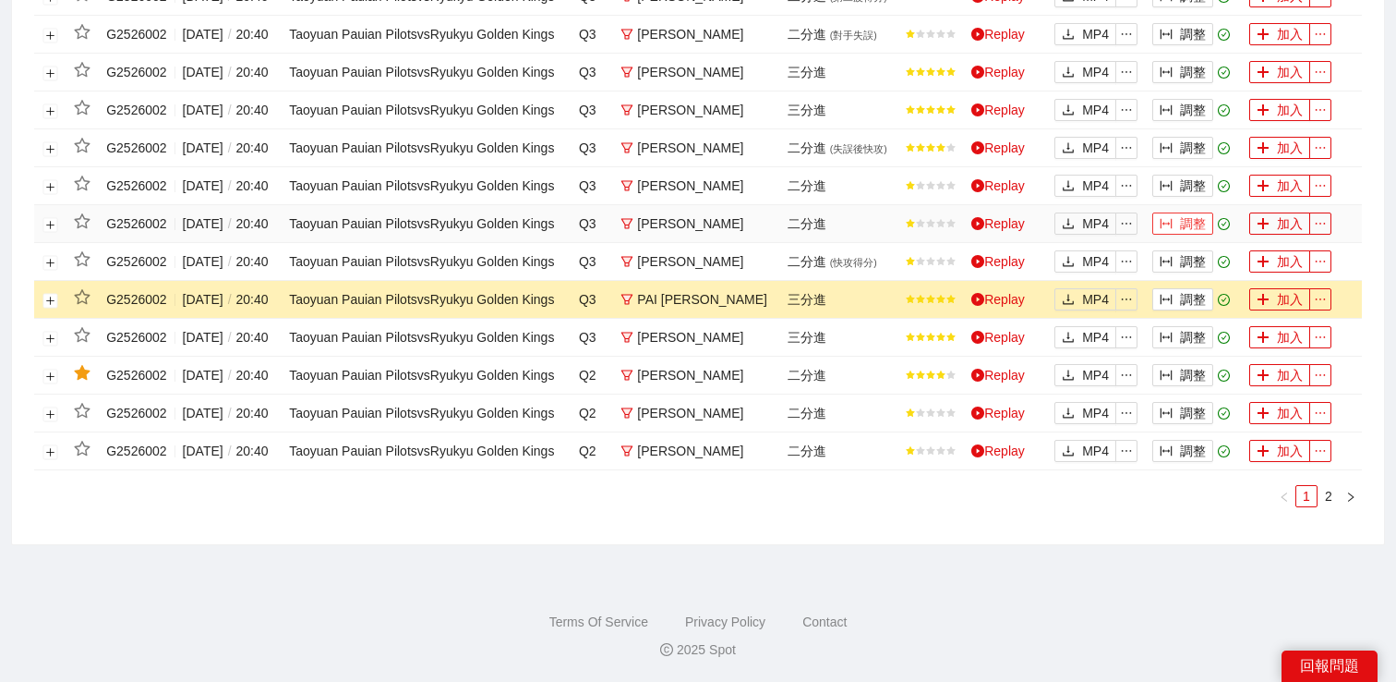
click at [1180, 212] on button "調整" at bounding box center [1183, 223] width 61 height 22
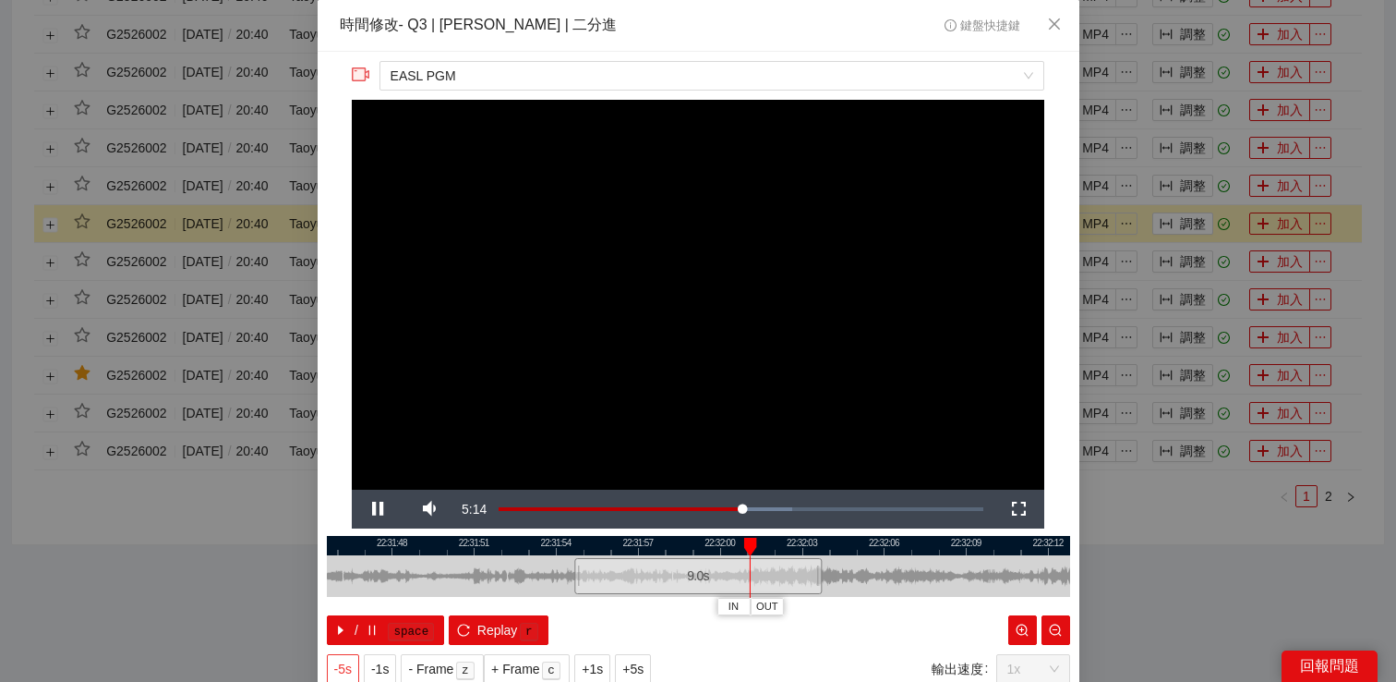
click at [349, 665] on span "-5s" at bounding box center [343, 668] width 18 height 20
click at [1179, 548] on div "**********" at bounding box center [698, 341] width 1396 height 682
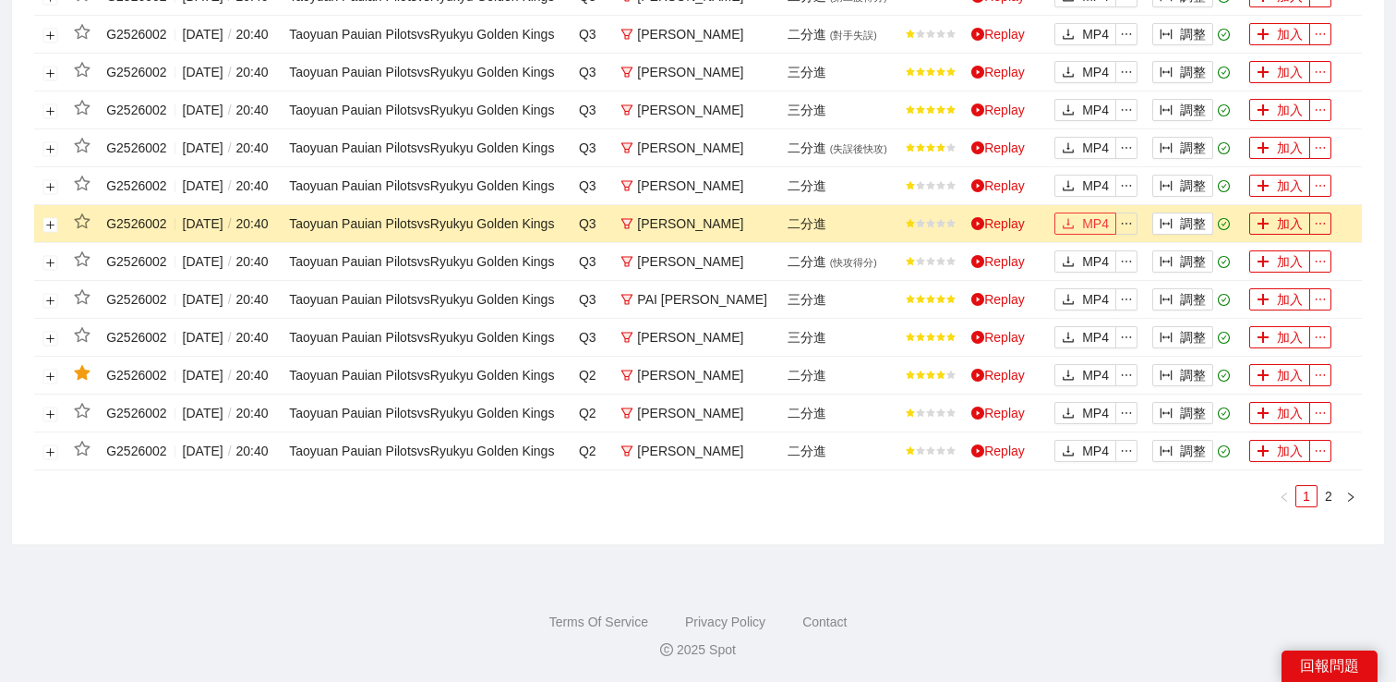
click at [1073, 217] on span "download" at bounding box center [1068, 224] width 13 height 15
click at [1175, 175] on button "調整" at bounding box center [1183, 186] width 61 height 22
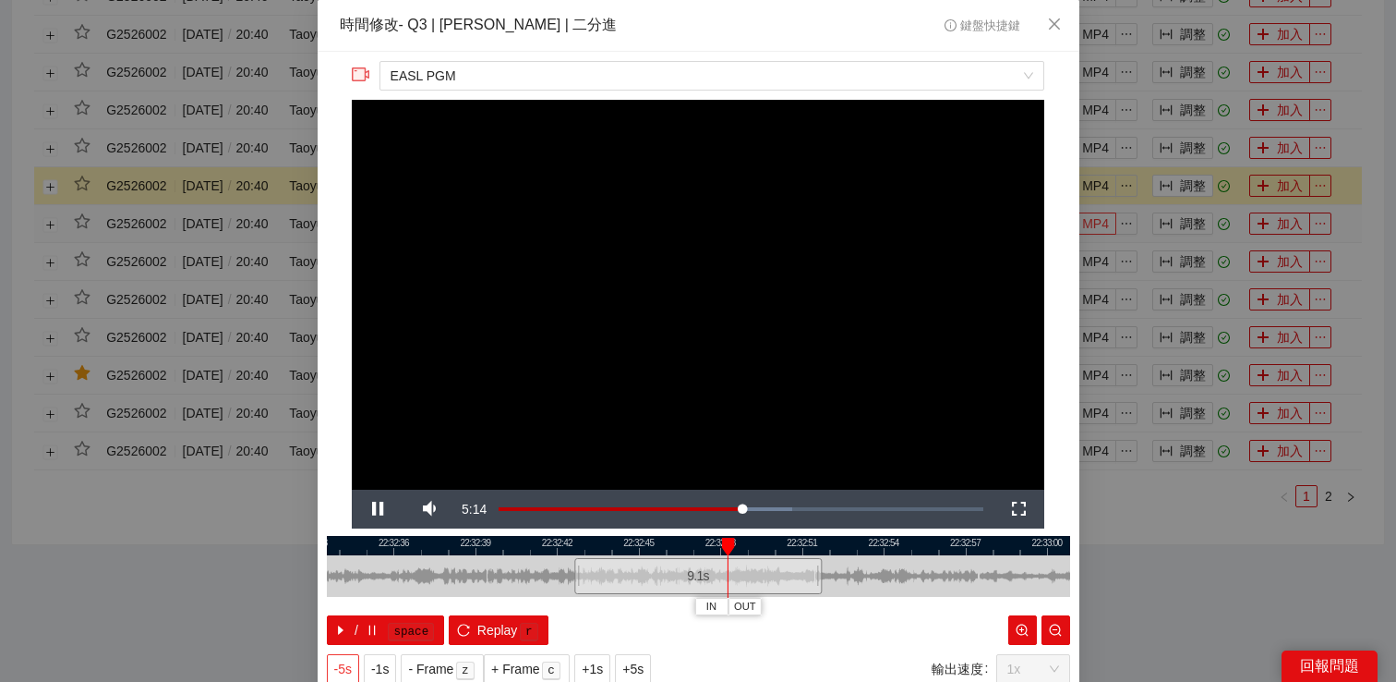
click at [346, 661] on span "-5s" at bounding box center [343, 668] width 18 height 20
click at [347, 659] on span "-5s" at bounding box center [343, 668] width 18 height 20
click at [347, 660] on span "-5s" at bounding box center [343, 668] width 18 height 20
click at [1156, 545] on div "**********" at bounding box center [698, 341] width 1396 height 682
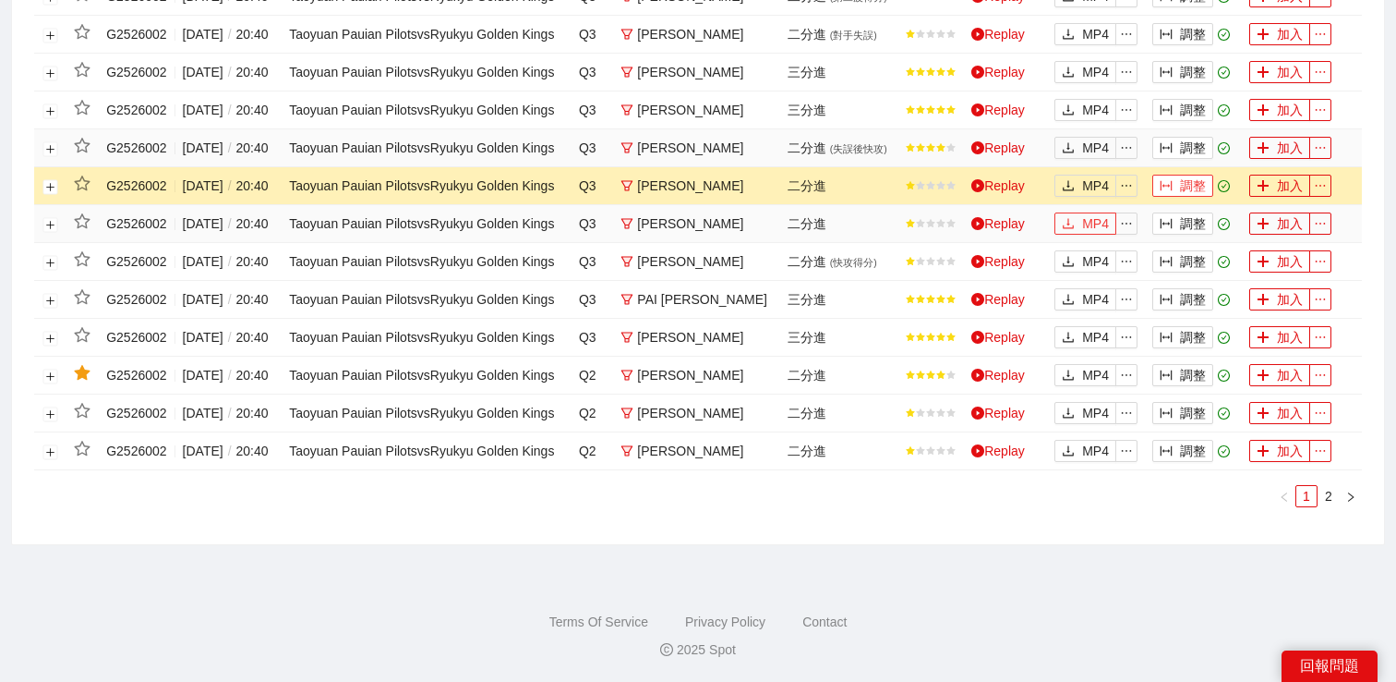
scroll to position [1027, 0]
click at [1182, 121] on button "調整" at bounding box center [1183, 110] width 61 height 22
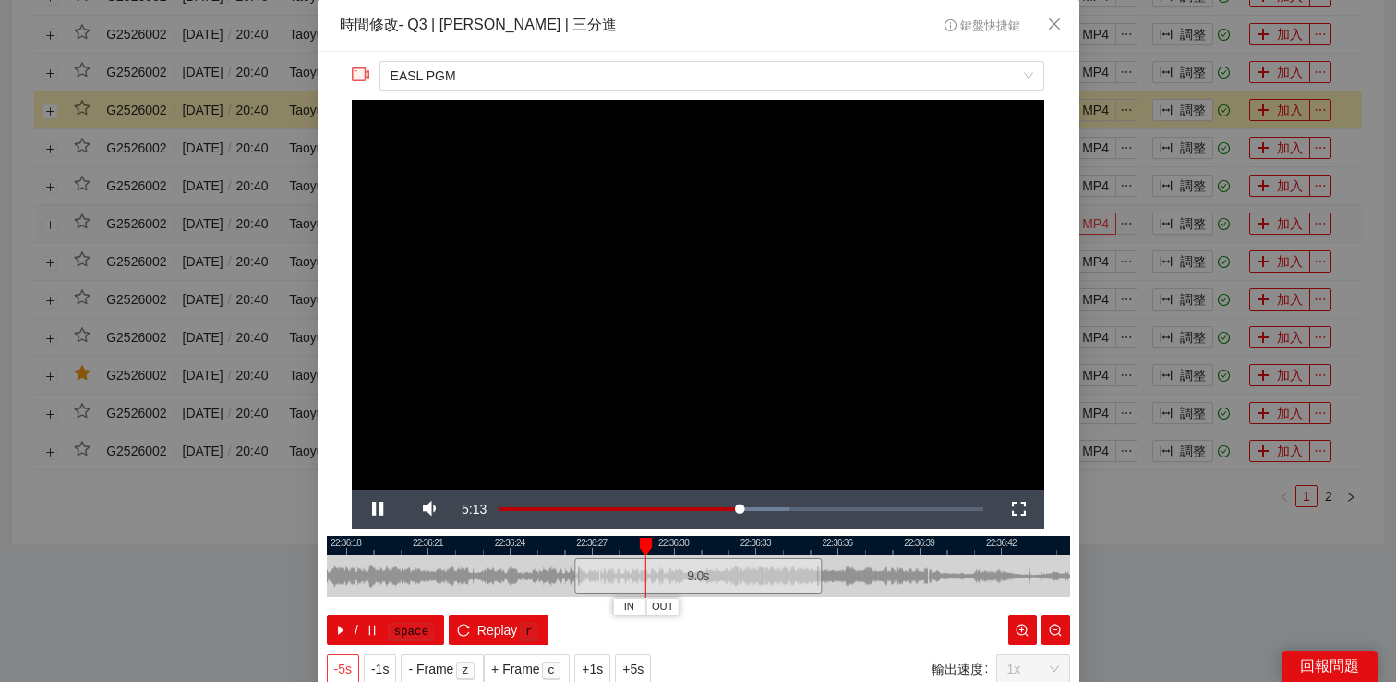
click at [344, 663] on span "-5s" at bounding box center [343, 668] width 18 height 20
click at [1166, 168] on div "**********" at bounding box center [698, 341] width 1396 height 682
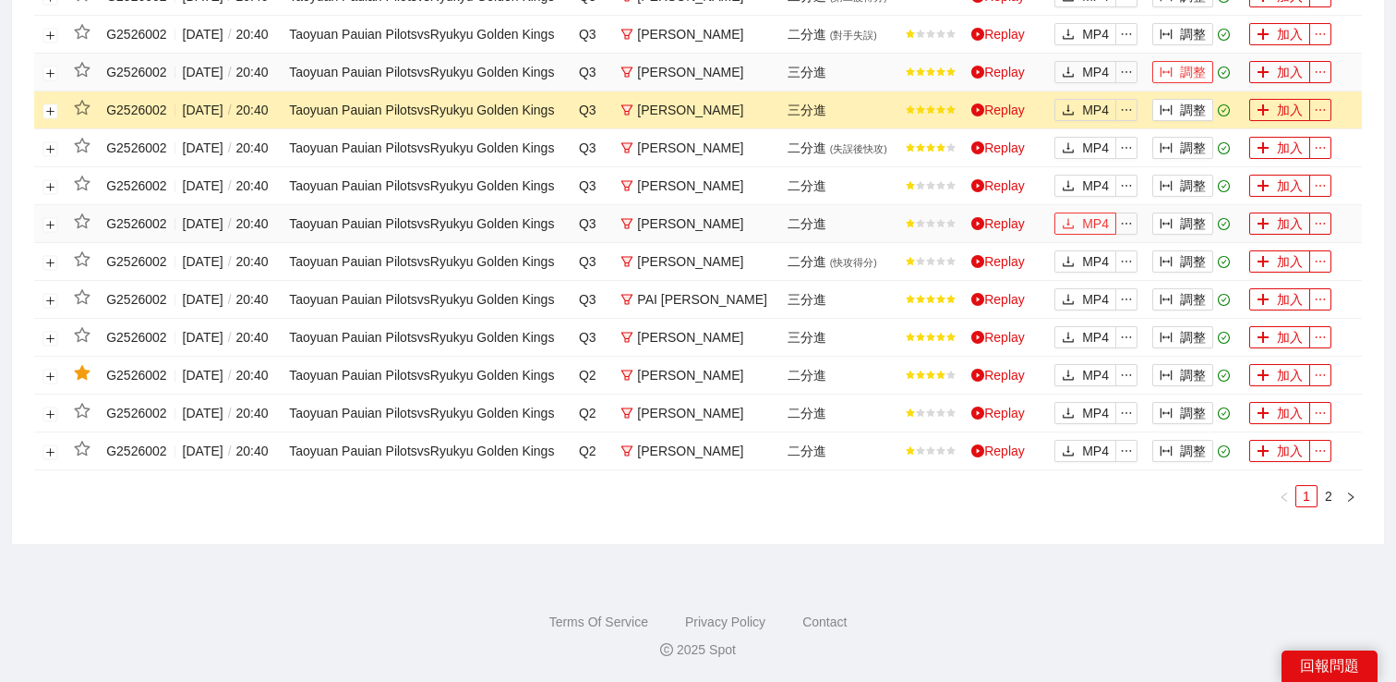
click at [1163, 78] on icon "column-width" at bounding box center [1166, 72] width 13 height 13
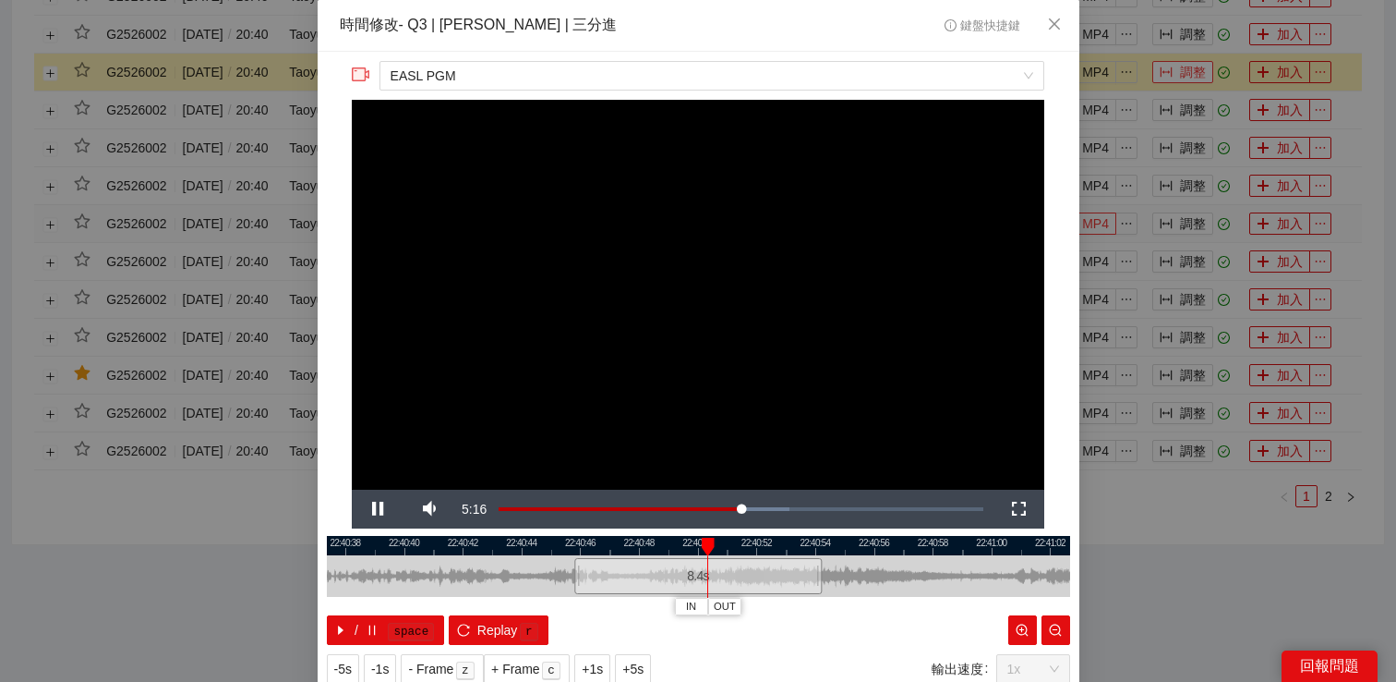
click at [1163, 88] on div "**********" at bounding box center [698, 341] width 1396 height 682
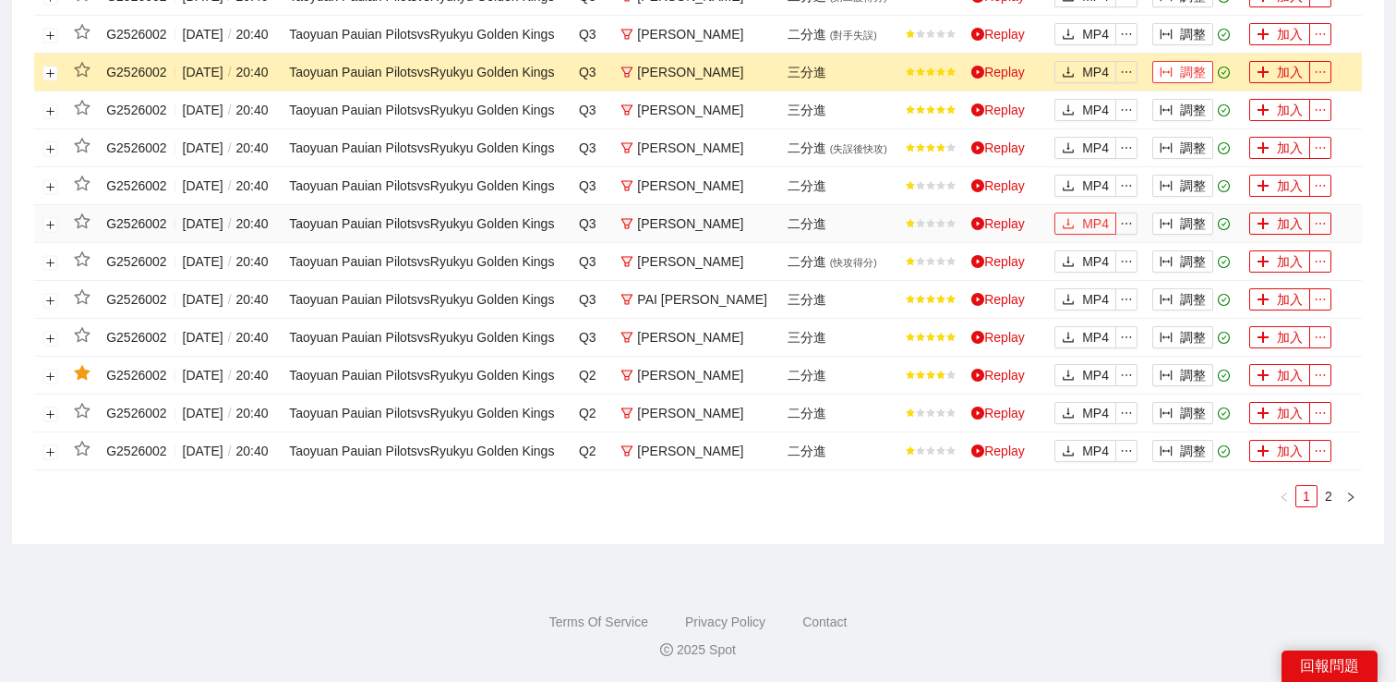
click at [1160, 78] on icon "column-width" at bounding box center [1166, 72] width 13 height 13
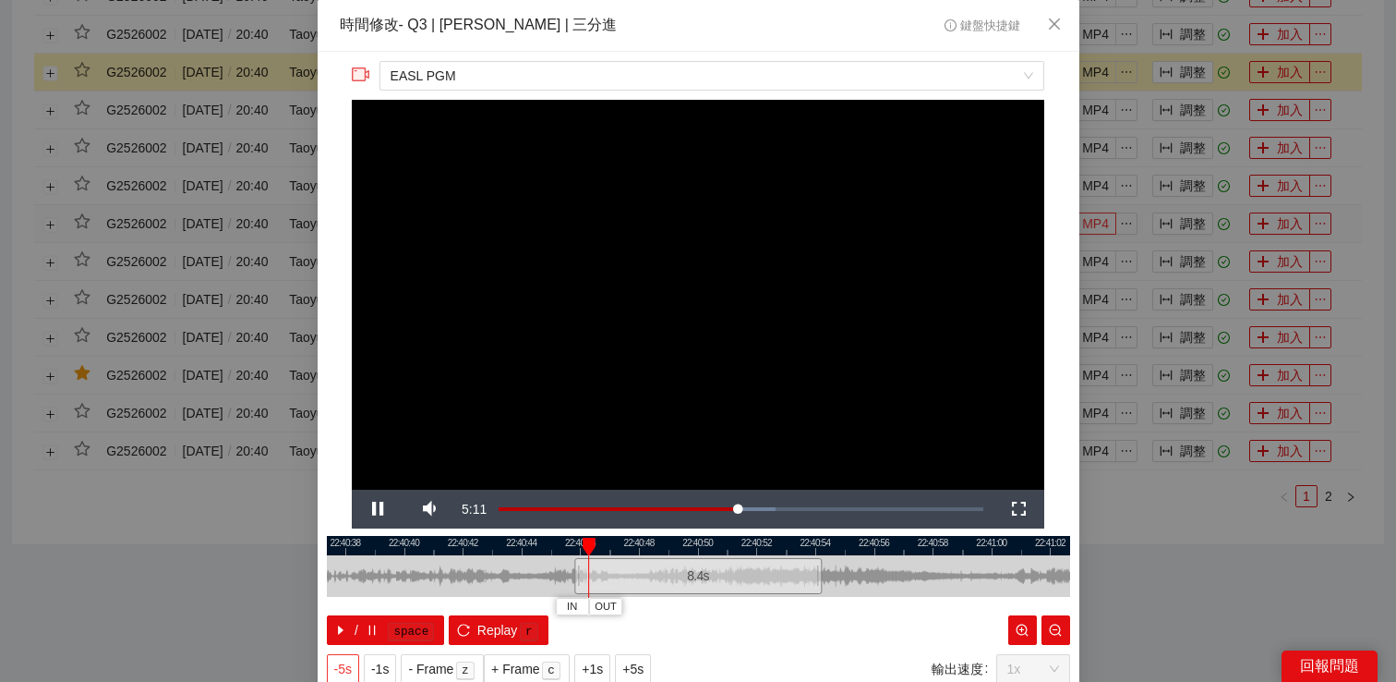
click at [350, 657] on button "-5s" at bounding box center [343, 669] width 32 height 30
click at [1346, 60] on div "**********" at bounding box center [698, 341] width 1396 height 682
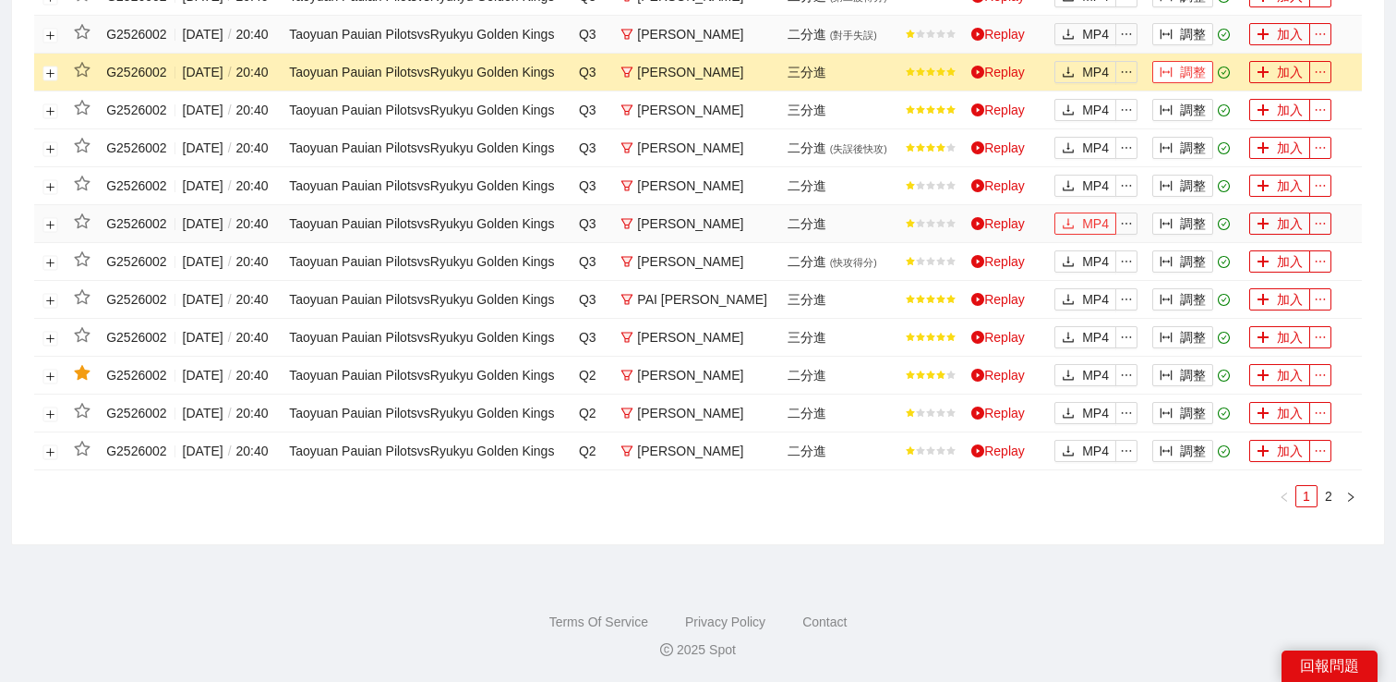
scroll to position [911, 0]
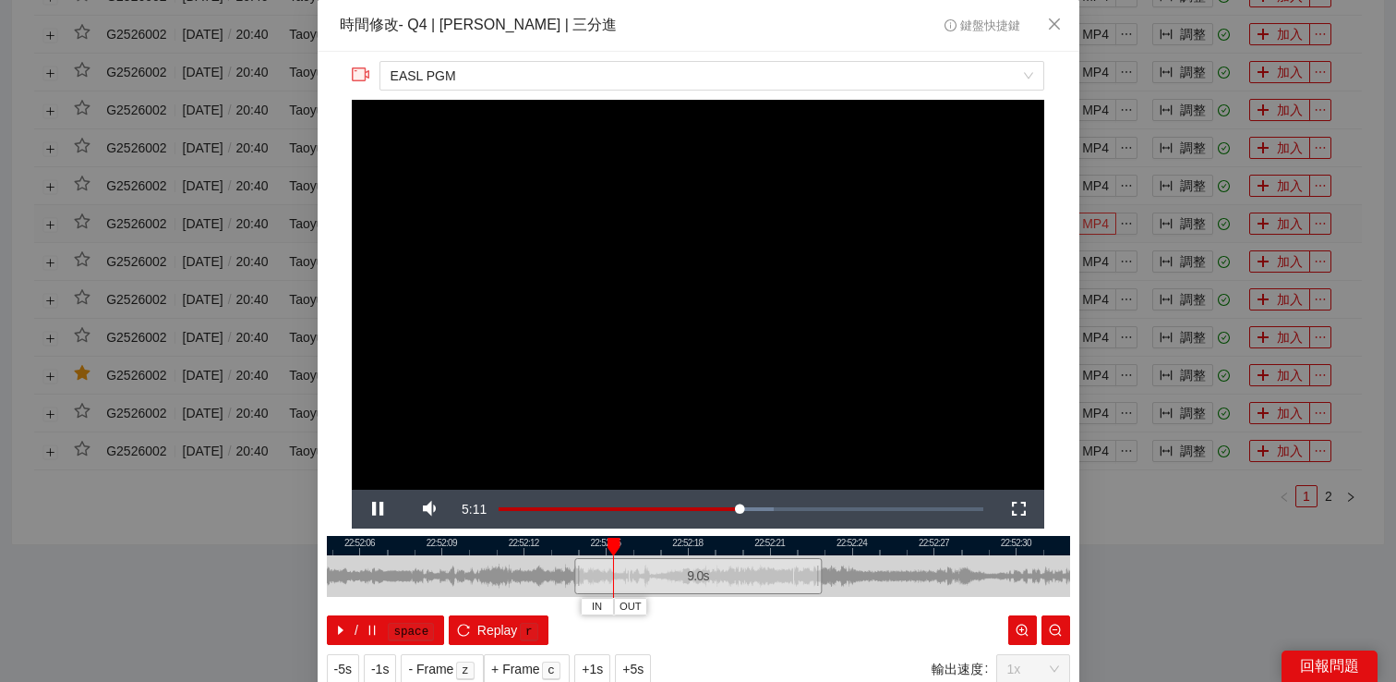
click at [1375, 142] on div "**********" at bounding box center [698, 341] width 1396 height 682
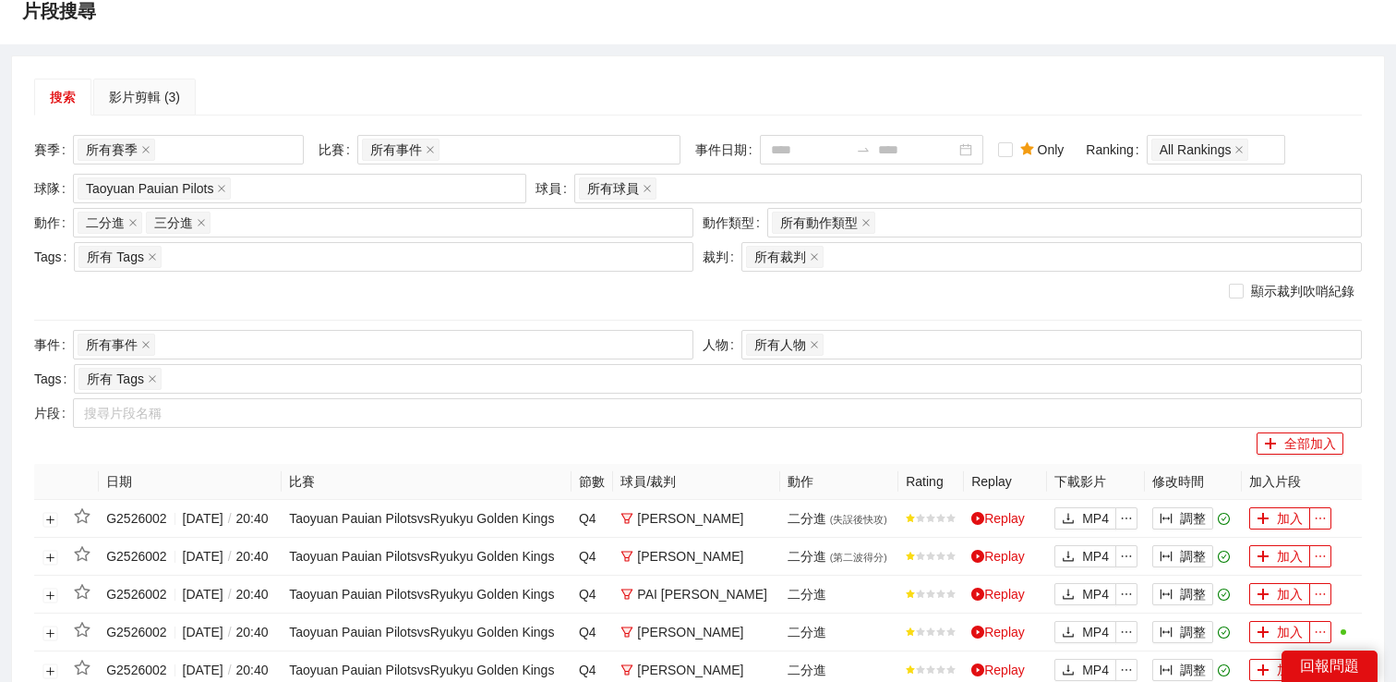
scroll to position [0, 0]
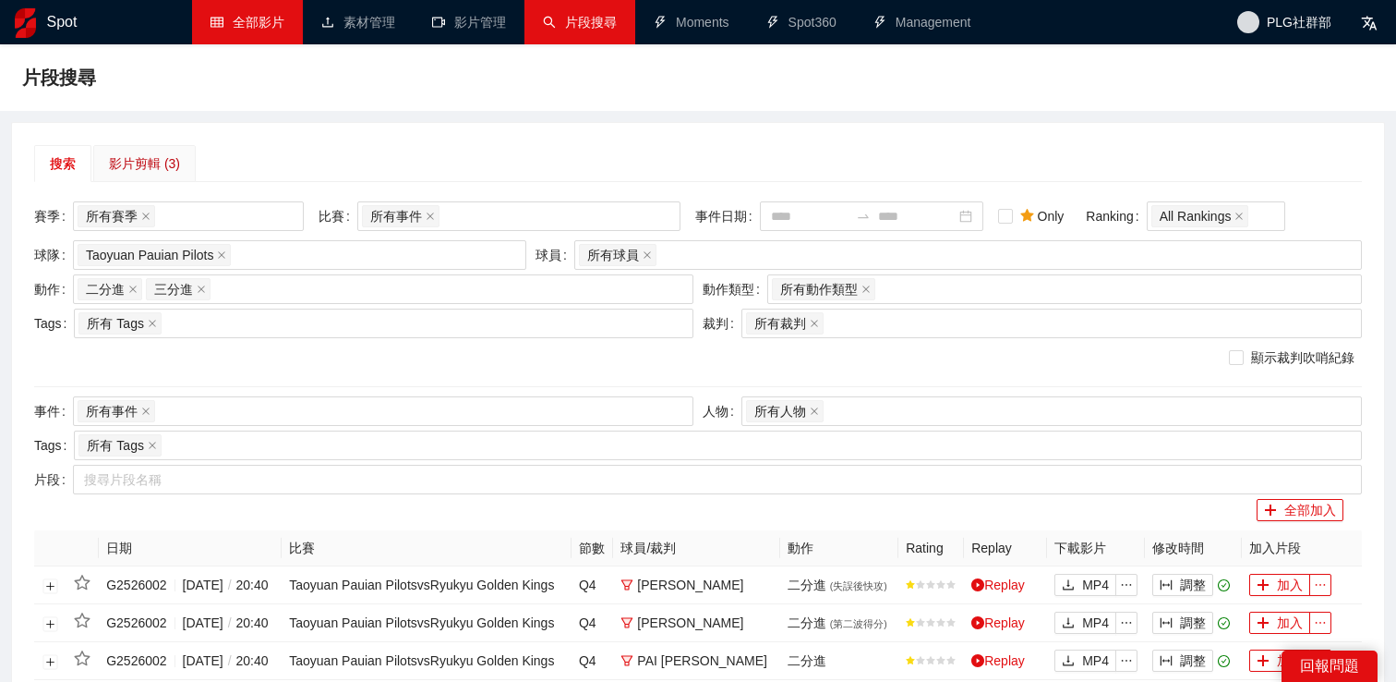
click at [174, 159] on div "影片剪輯 (3)" at bounding box center [144, 163] width 71 height 20
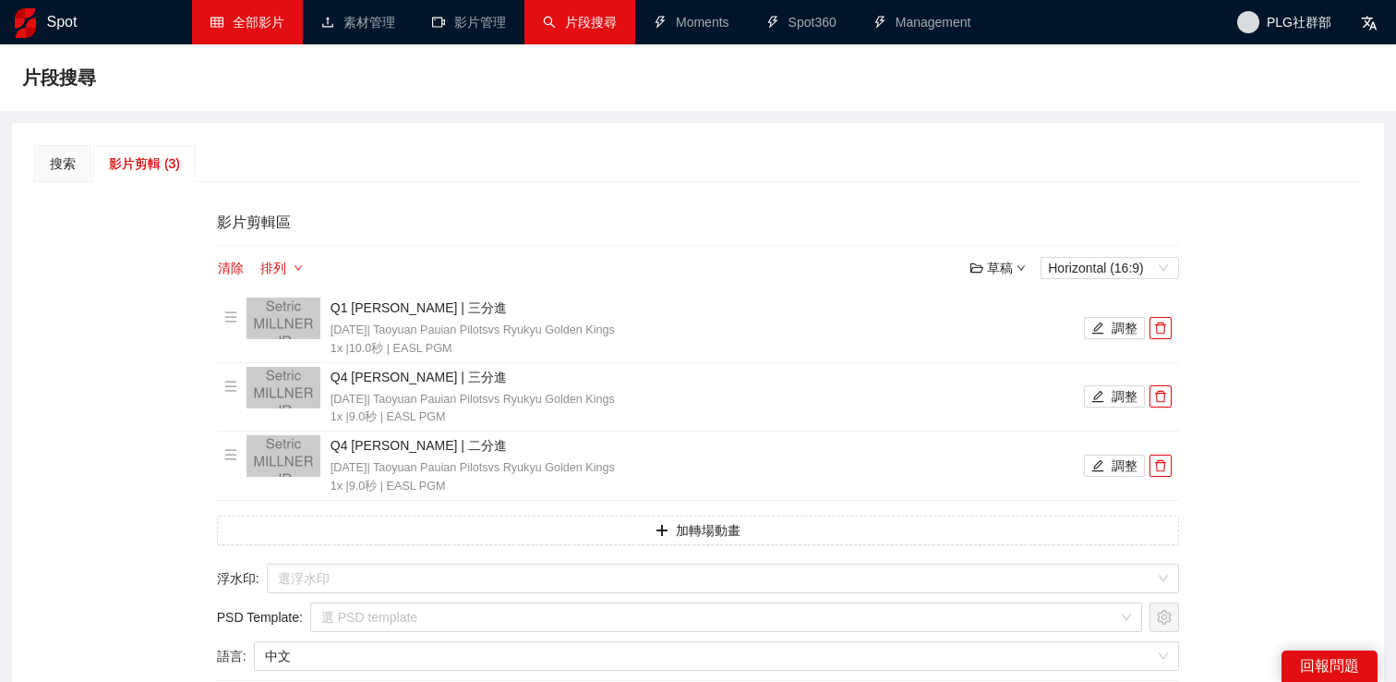
click at [993, 270] on div "草稿" at bounding box center [998, 268] width 55 height 20
click at [996, 297] on link "開啟" at bounding box center [1003, 300] width 42 height 15
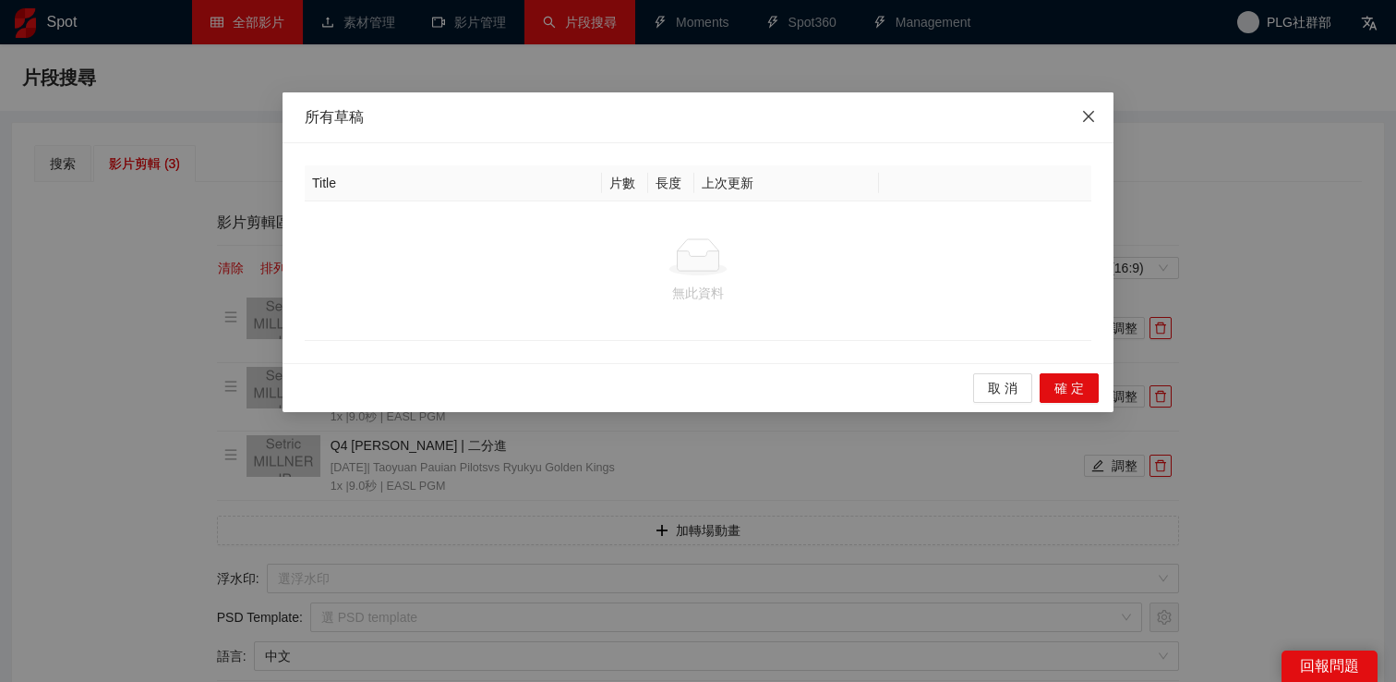
click at [1094, 115] on icon "close" at bounding box center [1088, 116] width 15 height 15
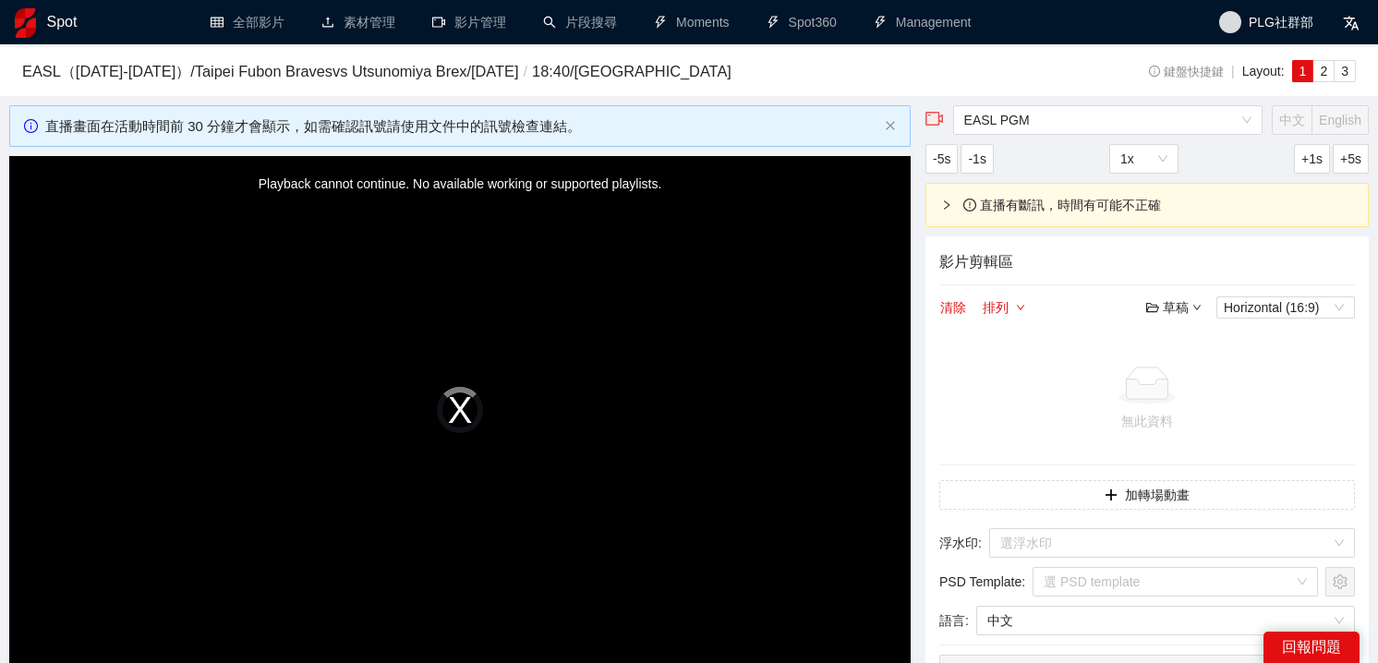
scroll to position [897, 0]
